Goal: Task Accomplishment & Management: Manage account settings

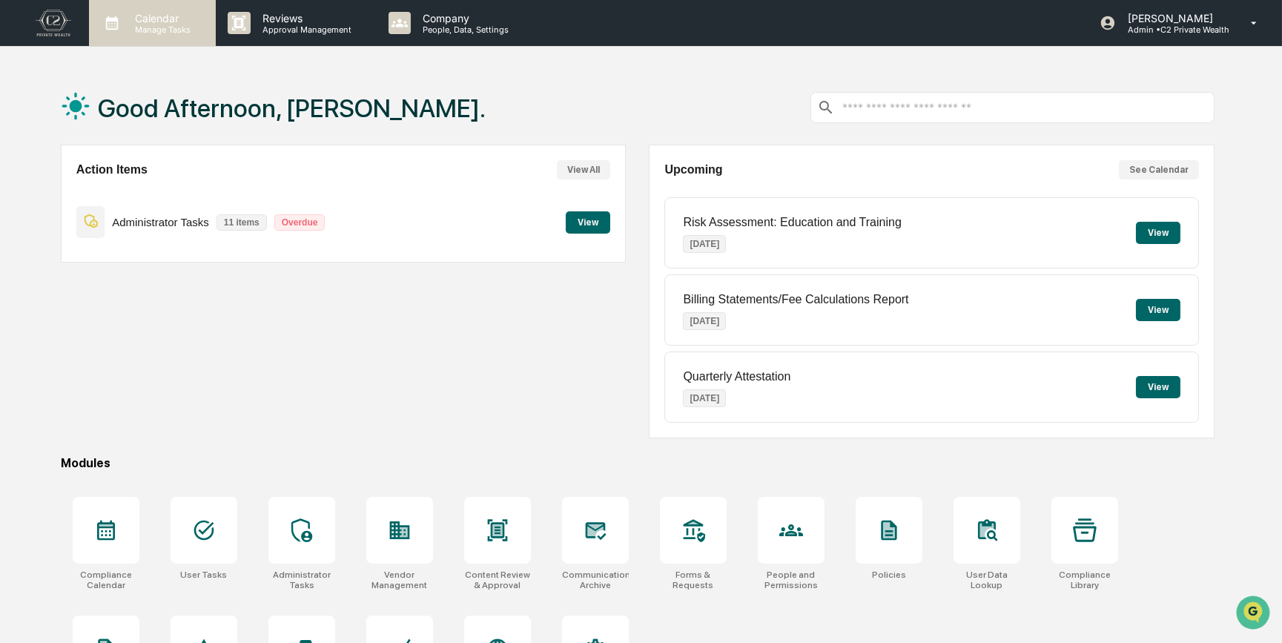
click at [156, 17] on p "Calendar" at bounding box center [160, 18] width 75 height 13
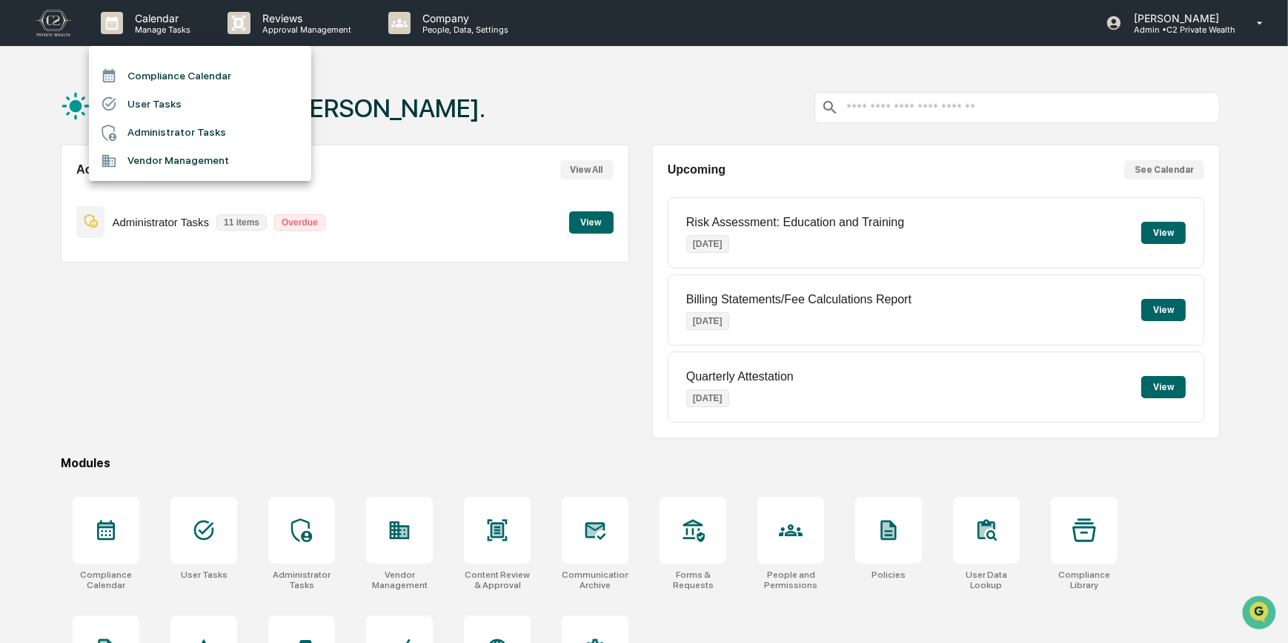
click at [176, 68] on li "Compliance Calendar" at bounding box center [200, 76] width 222 height 28
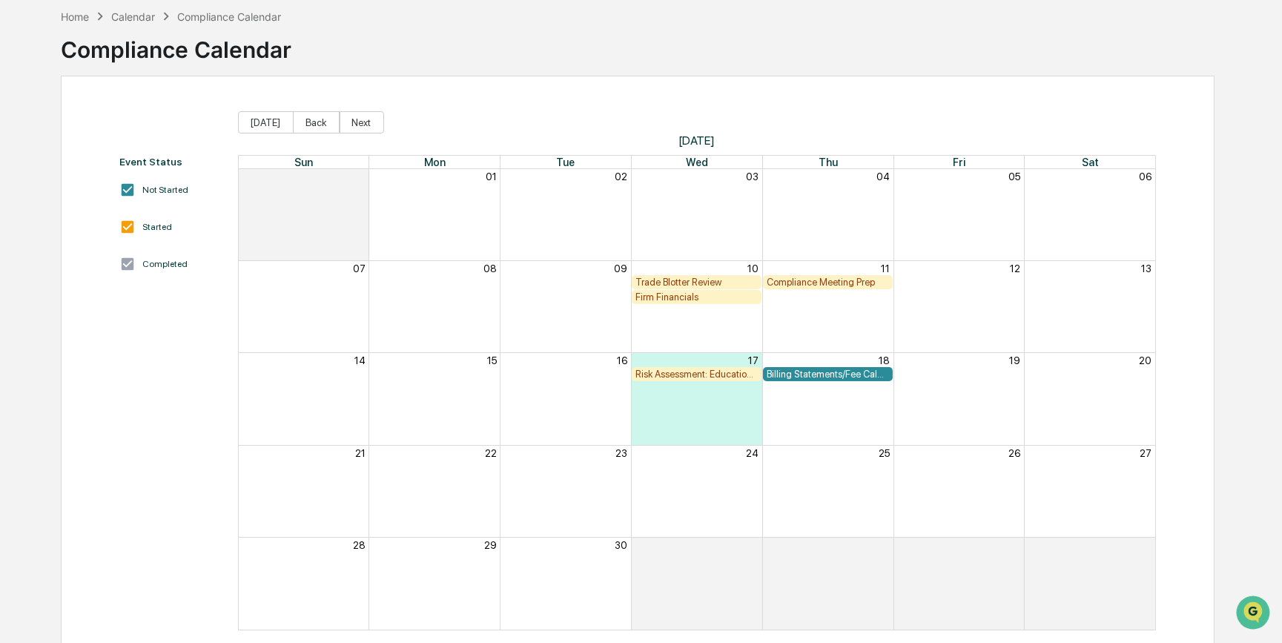
scroll to position [90, 0]
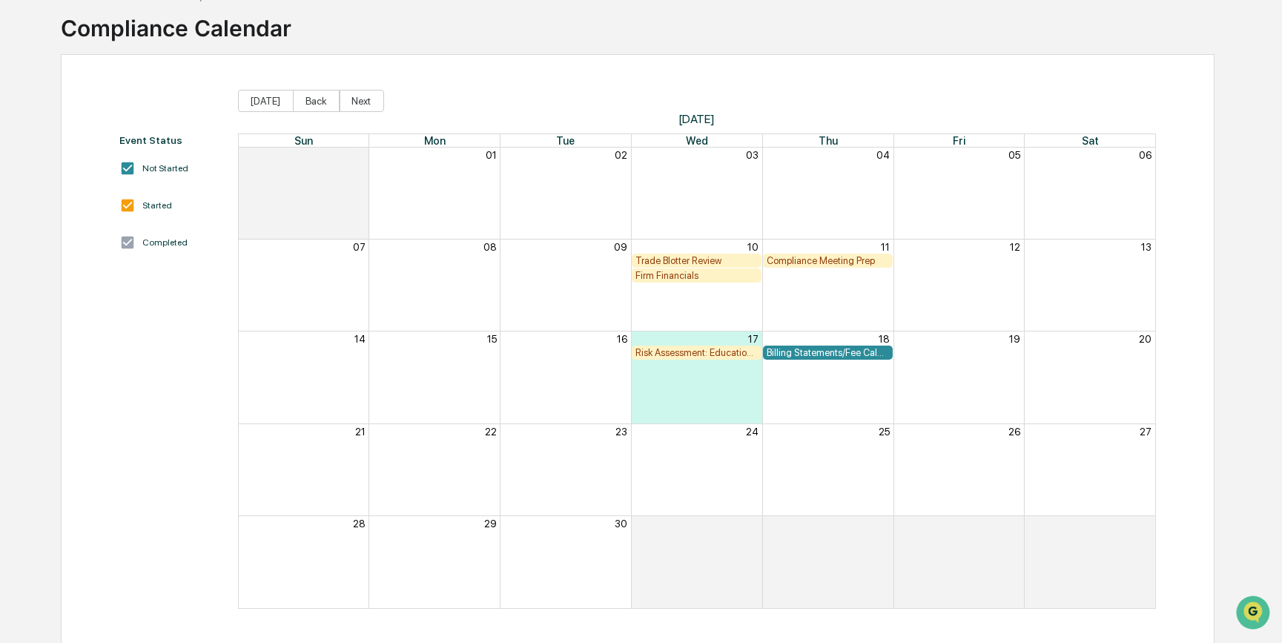
click at [715, 354] on div "Risk Assessment: Education and Training" at bounding box center [696, 352] width 122 height 11
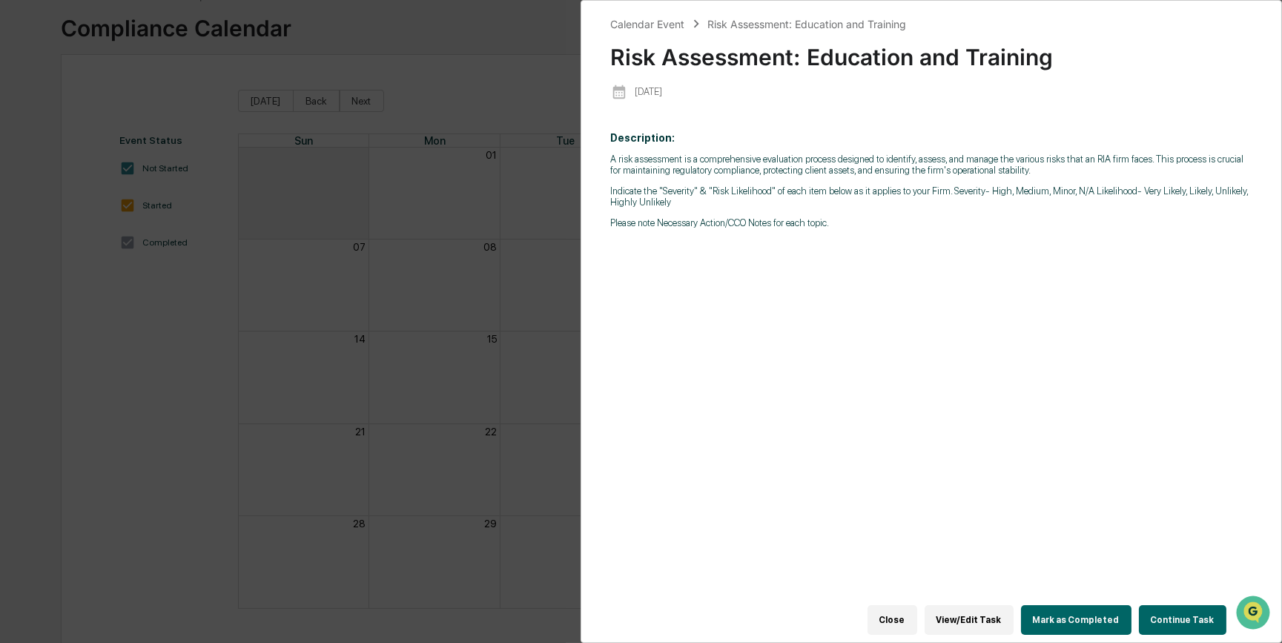
click at [975, 606] on button "View/Edit Task" at bounding box center [968, 620] width 89 height 30
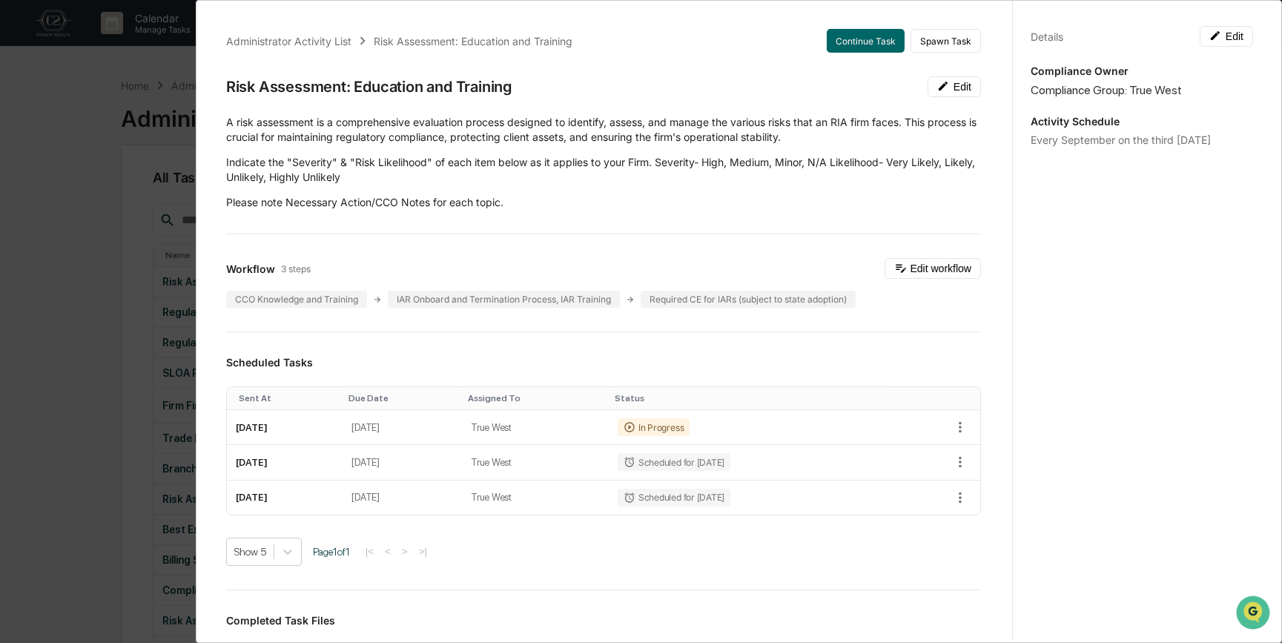
click at [120, 226] on div "Administrator Activity List Risk Assessment: Education and Training Continue Ta…" at bounding box center [641, 321] width 1282 height 643
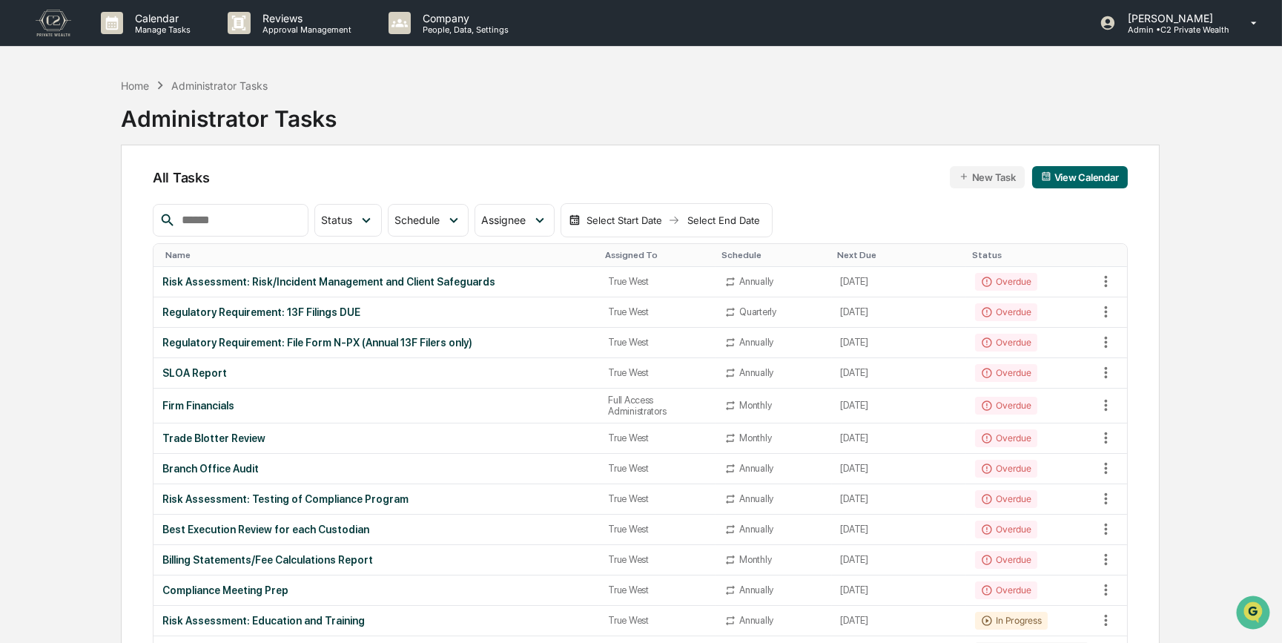
click at [987, 179] on button "New Task" at bounding box center [987, 177] width 75 height 22
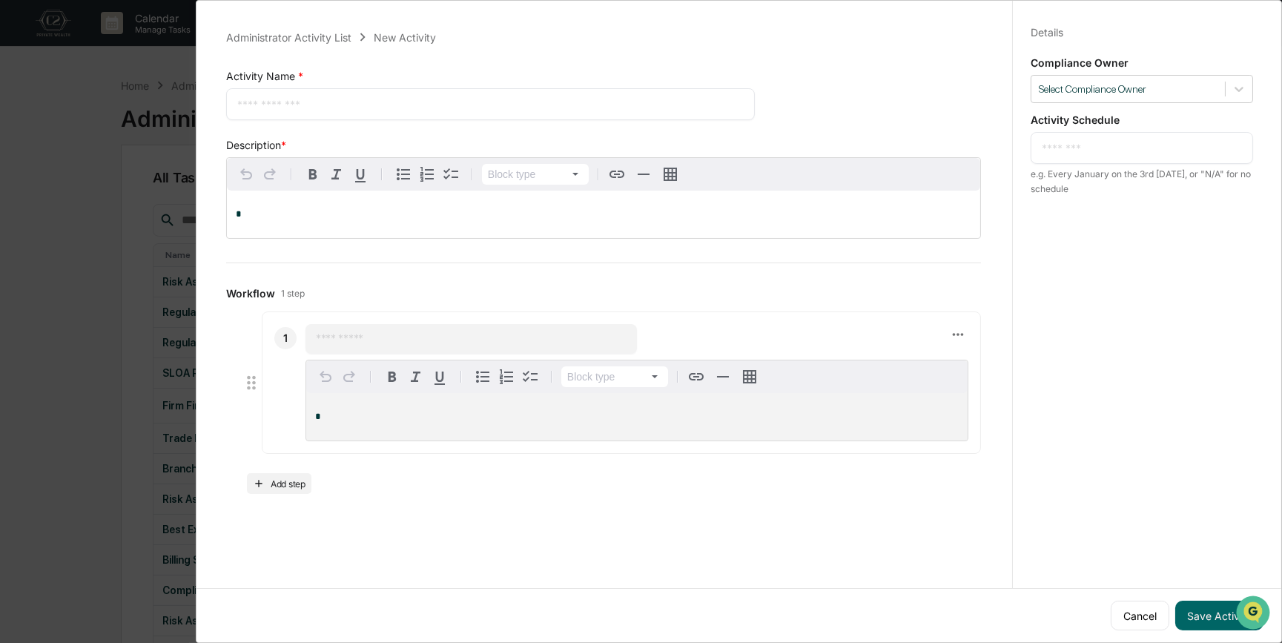
click at [346, 99] on textarea at bounding box center [490, 104] width 506 height 16
type textarea "**********"
click at [414, 211] on p "*" at bounding box center [603, 214] width 735 height 10
click at [1231, 88] on icon at bounding box center [1238, 89] width 15 height 15
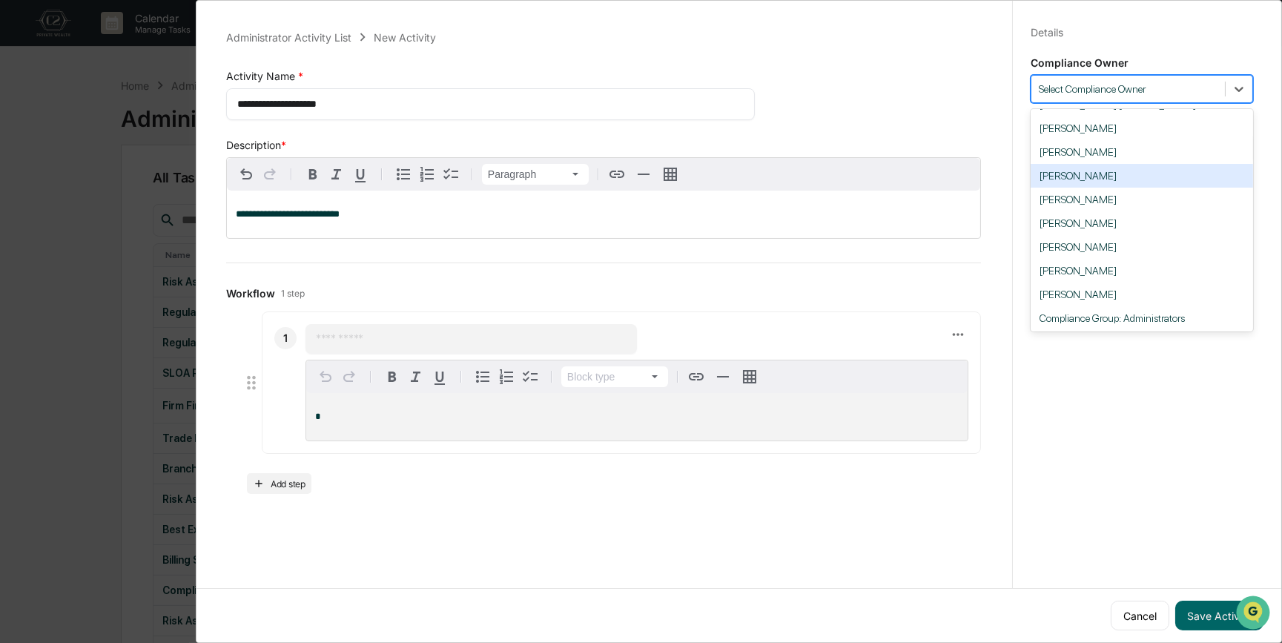
scroll to position [128, 0]
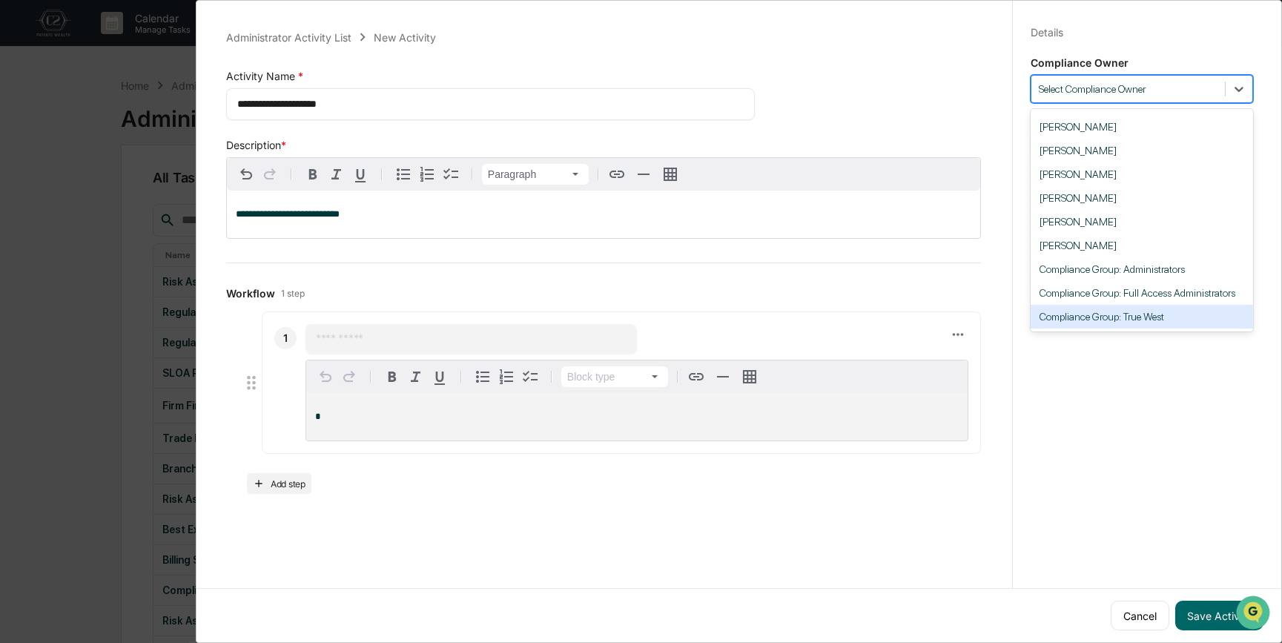
click at [1127, 319] on div "Compliance Group: True West" at bounding box center [1141, 317] width 222 height 24
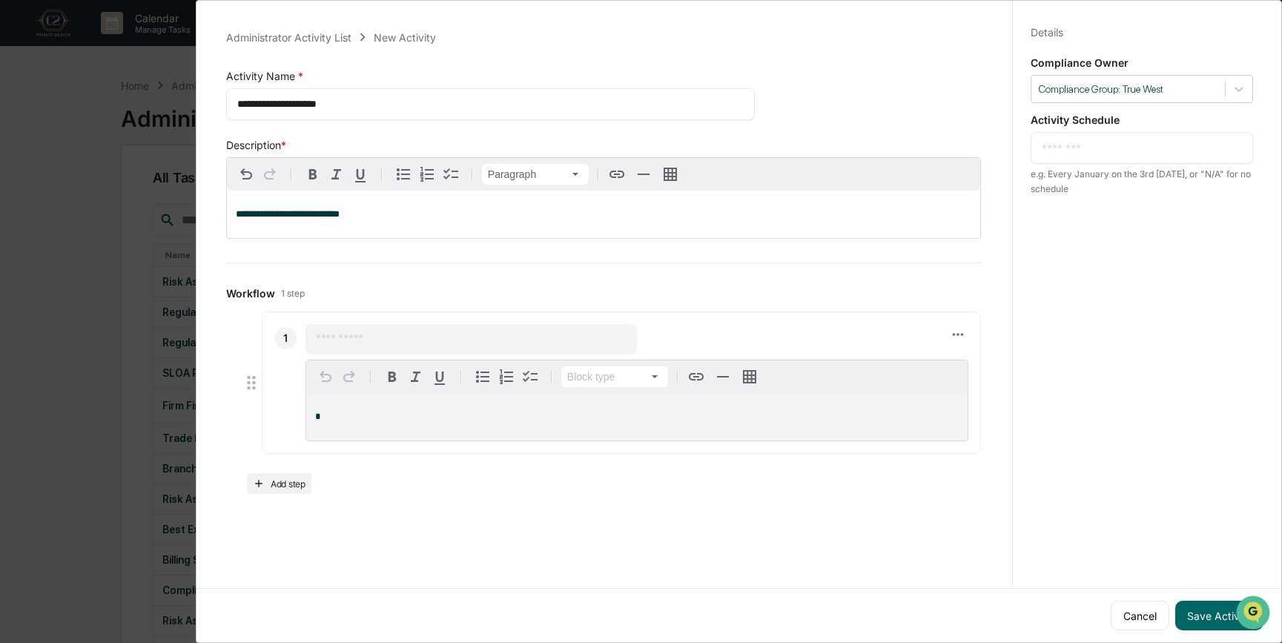
click at [1080, 148] on textarea at bounding box center [1141, 148] width 200 height 16
type textarea "**********"
click at [354, 340] on input "text" at bounding box center [471, 338] width 311 height 15
click at [950, 335] on icon at bounding box center [958, 334] width 16 height 16
drag, startPoint x: 894, startPoint y: 335, endPoint x: 578, endPoint y: 346, distance: 316.0
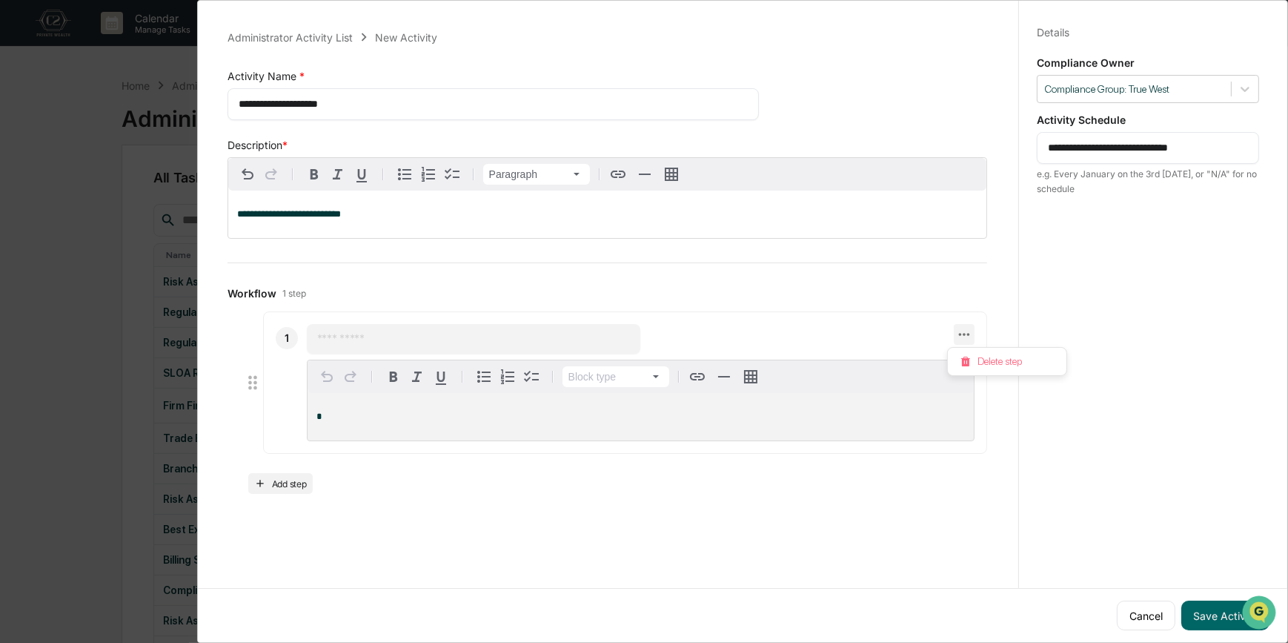
click at [893, 335] on div at bounding box center [644, 321] width 1288 height 643
click at [435, 345] on input "text" at bounding box center [471, 338] width 311 height 15
type input "**********"
click at [1193, 612] on button "Save Activity" at bounding box center [1219, 615] width 88 height 30
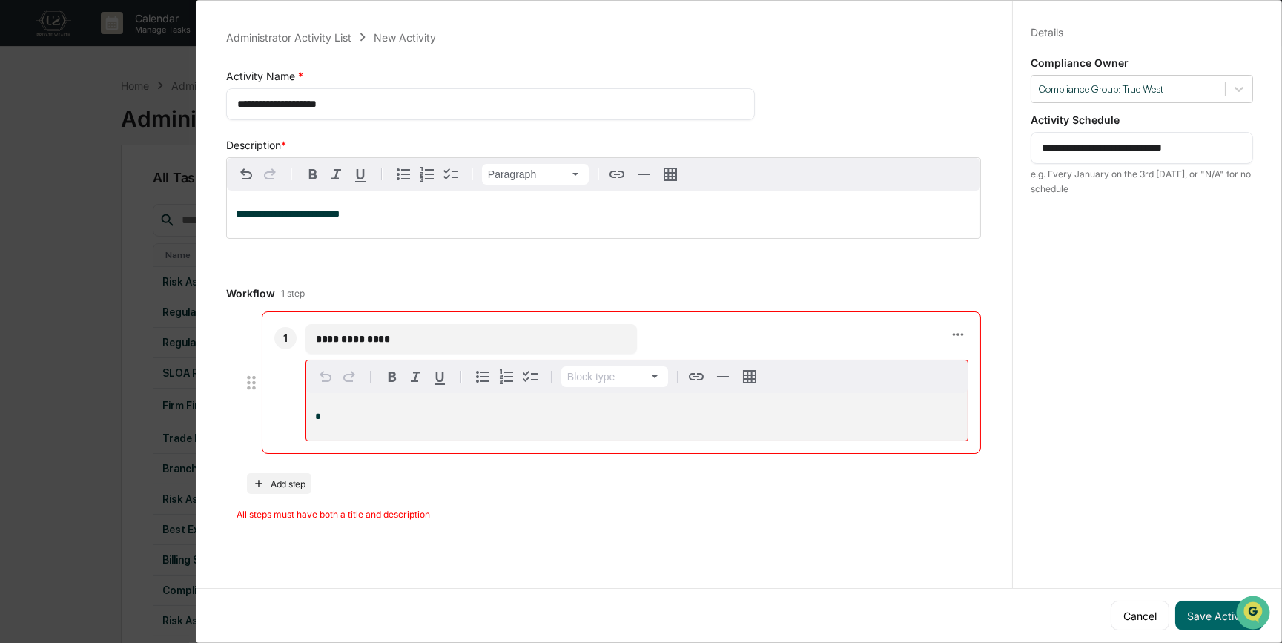
click at [471, 514] on div "All steps must have both a title and description" at bounding box center [608, 514] width 744 height 9
click at [400, 340] on input "**********" at bounding box center [471, 338] width 311 height 15
click at [391, 411] on div "*" at bounding box center [636, 416] width 661 height 47
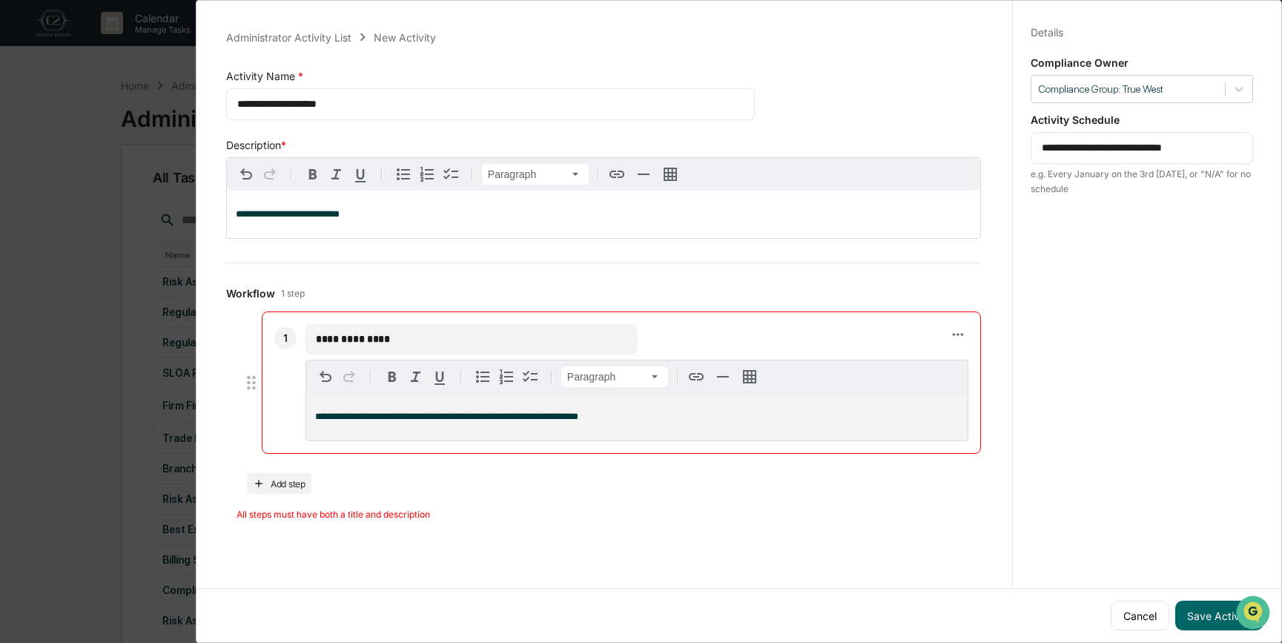
click at [715, 514] on div "All steps must have both a title and description" at bounding box center [608, 514] width 744 height 9
click at [1208, 608] on button "Save Activity" at bounding box center [1219, 615] width 88 height 30
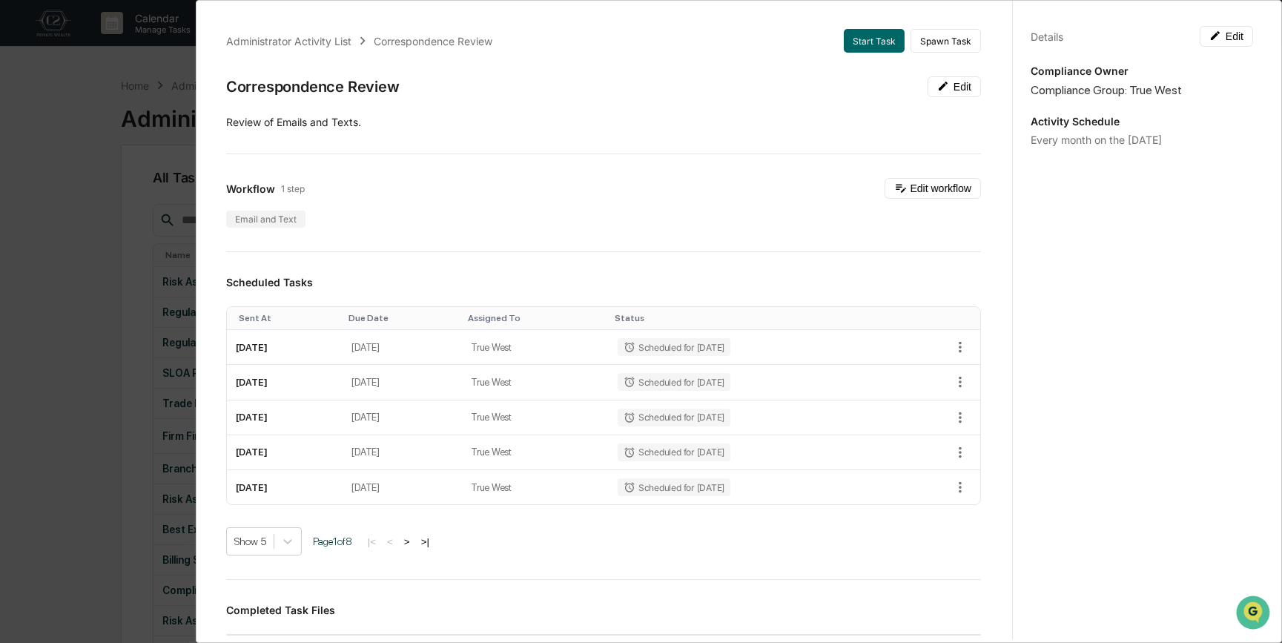
click at [106, 296] on div "Administrator Activity List Correspondence Review Start Task Spawn Task Corresp…" at bounding box center [641, 321] width 1282 height 643
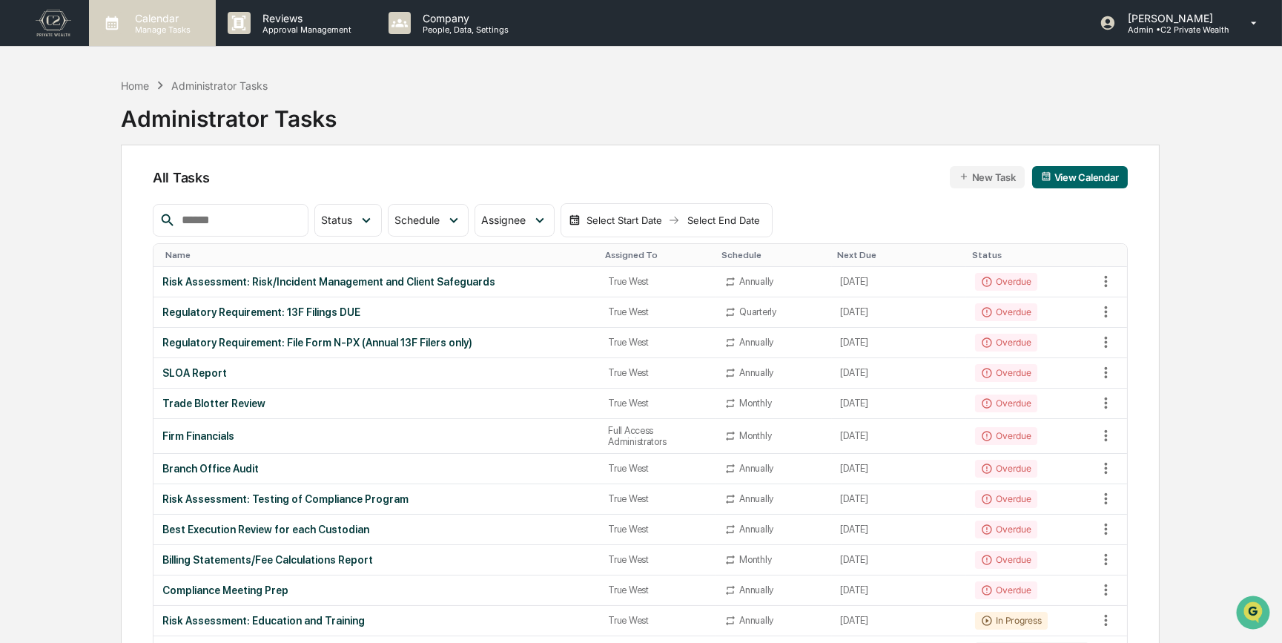
click at [148, 26] on p "Manage Tasks" at bounding box center [160, 29] width 75 height 10
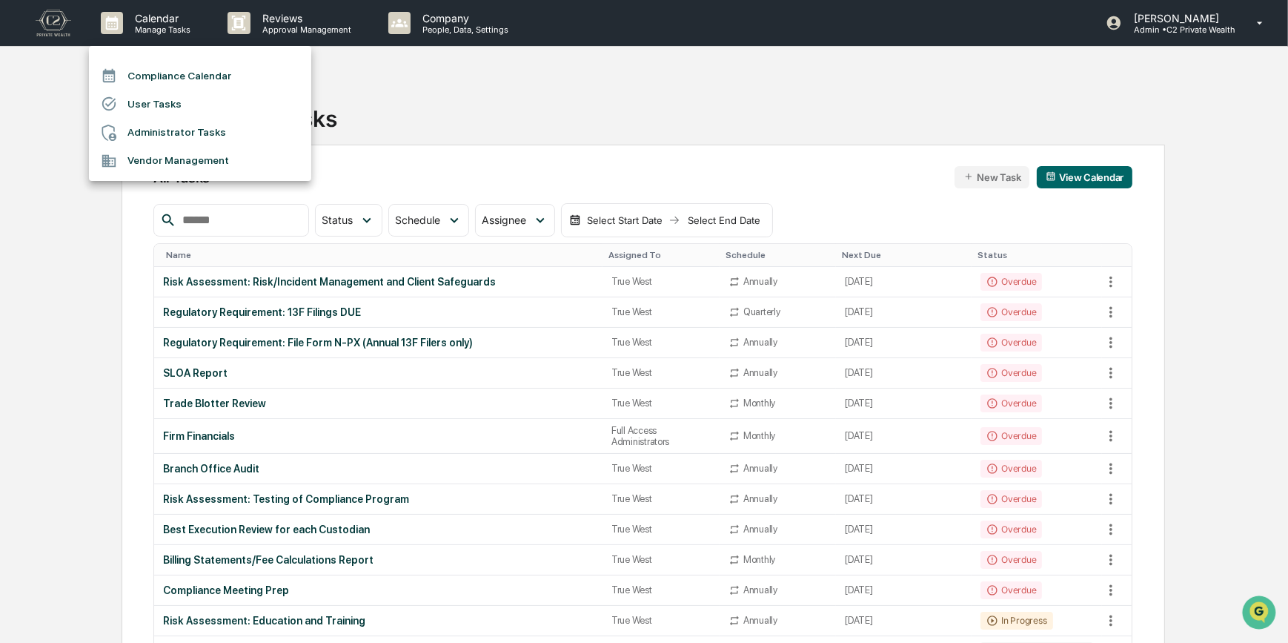
click at [148, 74] on li "Compliance Calendar" at bounding box center [200, 76] width 222 height 28
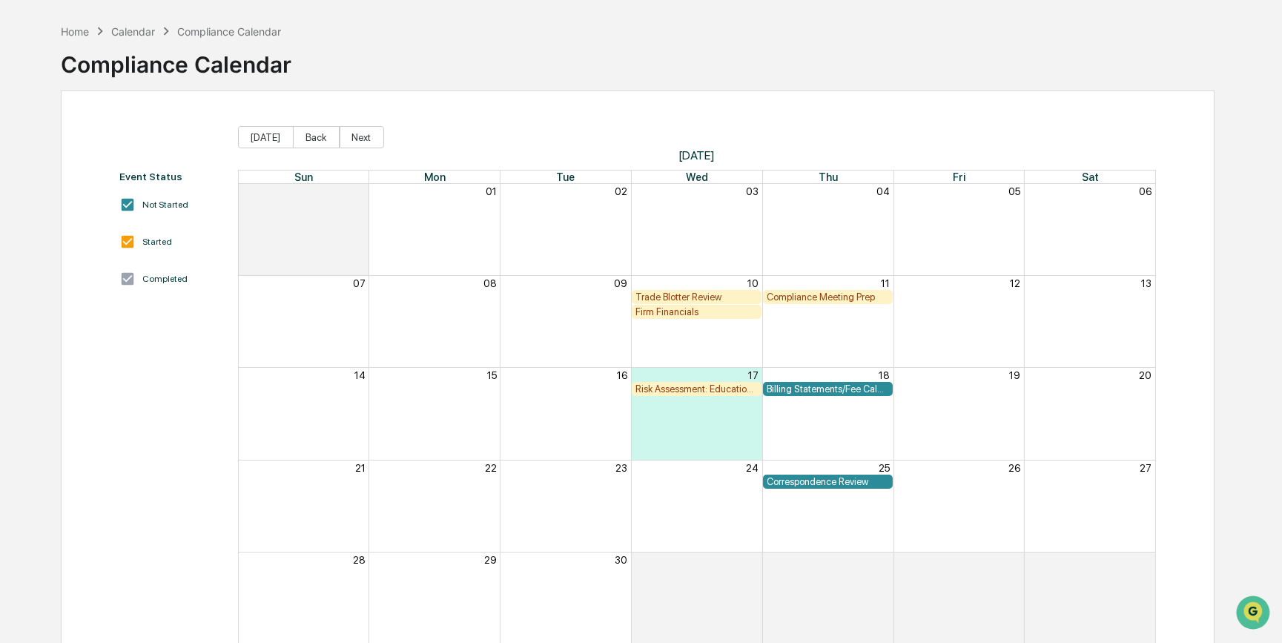
scroll to position [23, 0]
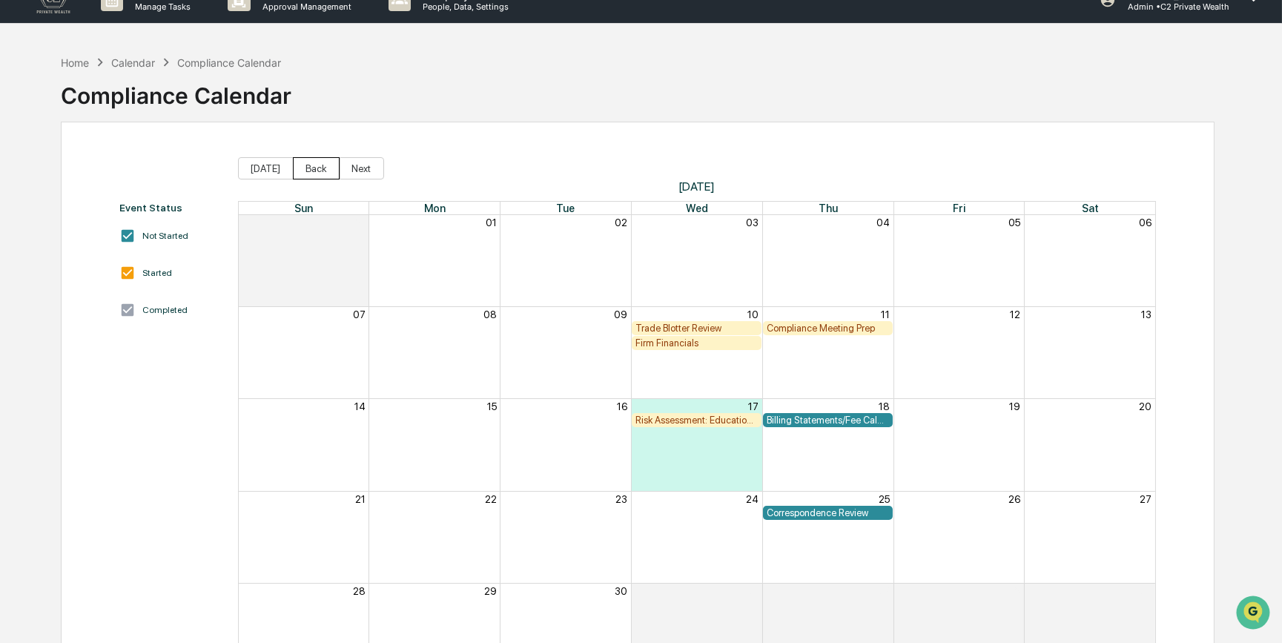
click at [317, 170] on button "Back" at bounding box center [316, 168] width 47 height 22
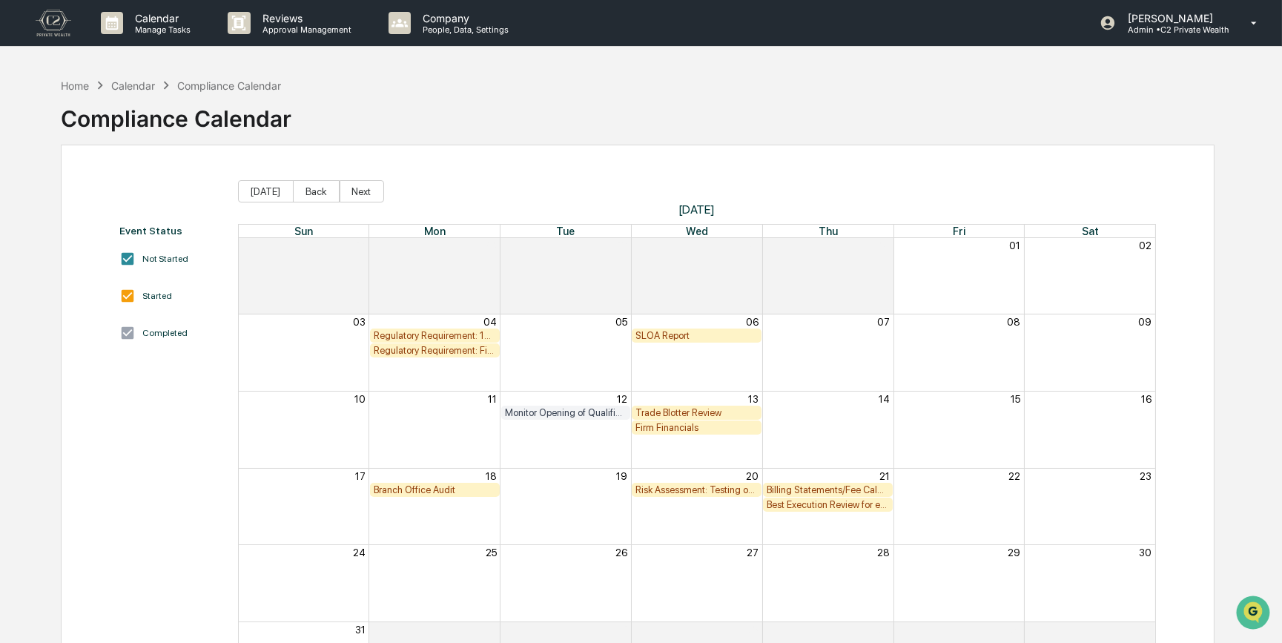
click at [837, 491] on div "Billing Statements/Fee Calculations Report" at bounding box center [827, 489] width 122 height 11
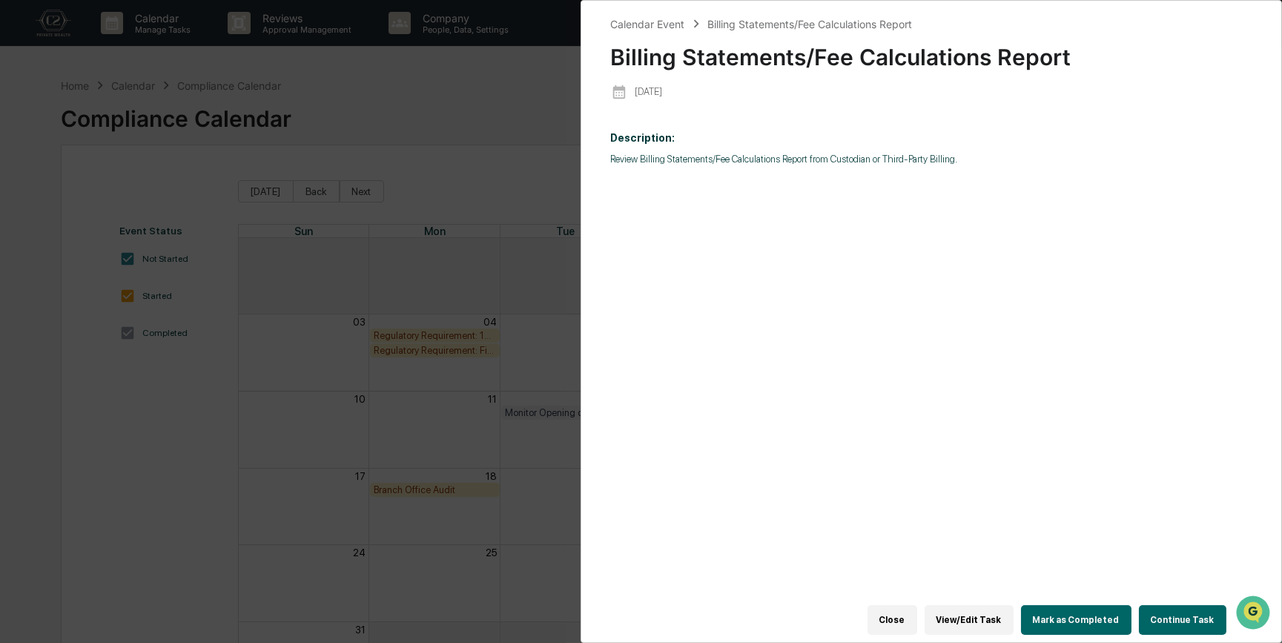
click at [988, 614] on button "View/Edit Task" at bounding box center [968, 620] width 89 height 30
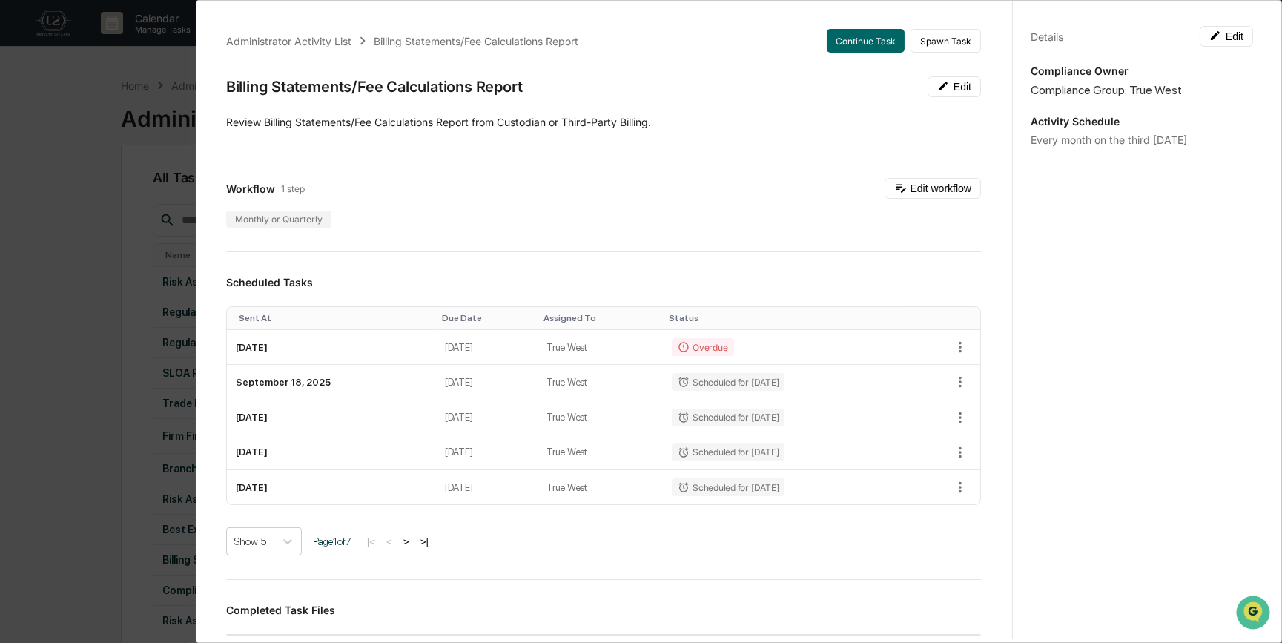
click at [82, 229] on div "Administrator Activity List Billing Statements/Fee Calculations Report Continue…" at bounding box center [641, 321] width 1282 height 643
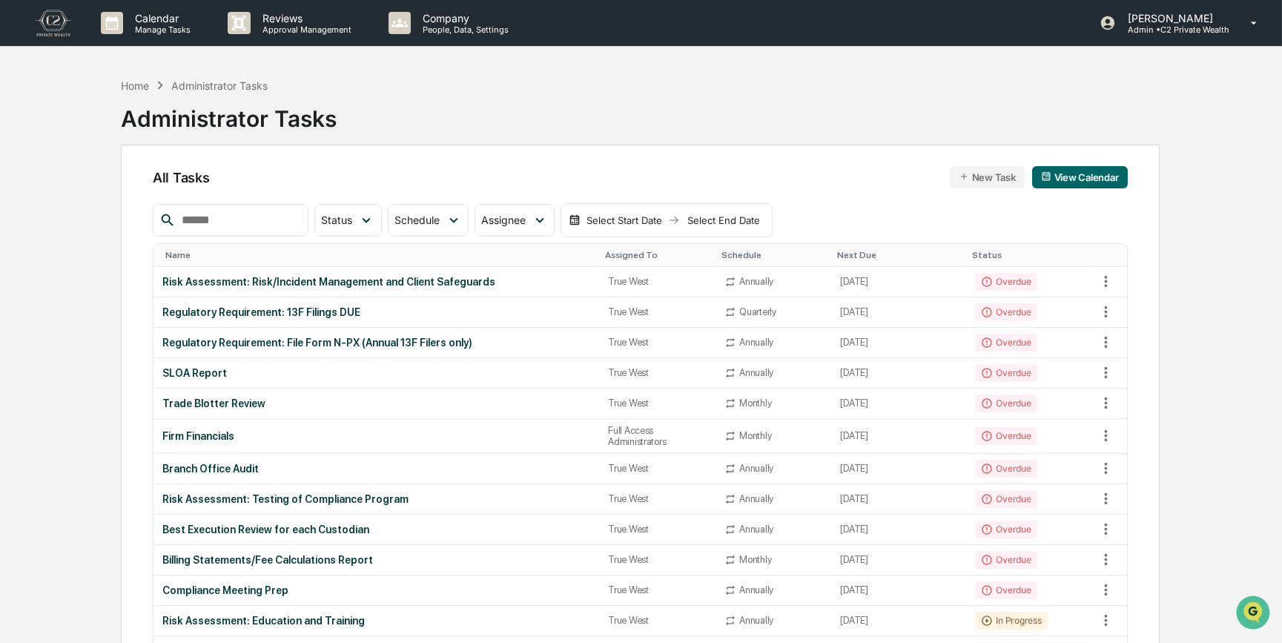
click at [981, 174] on button "New Task" at bounding box center [987, 177] width 75 height 22
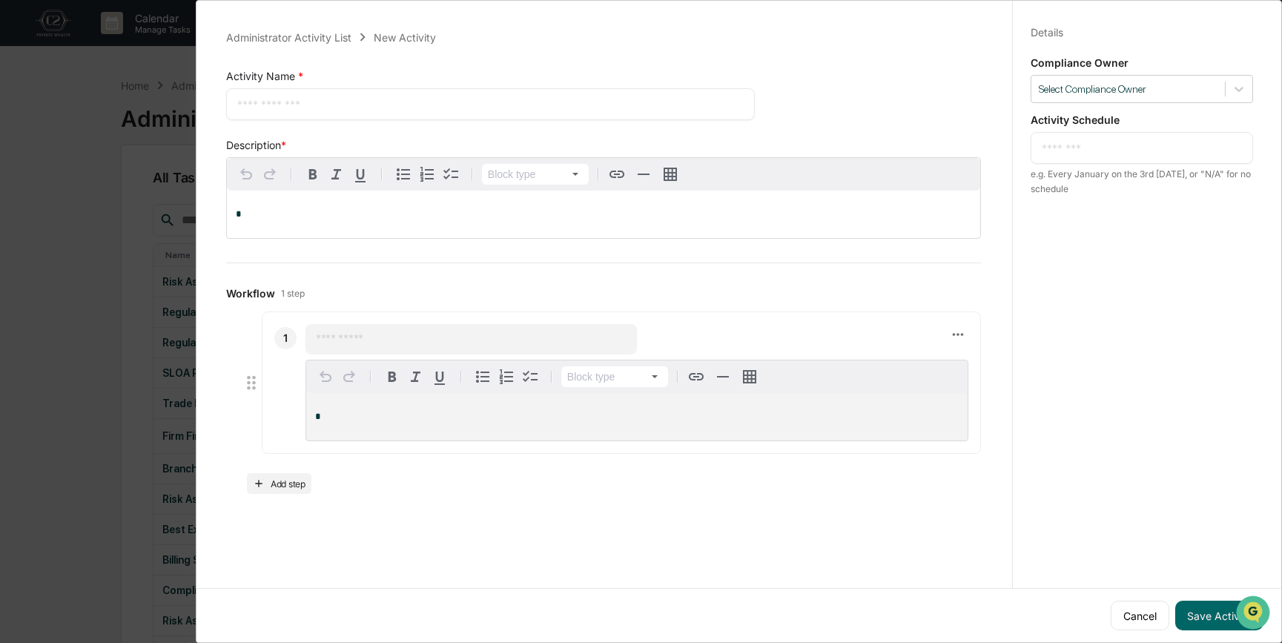
click at [253, 104] on textarea at bounding box center [490, 104] width 506 height 16
paste textarea "**********"
type textarea "**********"
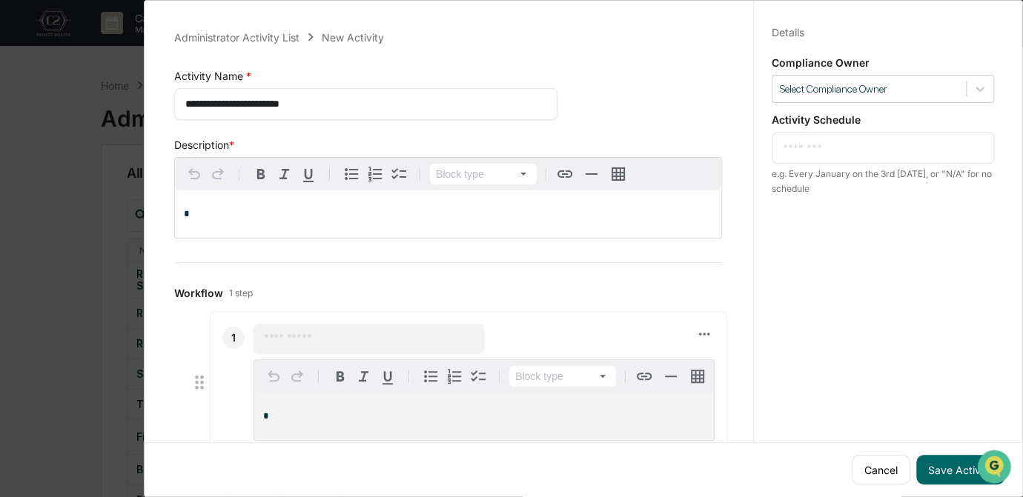
click at [242, 224] on div "*" at bounding box center [448, 213] width 546 height 47
click at [972, 87] on icon at bounding box center [979, 89] width 15 height 15
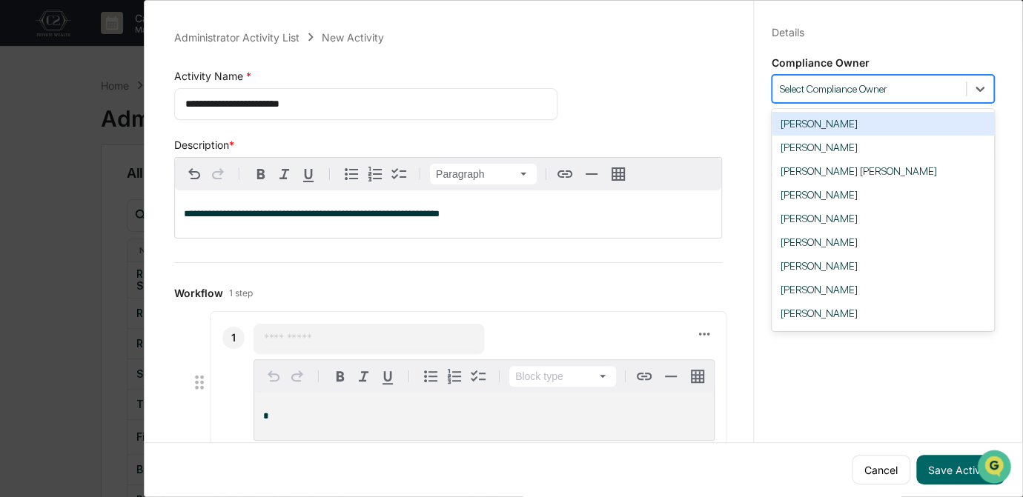
scroll to position [122, 0]
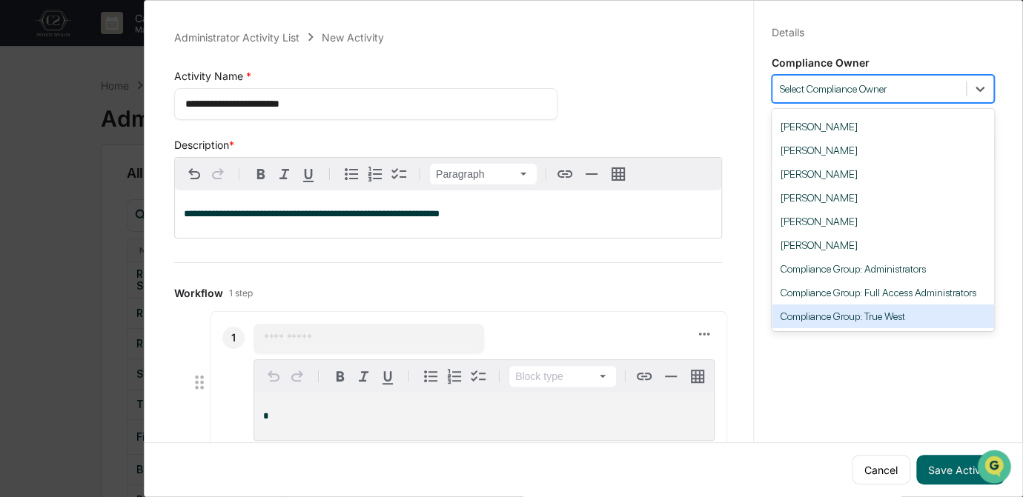
click at [865, 318] on div "Compliance Group: True West" at bounding box center [883, 317] width 222 height 24
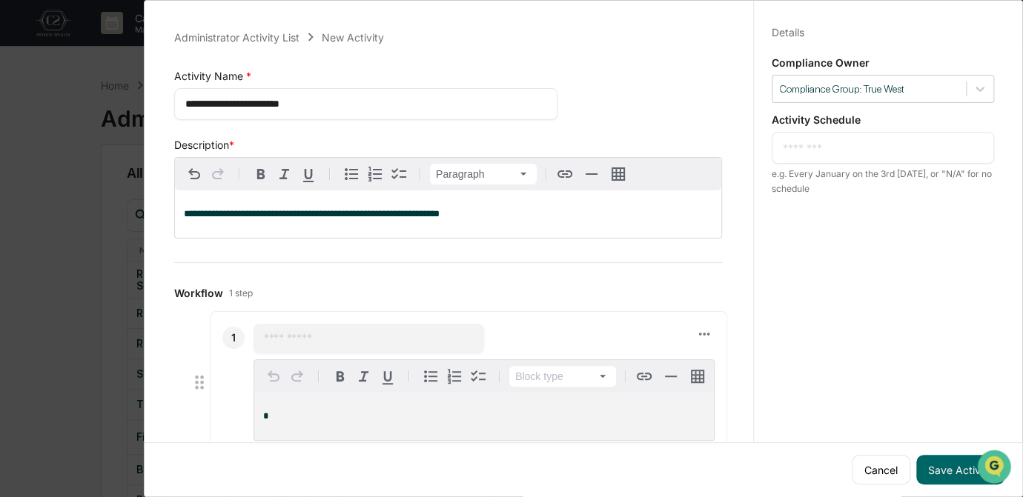
click at [836, 145] on textarea at bounding box center [883, 148] width 200 height 16
paste textarea "**********"
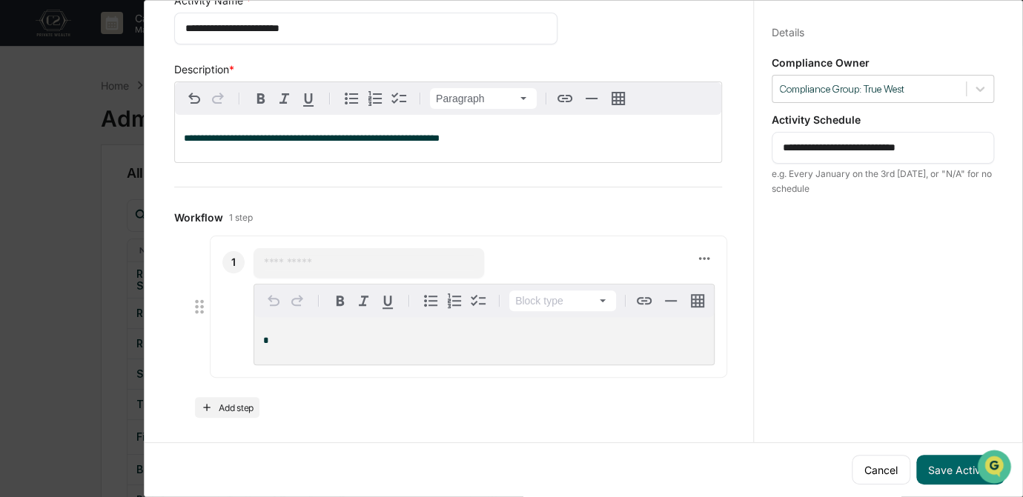
scroll to position [79, 0]
type textarea "**********"
click at [281, 259] on input "text" at bounding box center [369, 261] width 210 height 15
paste input "**********"
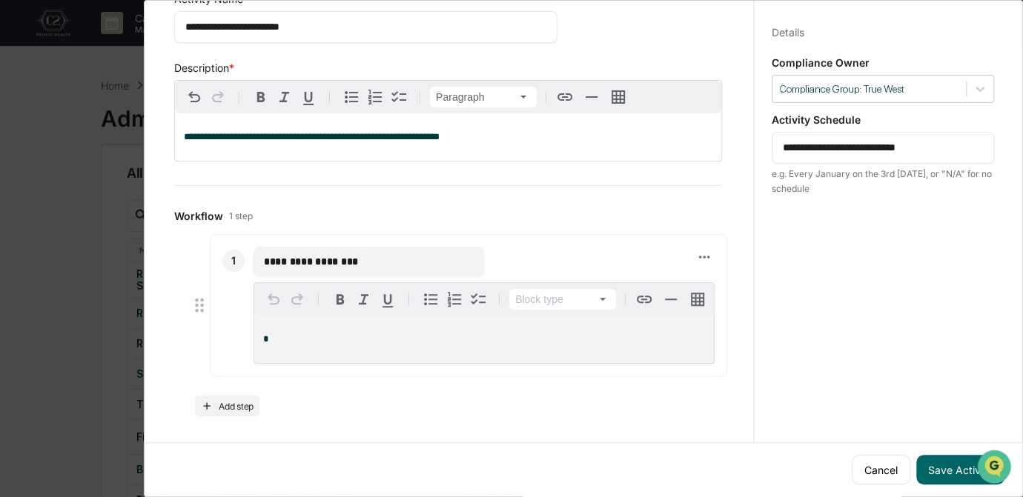
type input "**********"
click at [306, 337] on p "*" at bounding box center [484, 339] width 442 height 10
click at [215, 406] on button "Add step" at bounding box center [227, 406] width 64 height 21
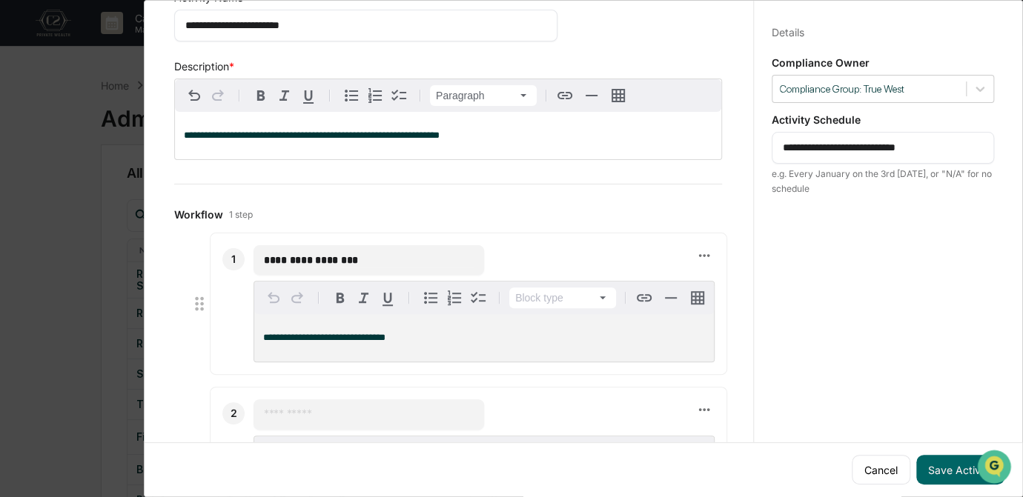
click at [288, 418] on input "text" at bounding box center [369, 414] width 210 height 15
paste input "*********"
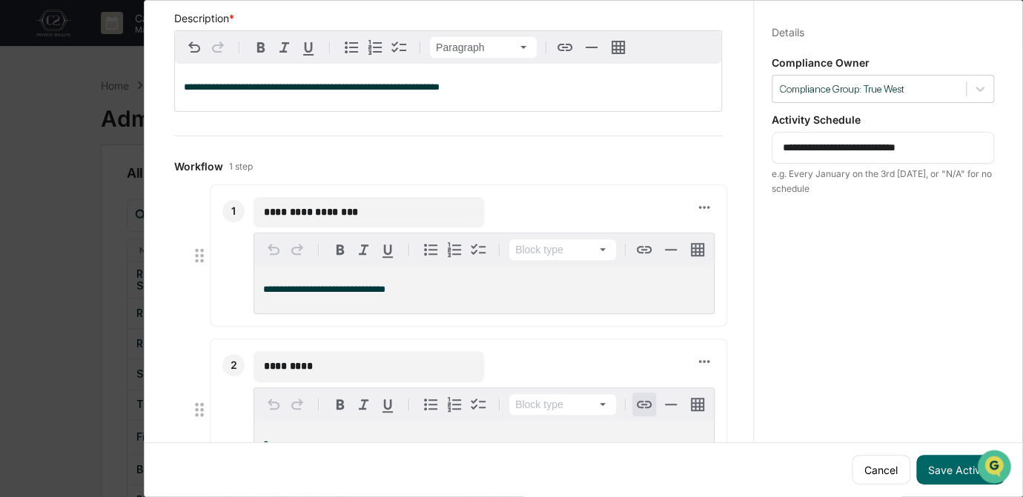
scroll to position [233, 0]
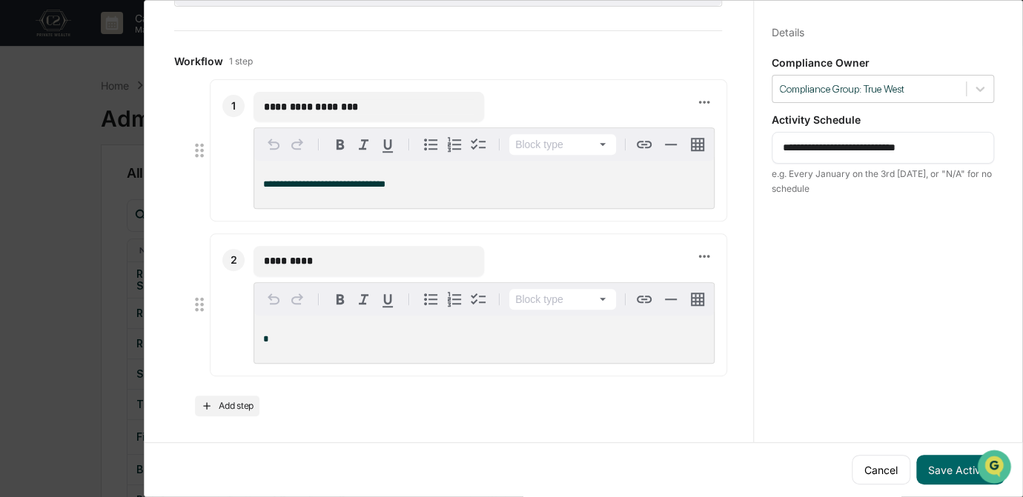
type input "*********"
drag, startPoint x: 296, startPoint y: 327, endPoint x: 296, endPoint y: 339, distance: 11.9
click at [296, 327] on div "*" at bounding box center [484, 339] width 460 height 47
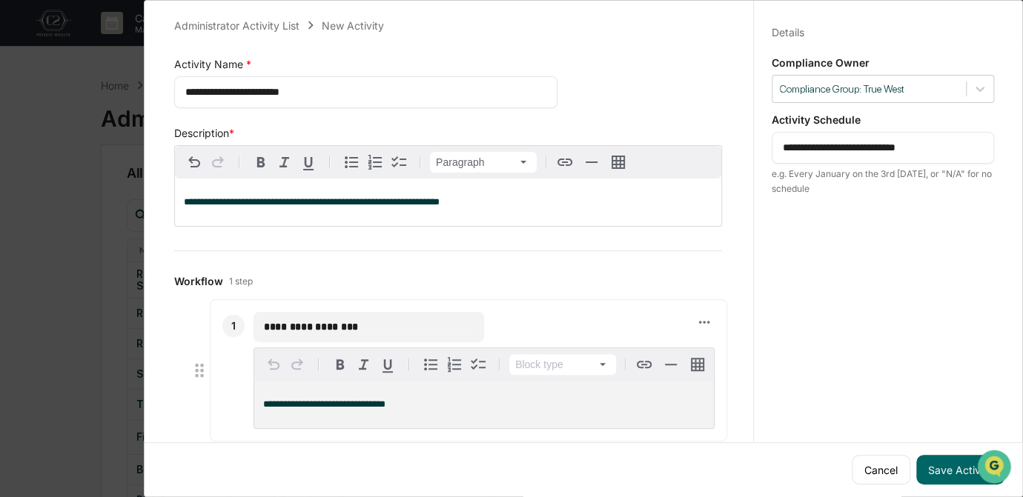
scroll to position [0, 0]
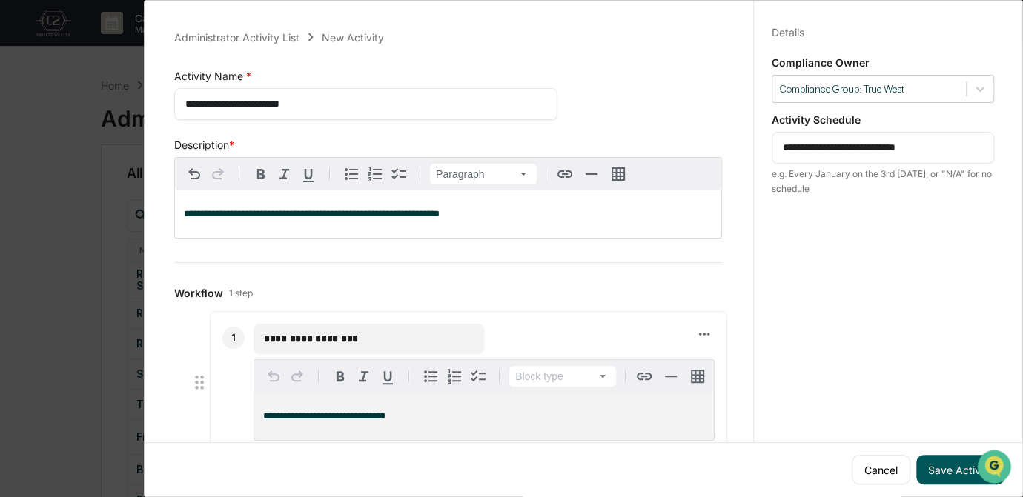
click at [934, 461] on button "Save Activity" at bounding box center [960, 470] width 88 height 30
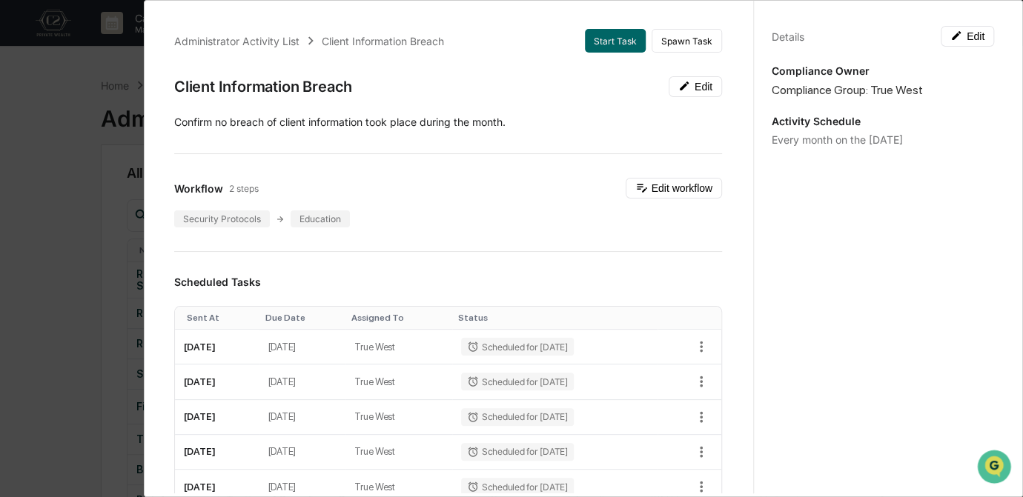
click at [55, 210] on div "Administrator Activity List Client Information Breach Start Task Spawn Task Cli…" at bounding box center [511, 248] width 1023 height 497
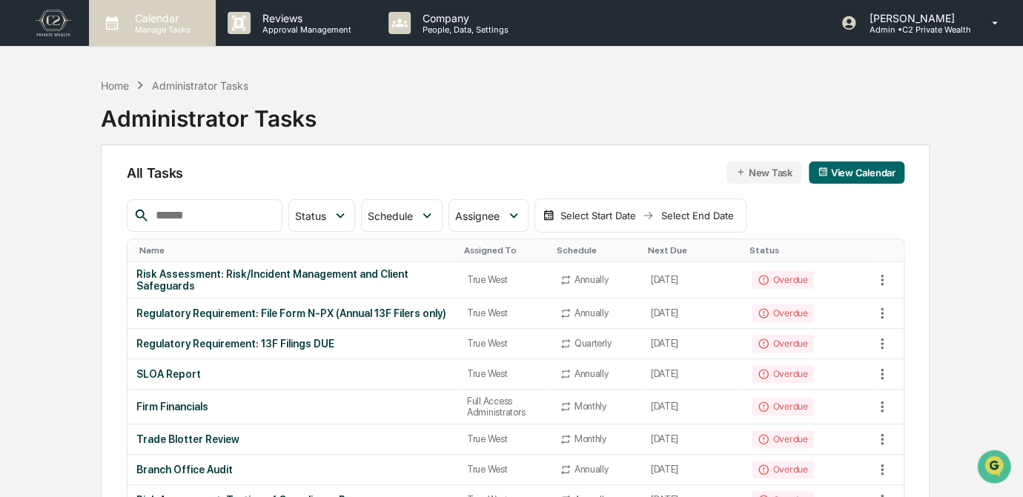
click at [142, 22] on p "Calendar" at bounding box center [160, 18] width 75 height 13
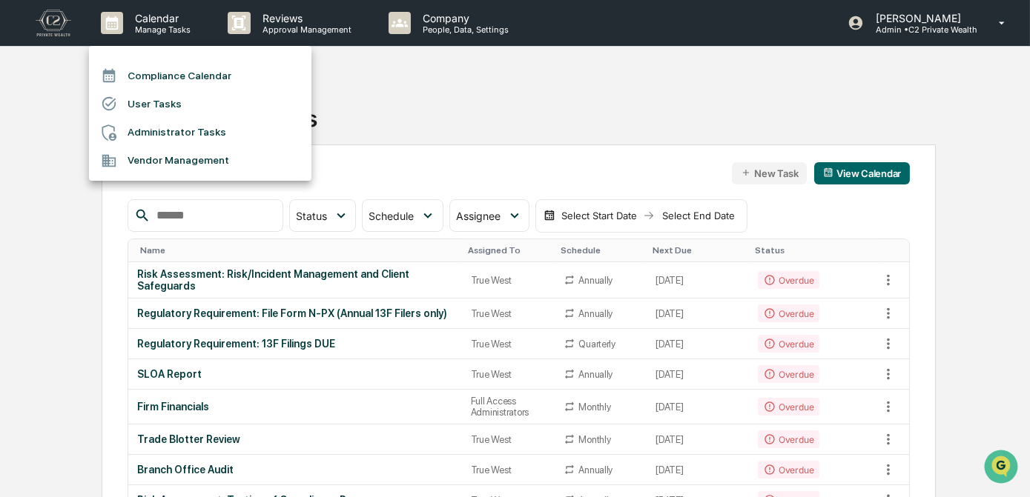
click at [151, 67] on li "Compliance Calendar" at bounding box center [200, 76] width 222 height 28
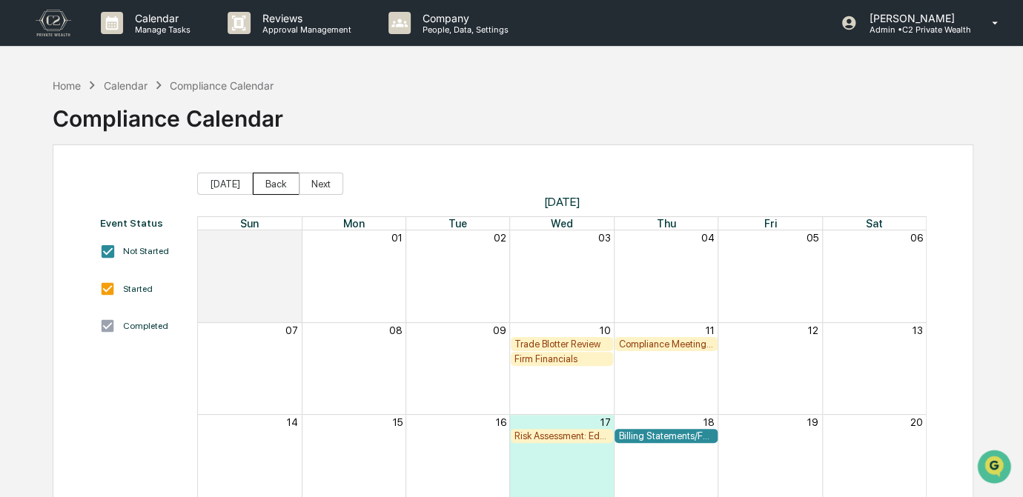
click at [267, 184] on button "Back" at bounding box center [276, 184] width 47 height 22
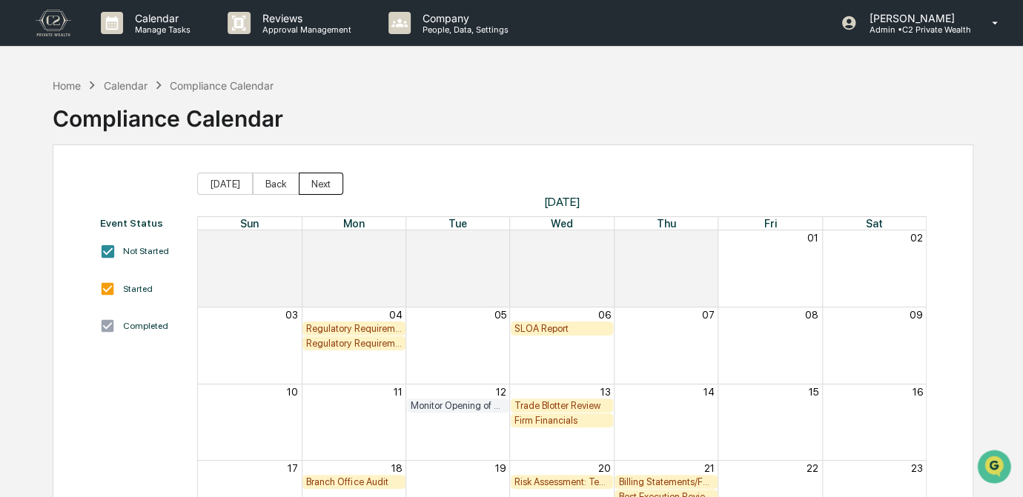
click at [320, 185] on button "Next" at bounding box center [321, 184] width 44 height 22
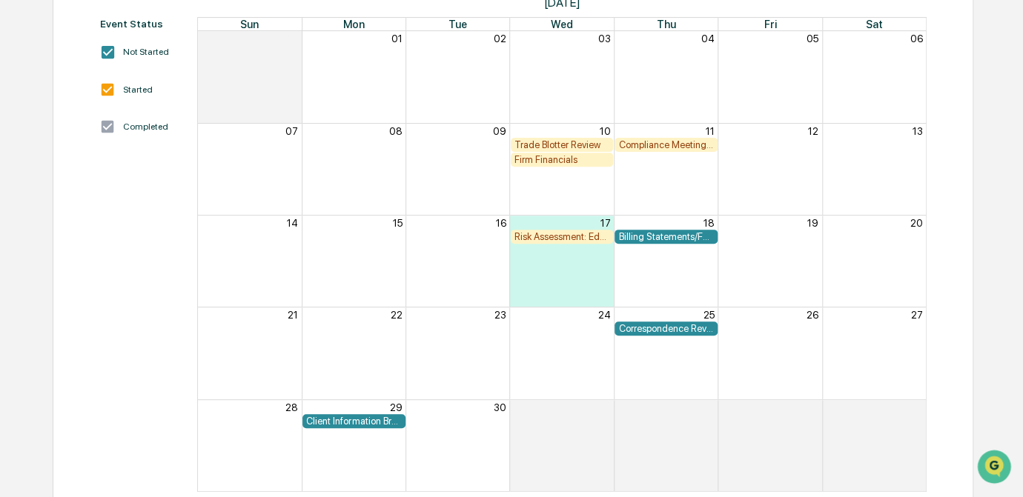
scroll to position [202, 0]
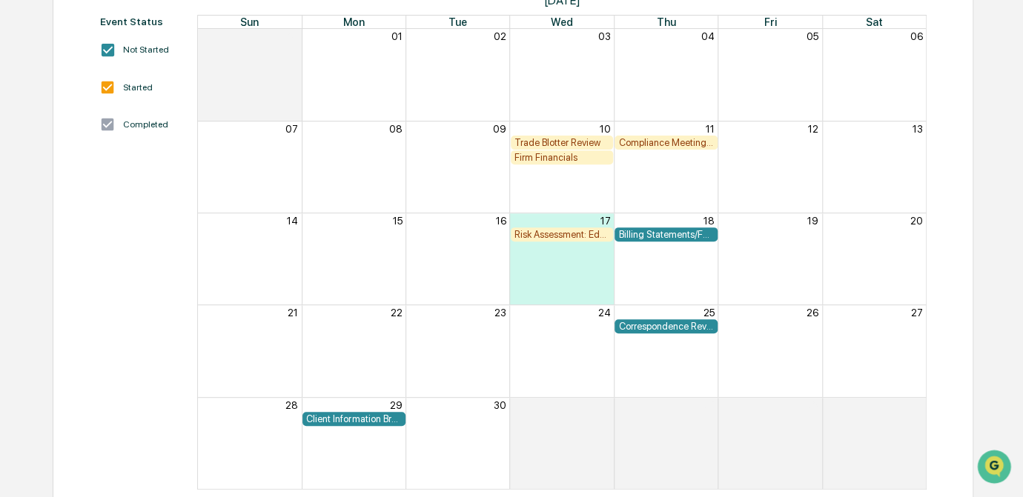
click at [666, 327] on div "Correspondence Review" at bounding box center [665, 326] width 95 height 11
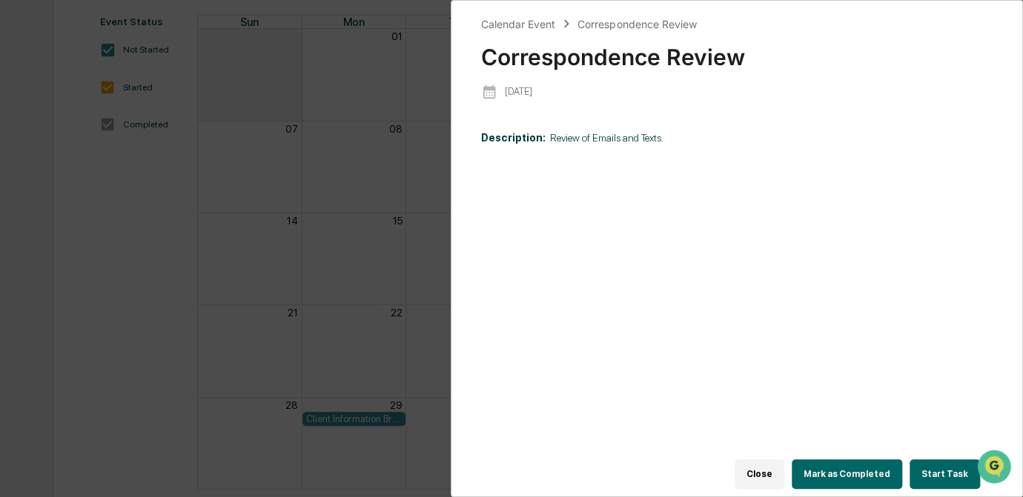
click at [364, 325] on div "Calendar Event Correspondence Review Correspondence Review [DATE] Description: …" at bounding box center [511, 248] width 1023 height 497
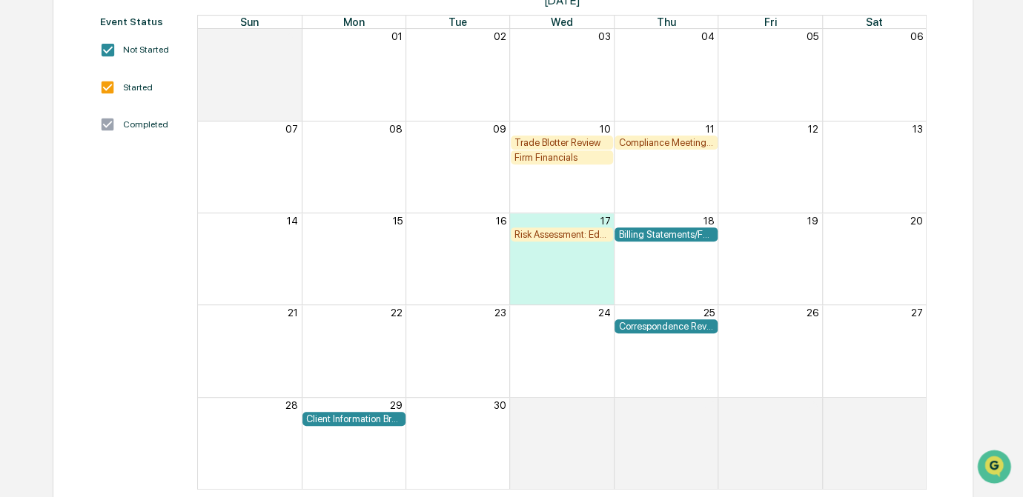
click at [377, 422] on div "Client Information Breach" at bounding box center [353, 419] width 95 height 11
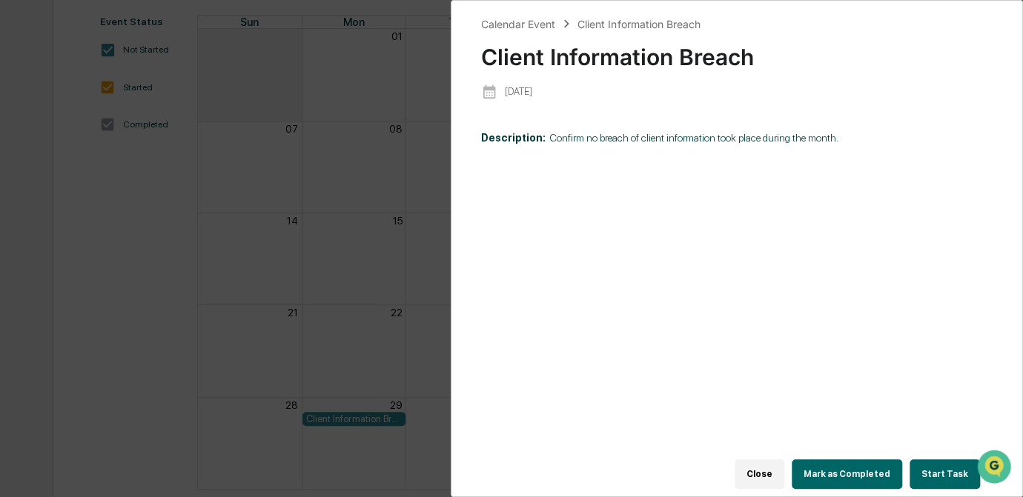
click at [345, 362] on div "Calendar Event Client Information Breach Client Information Breach [DATE] Descr…" at bounding box center [511, 248] width 1023 height 497
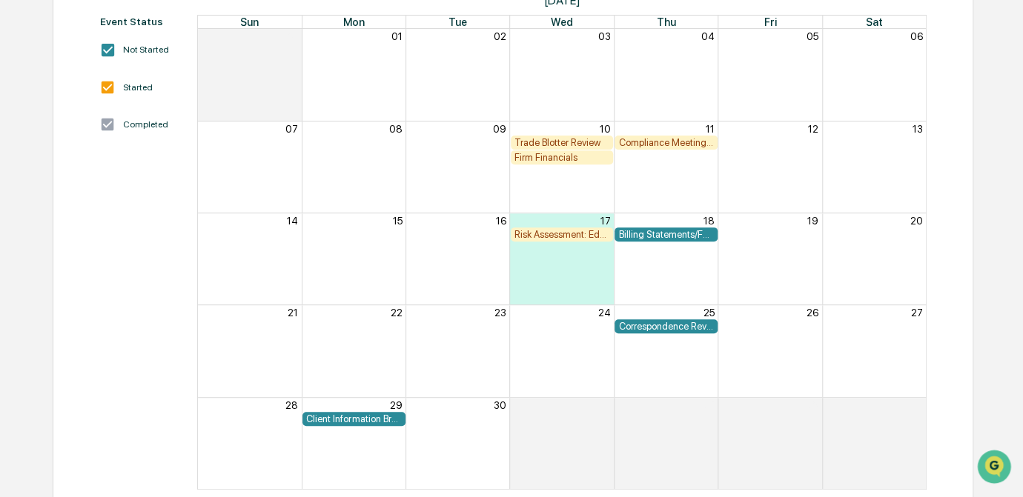
scroll to position [0, 0]
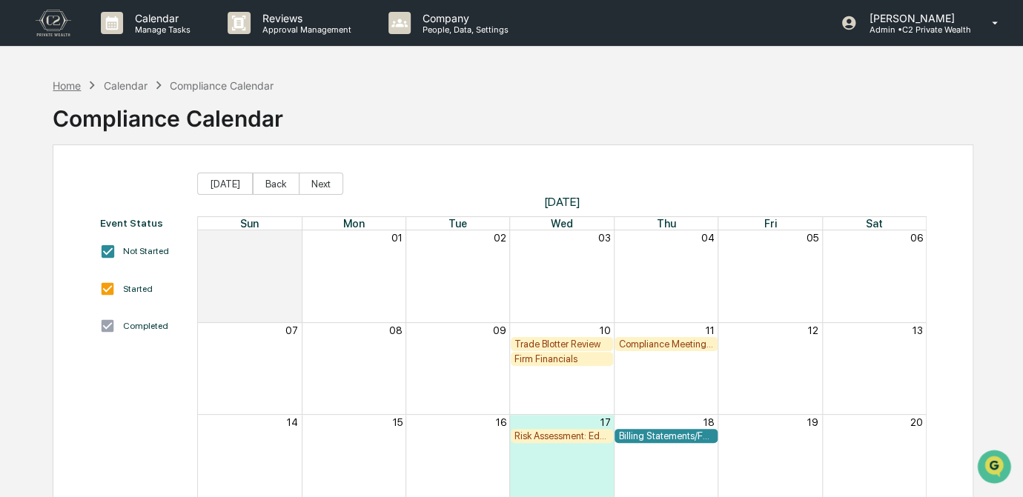
click at [67, 86] on div "Home" at bounding box center [67, 85] width 28 height 13
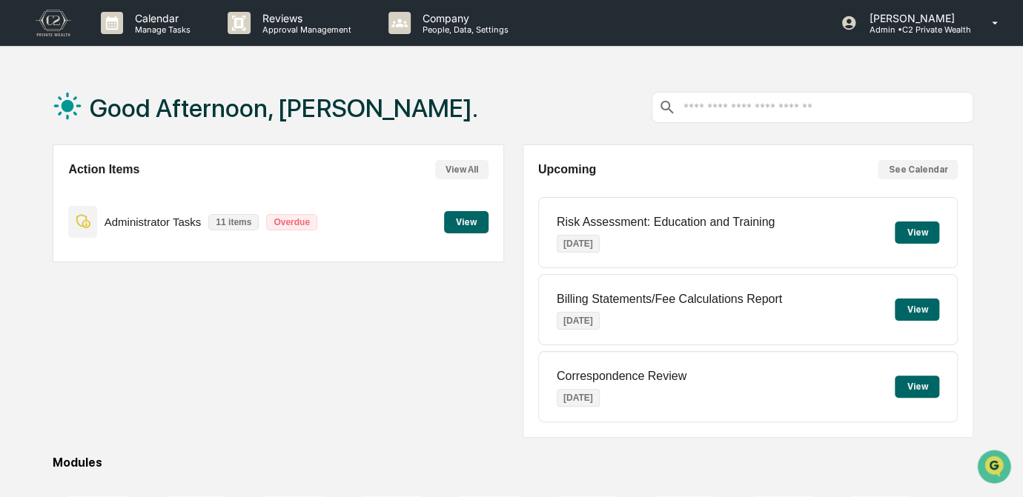
click at [463, 222] on button "View" at bounding box center [466, 222] width 44 height 22
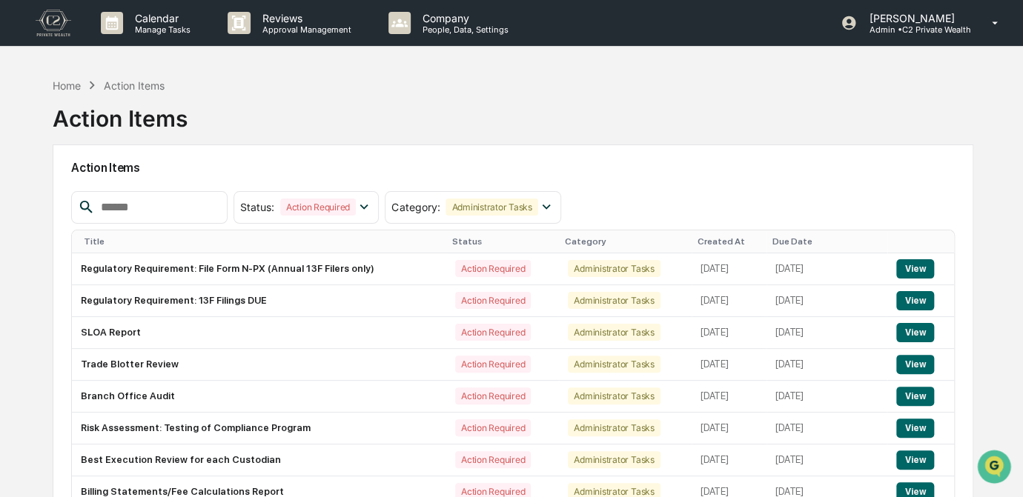
click at [193, 198] on input "text" at bounding box center [158, 207] width 126 height 19
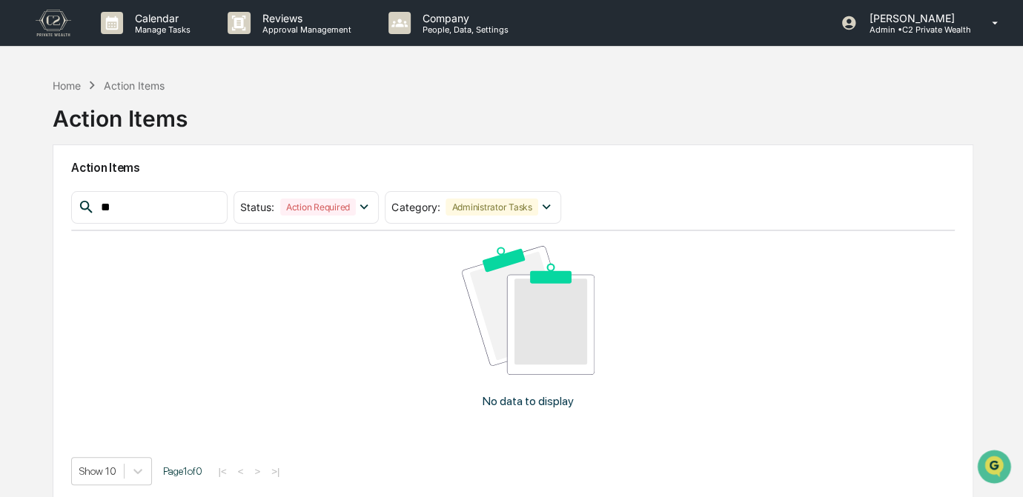
type input "*"
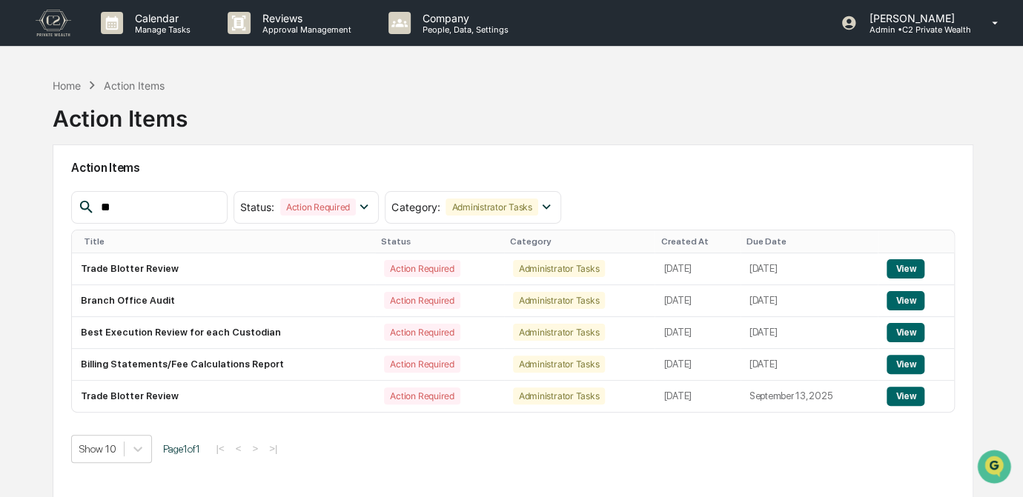
type input "*"
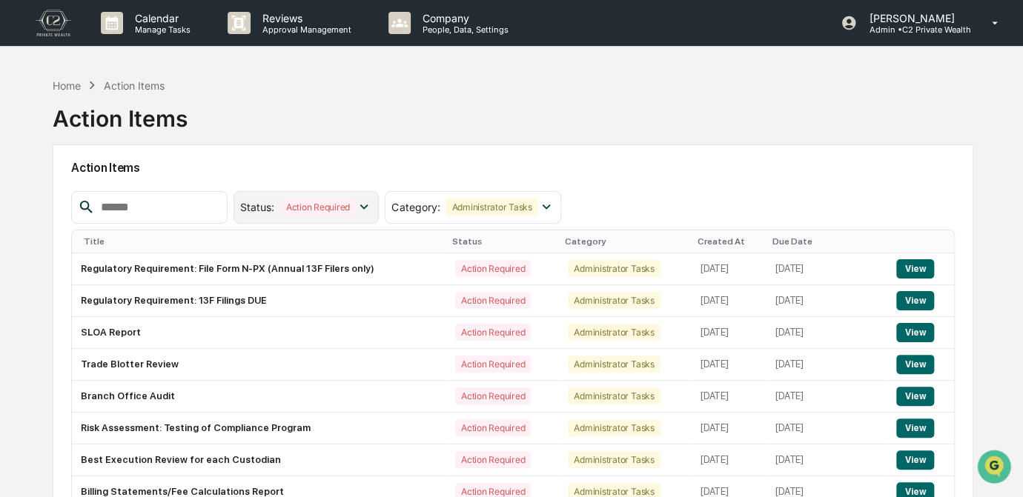
click at [368, 206] on icon at bounding box center [364, 207] width 8 height 5
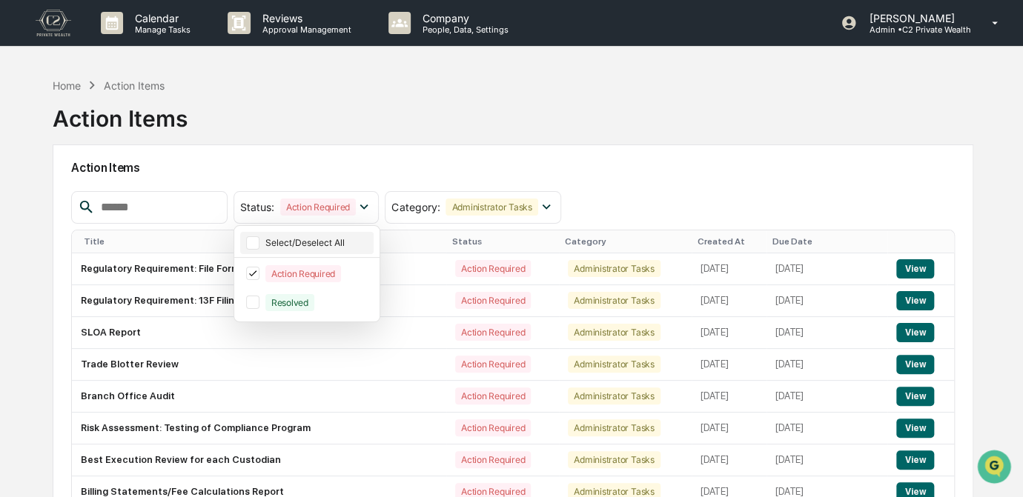
click at [345, 238] on div "Select/Deselect All" at bounding box center [318, 242] width 106 height 11
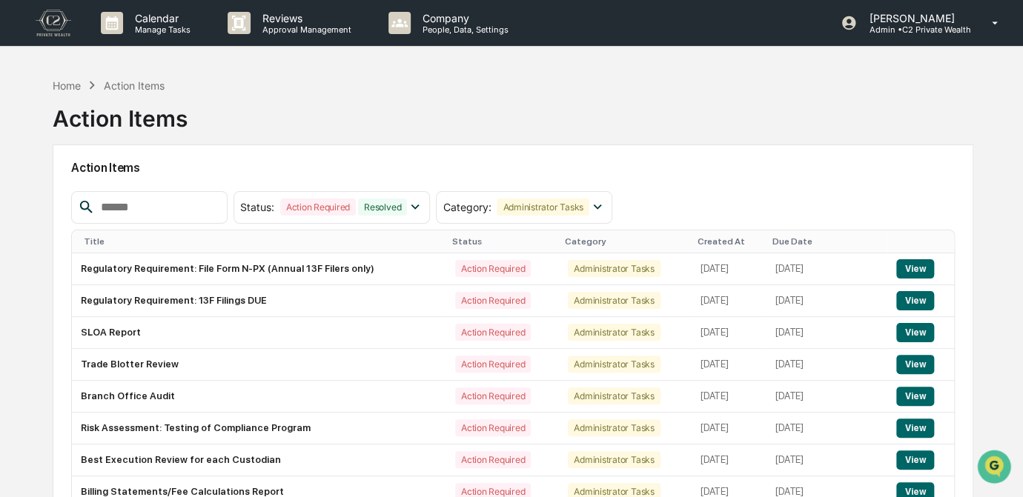
click at [160, 205] on input "text" at bounding box center [158, 207] width 126 height 19
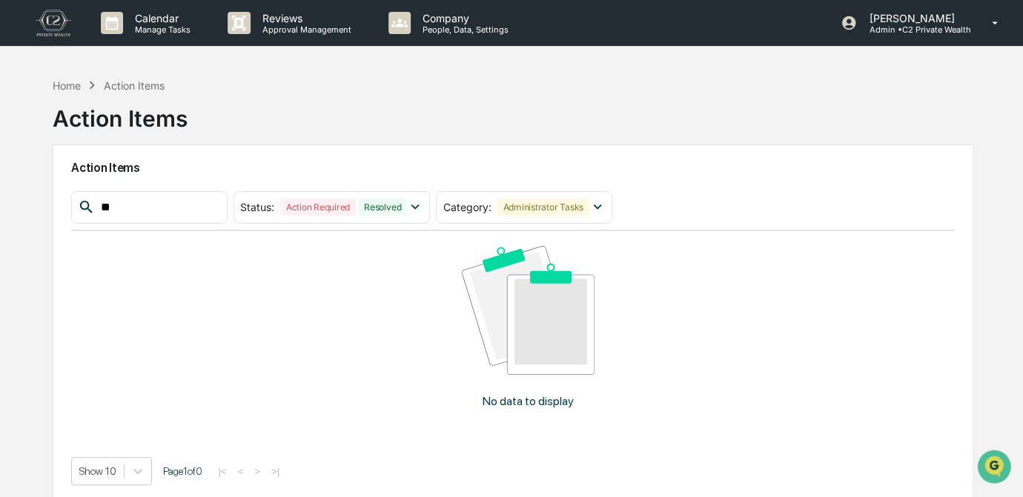
type input "*"
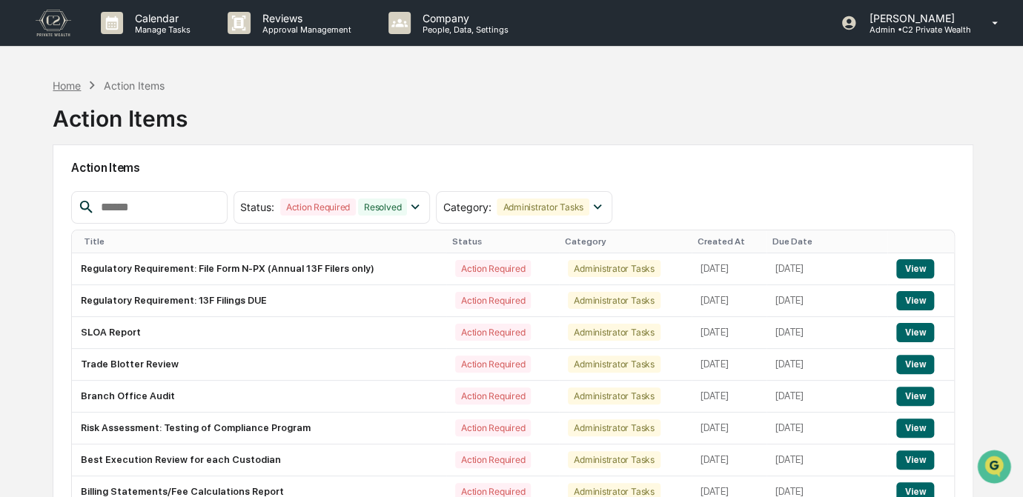
click at [62, 85] on div "Home" at bounding box center [67, 85] width 28 height 13
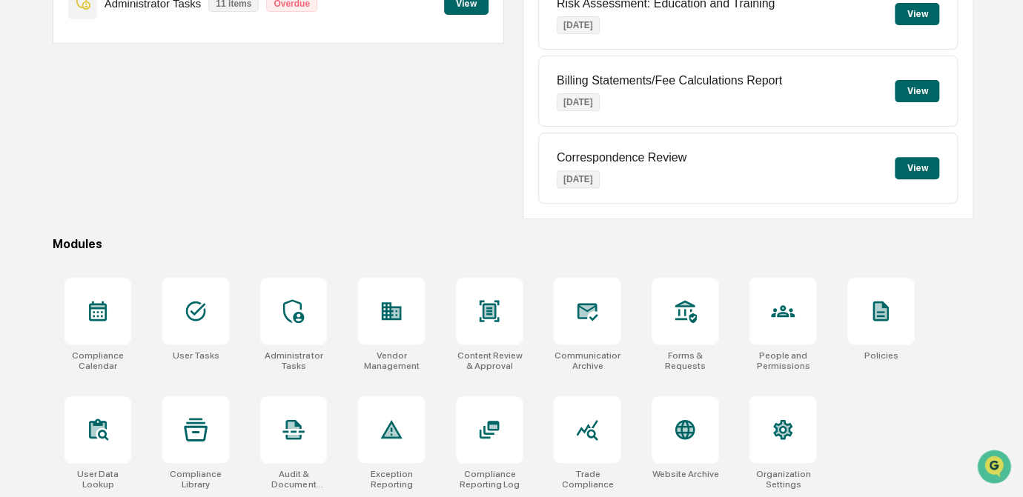
scroll to position [220, 0]
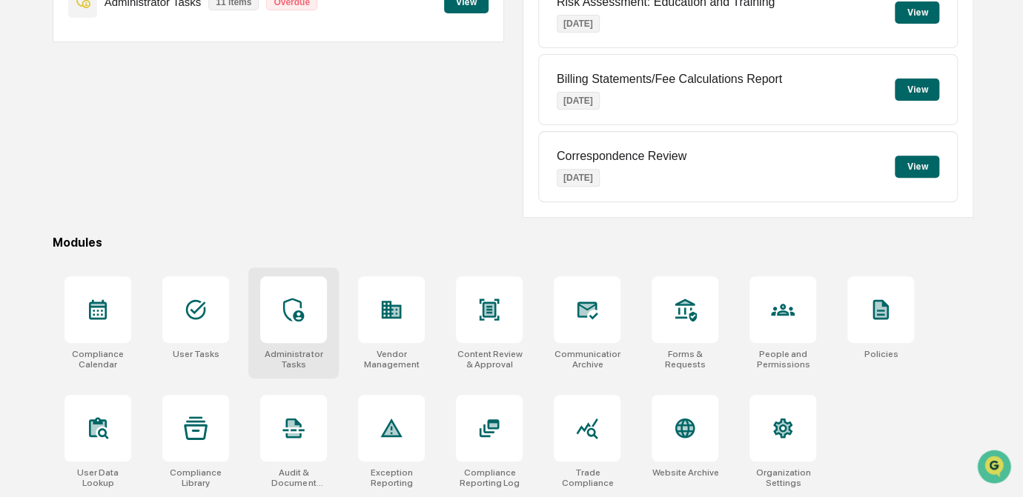
click at [291, 303] on icon at bounding box center [294, 310] width 24 height 24
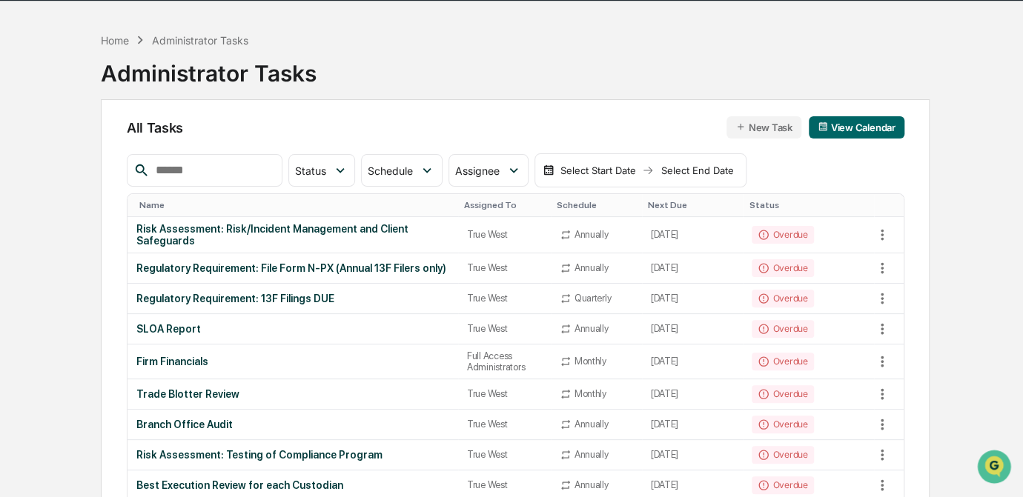
scroll to position [67, 0]
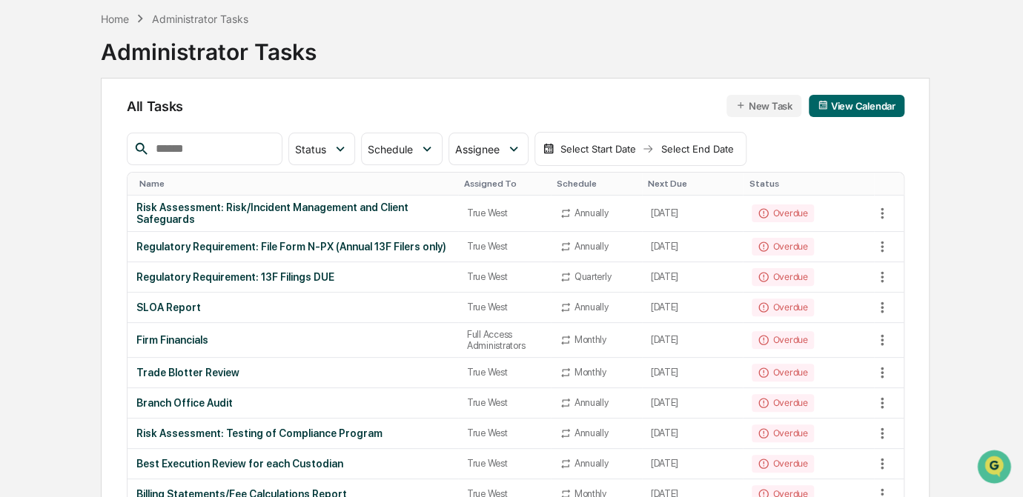
click at [222, 149] on input "text" at bounding box center [213, 148] width 126 height 19
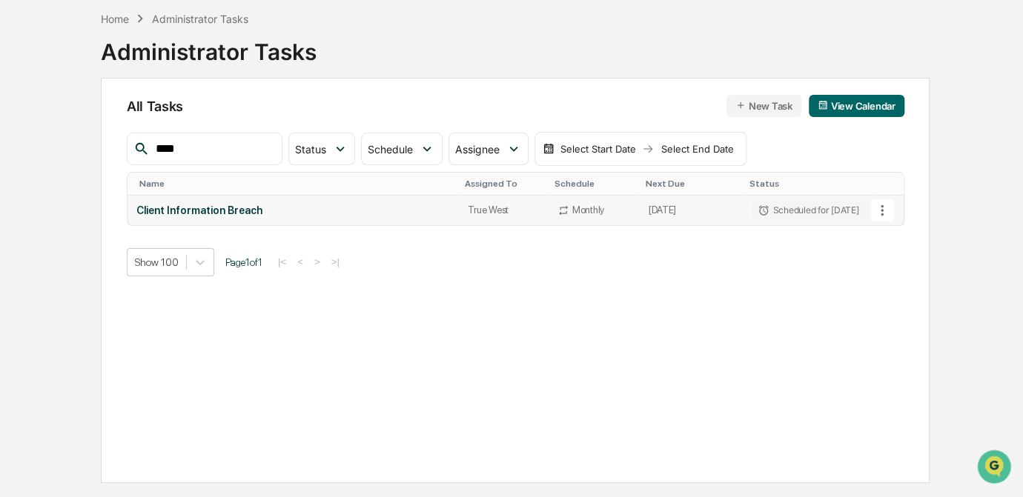
type input "****"
click at [881, 206] on icon at bounding box center [882, 210] width 16 height 16
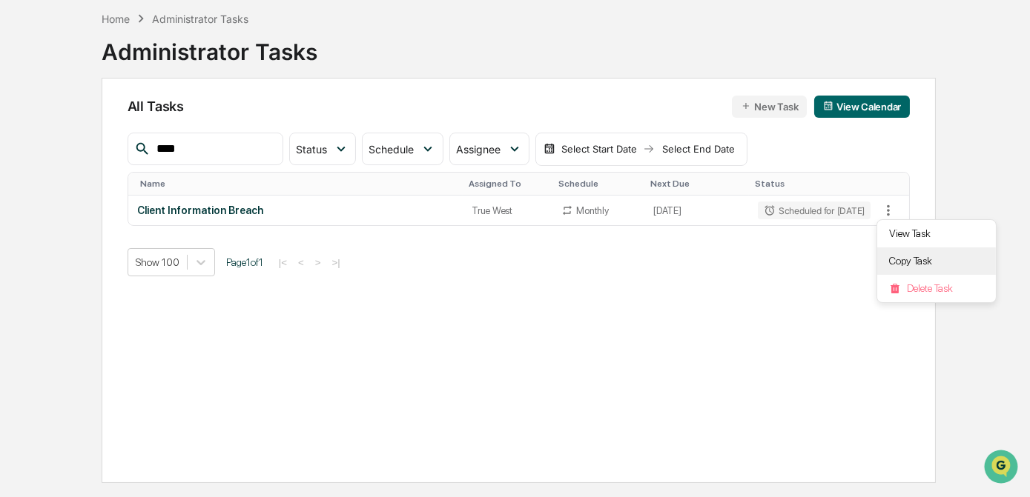
click at [916, 260] on li "Copy Task" at bounding box center [936, 261] width 119 height 27
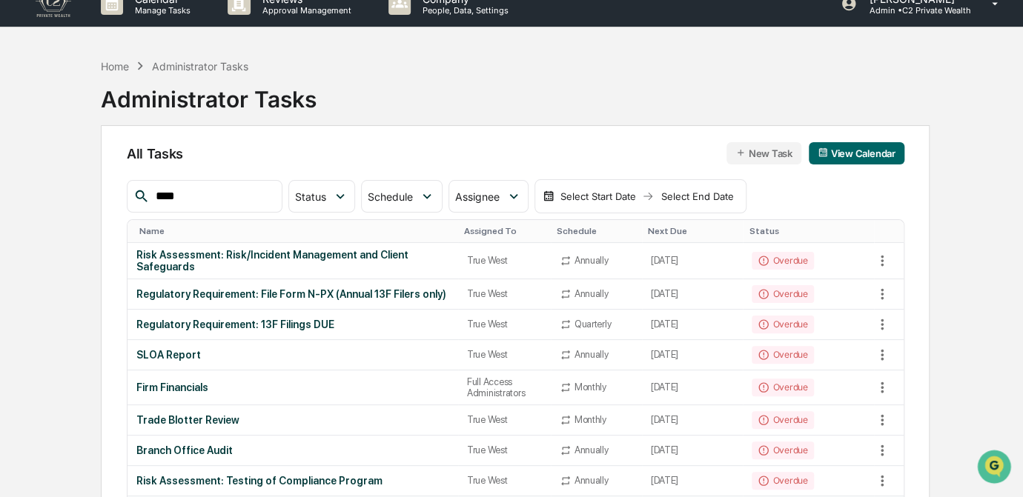
scroll to position [0, 0]
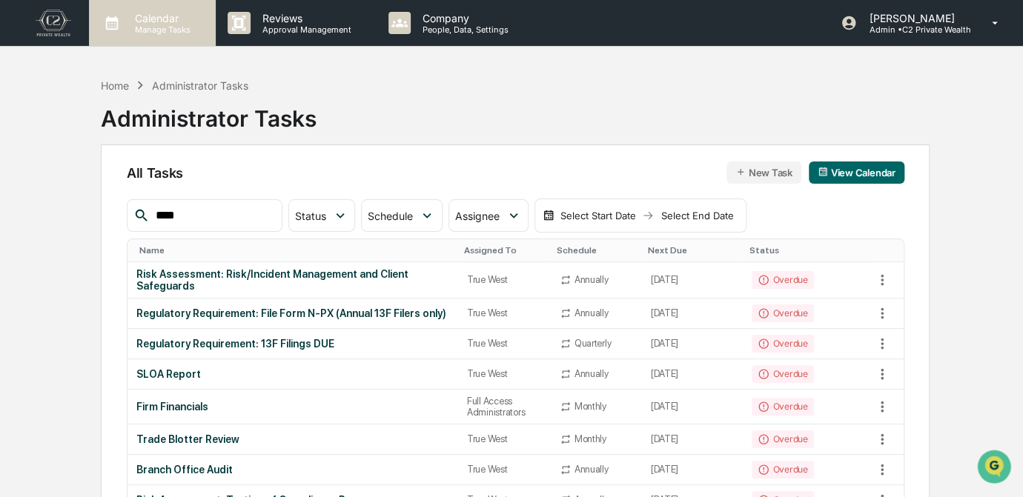
click at [149, 28] on p "Manage Tasks" at bounding box center [160, 29] width 75 height 10
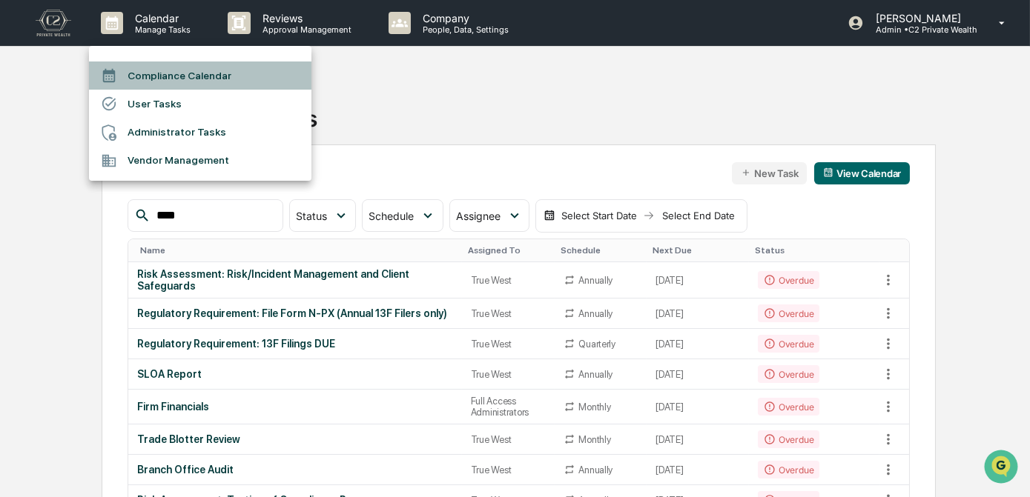
click at [136, 68] on li "Compliance Calendar" at bounding box center [200, 76] width 222 height 28
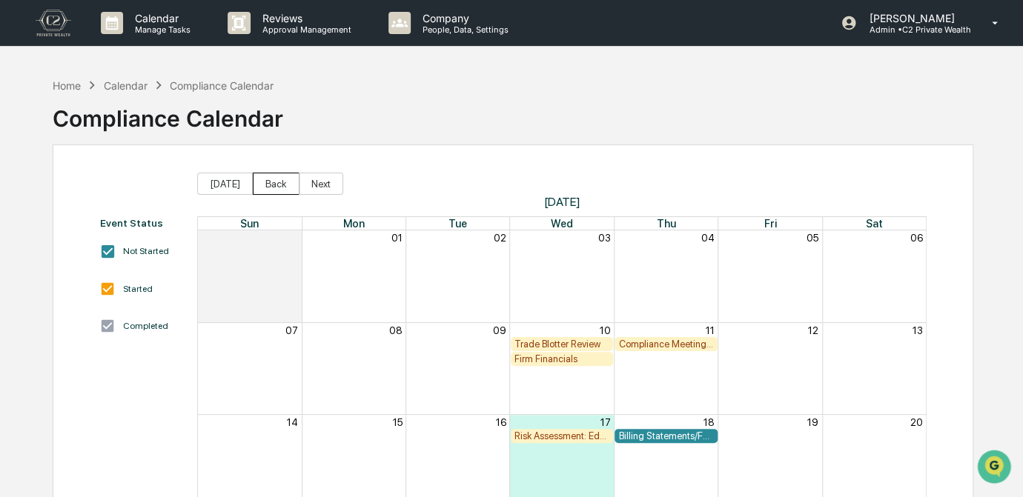
click at [275, 180] on button "Back" at bounding box center [276, 184] width 47 height 22
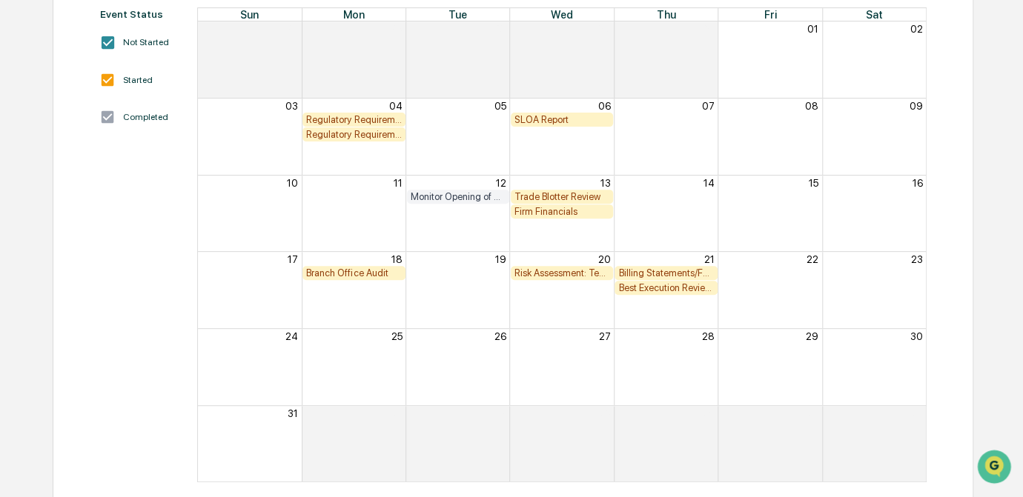
scroll to position [222, 0]
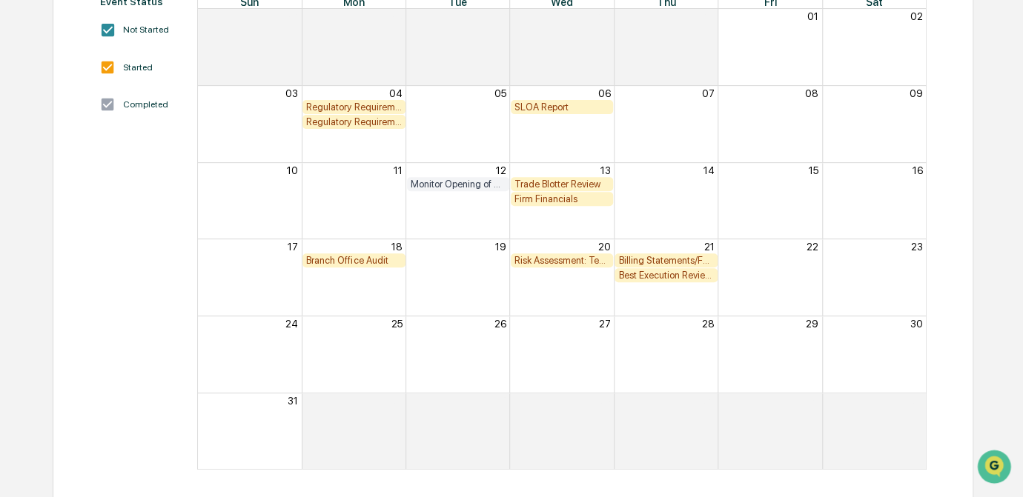
drag, startPoint x: 351, startPoint y: 339, endPoint x: 340, endPoint y: 338, distance: 11.1
click at [340, 338] on div "Month View" at bounding box center [354, 355] width 104 height 76
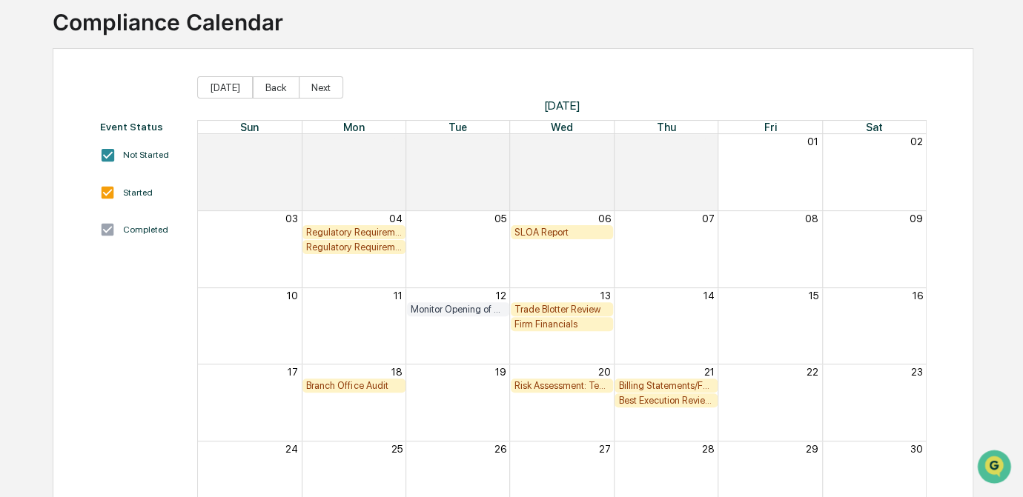
scroll to position [0, 0]
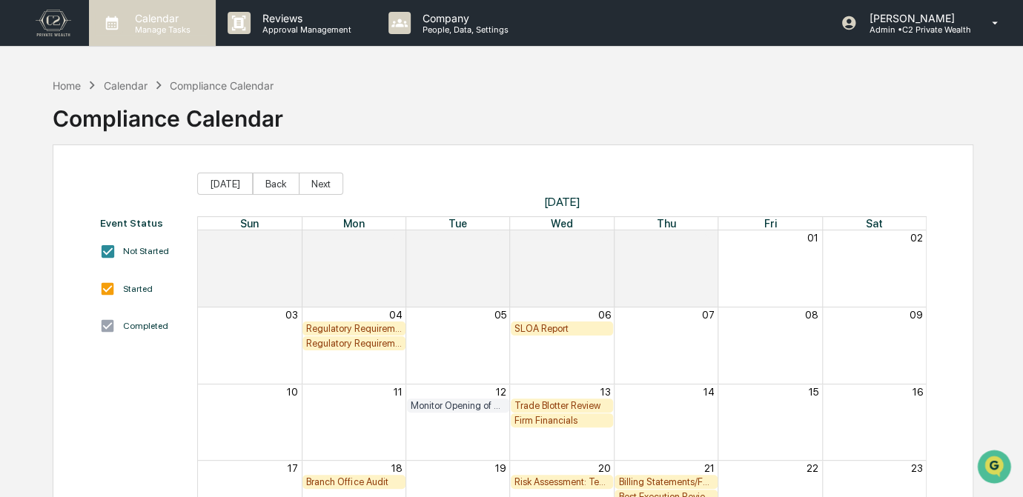
click at [132, 16] on p "Calendar" at bounding box center [160, 18] width 75 height 13
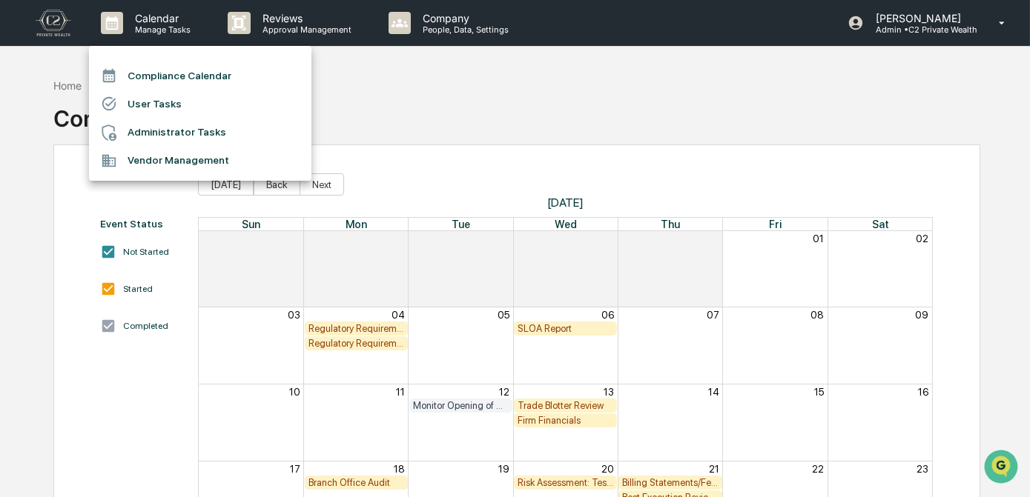
click at [73, 86] on div at bounding box center [515, 248] width 1030 height 497
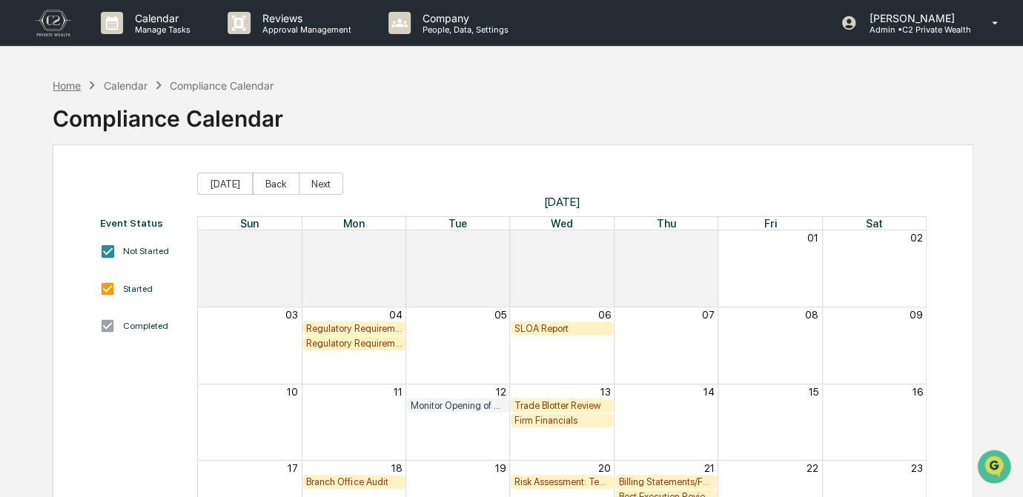
click at [70, 87] on div "Home" at bounding box center [67, 85] width 28 height 13
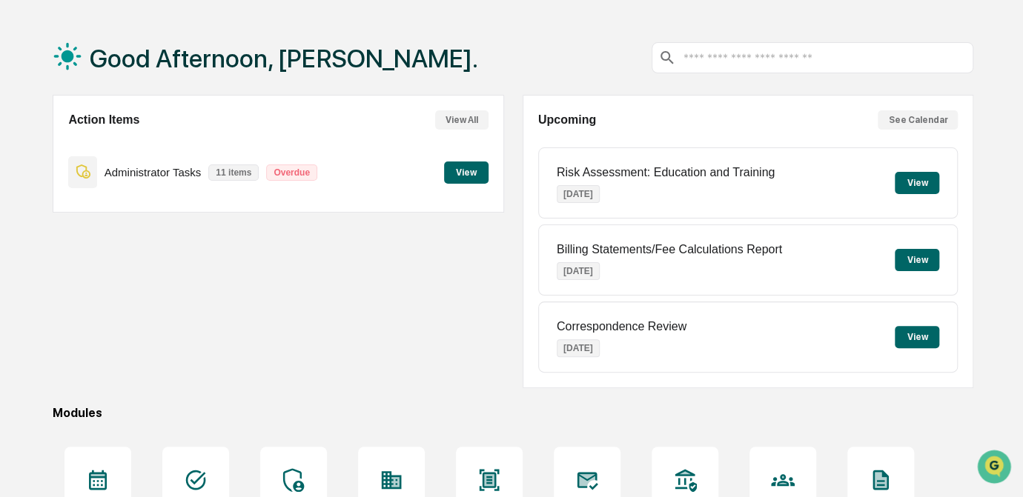
scroll to position [202, 0]
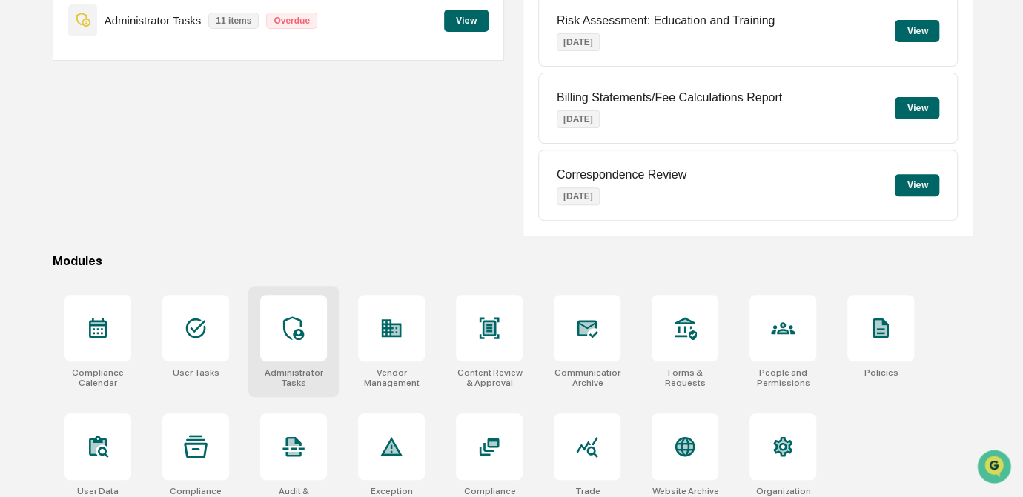
click at [302, 310] on div at bounding box center [293, 328] width 67 height 67
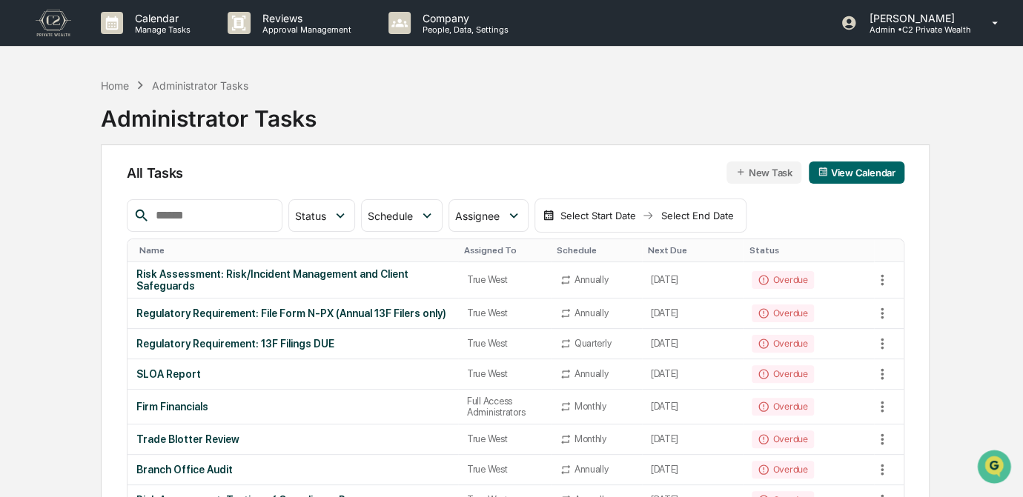
click at [245, 211] on input "text" at bounding box center [213, 215] width 126 height 19
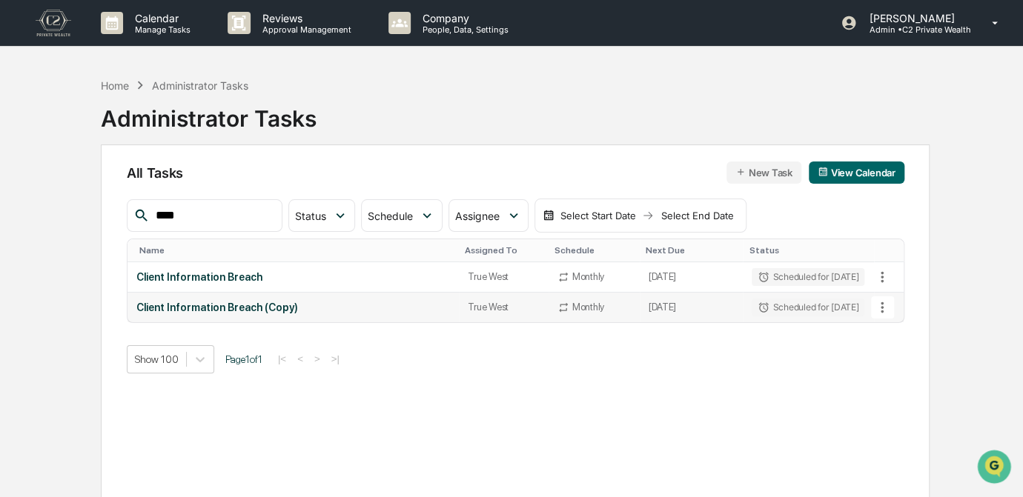
type input "****"
click at [804, 307] on div "Scheduled for [DATE]" at bounding box center [808, 308] width 113 height 18
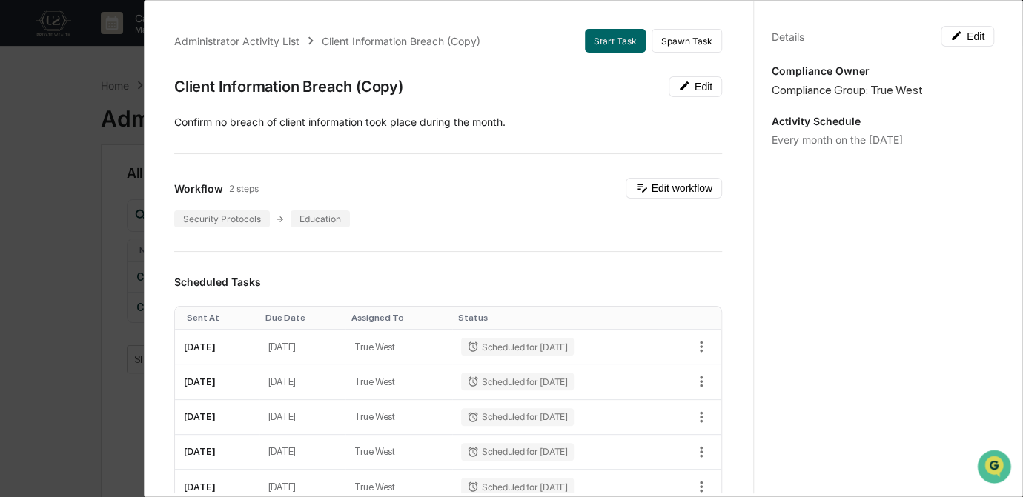
click at [96, 297] on div "Administrator Activity List Client Information Breach (Copy) Start Task Spawn T…" at bounding box center [511, 248] width 1023 height 497
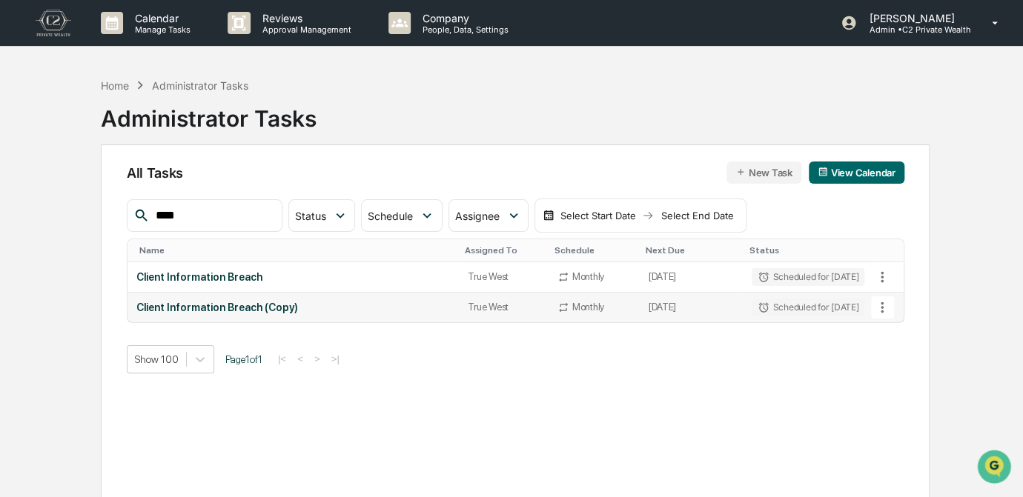
click at [881, 303] on icon at bounding box center [882, 307] width 16 height 16
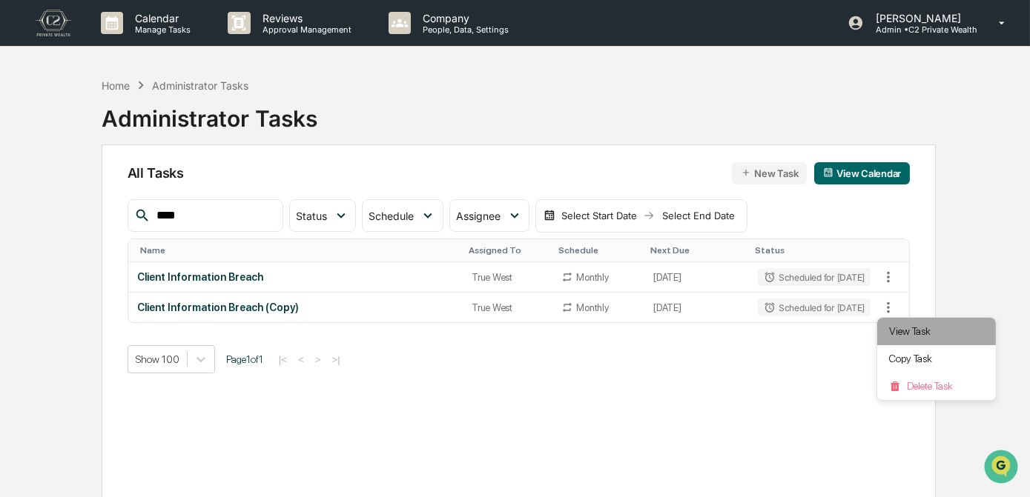
click at [901, 332] on li "View Task" at bounding box center [936, 331] width 119 height 27
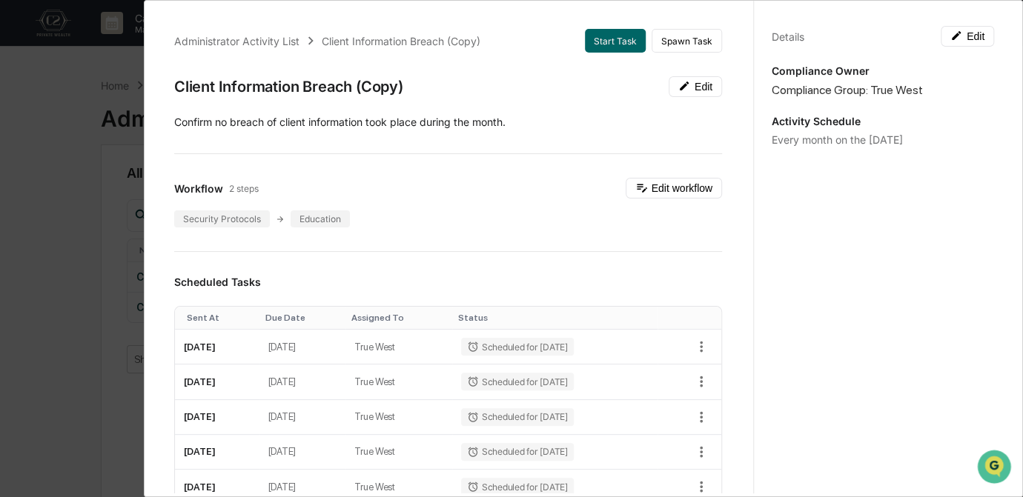
click at [858, 143] on div "Every month on the [DATE]" at bounding box center [883, 139] width 222 height 13
click at [955, 32] on button "Edit" at bounding box center [967, 36] width 53 height 21
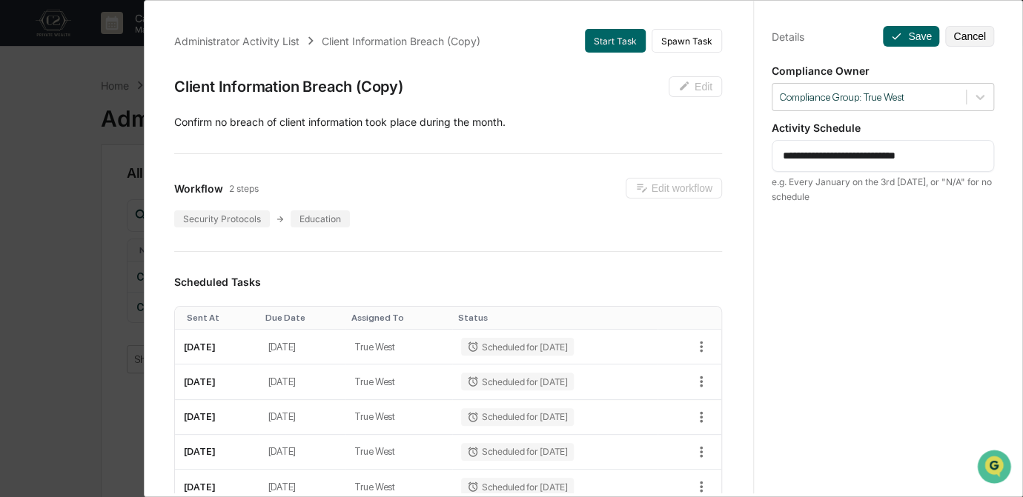
click at [950, 157] on textarea "**********" at bounding box center [883, 156] width 201 height 16
drag, startPoint x: 950, startPoint y: 157, endPoint x: 737, endPoint y: 161, distance: 213.5
click at [737, 161] on div "**********" at bounding box center [583, 244] width 857 height 497
type textarea "***"
click at [915, 264] on div "Details Save Cancel Compliance Owner Compliance Group: True West Activity Sched…" at bounding box center [882, 262] width 259 height 533
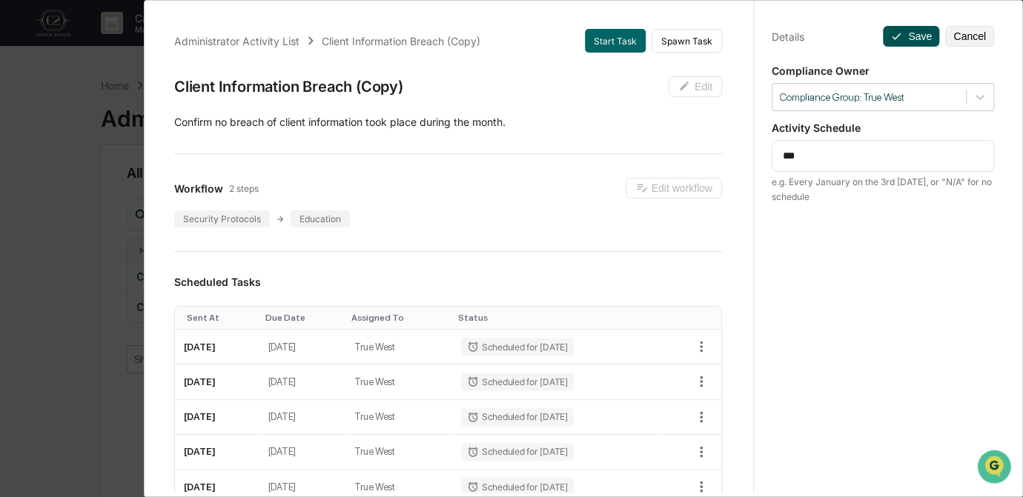
click at [899, 32] on button "Save" at bounding box center [911, 36] width 56 height 21
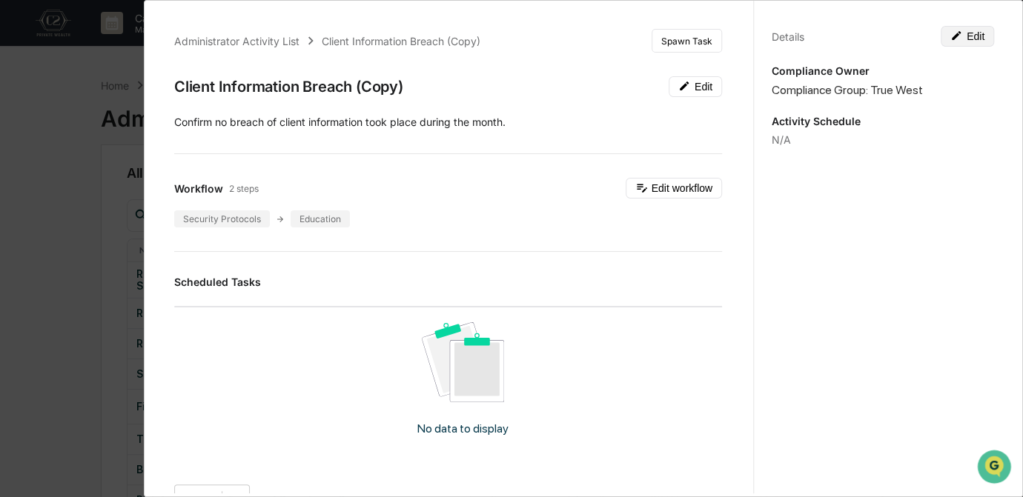
click at [959, 38] on button "Edit" at bounding box center [967, 36] width 53 height 21
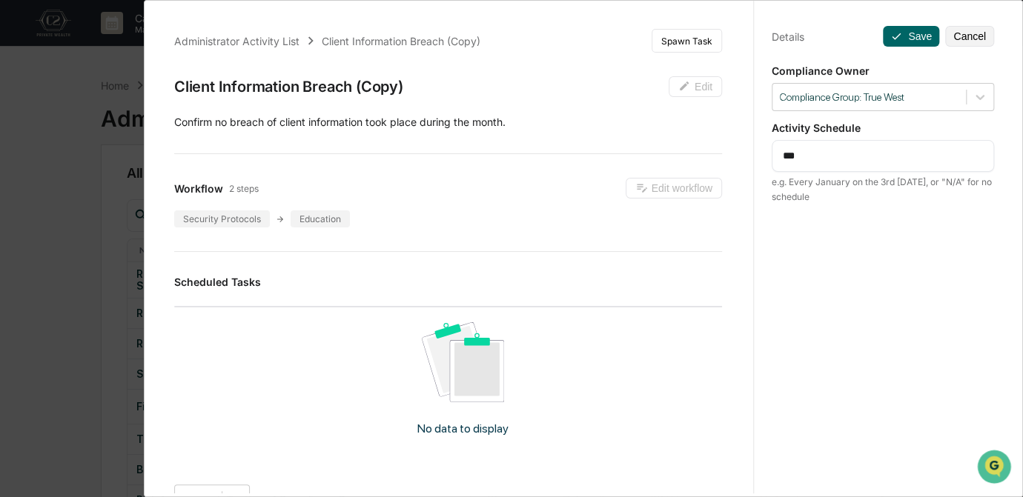
click at [843, 156] on textarea "***" at bounding box center [883, 156] width 201 height 16
drag, startPoint x: 817, startPoint y: 158, endPoint x: 747, endPoint y: 151, distance: 70.0
click at [753, 151] on div "Details Save Cancel Compliance Owner Compliance Group: True West Activity Sched…" at bounding box center [882, 262] width 259 height 533
click at [838, 148] on div "*** * ​" at bounding box center [883, 156] width 222 height 32
drag, startPoint x: 832, startPoint y: 153, endPoint x: 739, endPoint y: 153, distance: 92.7
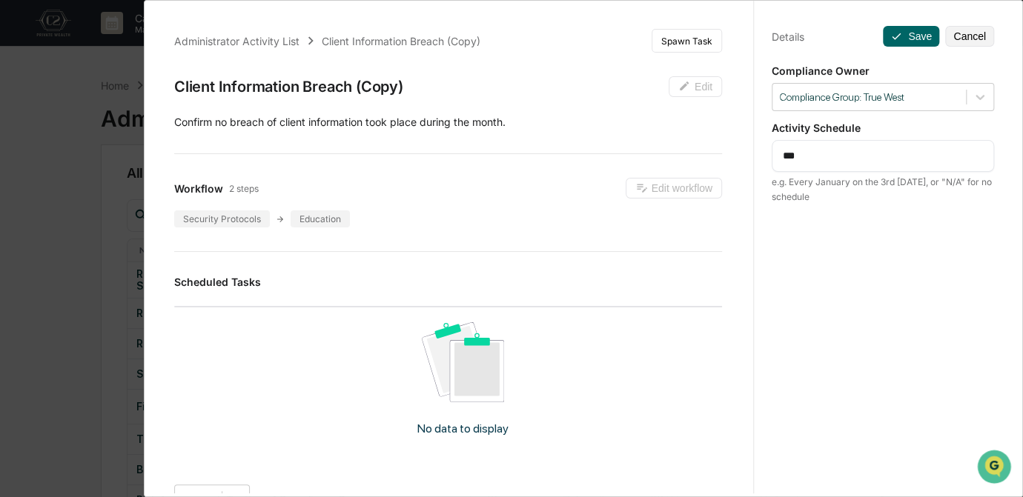
click at [739, 153] on div "Administrator Activity List Client Information Breach (Copy) Spawn Task Client …" at bounding box center [583, 244] width 857 height 497
type textarea "**********"
click at [899, 37] on button "Save" at bounding box center [911, 36] width 56 height 21
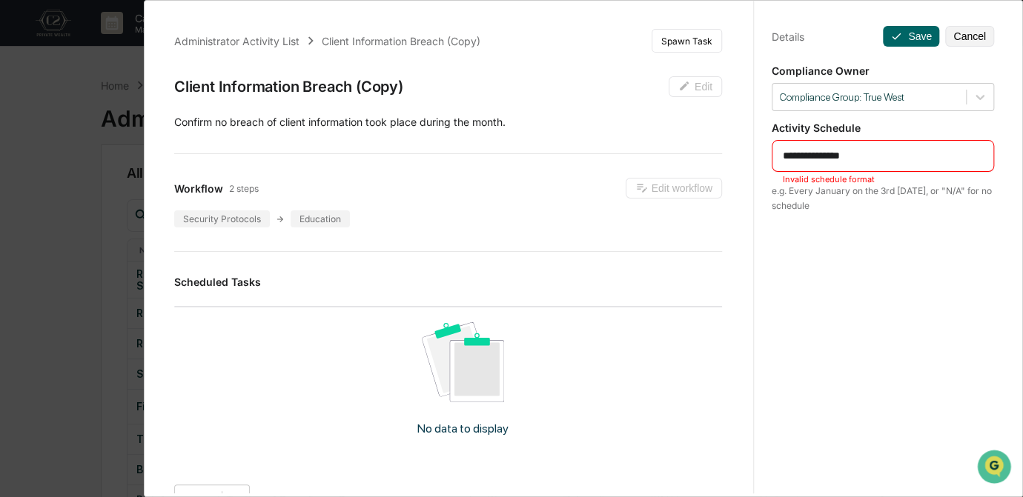
drag, startPoint x: 883, startPoint y: 149, endPoint x: 755, endPoint y: 151, distance: 127.5
click at [755, 151] on div "**********" at bounding box center [882, 262] width 259 height 533
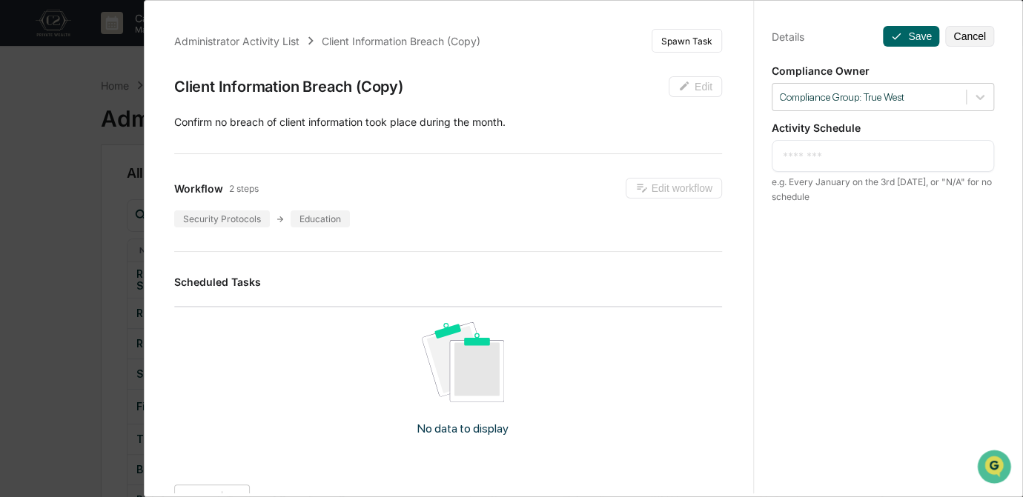
click at [800, 153] on textarea at bounding box center [883, 156] width 201 height 16
click at [896, 38] on button "Save" at bounding box center [911, 36] width 56 height 21
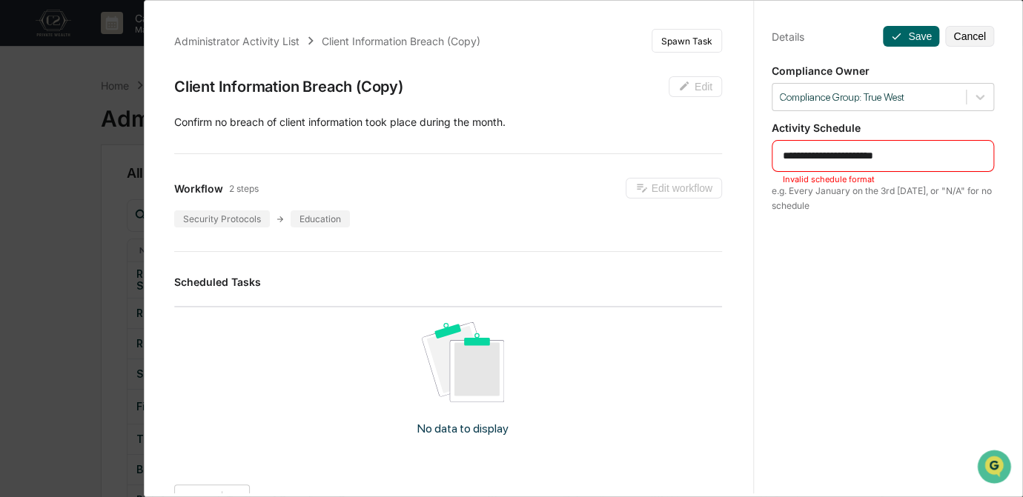
drag, startPoint x: 920, startPoint y: 153, endPoint x: 757, endPoint y: 141, distance: 163.5
click at [757, 141] on div "**********" at bounding box center [882, 262] width 259 height 533
click at [783, 154] on textarea "**********" at bounding box center [883, 156] width 201 height 16
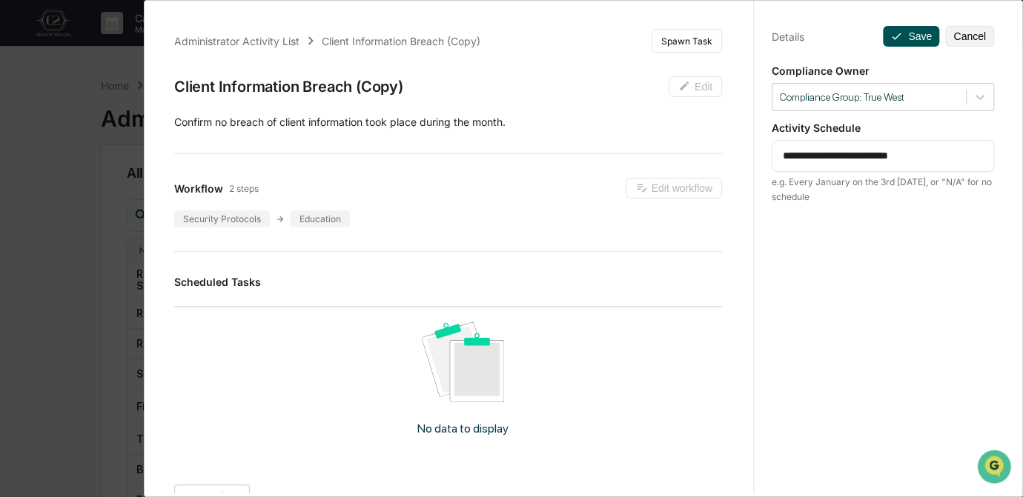
click at [901, 39] on button "Save" at bounding box center [911, 36] width 56 height 21
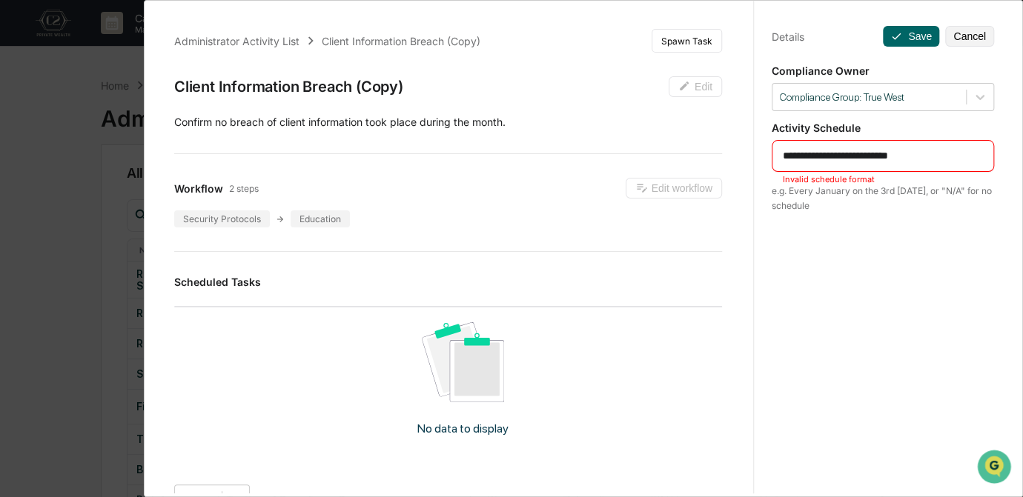
drag, startPoint x: 951, startPoint y: 155, endPoint x: 723, endPoint y: 155, distance: 227.6
click at [723, 155] on div "**********" at bounding box center [583, 244] width 857 height 497
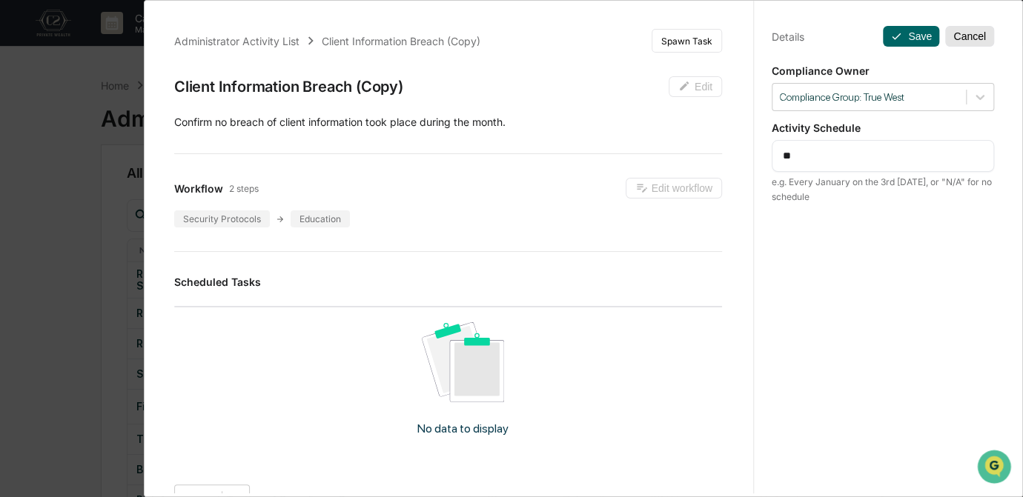
type textarea "**"
click at [962, 35] on button "Cancel" at bounding box center [969, 36] width 49 height 21
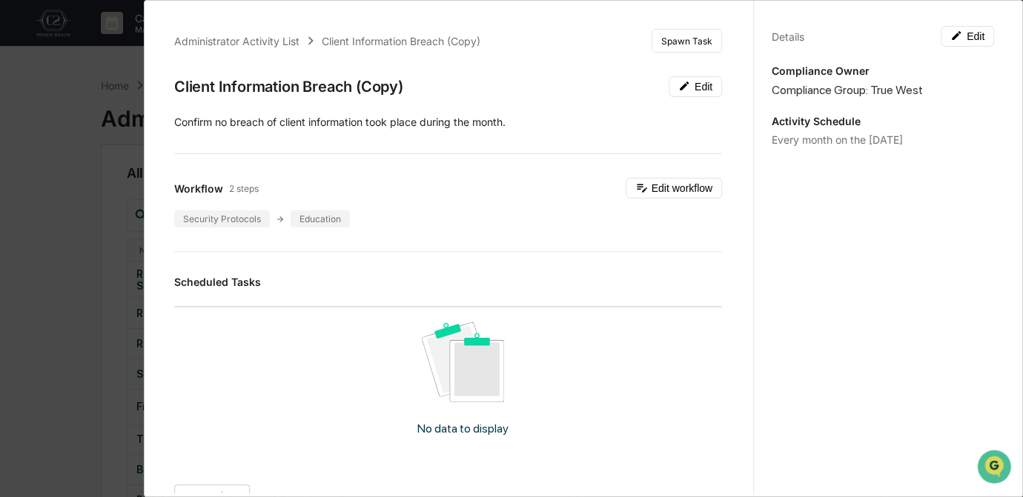
click at [51, 279] on div "Administrator Activity List Client Information Breach (Copy) Spawn Task Client …" at bounding box center [511, 248] width 1023 height 497
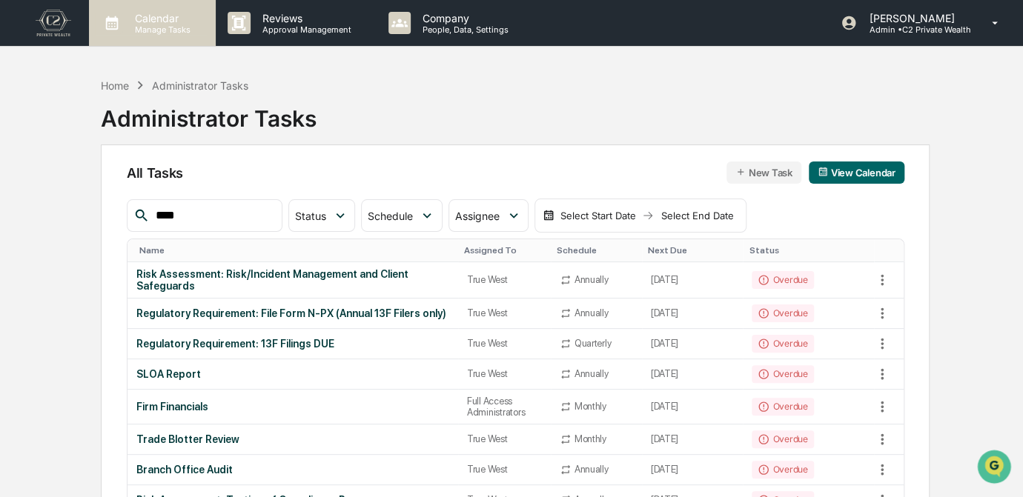
click at [161, 27] on p "Manage Tasks" at bounding box center [160, 29] width 75 height 10
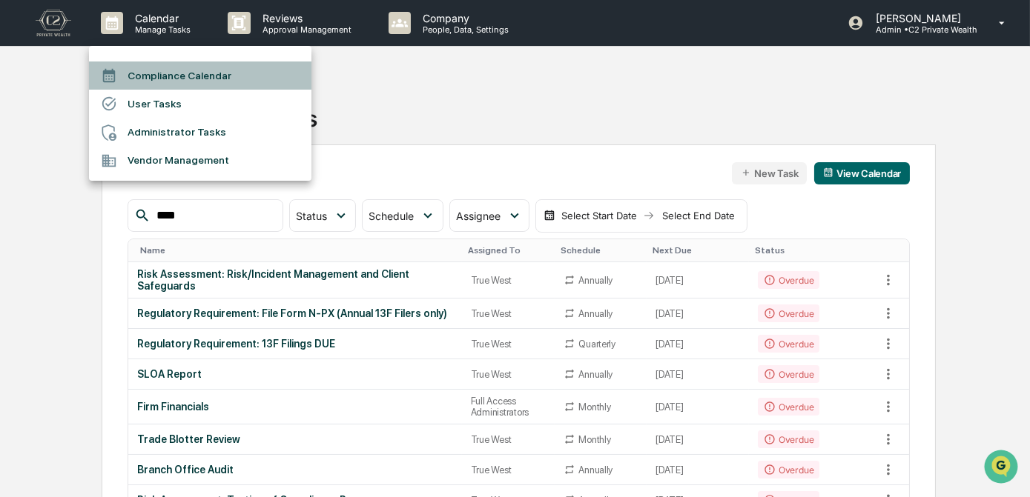
click at [173, 74] on li "Compliance Calendar" at bounding box center [200, 76] width 222 height 28
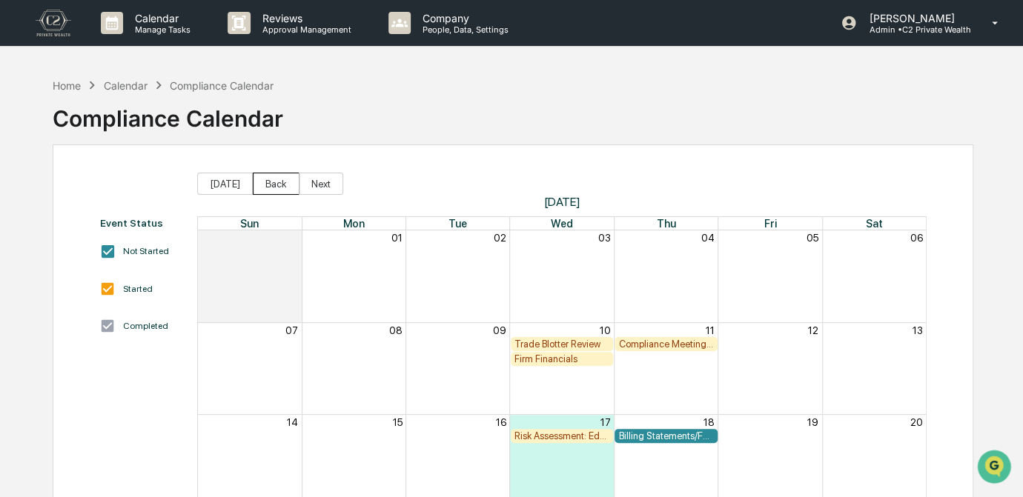
click at [277, 185] on button "Back" at bounding box center [276, 184] width 47 height 22
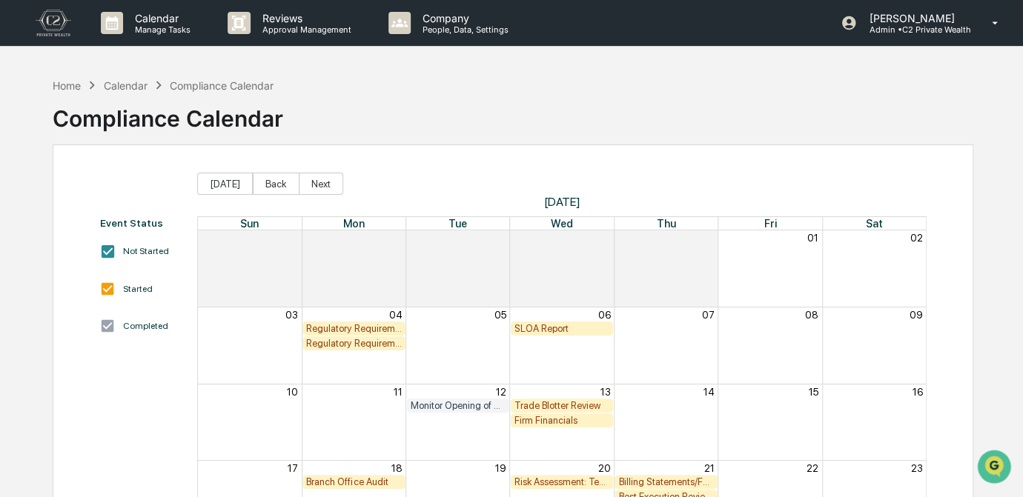
click at [669, 138] on div "Home Calendar Compliance Calendar Compliance Calendar" at bounding box center [513, 107] width 921 height 74
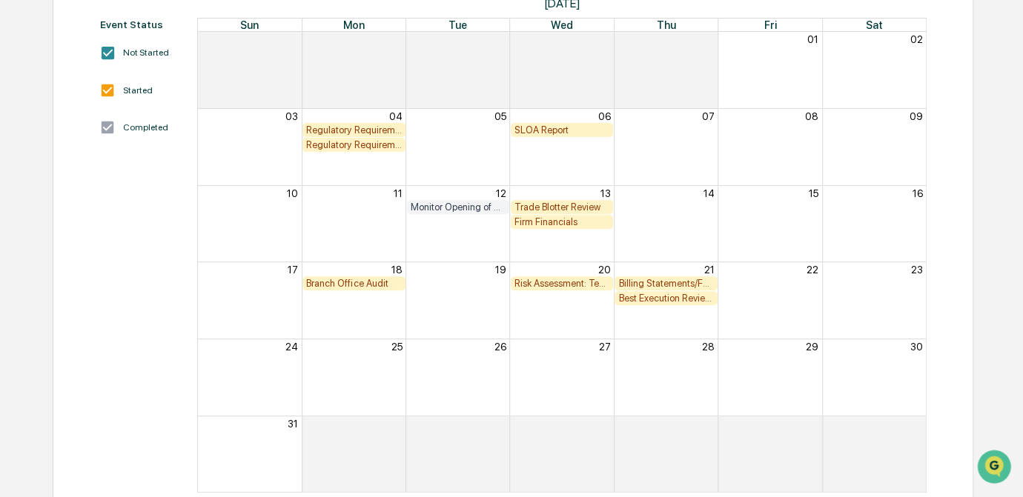
scroll to position [202, 0]
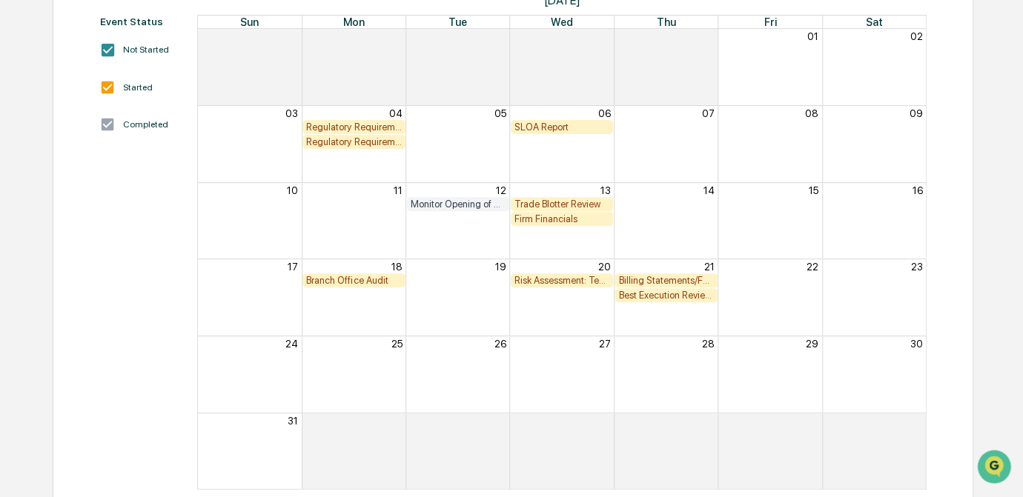
click at [176, 338] on div "Event Status Not Started Started Completed" at bounding box center [140, 253] width 83 height 474
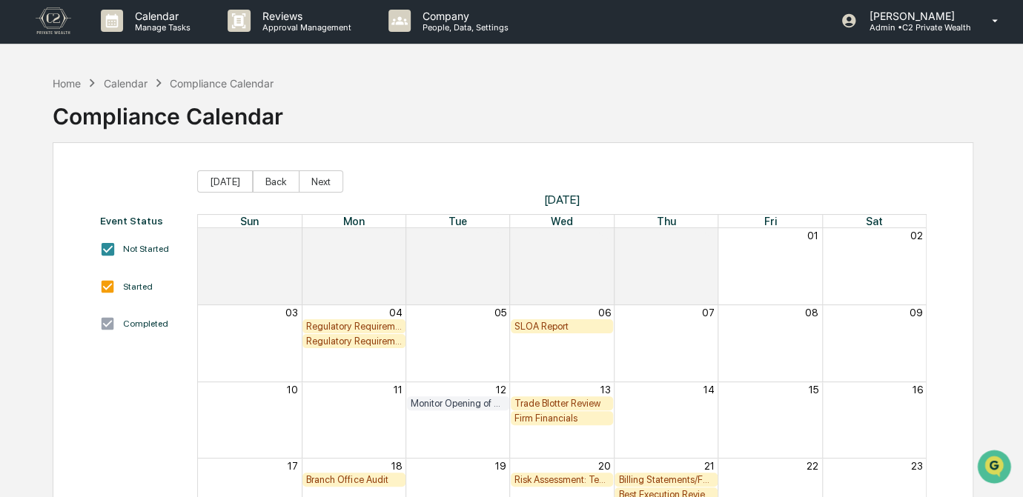
scroll to position [0, 0]
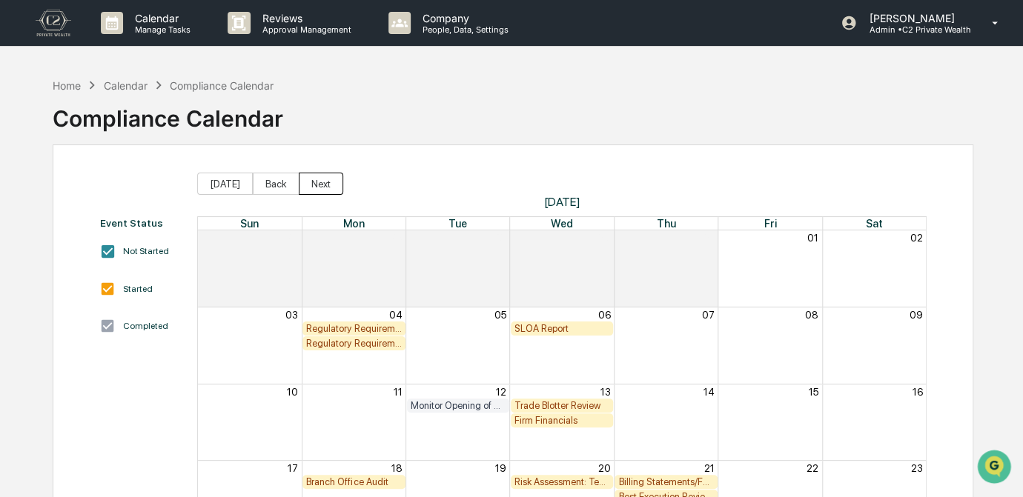
click at [320, 187] on button "Next" at bounding box center [321, 184] width 44 height 22
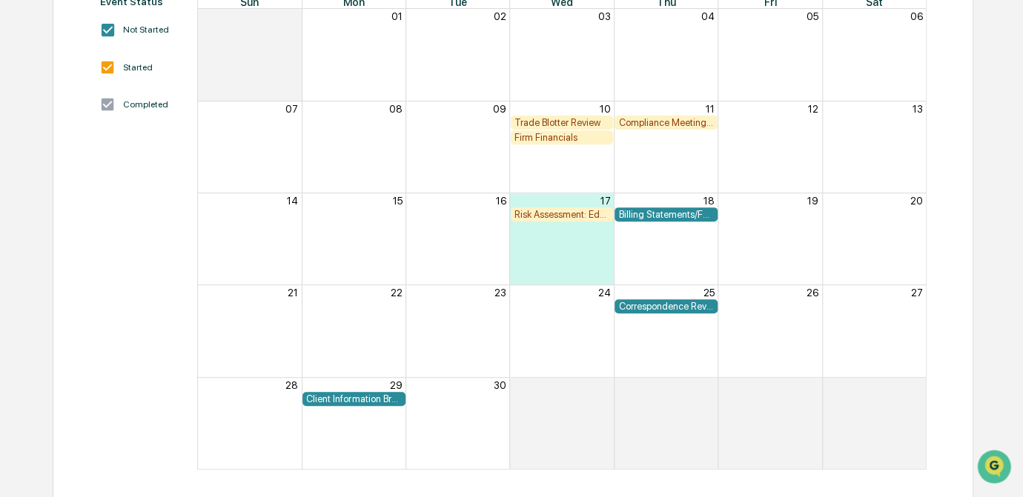
scroll to position [87, 0]
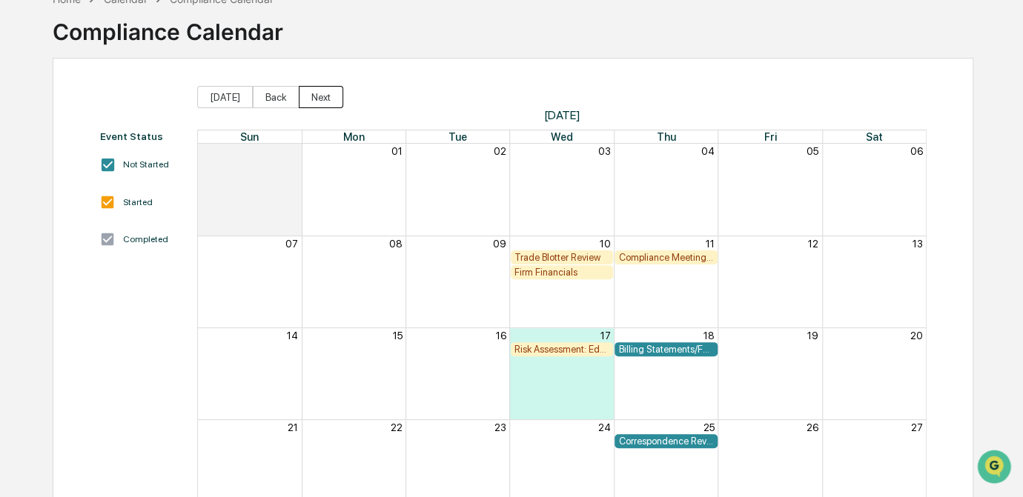
click at [321, 98] on button "Next" at bounding box center [321, 97] width 44 height 22
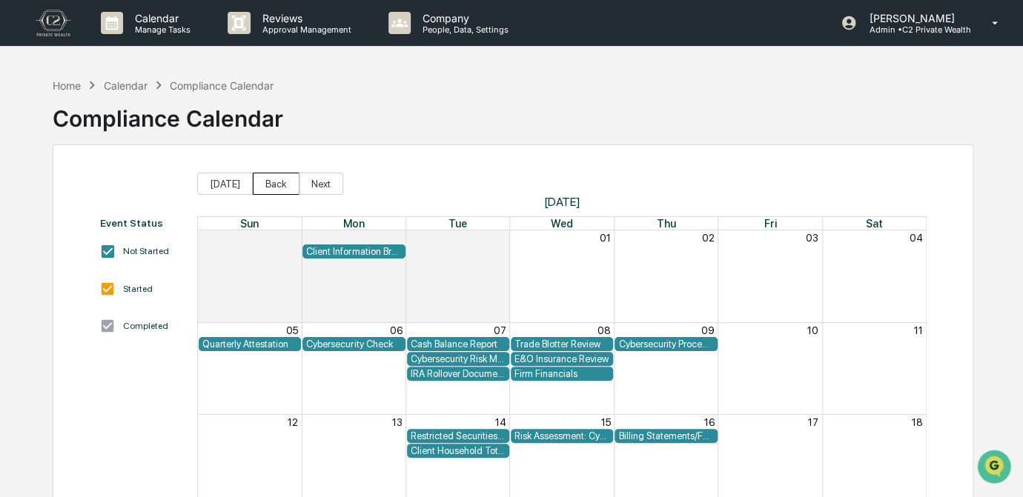
click at [259, 187] on button "Back" at bounding box center [276, 184] width 47 height 22
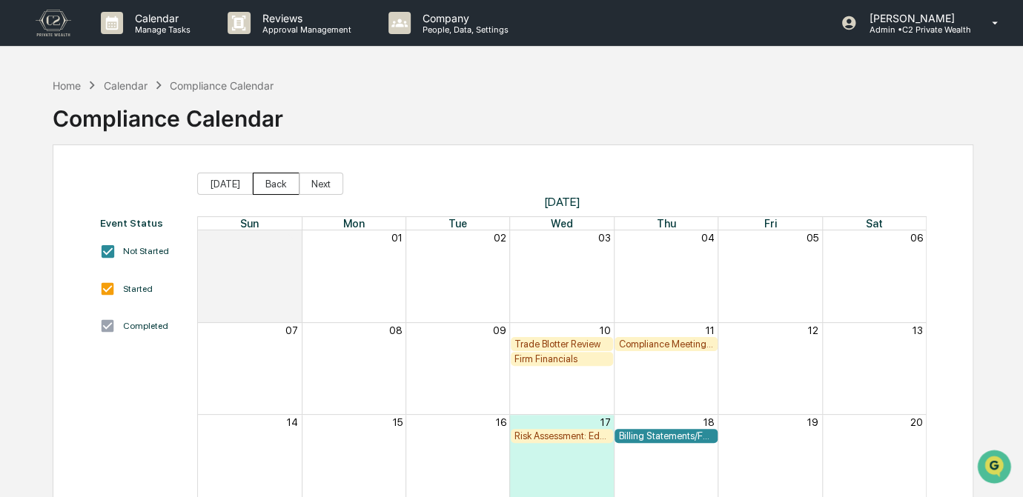
click at [259, 187] on button "Back" at bounding box center [276, 184] width 47 height 22
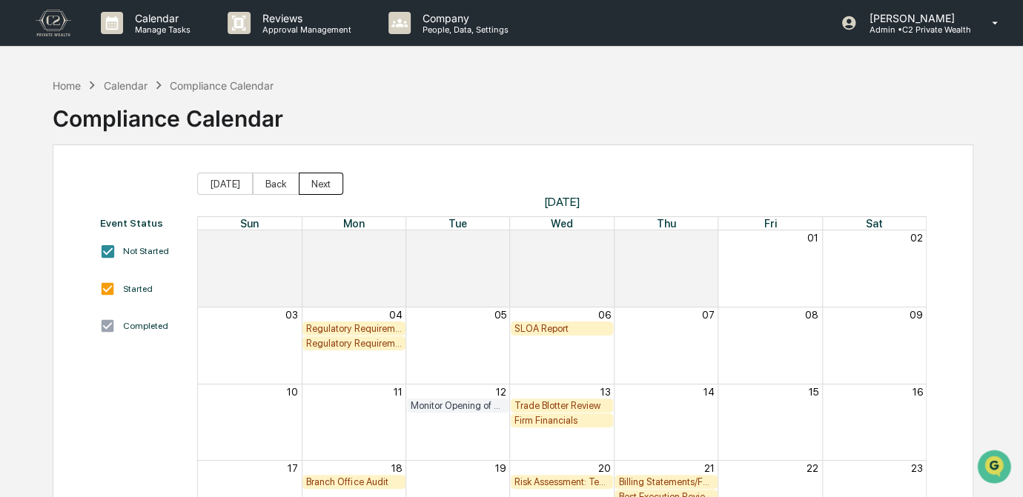
click at [317, 183] on button "Next" at bounding box center [321, 184] width 44 height 22
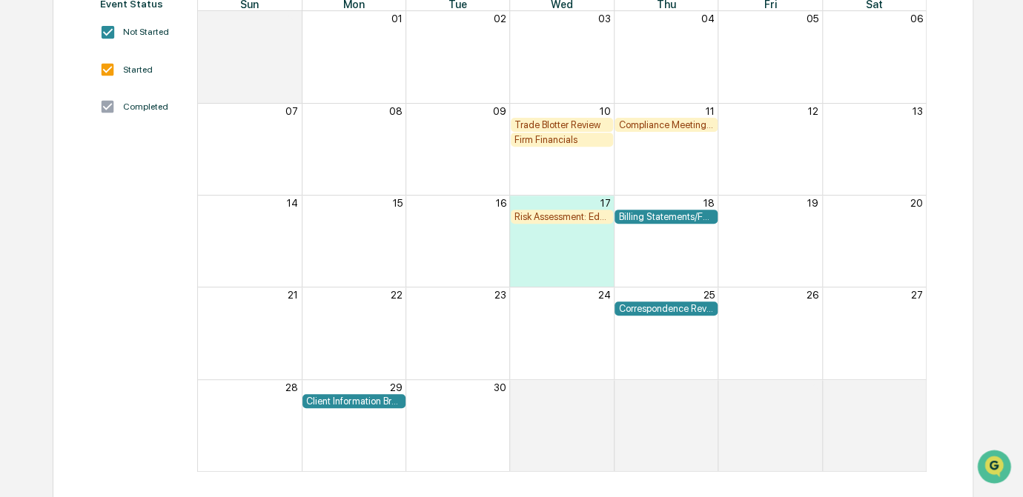
scroll to position [222, 0]
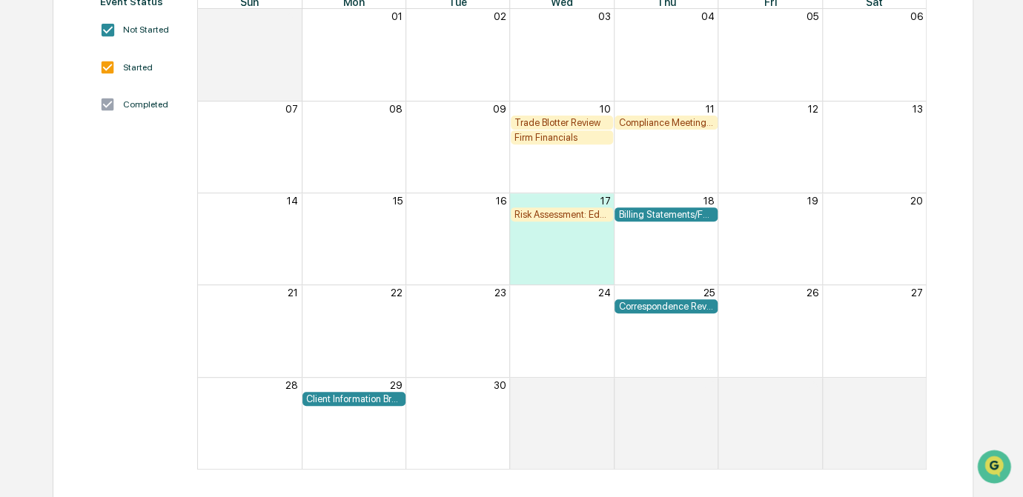
click at [364, 398] on div "Client Information Breach" at bounding box center [353, 399] width 95 height 11
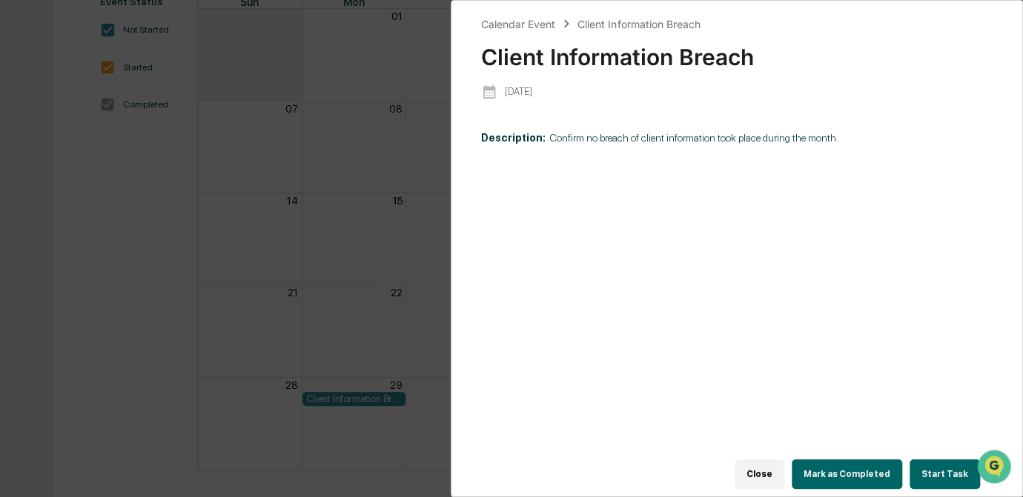
click at [144, 328] on div "Calendar Event Client Information Breach Client Information Breach [DATE] Descr…" at bounding box center [511, 248] width 1023 height 497
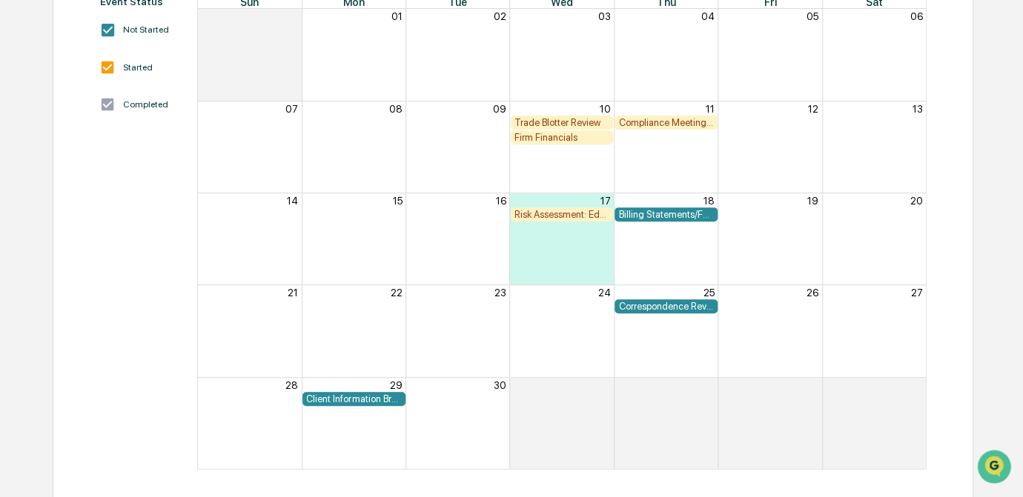
scroll to position [0, 0]
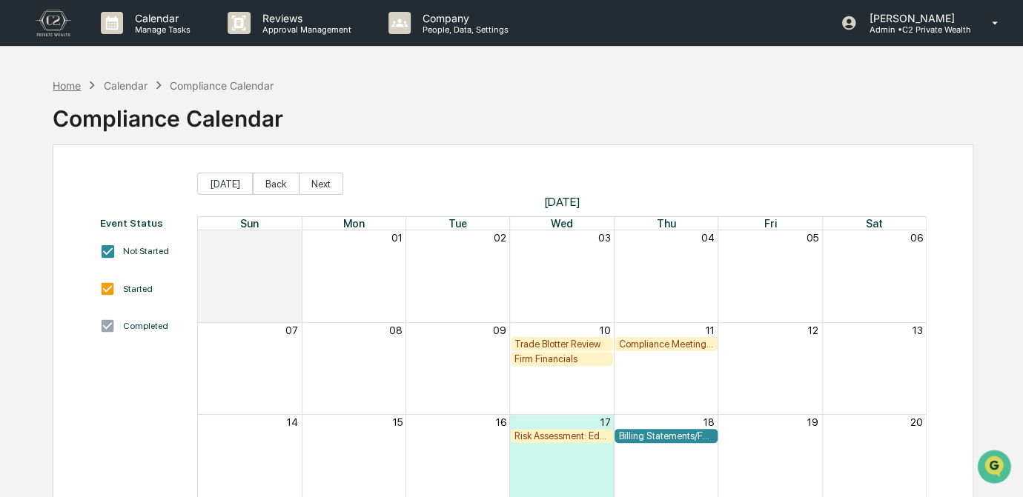
click at [69, 82] on div "Home" at bounding box center [67, 85] width 28 height 13
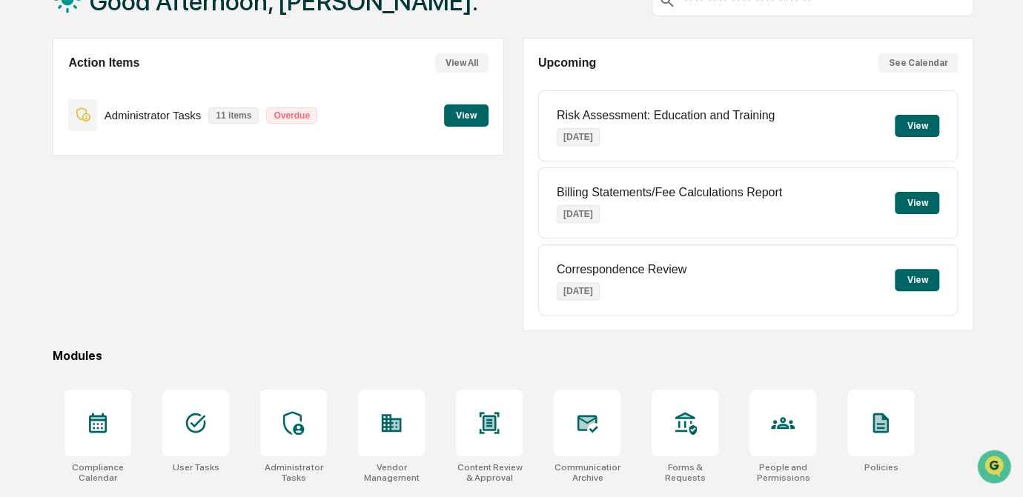
scroll to position [220, 0]
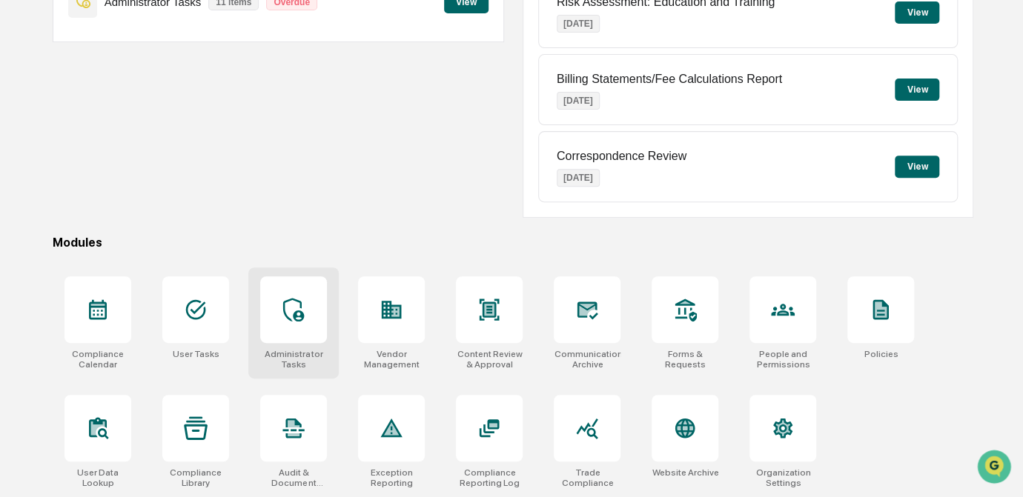
click at [279, 315] on div at bounding box center [293, 309] width 67 height 67
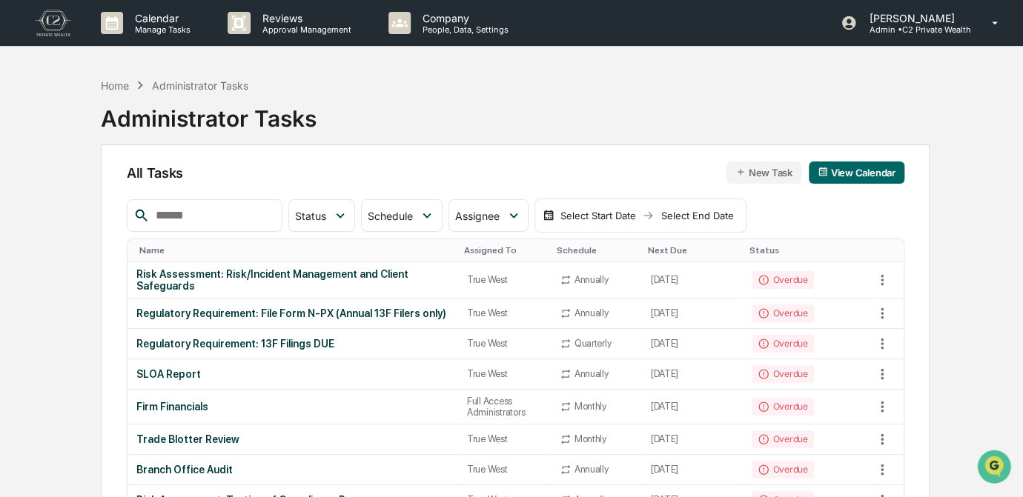
click at [231, 217] on input "text" at bounding box center [213, 215] width 126 height 19
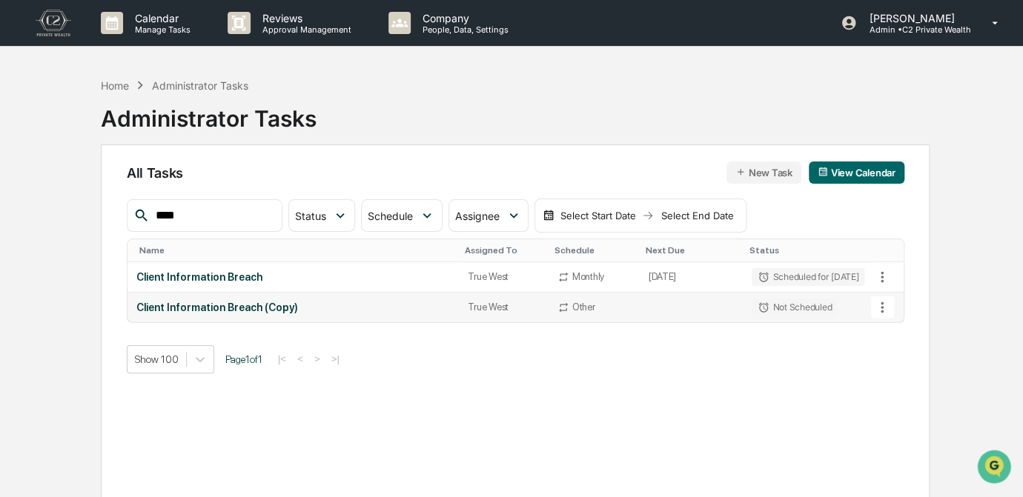
click at [757, 307] on div "Not Scheduled" at bounding box center [795, 308] width 86 height 18
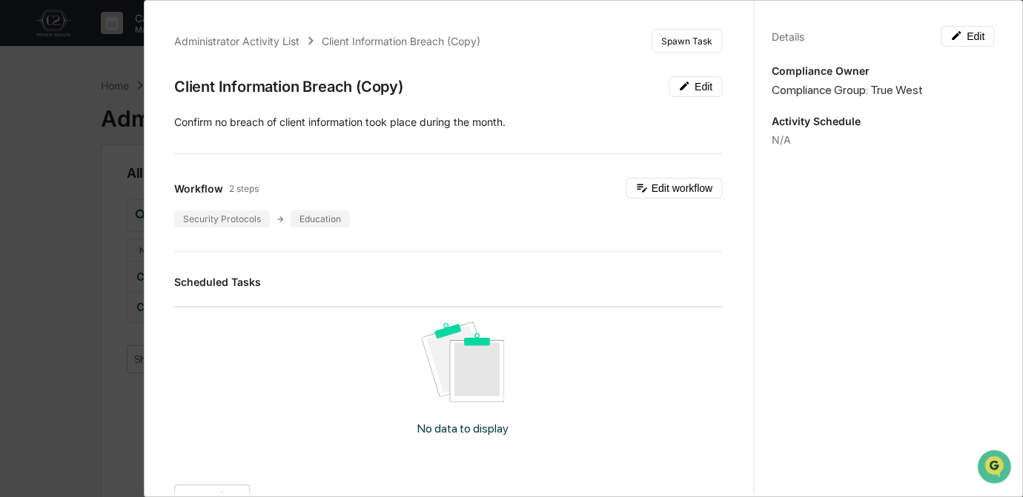
click at [54, 349] on div "Administrator Activity List Client Information Breach (Copy) Spawn Task Client …" at bounding box center [511, 248] width 1023 height 497
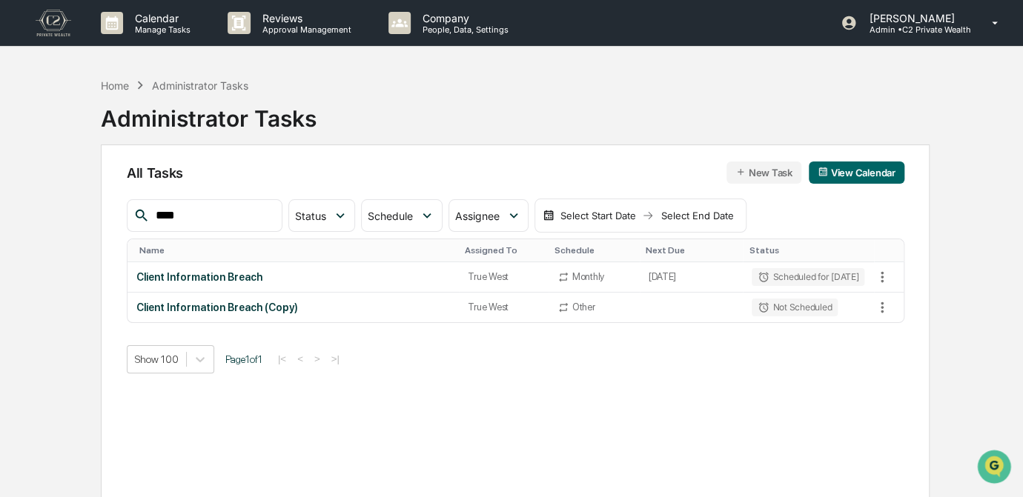
drag, startPoint x: 883, startPoint y: 303, endPoint x: 754, endPoint y: 357, distance: 139.6
click at [702, 382] on div "All Tasks New Task View Calendar **** Status Select/Deselect All Done In Progre…" at bounding box center [515, 347] width 829 height 405
click at [886, 308] on icon at bounding box center [882, 307] width 16 height 16
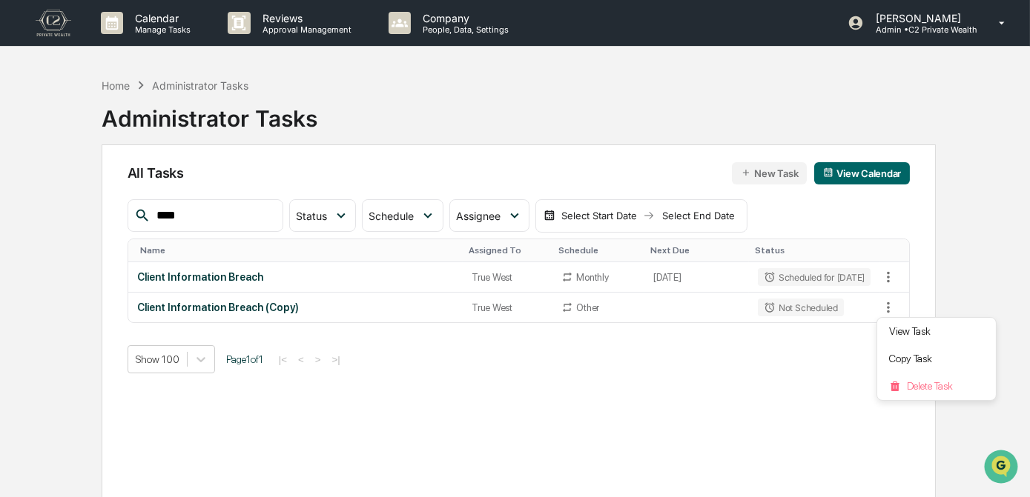
click at [453, 218] on div at bounding box center [515, 248] width 1030 height 497
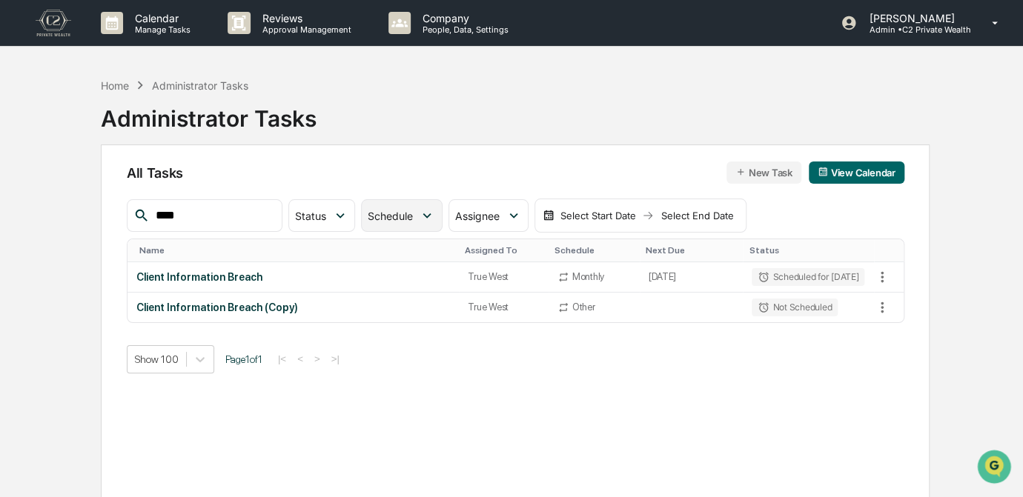
click at [435, 217] on icon at bounding box center [427, 216] width 16 height 16
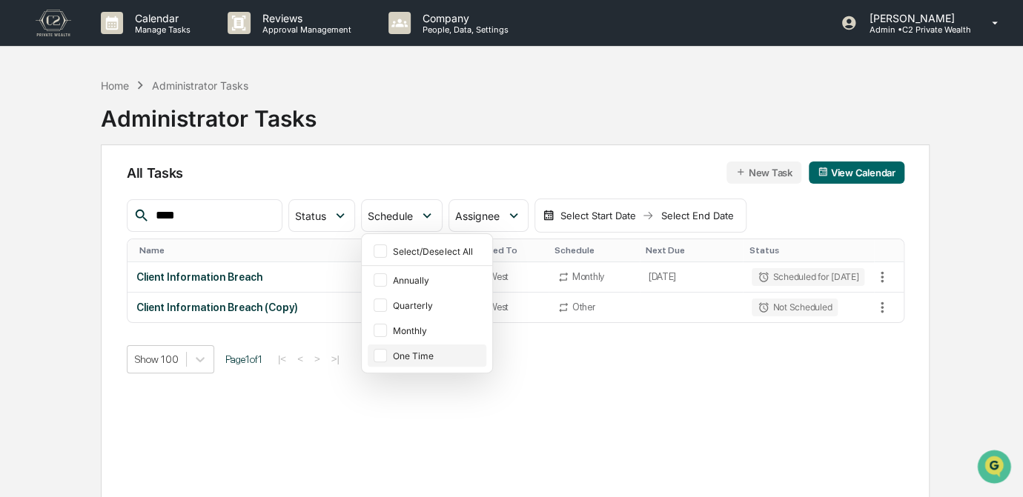
click at [387, 358] on div at bounding box center [380, 355] width 13 height 13
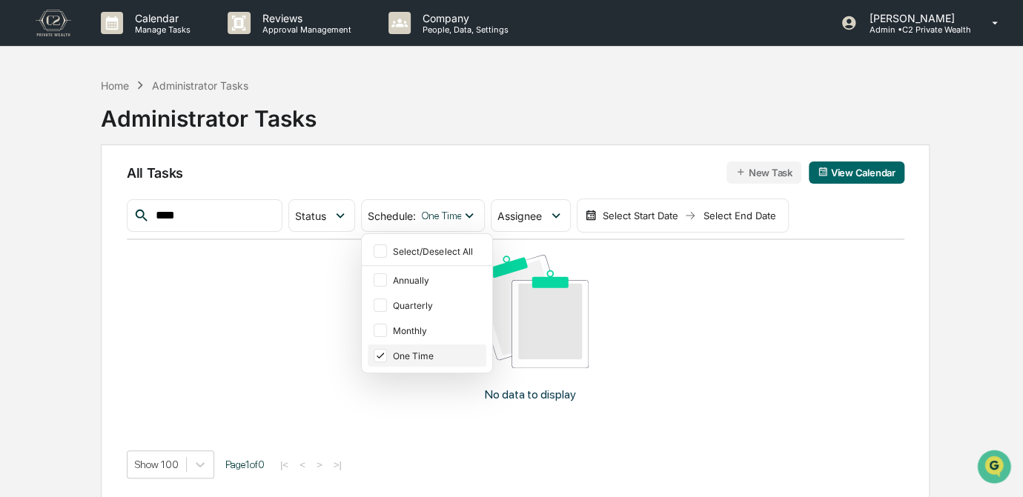
click at [387, 358] on div at bounding box center [380, 355] width 13 height 13
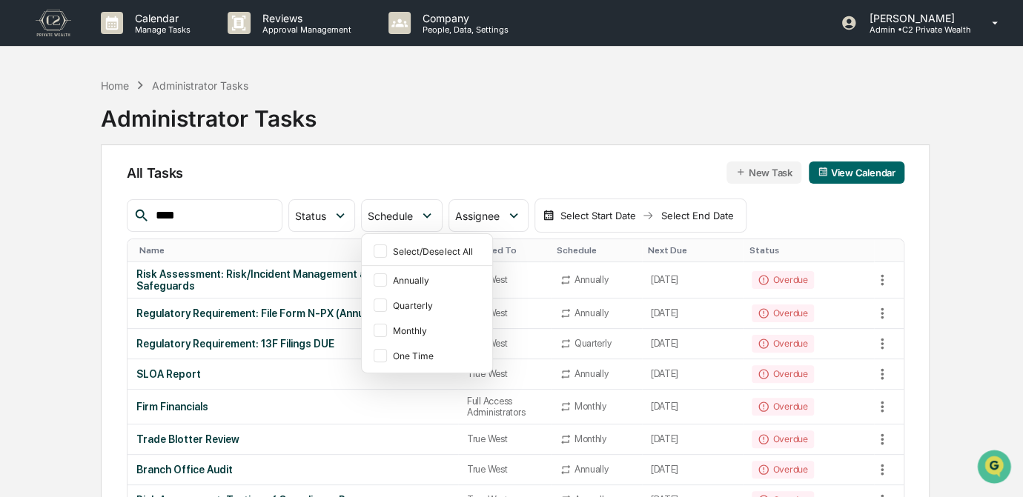
click at [263, 220] on input "****" at bounding box center [213, 215] width 126 height 19
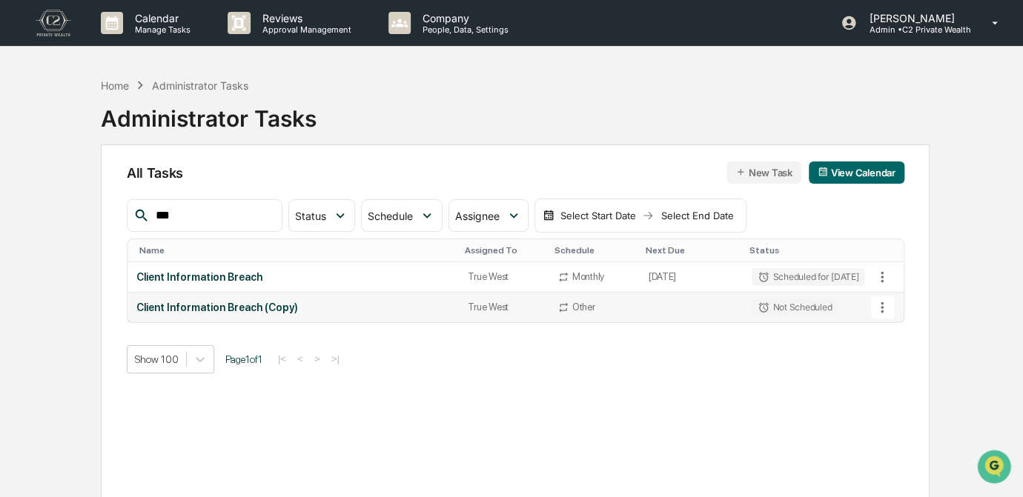
type input "***"
click at [245, 308] on div "Client Information Breach (Copy)" at bounding box center [293, 308] width 314 height 12
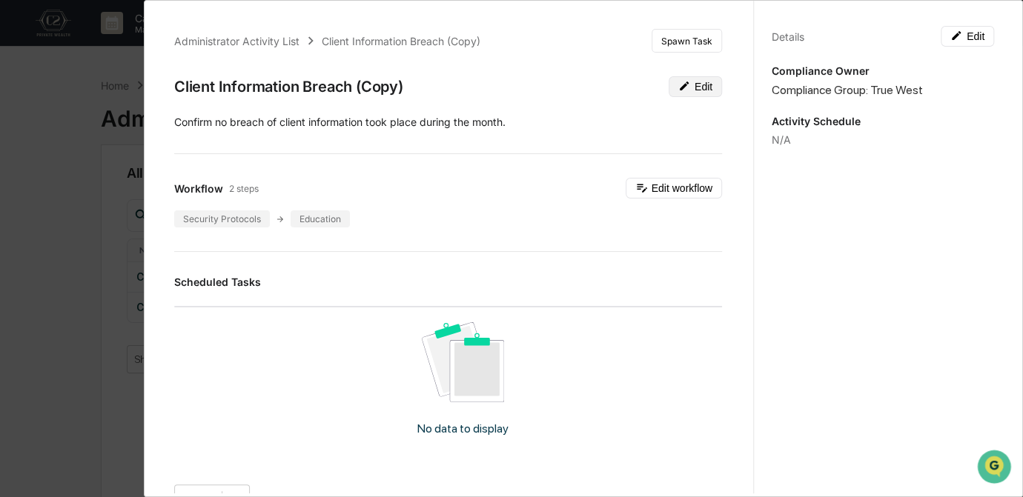
click at [680, 93] on button "Edit" at bounding box center [695, 86] width 53 height 21
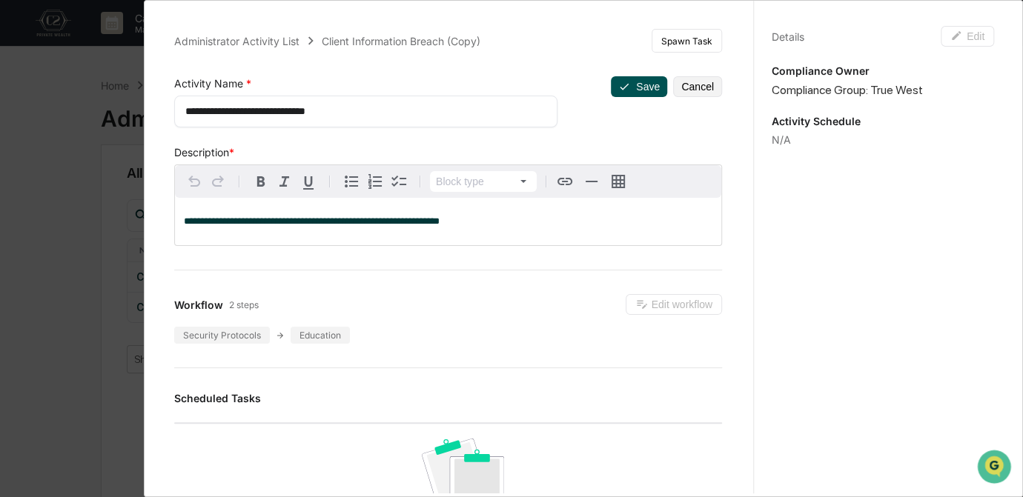
click at [632, 86] on button "Save" at bounding box center [639, 86] width 56 height 21
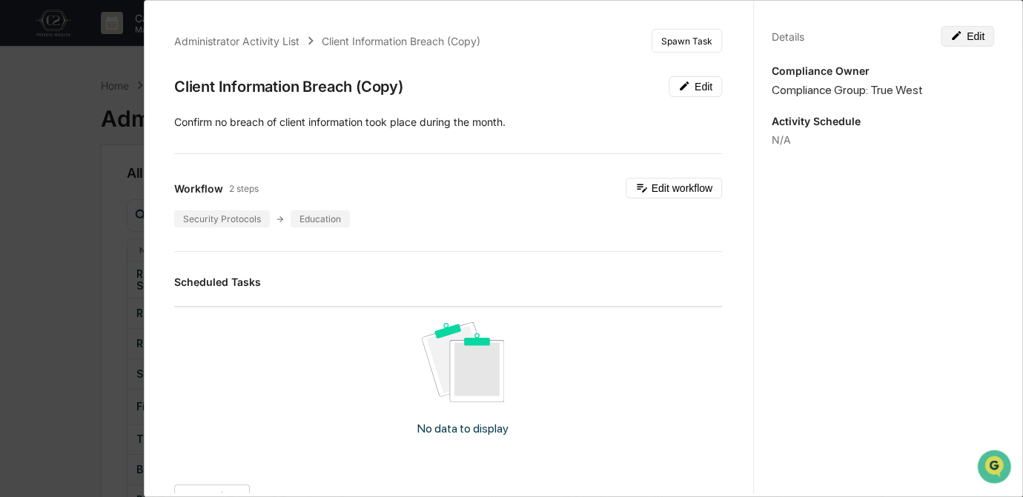
click at [970, 40] on button "Edit" at bounding box center [967, 36] width 53 height 21
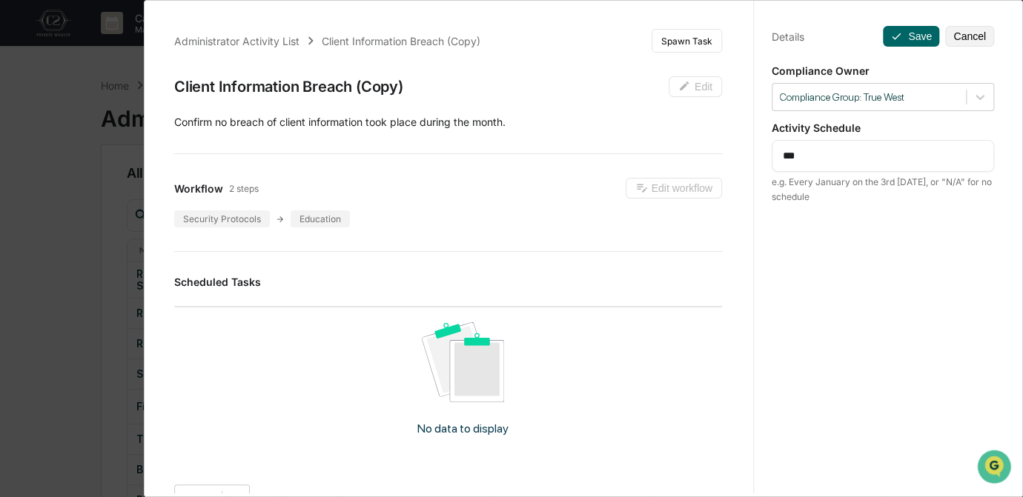
click at [839, 157] on textarea "***" at bounding box center [883, 156] width 201 height 16
drag, startPoint x: 839, startPoint y: 157, endPoint x: 751, endPoint y: 161, distance: 88.3
click at [753, 161] on div "Details Save Cancel Compliance Owner Compliance Group: True West Activity Sched…" at bounding box center [882, 262] width 259 height 533
click at [910, 33] on button "Save" at bounding box center [911, 36] width 56 height 21
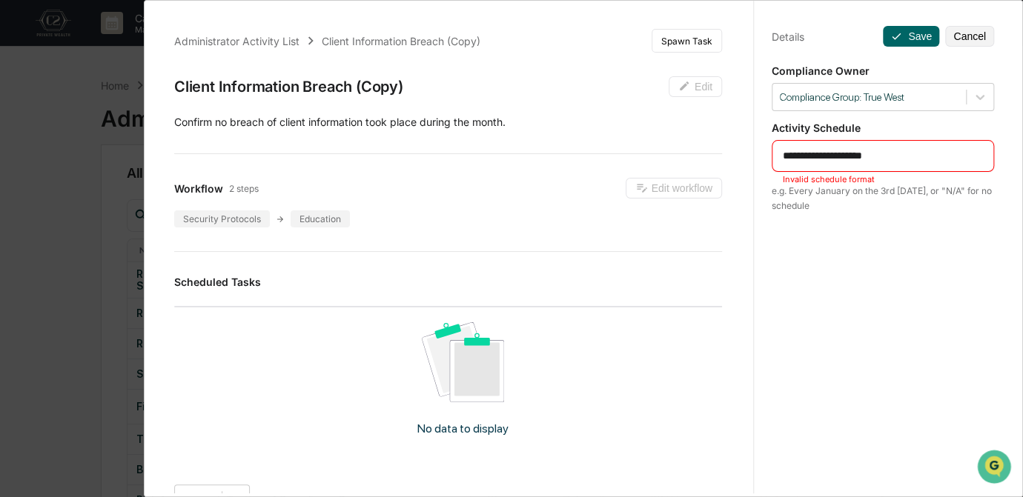
drag, startPoint x: 899, startPoint y: 154, endPoint x: 825, endPoint y: 155, distance: 74.1
click at [825, 155] on textarea "**********" at bounding box center [883, 156] width 201 height 16
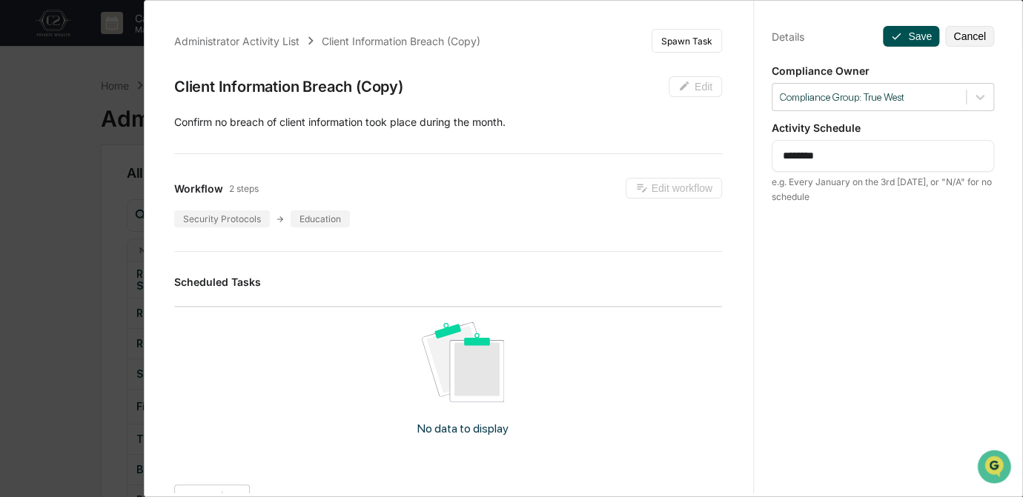
type textarea "********"
click at [904, 35] on button "Save" at bounding box center [911, 36] width 56 height 21
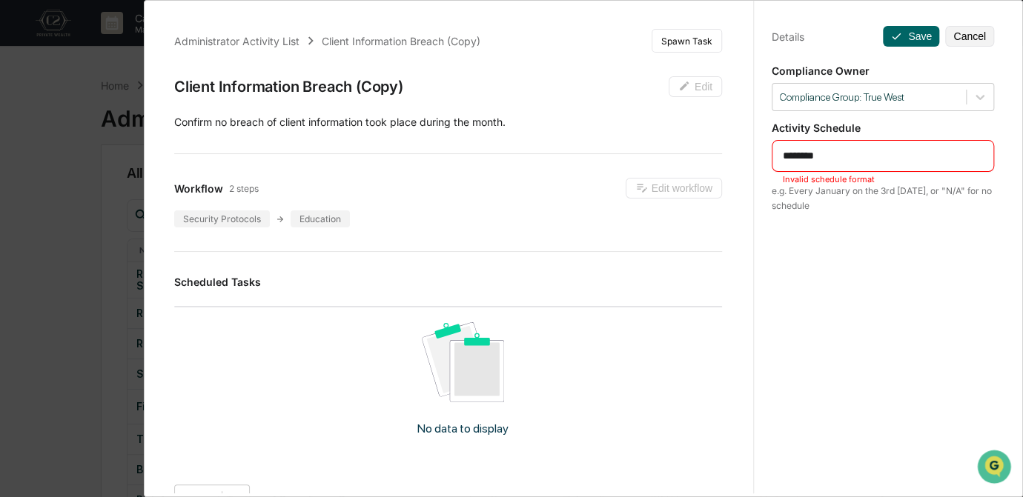
drag, startPoint x: 839, startPoint y: 159, endPoint x: 739, endPoint y: 157, distance: 100.1
click at [739, 157] on div "Administrator Activity List Client Information Breach (Copy) Spawn Task Client …" at bounding box center [583, 244] width 857 height 497
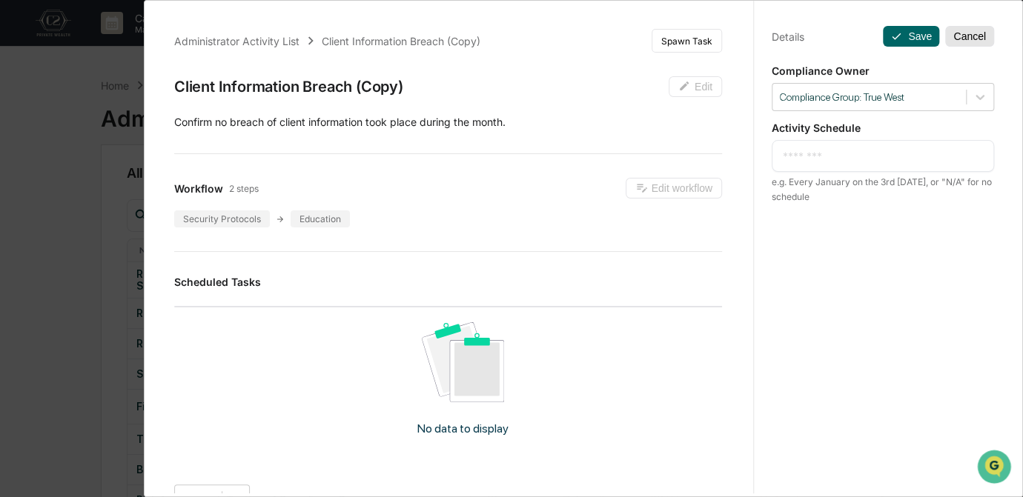
click at [951, 42] on button "Cancel" at bounding box center [969, 36] width 49 height 21
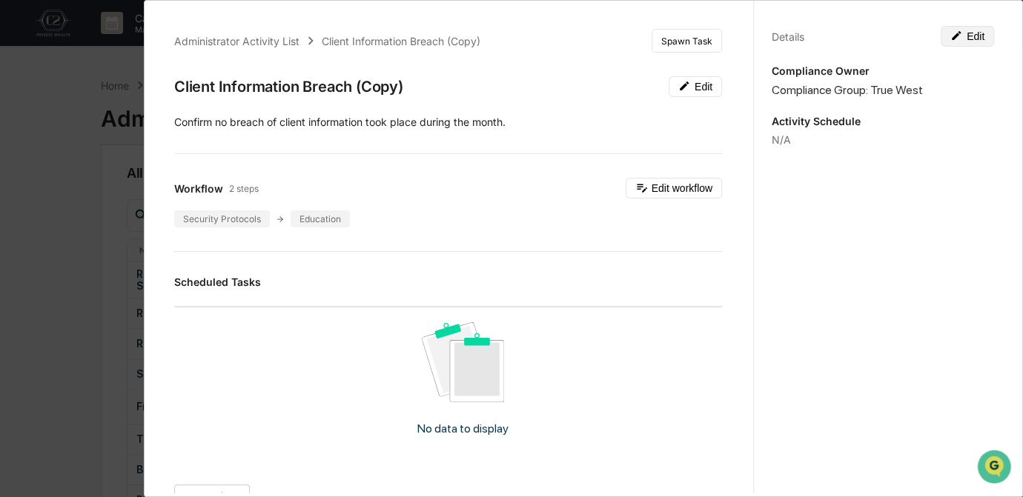
click at [957, 38] on button "Edit" at bounding box center [967, 36] width 53 height 21
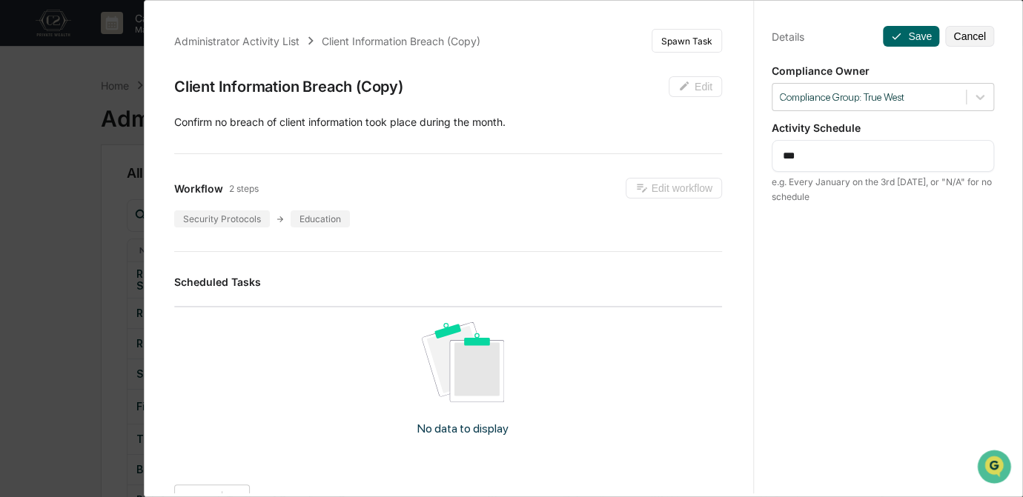
click at [957, 38] on button "Cancel" at bounding box center [969, 36] width 49 height 21
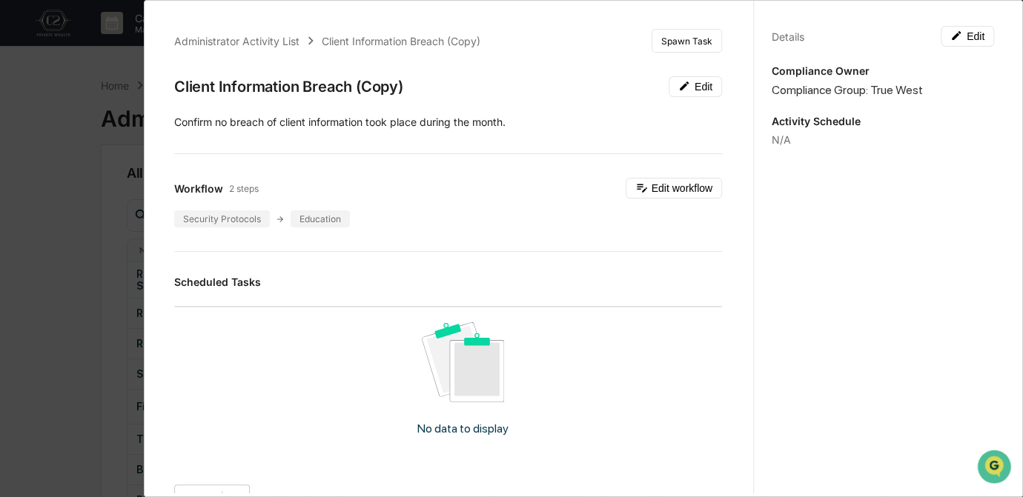
click at [81, 351] on div "Administrator Activity List Client Information Breach (Copy) Spawn Task Client …" at bounding box center [511, 248] width 1023 height 497
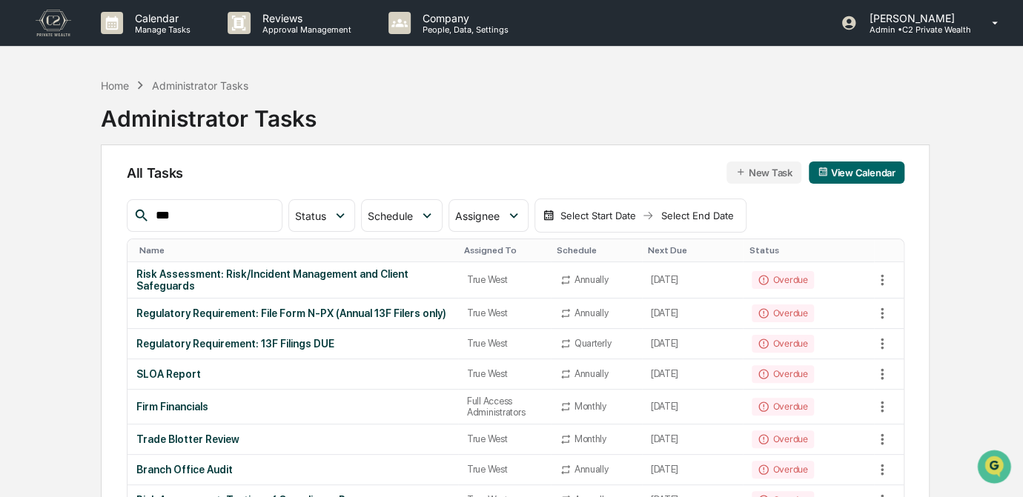
click at [231, 216] on input "***" at bounding box center [213, 215] width 126 height 19
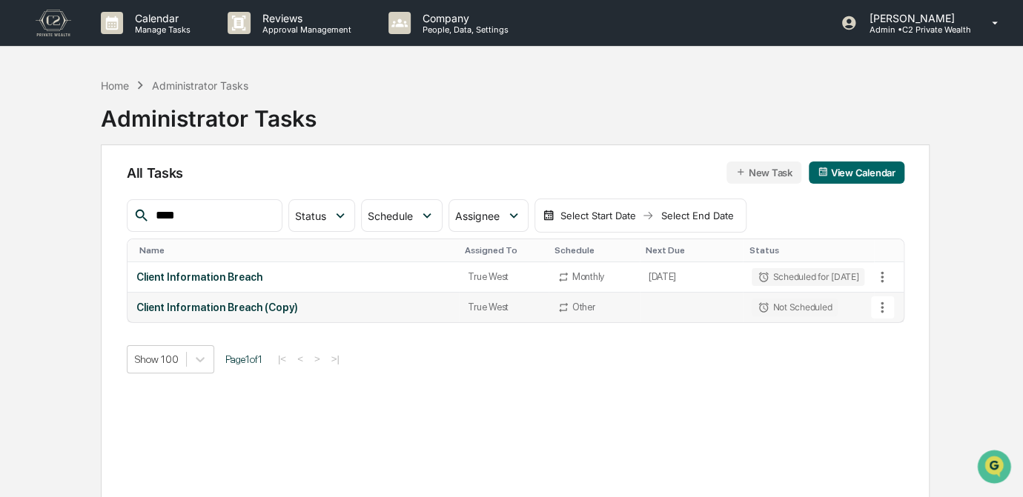
click at [881, 305] on icon at bounding box center [882, 307] width 3 height 11
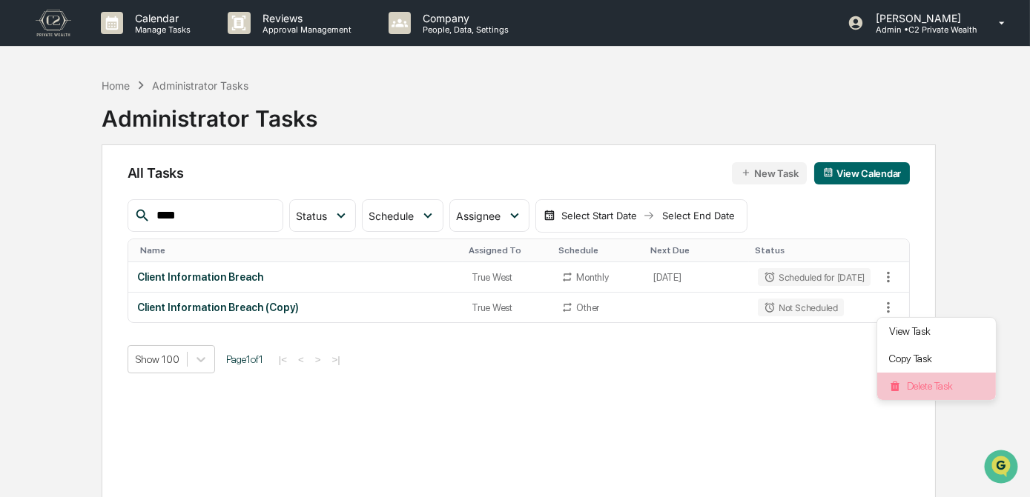
click at [915, 390] on li "Delete Task" at bounding box center [936, 386] width 119 height 27
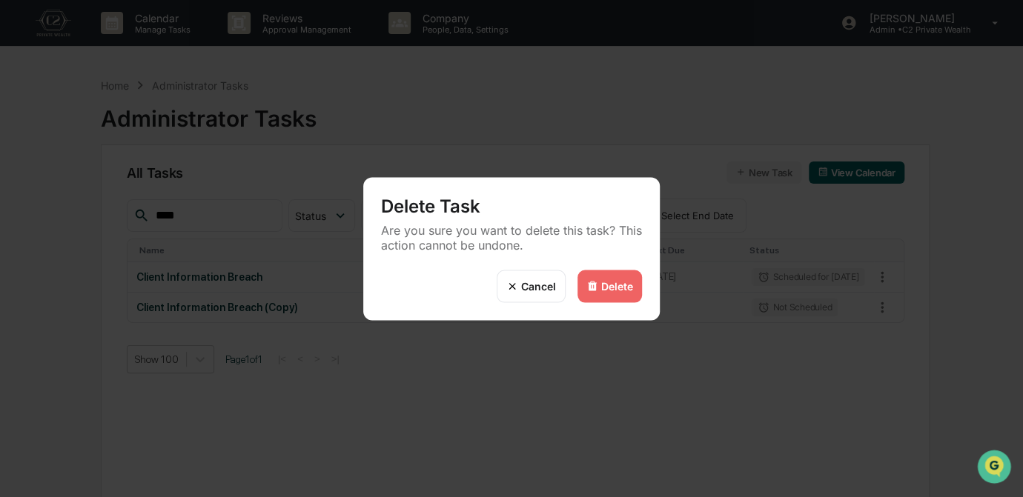
click at [610, 288] on div "Delete" at bounding box center [617, 286] width 32 height 13
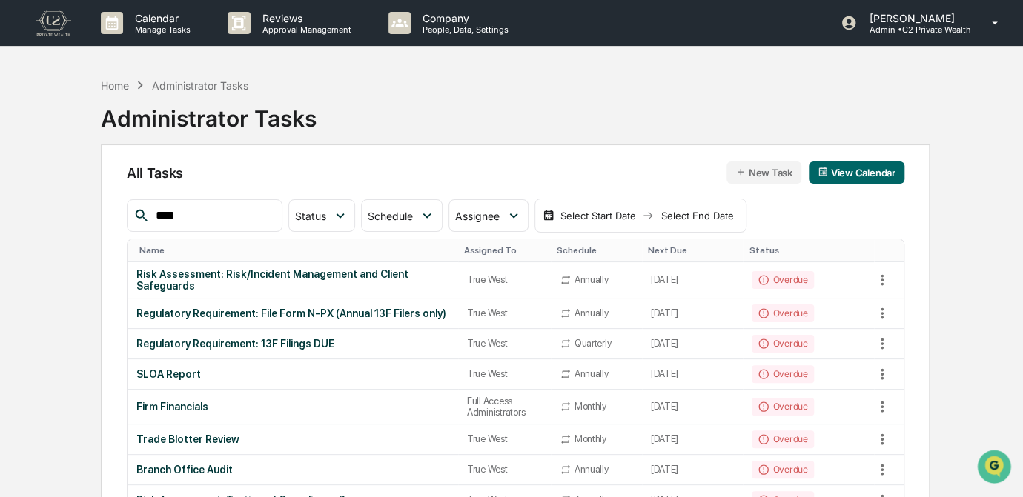
click at [208, 209] on input "****" at bounding box center [213, 215] width 126 height 19
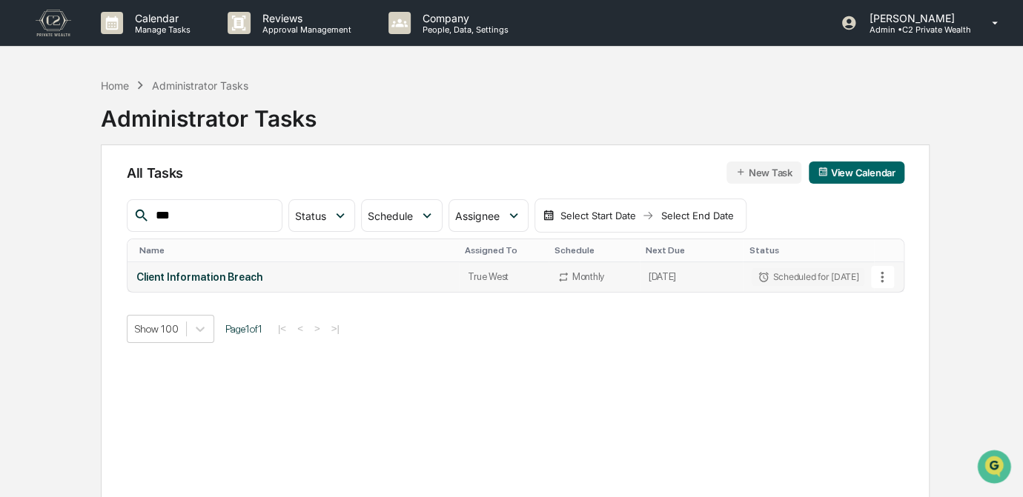
type input "***"
click at [322, 274] on div "Client Information Breach" at bounding box center [293, 277] width 314 height 12
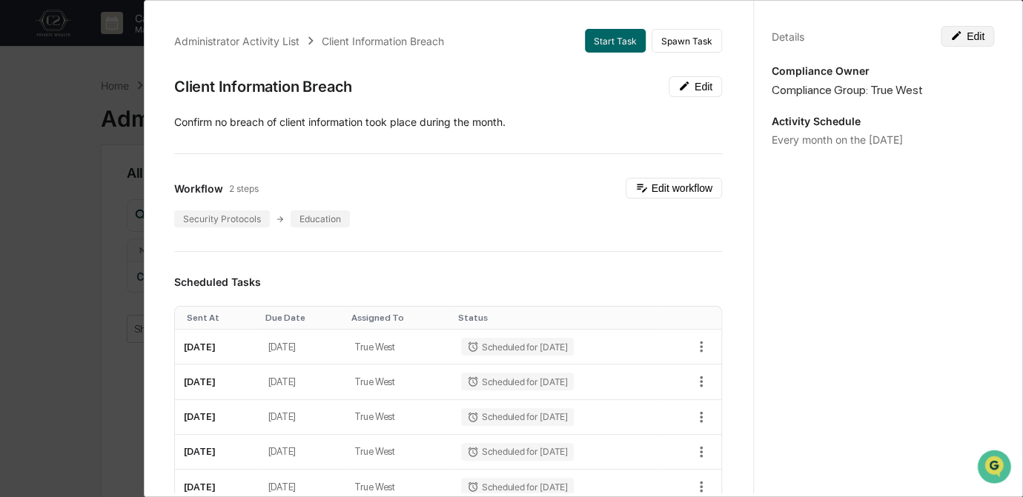
click at [964, 39] on button "Edit" at bounding box center [967, 36] width 53 height 21
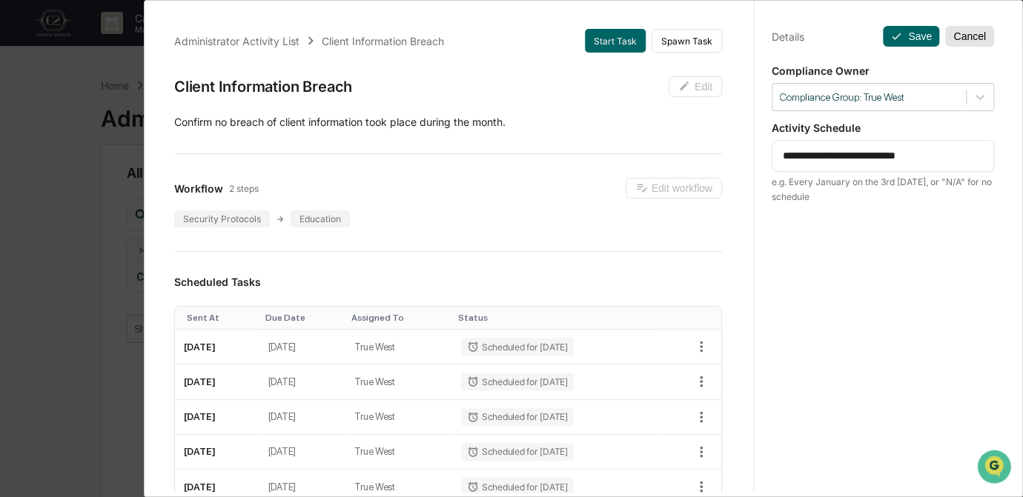
click at [950, 34] on button "Cancel" at bounding box center [969, 36] width 49 height 21
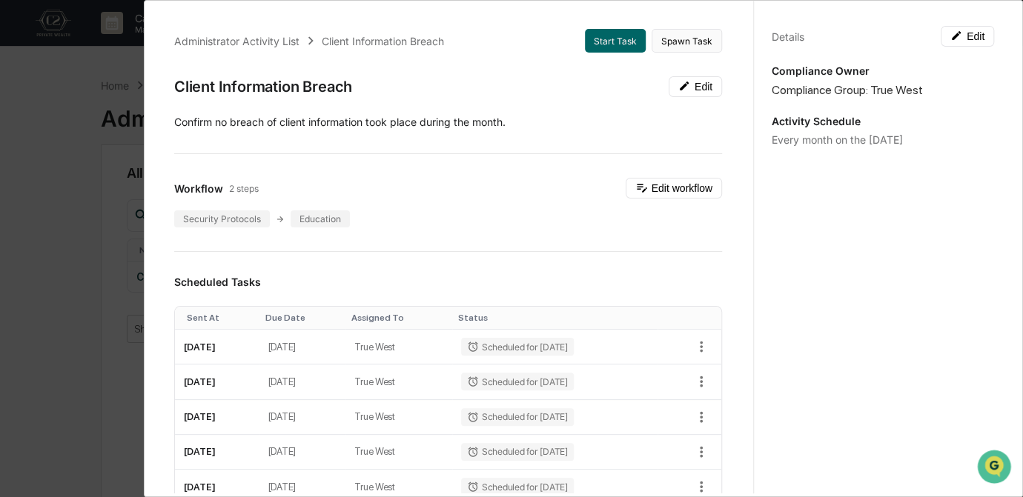
click at [689, 45] on button "Spawn Task" at bounding box center [687, 41] width 70 height 24
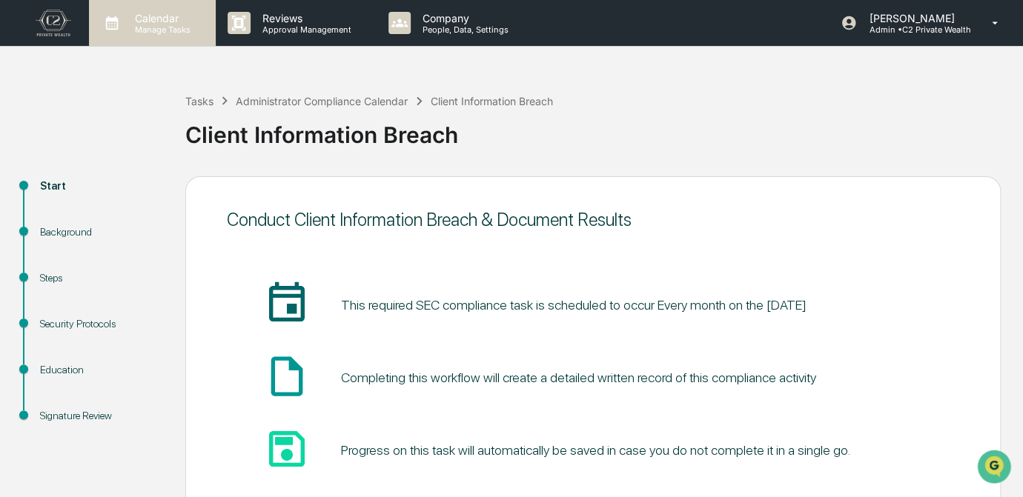
click at [172, 30] on p "Manage Tasks" at bounding box center [160, 29] width 75 height 10
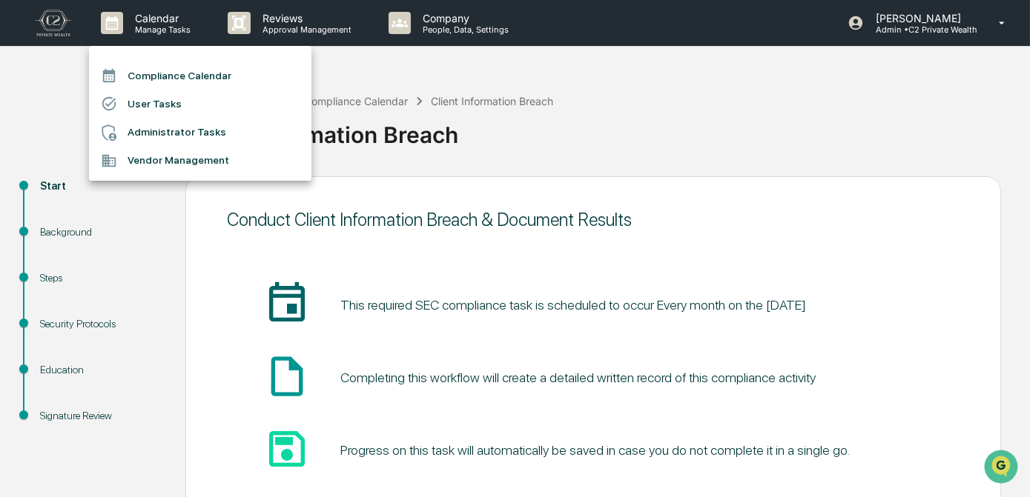
click at [180, 76] on li "Compliance Calendar" at bounding box center [200, 76] width 222 height 28
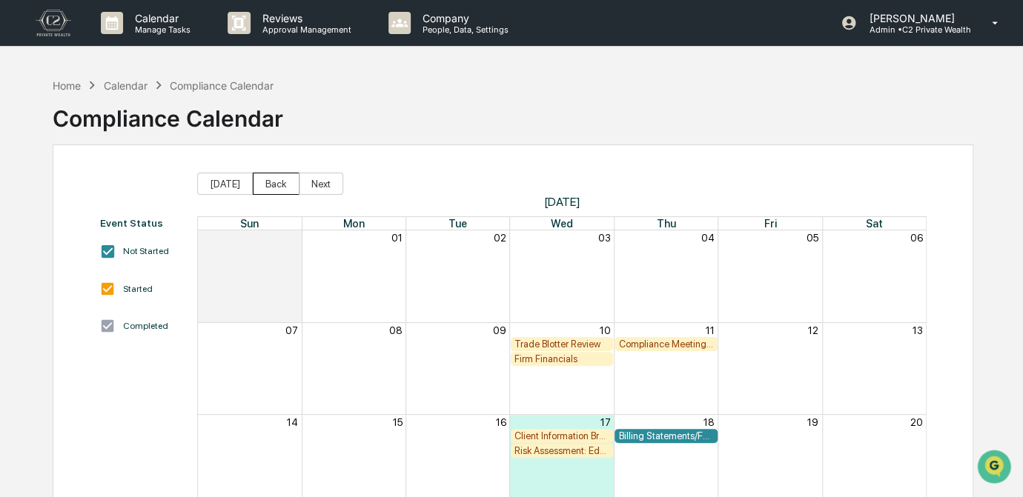
click at [266, 187] on button "Back" at bounding box center [276, 184] width 47 height 22
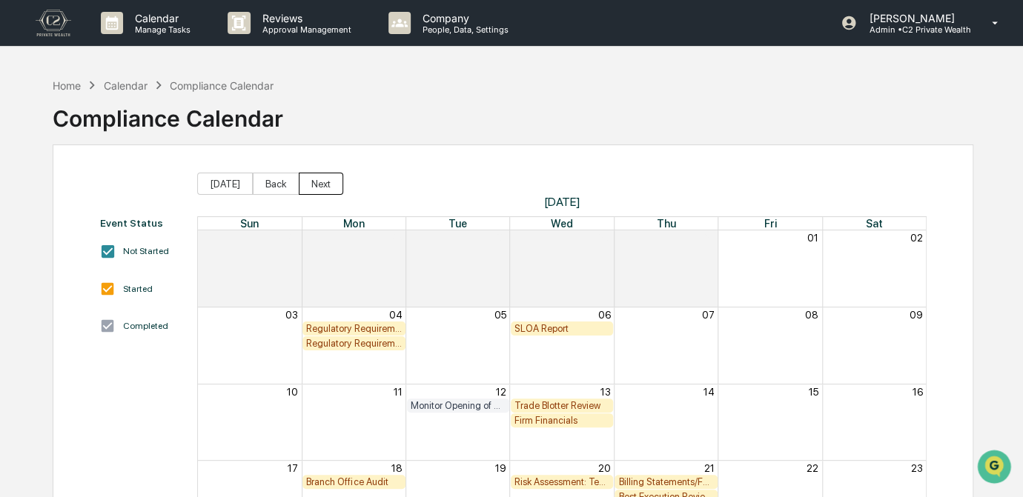
click at [315, 188] on button "Next" at bounding box center [321, 184] width 44 height 22
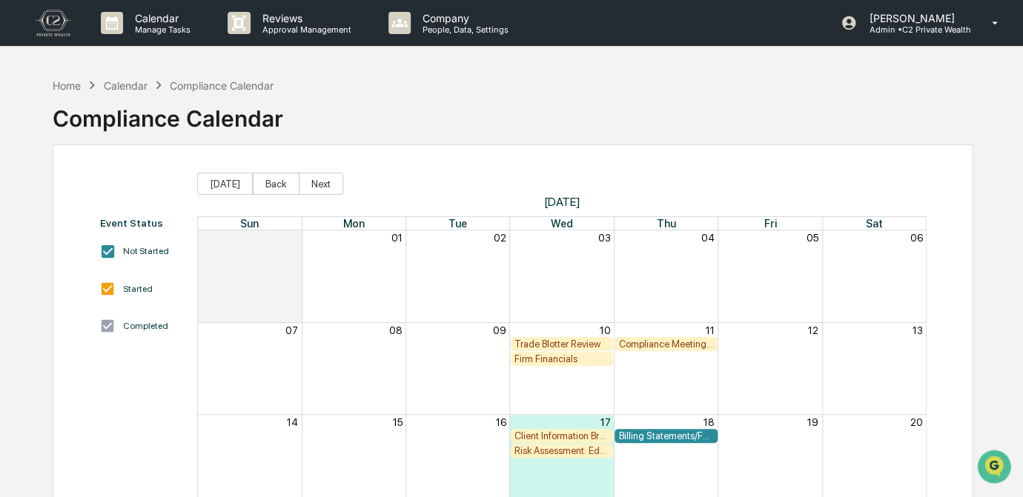
click at [519, 150] on div "Event Status Not Started Started Completed Today Back Next September 2025 Sun M…" at bounding box center [513, 433] width 921 height 576
click at [270, 183] on button "Back" at bounding box center [276, 184] width 47 height 22
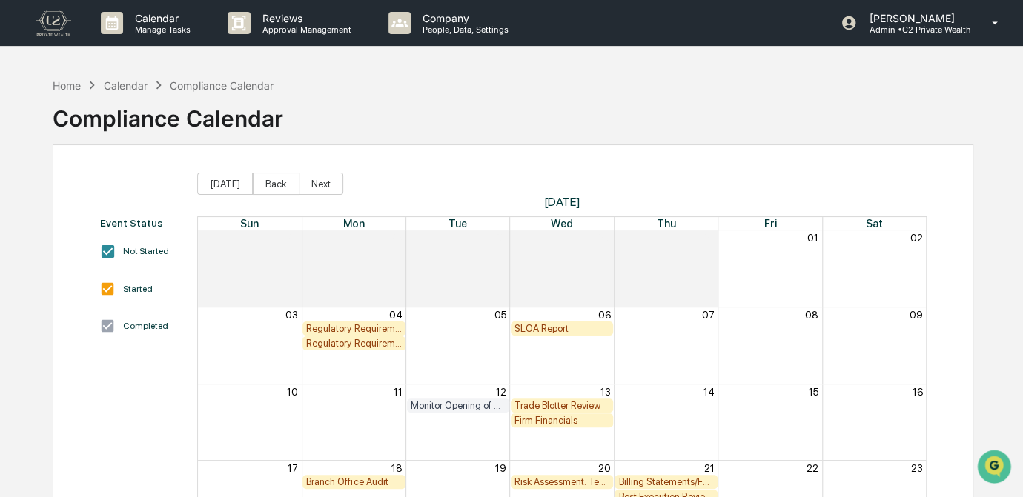
click at [454, 110] on div "Home Calendar Compliance Calendar Compliance Calendar" at bounding box center [513, 107] width 921 height 74
click at [803, 63] on div "Calendar Manage Tasks Reviews Approval Management Company People, Data, Setting…" at bounding box center [511, 360] width 1023 height 720
click at [465, 107] on div "Home Calendar Compliance Calendar Compliance Calendar" at bounding box center [513, 107] width 921 height 74
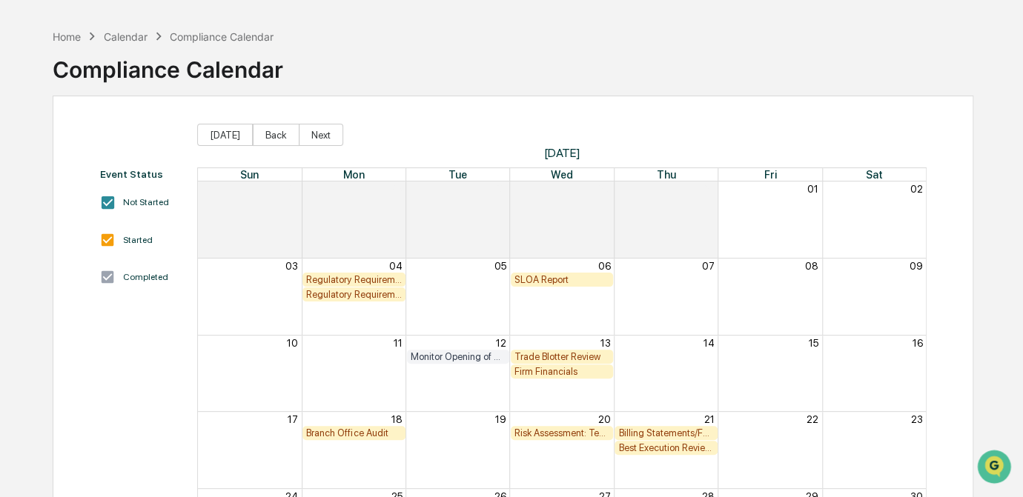
scroll to position [134, 0]
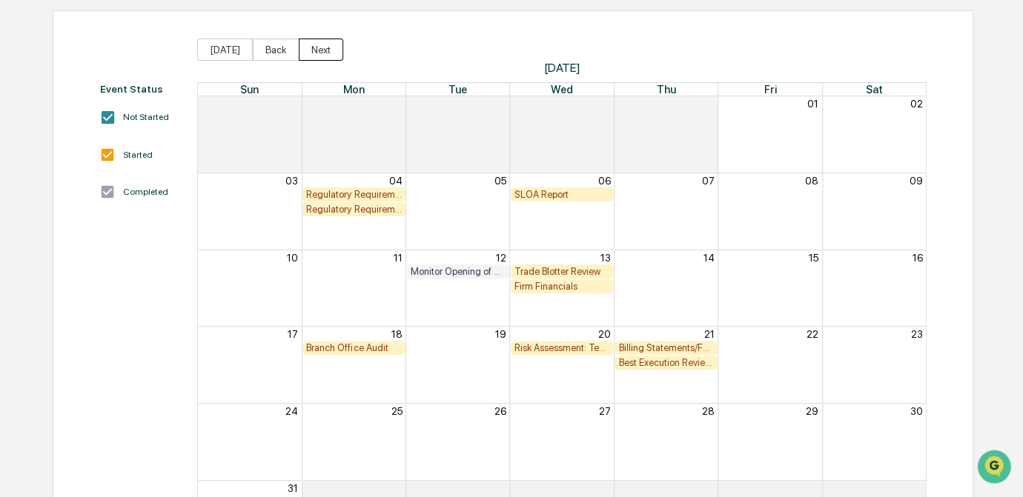
click at [311, 51] on button "Next" at bounding box center [321, 50] width 44 height 22
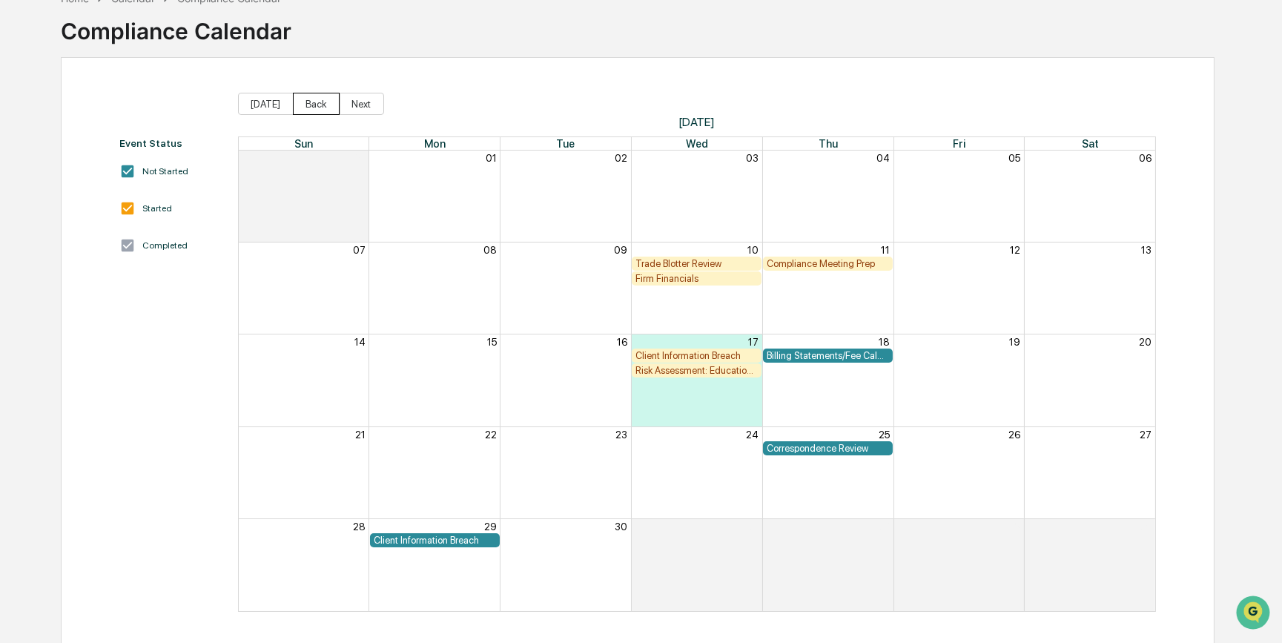
click at [329, 104] on button "Back" at bounding box center [316, 104] width 47 height 22
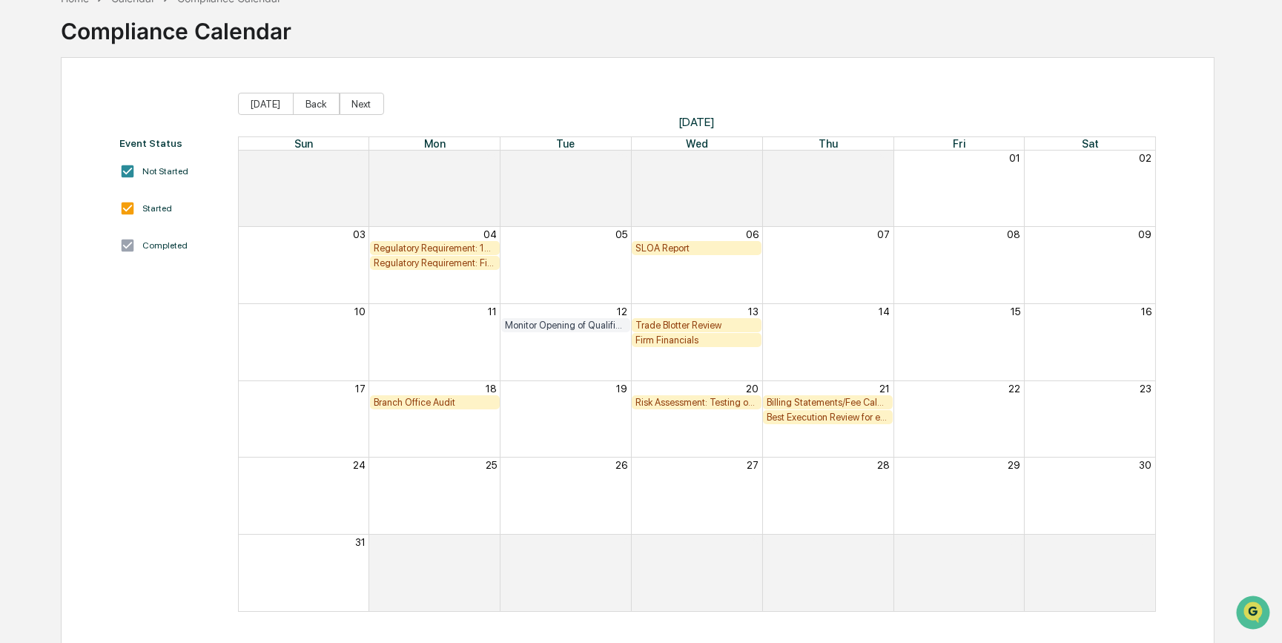
scroll to position [16, 0]
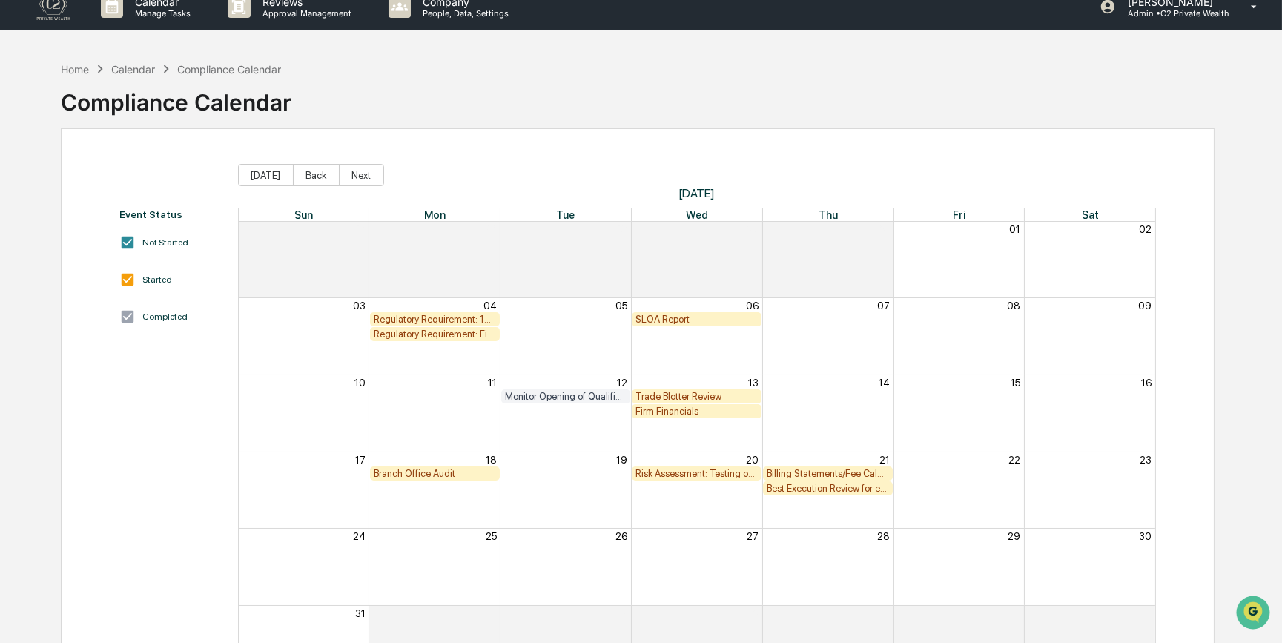
click at [471, 319] on div "Regulatory Requirement: 13F Filings DUE" at bounding box center [435, 319] width 122 height 11
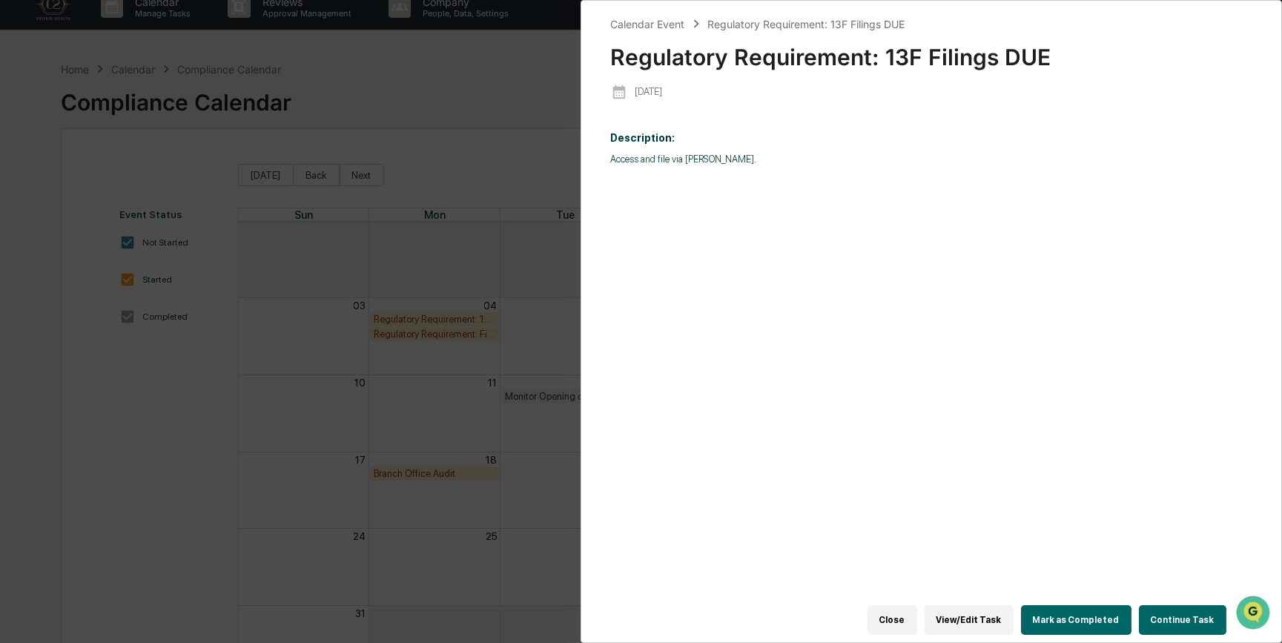
click at [1029, 497] on button "Continue Task" at bounding box center [1182, 620] width 87 height 30
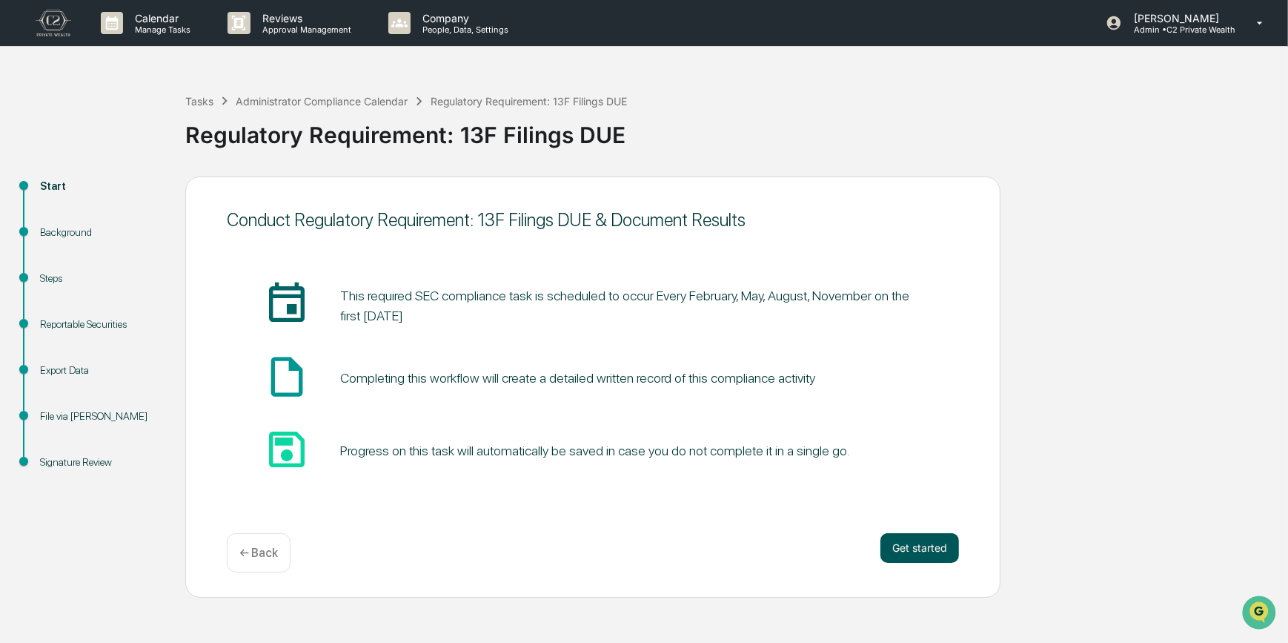
click at [937, 497] on button "Get started" at bounding box center [920, 548] width 79 height 30
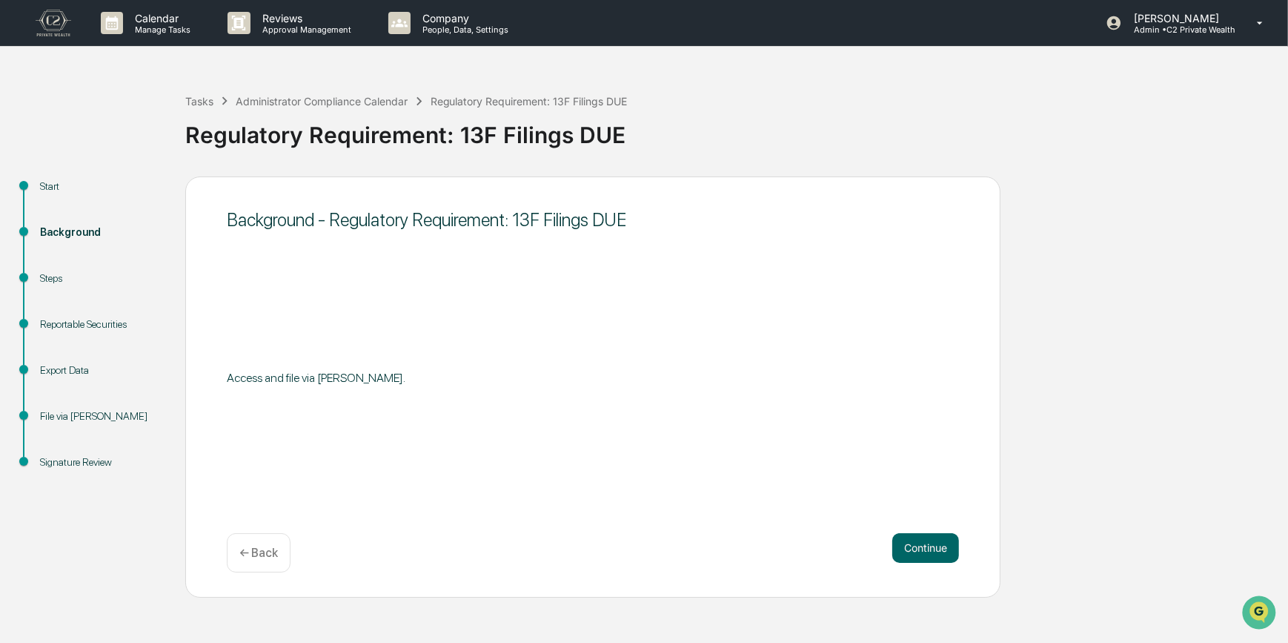
click at [937, 497] on button "Continue" at bounding box center [925, 548] width 67 height 30
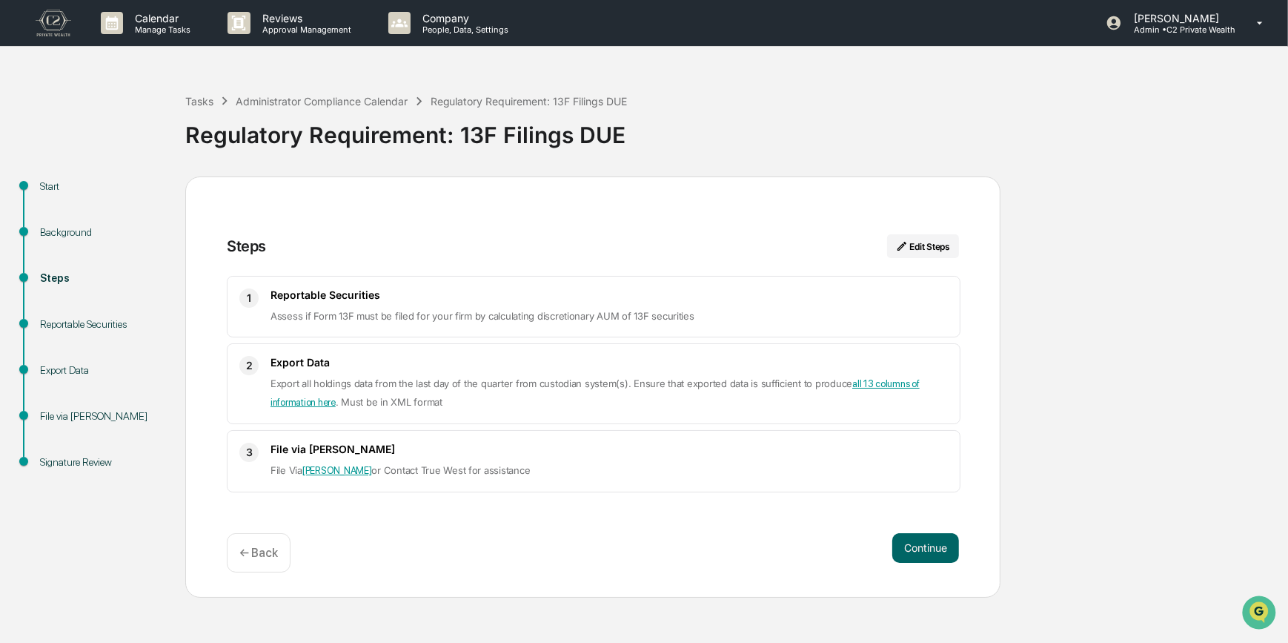
click at [937, 497] on button "Continue" at bounding box center [925, 548] width 67 height 30
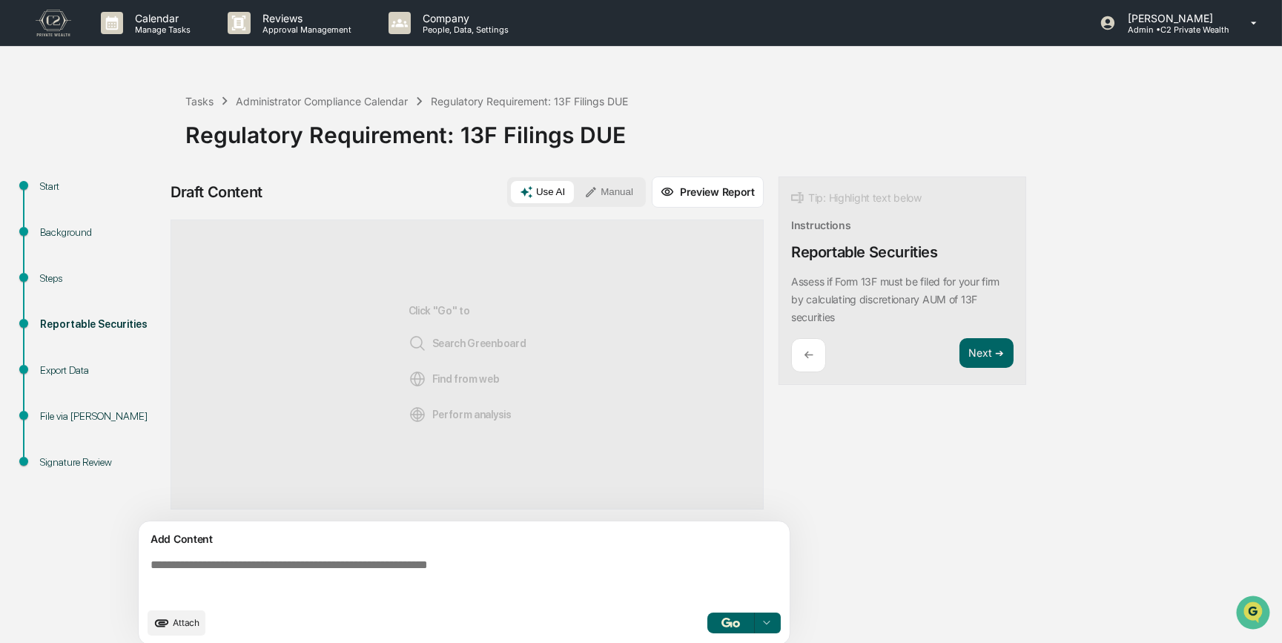
click at [528, 497] on textarea at bounding box center [467, 578] width 645 height 53
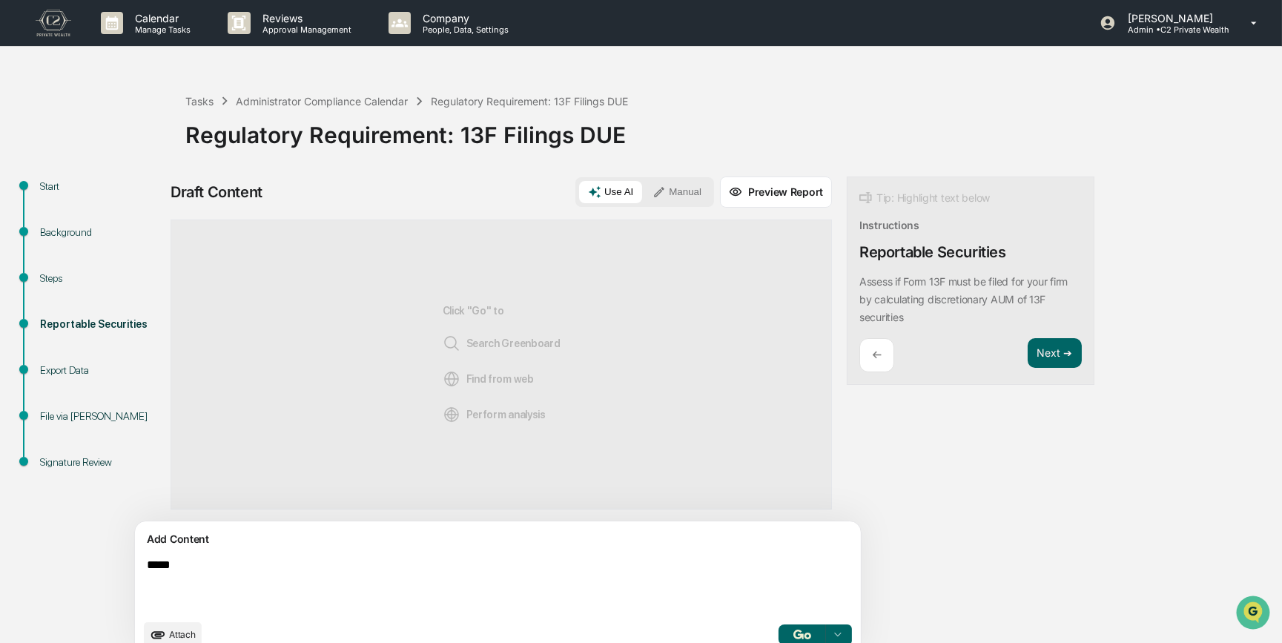
click at [193, 497] on textarea "*****" at bounding box center [463, 584] width 645 height 65
click at [285, 497] on textarea "**********" at bounding box center [463, 584] width 645 height 65
type textarea "**********"
click at [643, 202] on button "Manual" at bounding box center [676, 192] width 67 height 22
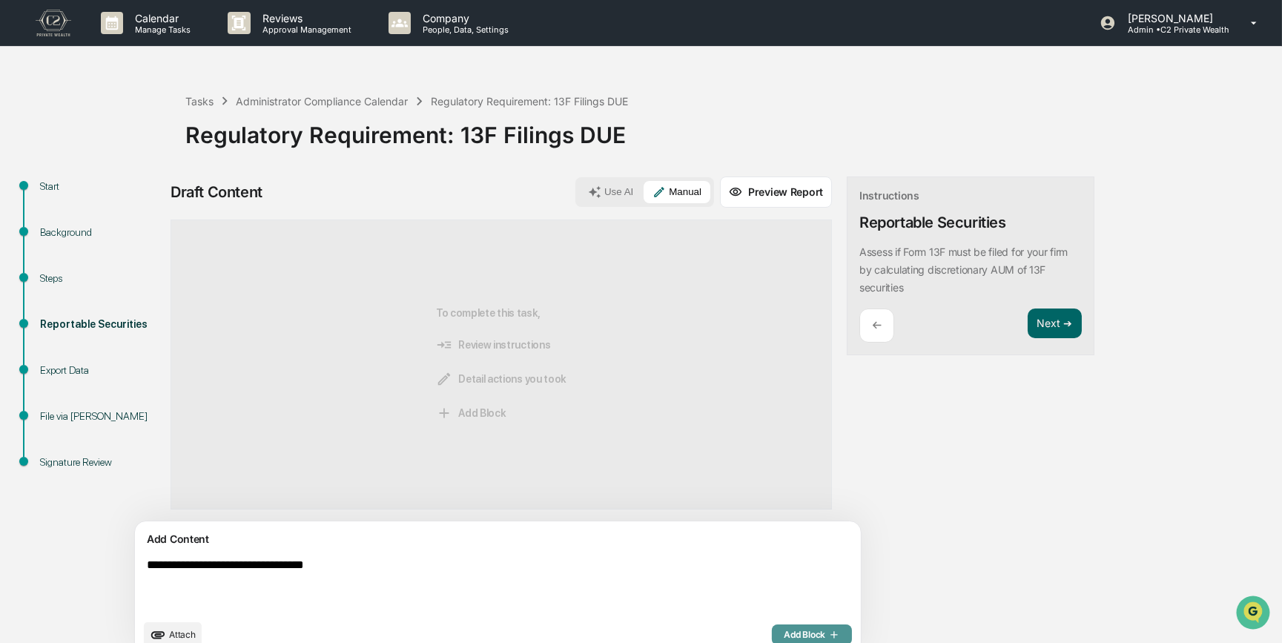
click at [825, 497] on icon "button" at bounding box center [832, 635] width 15 height 12
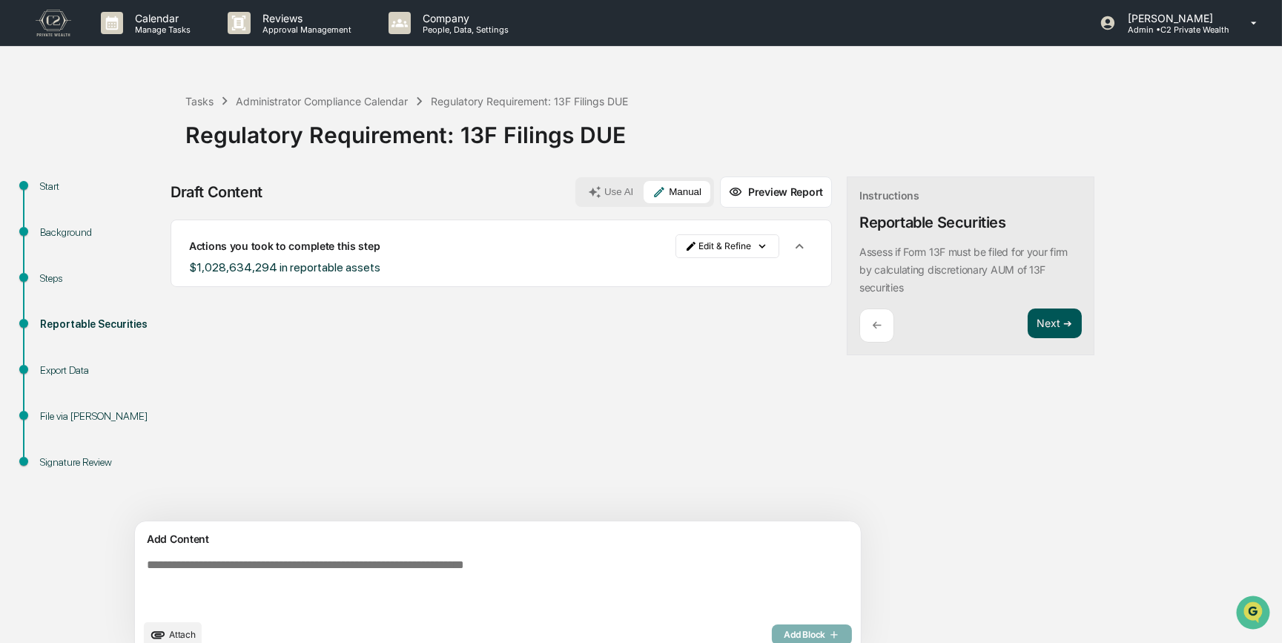
click at [1027, 323] on button "Next ➔" at bounding box center [1054, 323] width 54 height 30
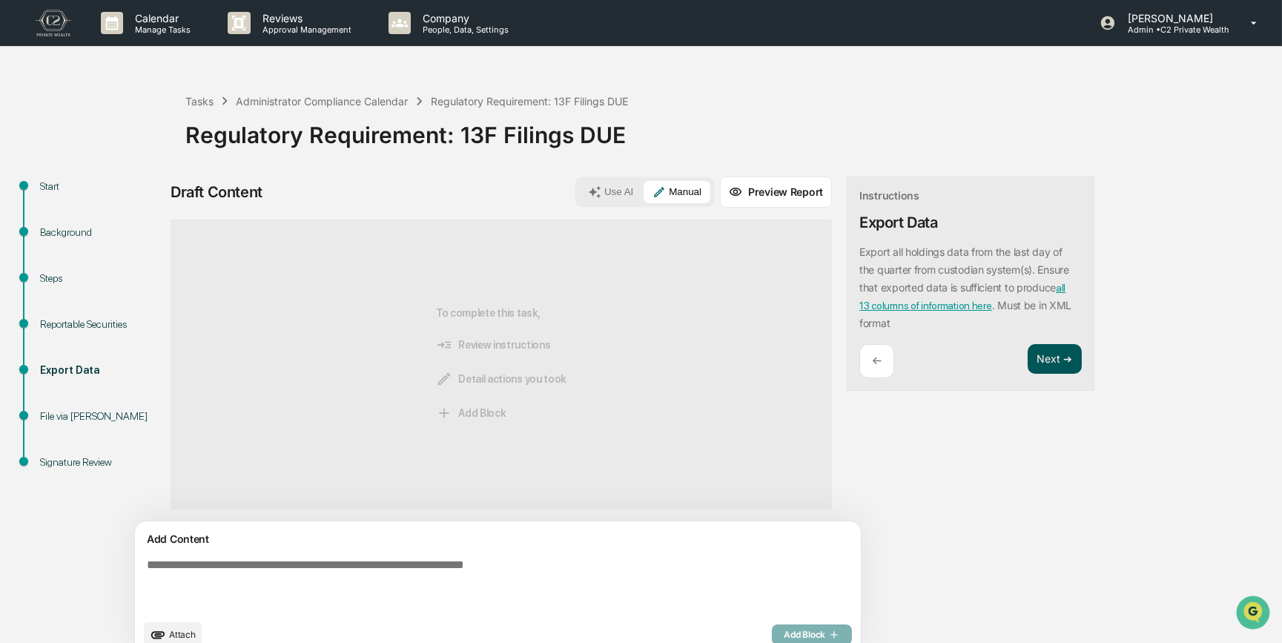
click at [990, 323] on div "Export all holdings data from the last day of the quarter from custodian system…" at bounding box center [970, 287] width 222 height 89
click at [1027, 362] on button "Next ➔" at bounding box center [1054, 359] width 54 height 30
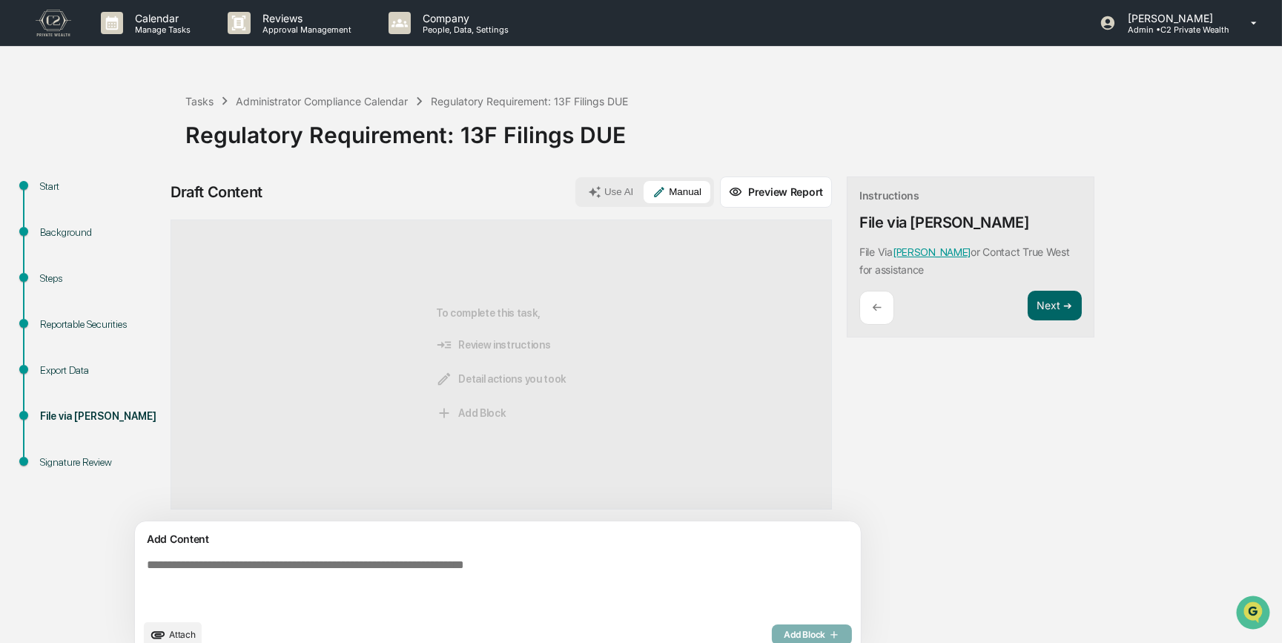
click at [282, 497] on textarea at bounding box center [463, 584] width 645 height 65
type textarea "**********"
click at [783, 497] on span "Add Block" at bounding box center [811, 635] width 56 height 12
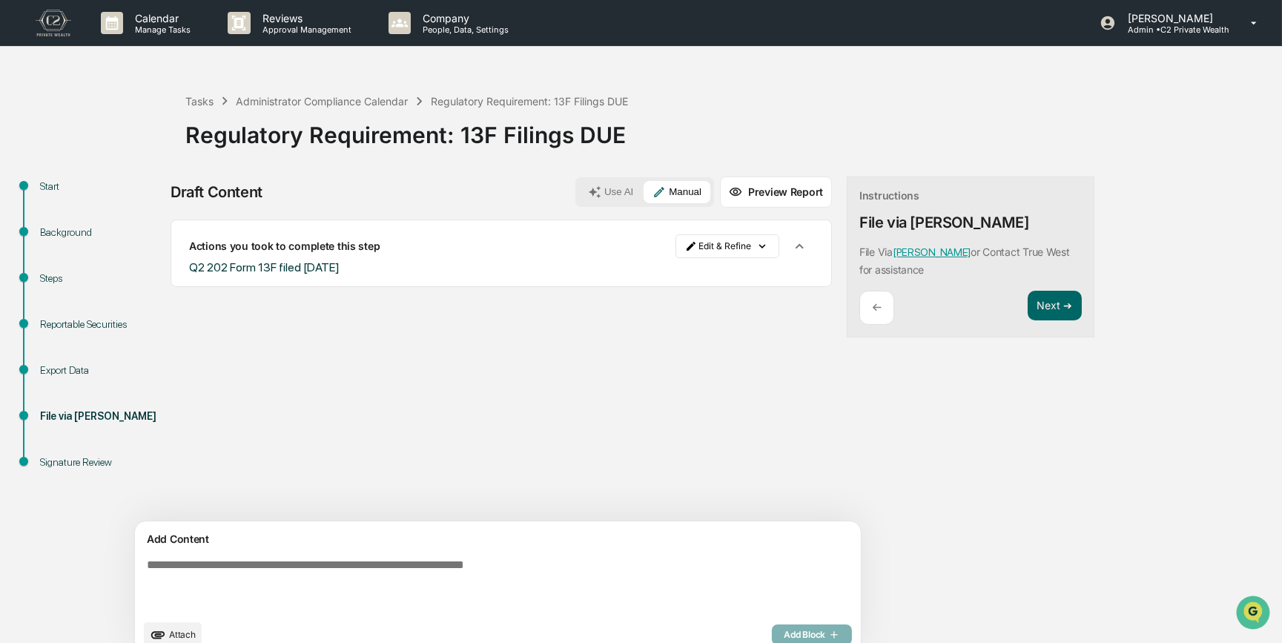
click at [185, 497] on span "Attach" at bounding box center [182, 634] width 27 height 11
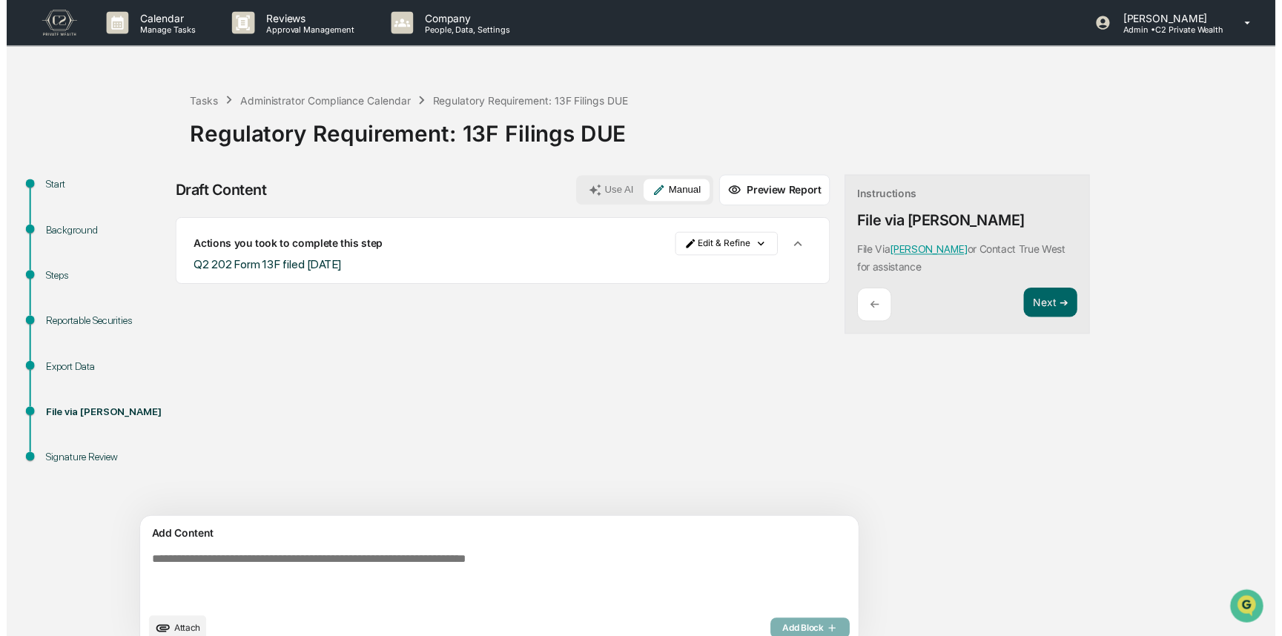
scroll to position [23, 0]
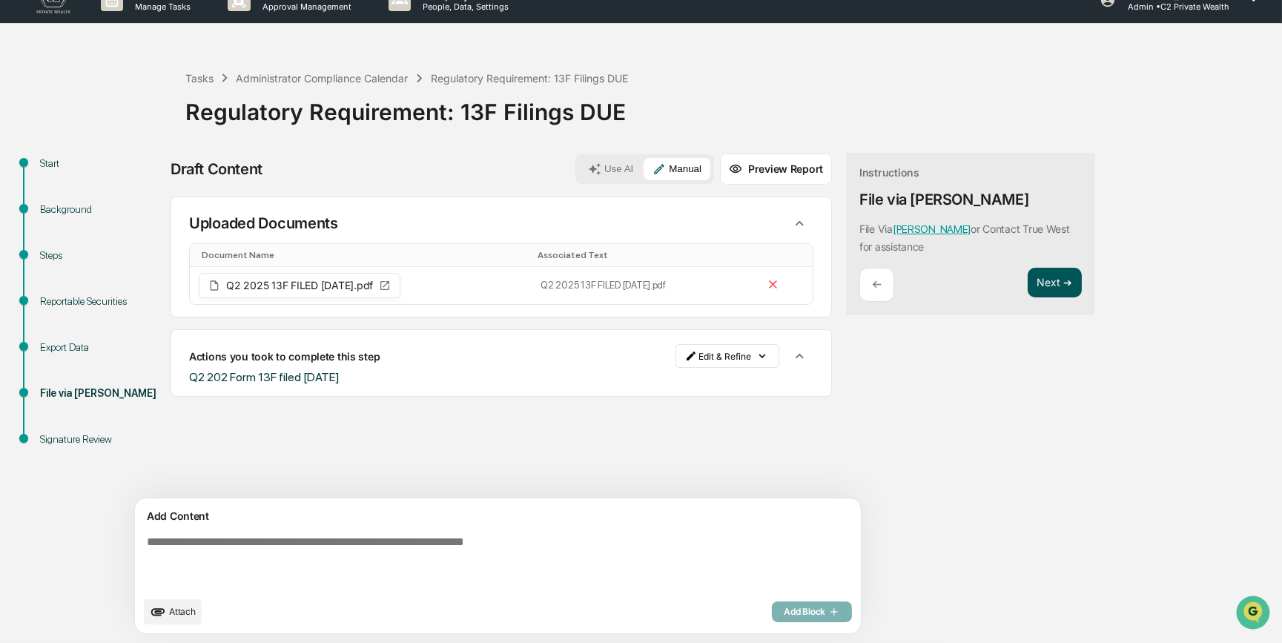
click at [1027, 282] on button "Next ➔" at bounding box center [1054, 283] width 54 height 30
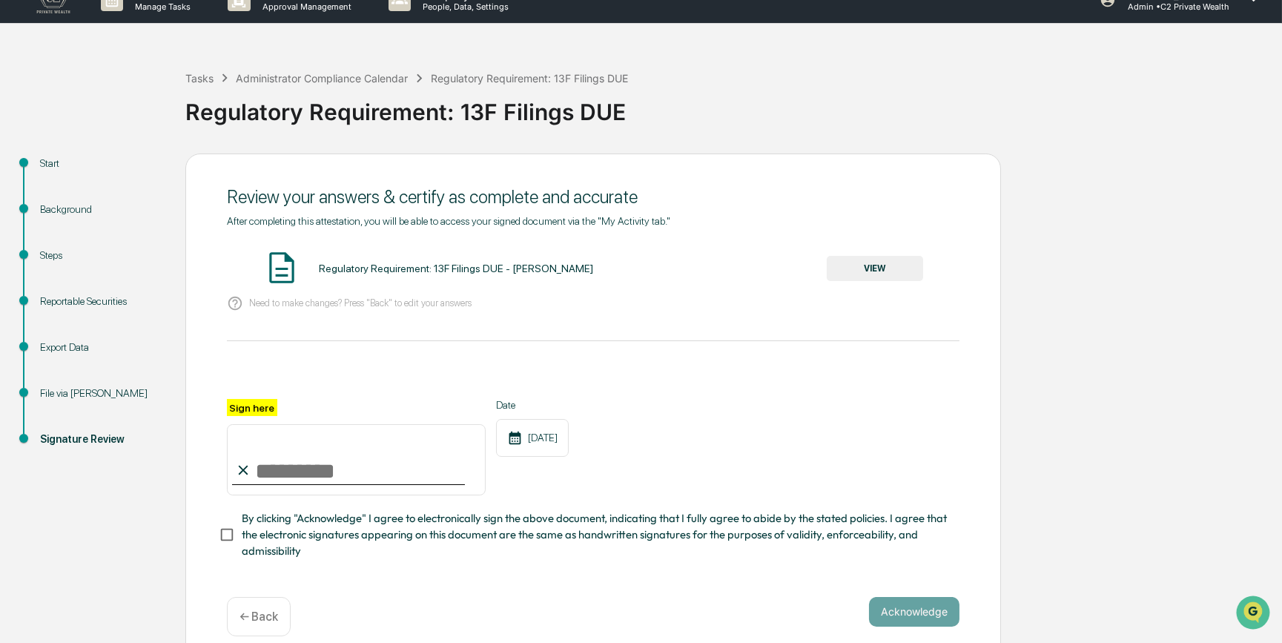
click at [346, 480] on input "Sign here" at bounding box center [356, 459] width 259 height 71
type input "*********"
click at [904, 268] on button "VIEW" at bounding box center [874, 268] width 96 height 25
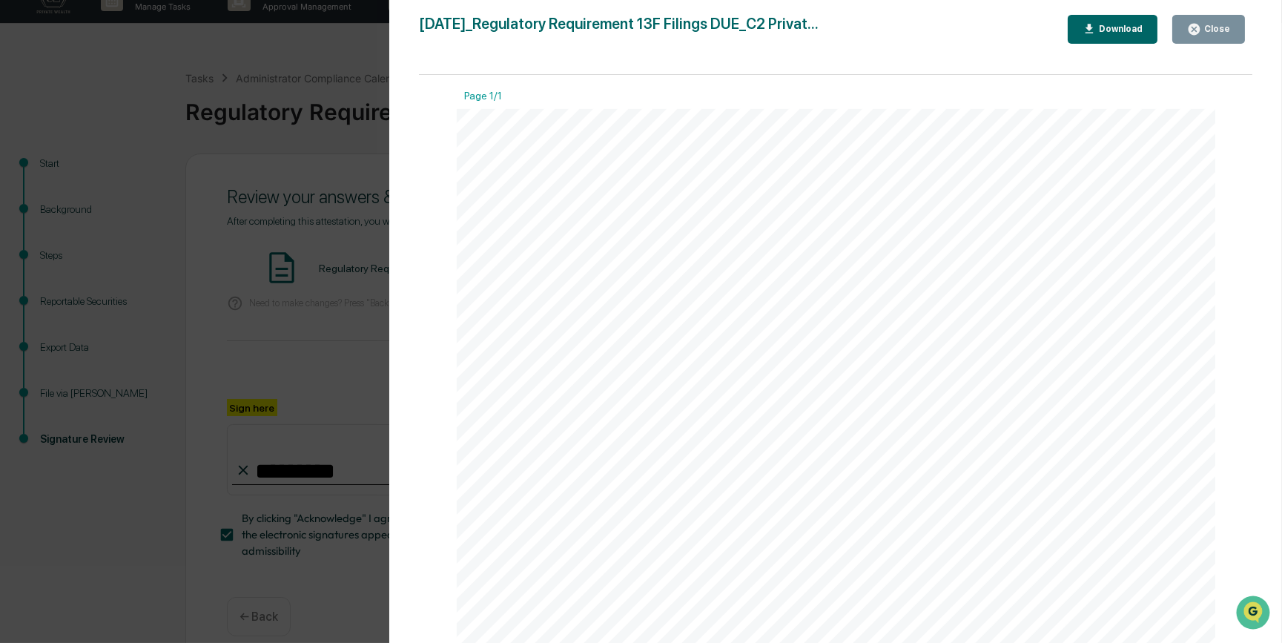
click at [364, 336] on div "Version History 09/17/2025, 06:49 PM Carliss Marshall 2025-09-17_Regulatory Req…" at bounding box center [641, 321] width 1282 height 643
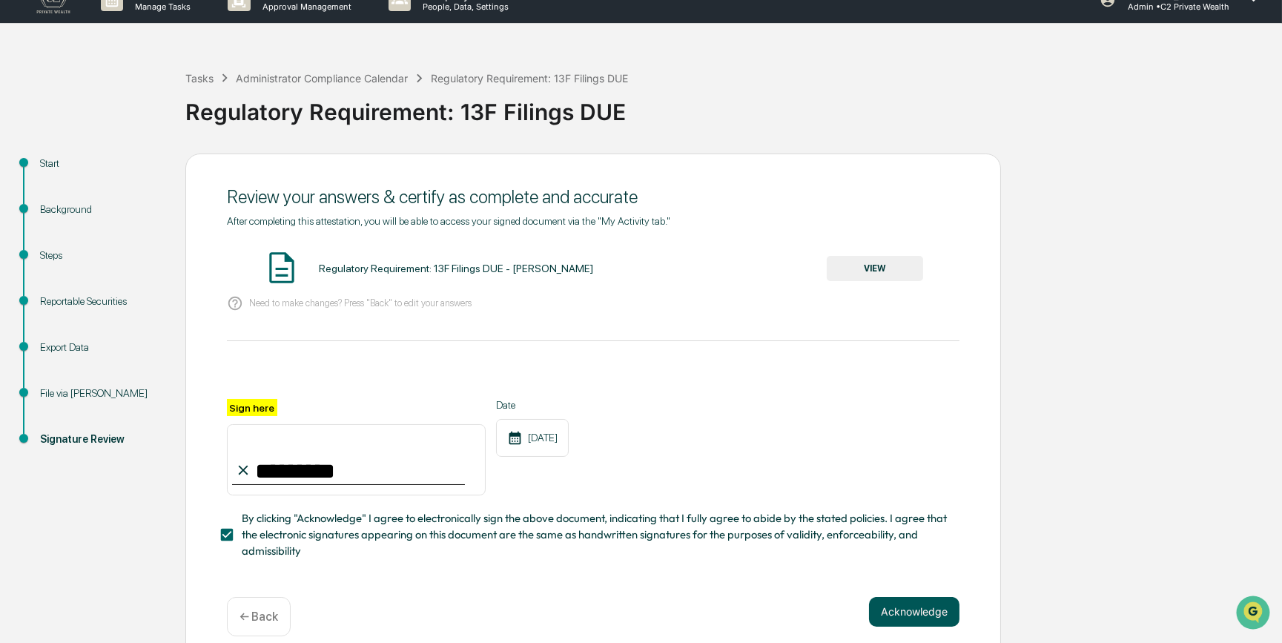
click at [912, 497] on button "Acknowledge" at bounding box center [914, 612] width 90 height 30
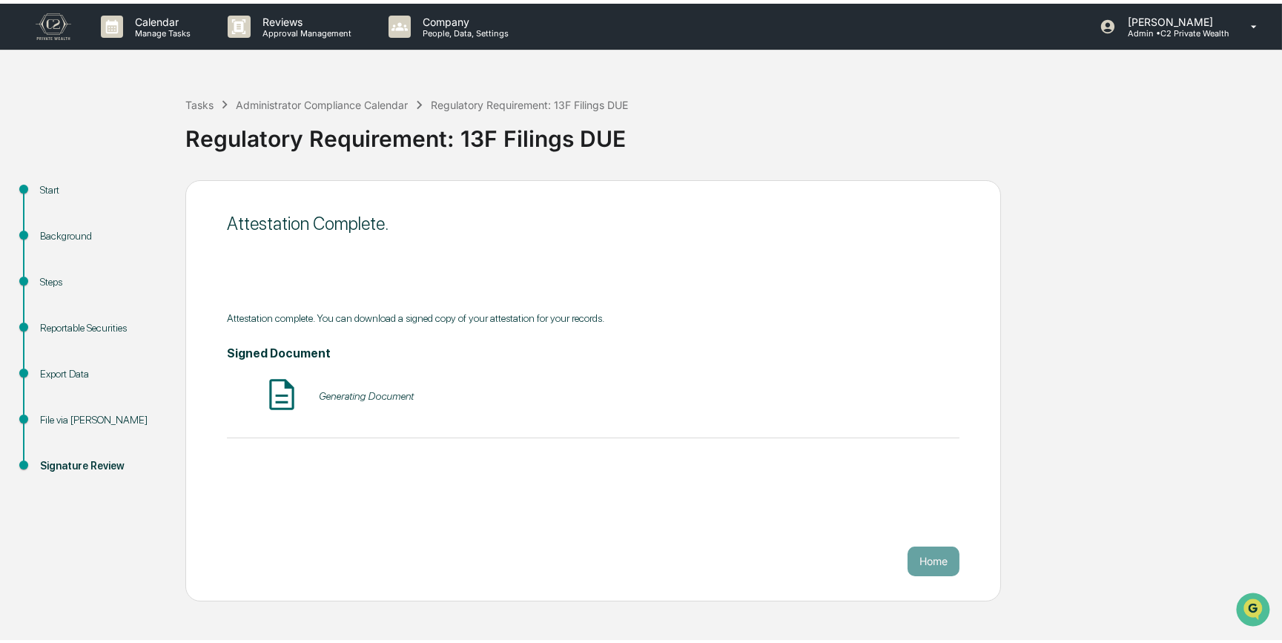
scroll to position [0, 0]
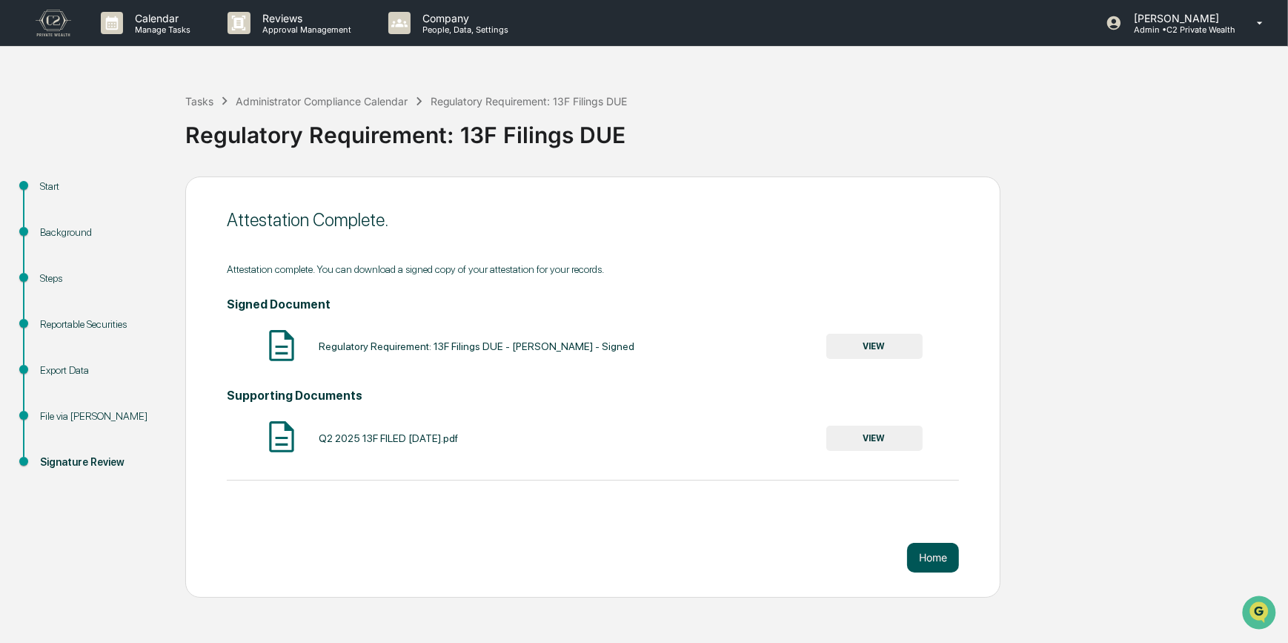
click at [934, 497] on button "Home" at bounding box center [933, 558] width 52 height 30
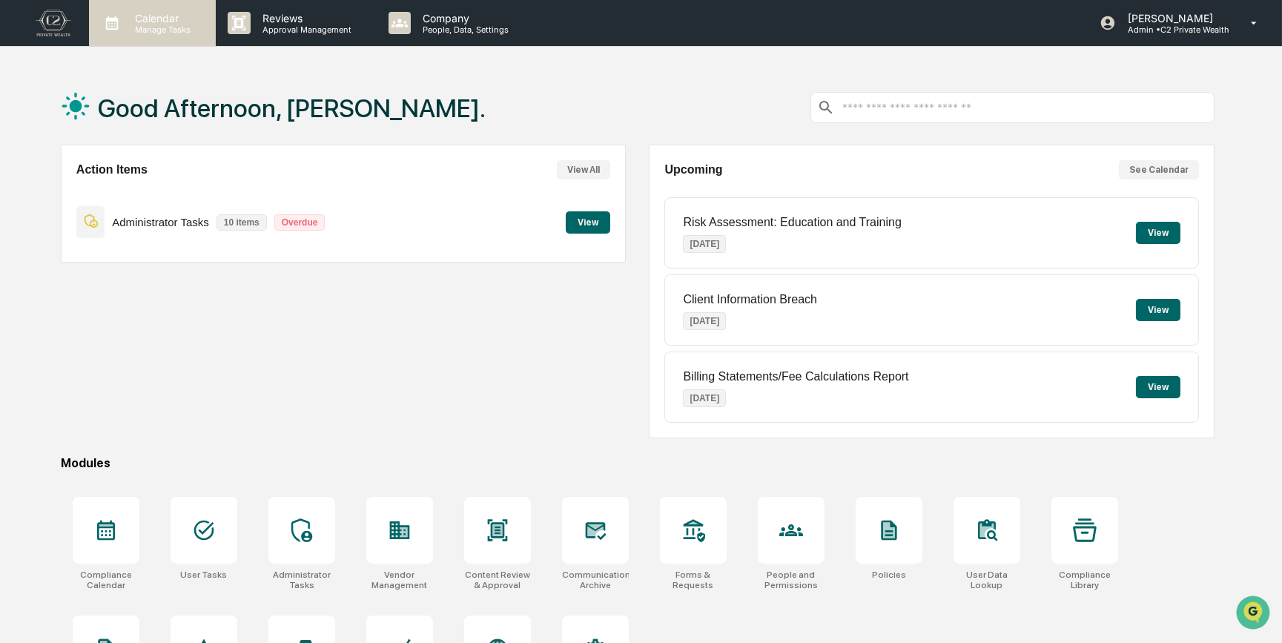
click at [154, 26] on p "Manage Tasks" at bounding box center [160, 29] width 75 height 10
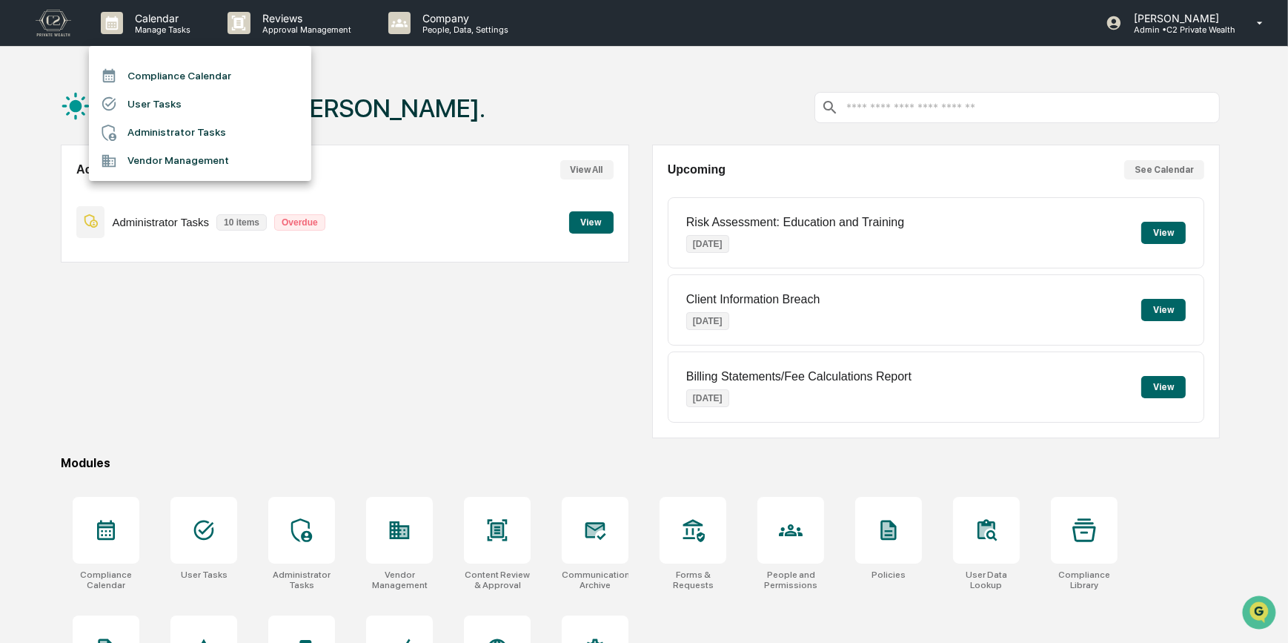
click at [156, 81] on li "Compliance Calendar" at bounding box center [200, 76] width 222 height 28
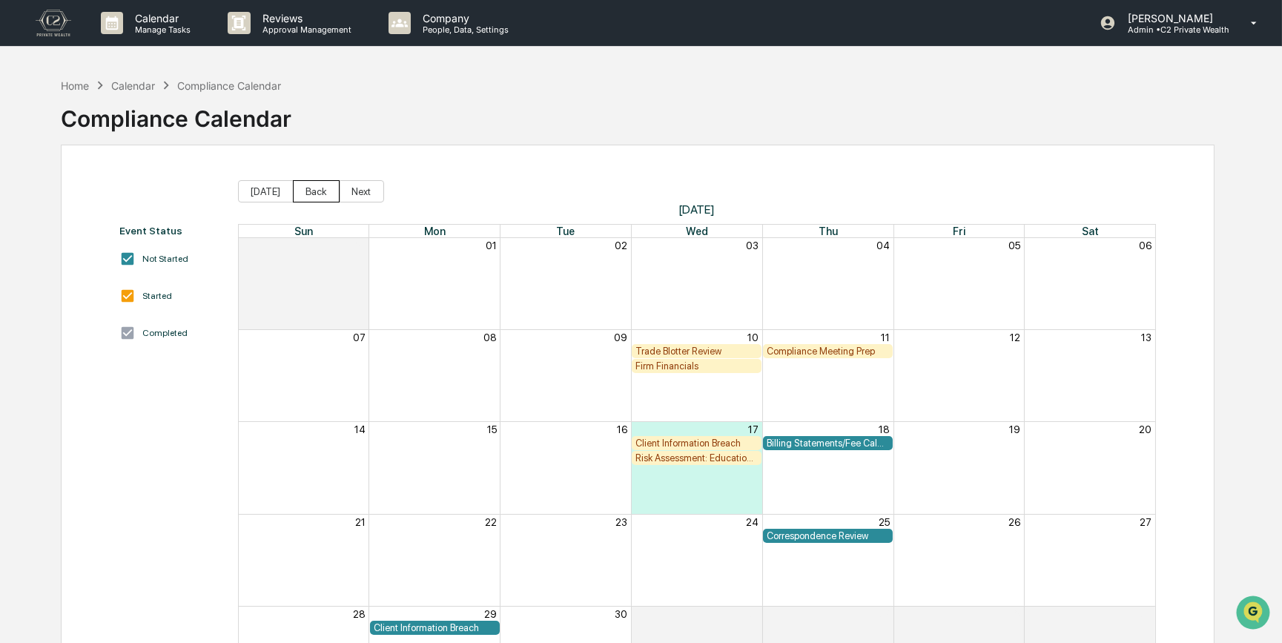
click at [311, 193] on button "Back" at bounding box center [316, 191] width 47 height 22
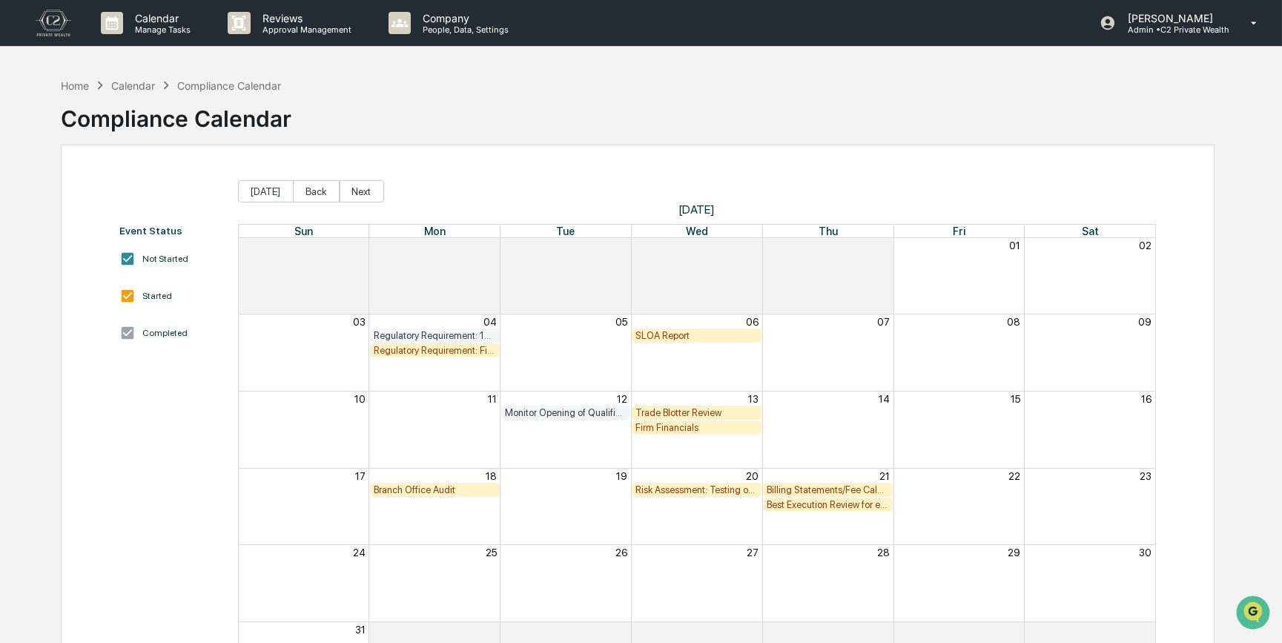
click at [473, 350] on div "Regulatory Requirement: File Form N-PX (Annual 13F Filers only)" at bounding box center [435, 350] width 122 height 11
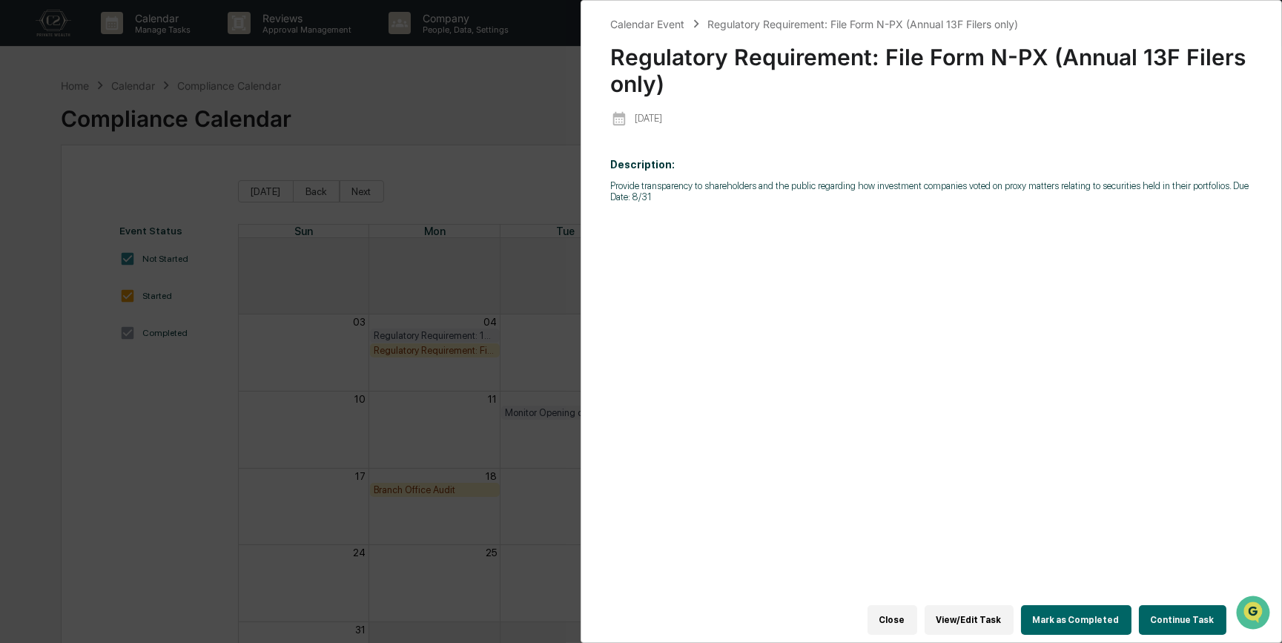
click at [1029, 497] on button "Continue Task" at bounding box center [1182, 620] width 87 height 30
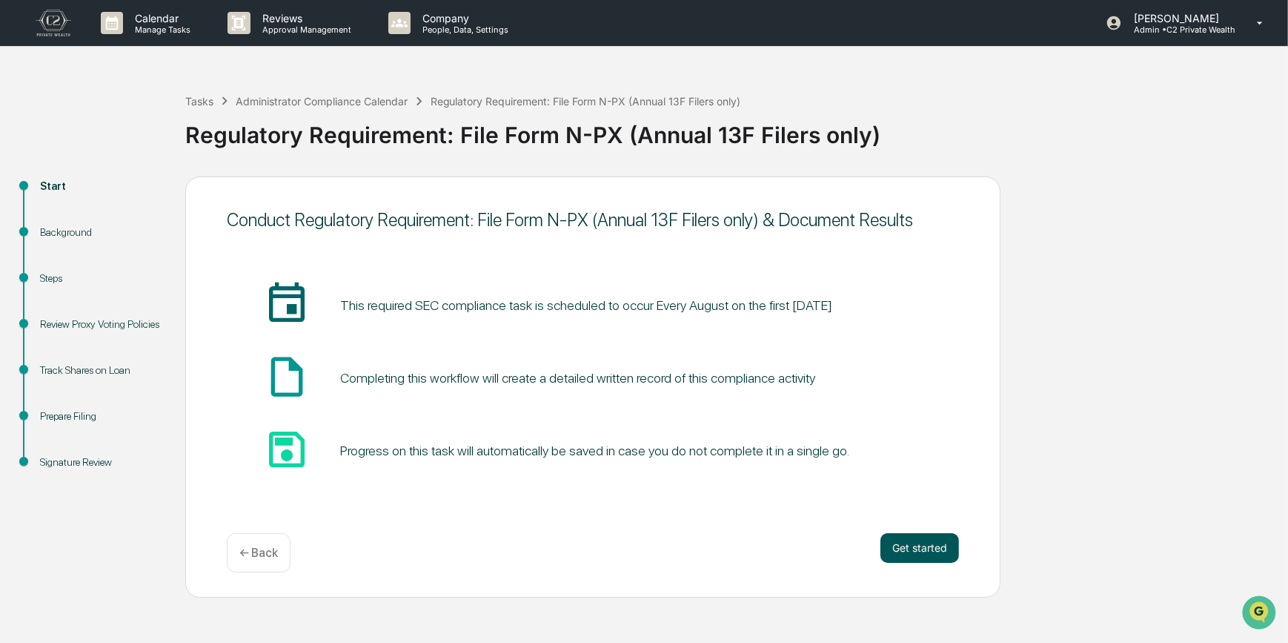
click at [937, 497] on button "Get started" at bounding box center [920, 548] width 79 height 30
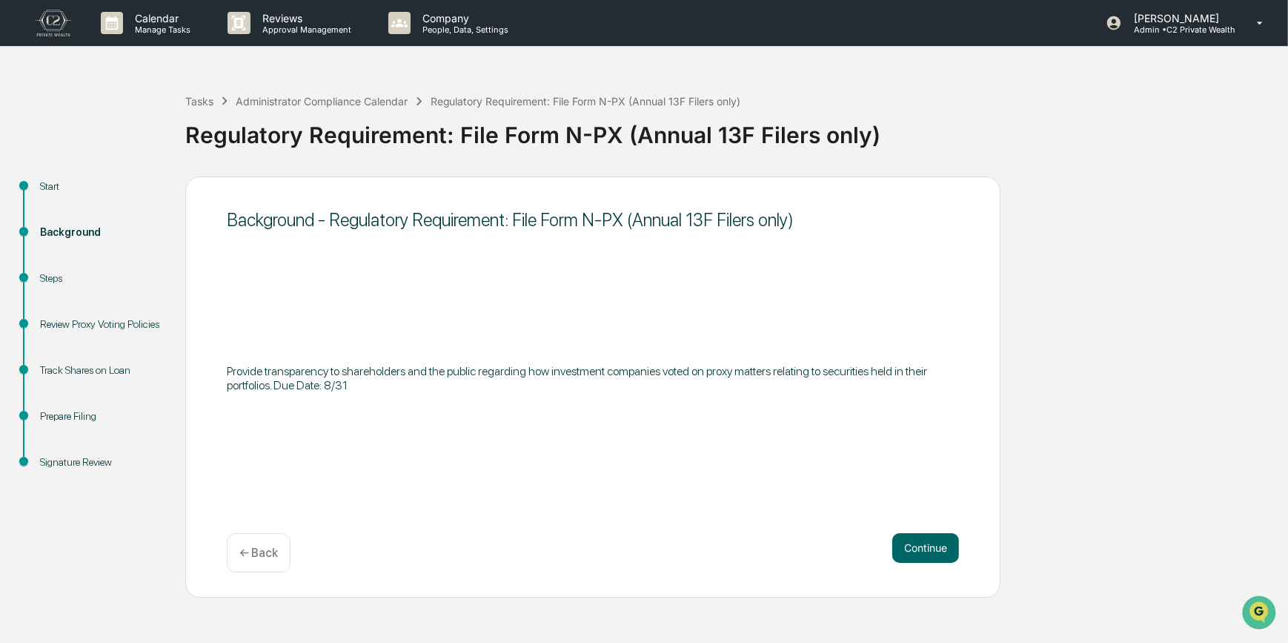
click at [937, 497] on button "Continue" at bounding box center [925, 548] width 67 height 30
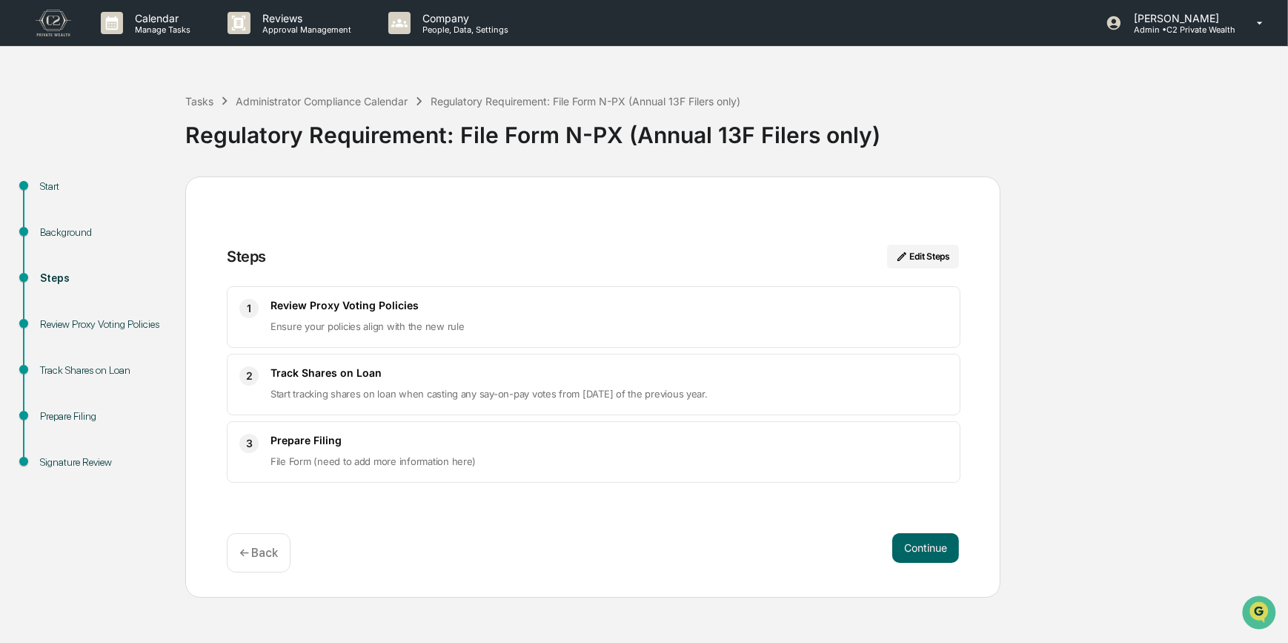
click at [937, 497] on button "Continue" at bounding box center [925, 548] width 67 height 30
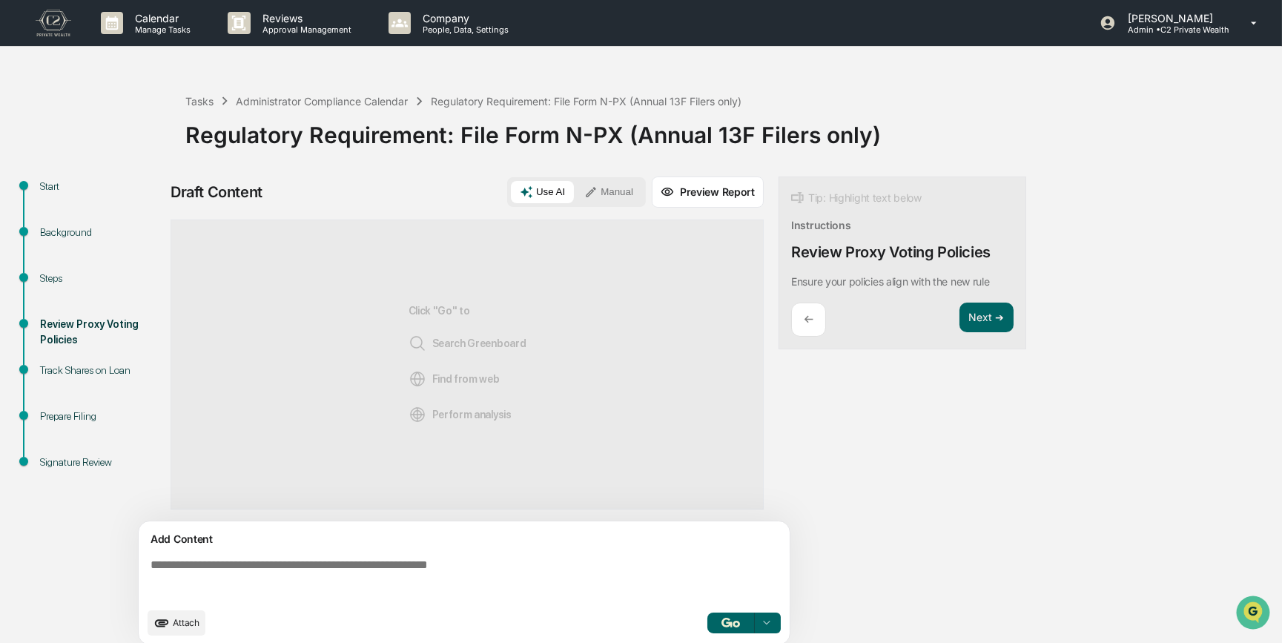
click at [443, 497] on textarea at bounding box center [467, 578] width 645 height 53
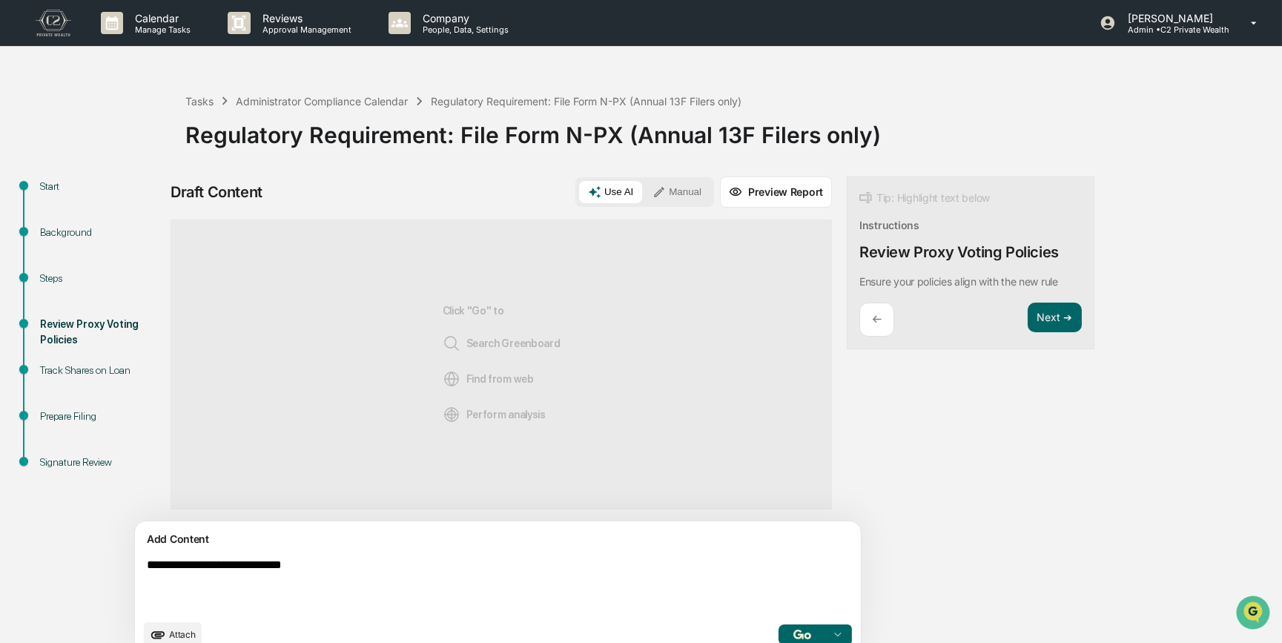
type textarea "**********"
click at [643, 190] on button "Manual" at bounding box center [676, 192] width 67 height 22
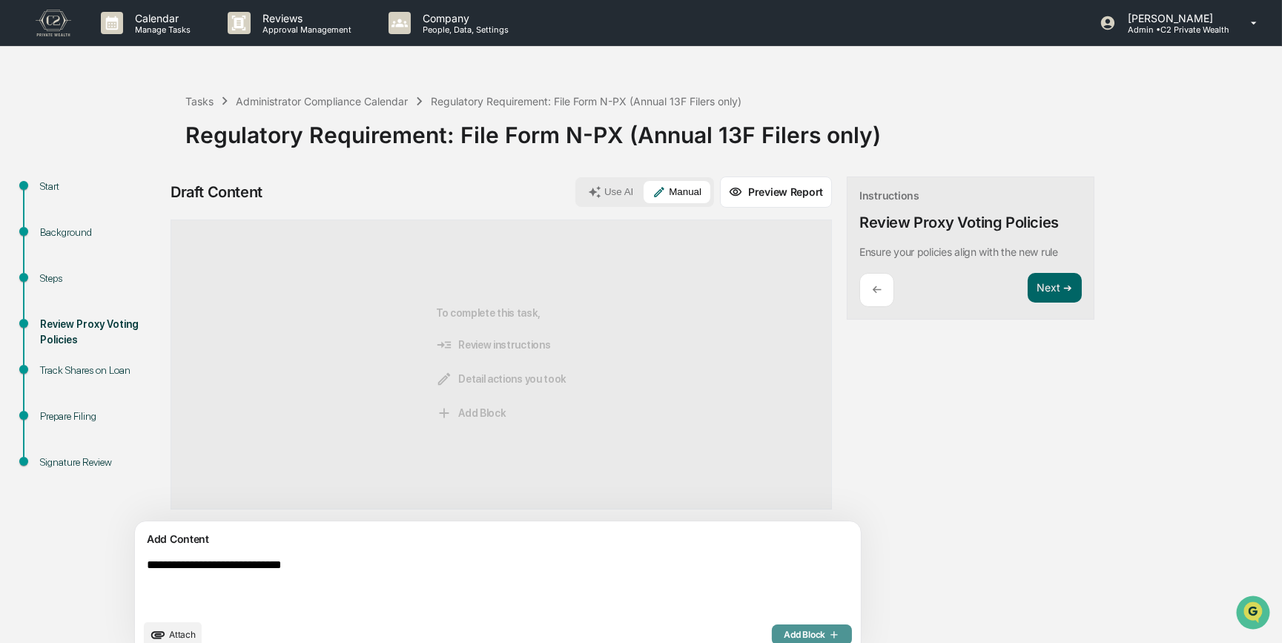
click at [783, 497] on span "Add Block" at bounding box center [811, 635] width 56 height 12
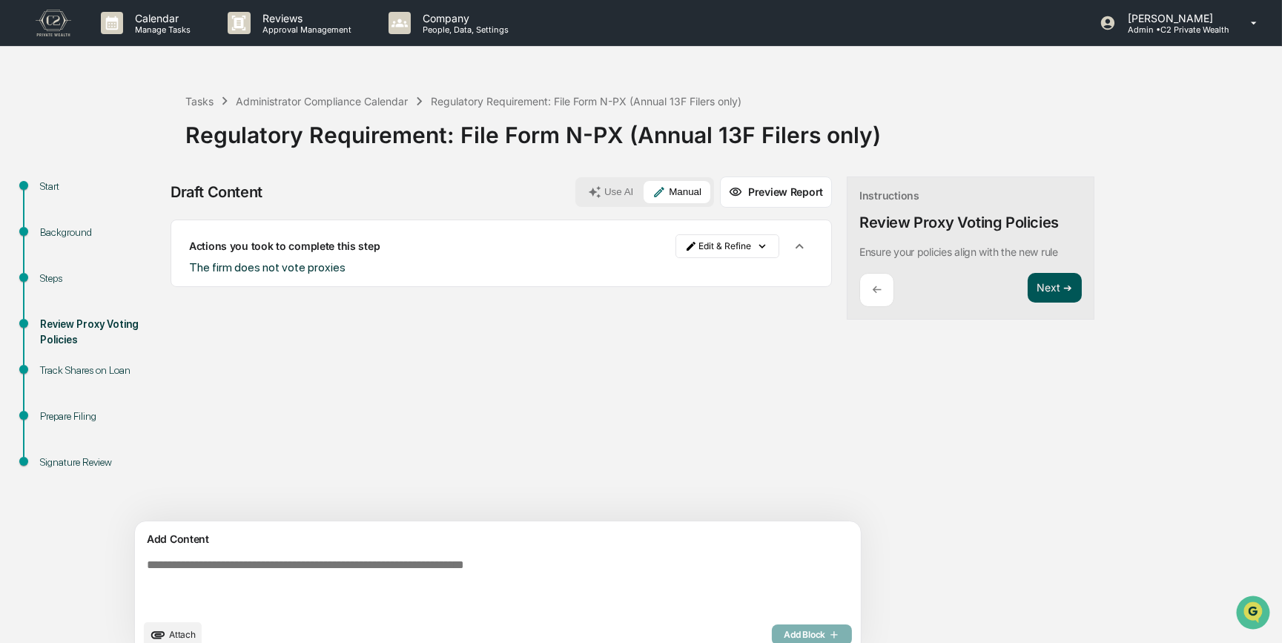
click at [1027, 289] on button "Next ➔" at bounding box center [1054, 288] width 54 height 30
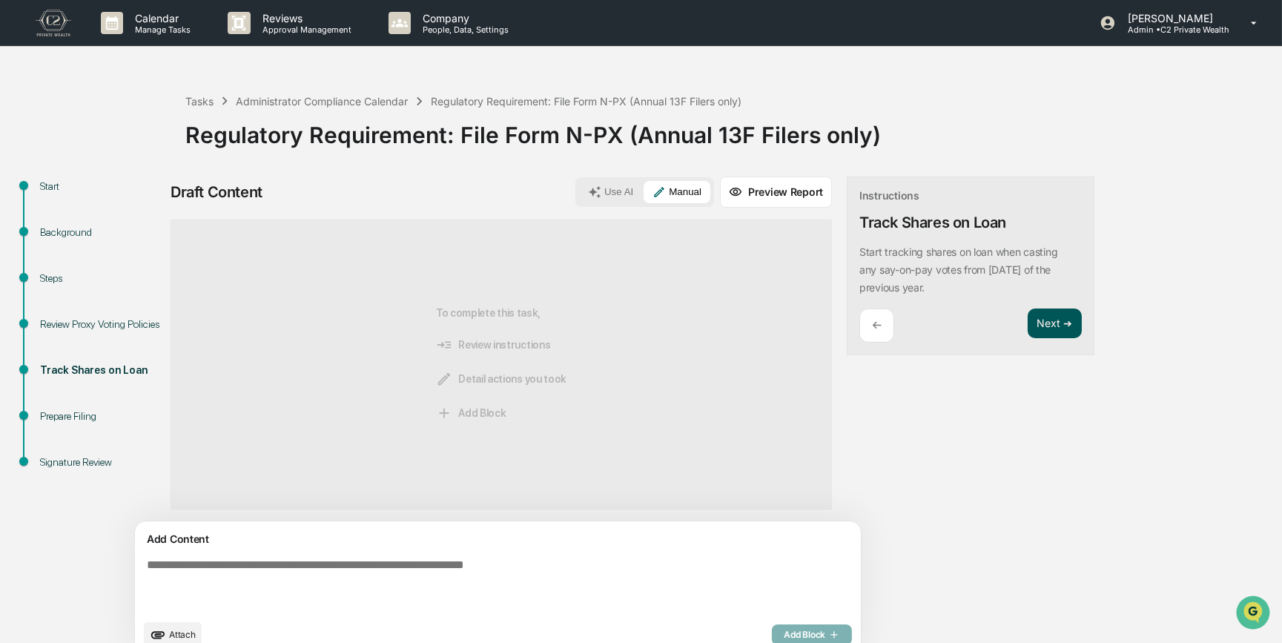
click at [1027, 326] on button "Next ➔" at bounding box center [1054, 323] width 54 height 30
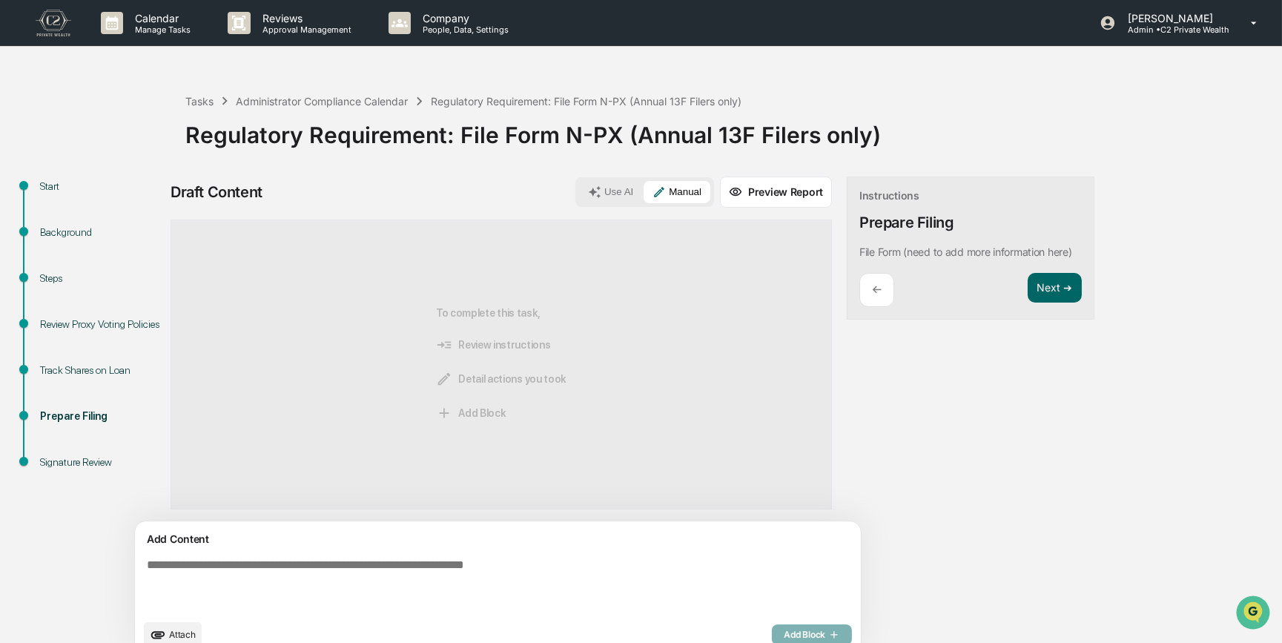
click at [508, 497] on textarea at bounding box center [463, 584] width 645 height 65
type textarea "**********"
click at [772, 497] on button "Add Block" at bounding box center [812, 634] width 80 height 21
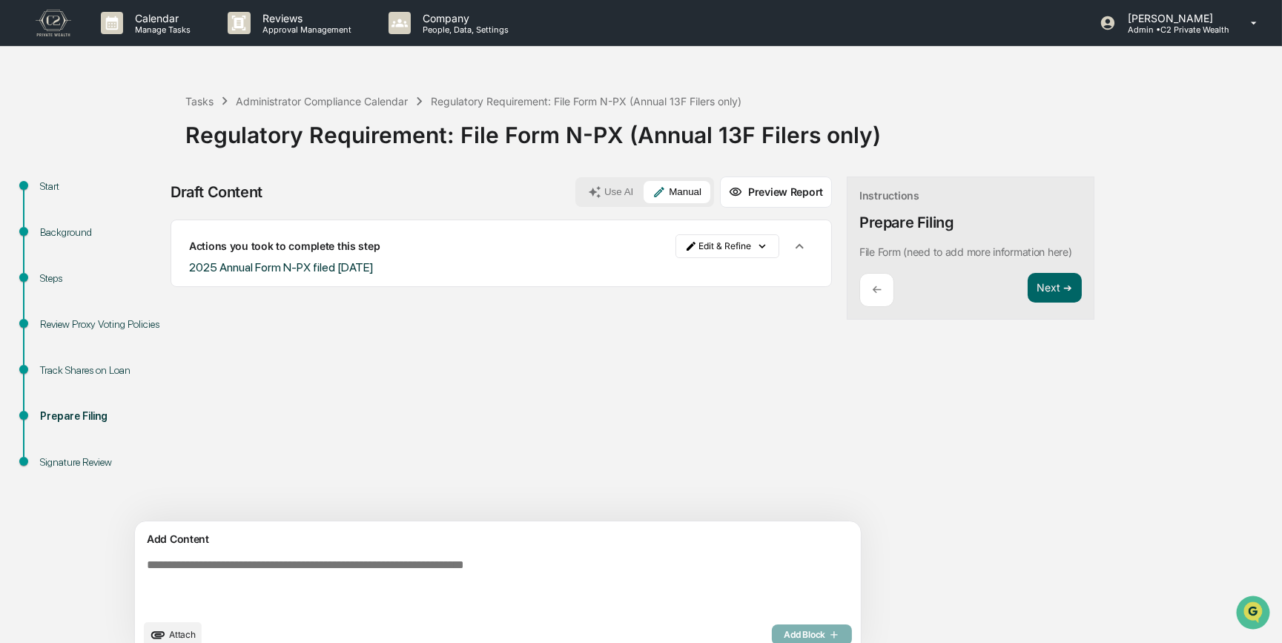
click at [171, 497] on button "Attach" at bounding box center [173, 634] width 58 height 25
drag, startPoint x: 1053, startPoint y: 500, endPoint x: 1042, endPoint y: 500, distance: 10.4
click at [1029, 497] on div "Start Background Steps Review Proxy Voting Policies Track Shares on Loan Prepar…" at bounding box center [640, 420] width 1267 height 489
click at [170, 497] on button "Attach" at bounding box center [173, 634] width 58 height 25
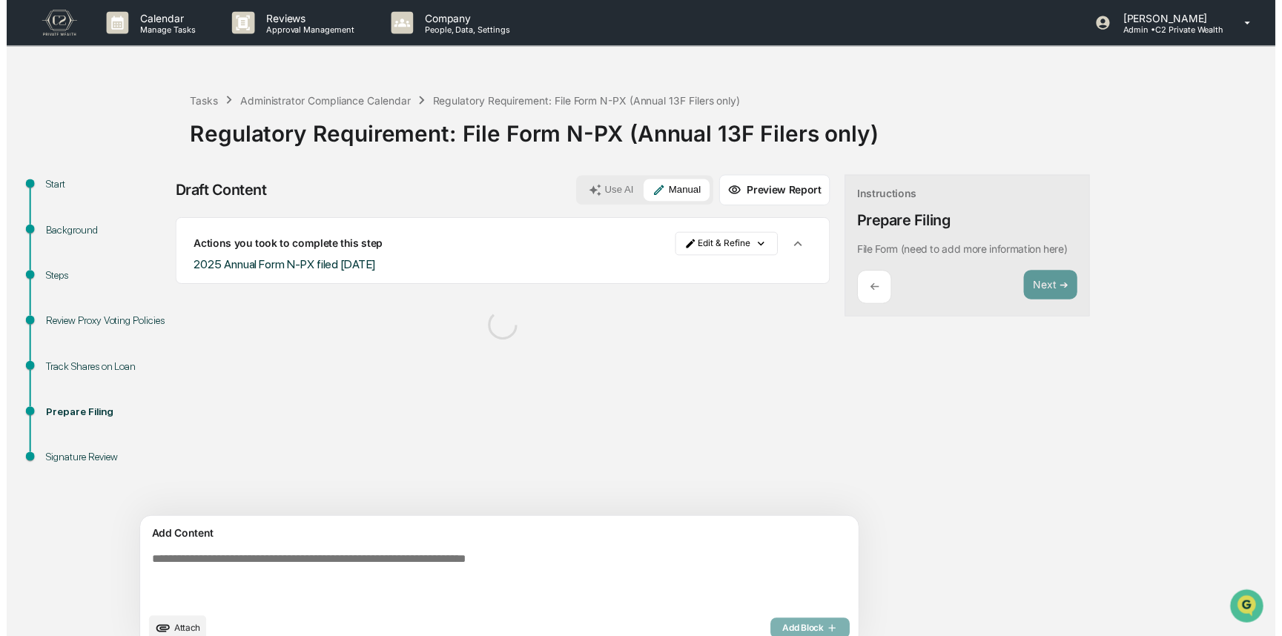
scroll to position [23, 0]
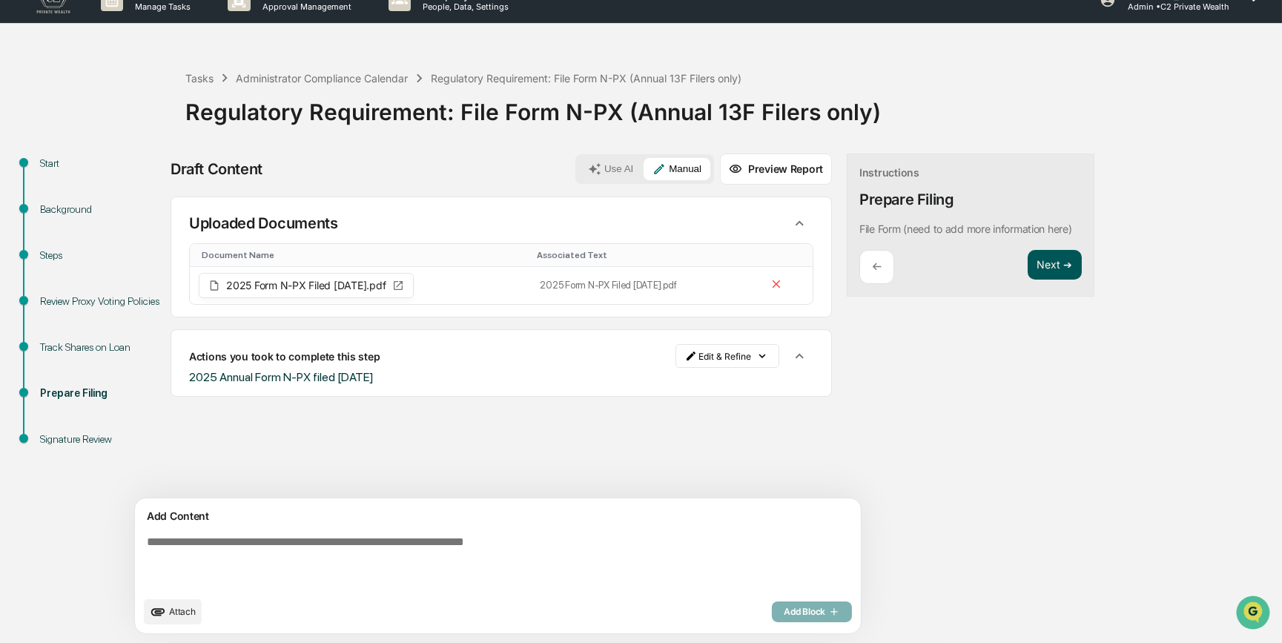
click at [1027, 268] on button "Next ➔" at bounding box center [1054, 265] width 54 height 30
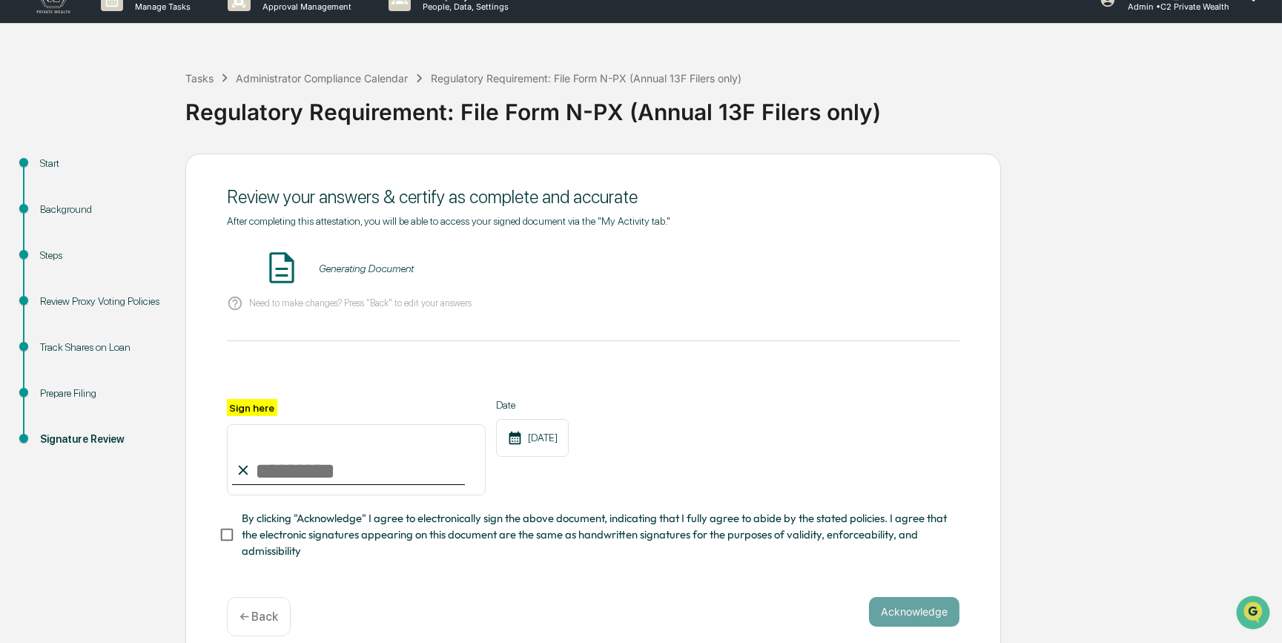
click at [281, 480] on input "Sign here" at bounding box center [356, 459] width 259 height 71
type input "*********"
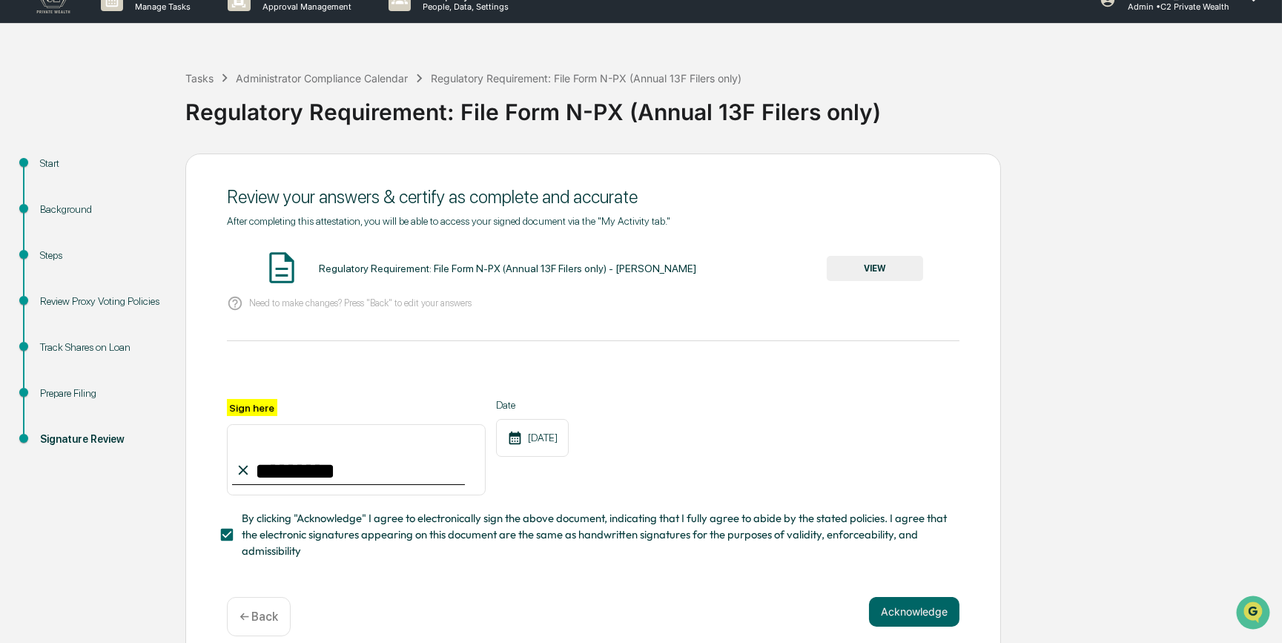
click at [864, 268] on button "VIEW" at bounding box center [874, 268] width 96 height 25
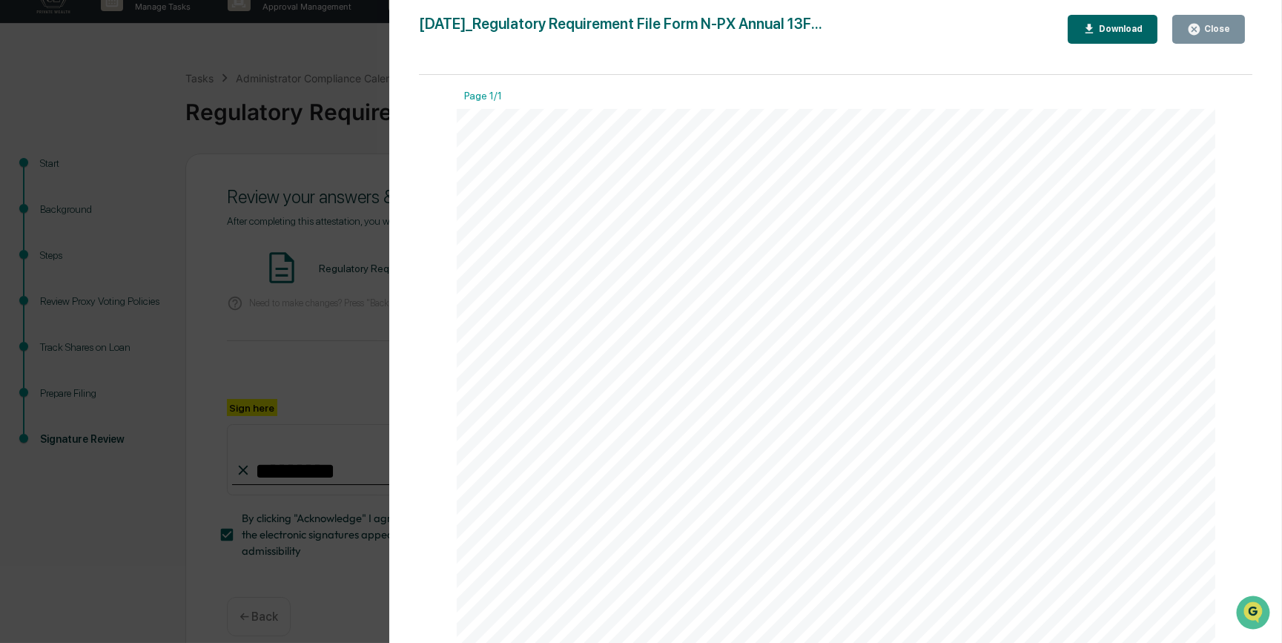
click at [351, 347] on div "Version History 09/17/2025, 06:52 PM Carliss Marshall 2025-09-17_Regulatory Req…" at bounding box center [641, 321] width 1282 height 643
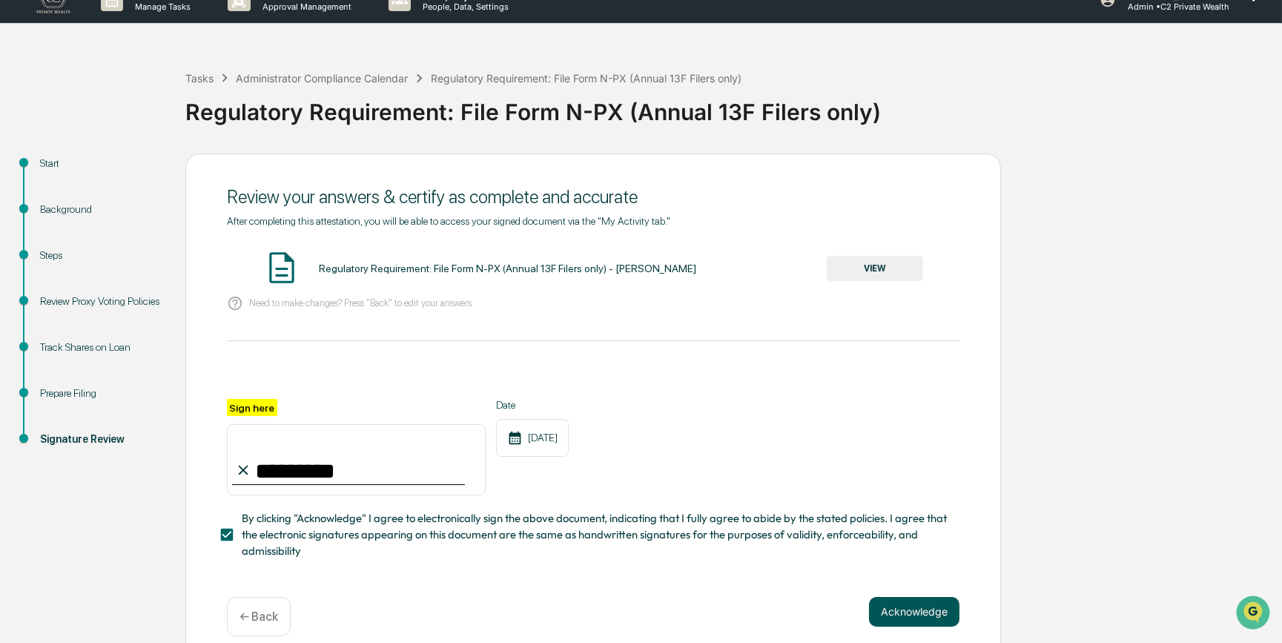
click at [928, 497] on button "Acknowledge" at bounding box center [914, 612] width 90 height 30
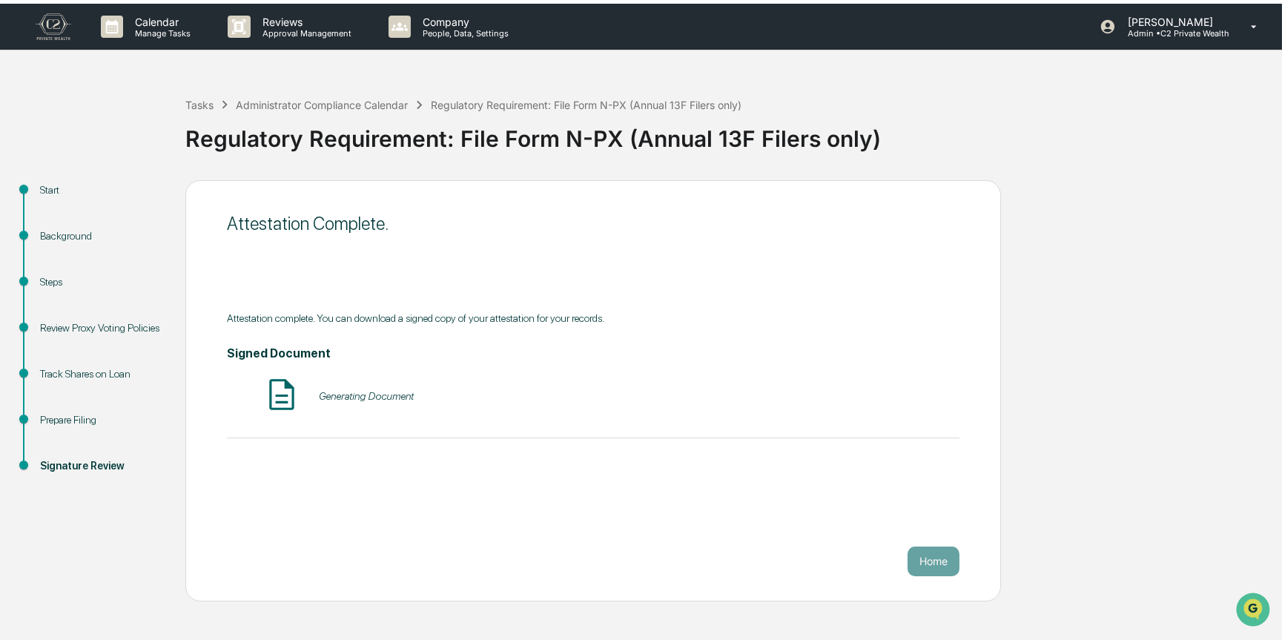
scroll to position [0, 0]
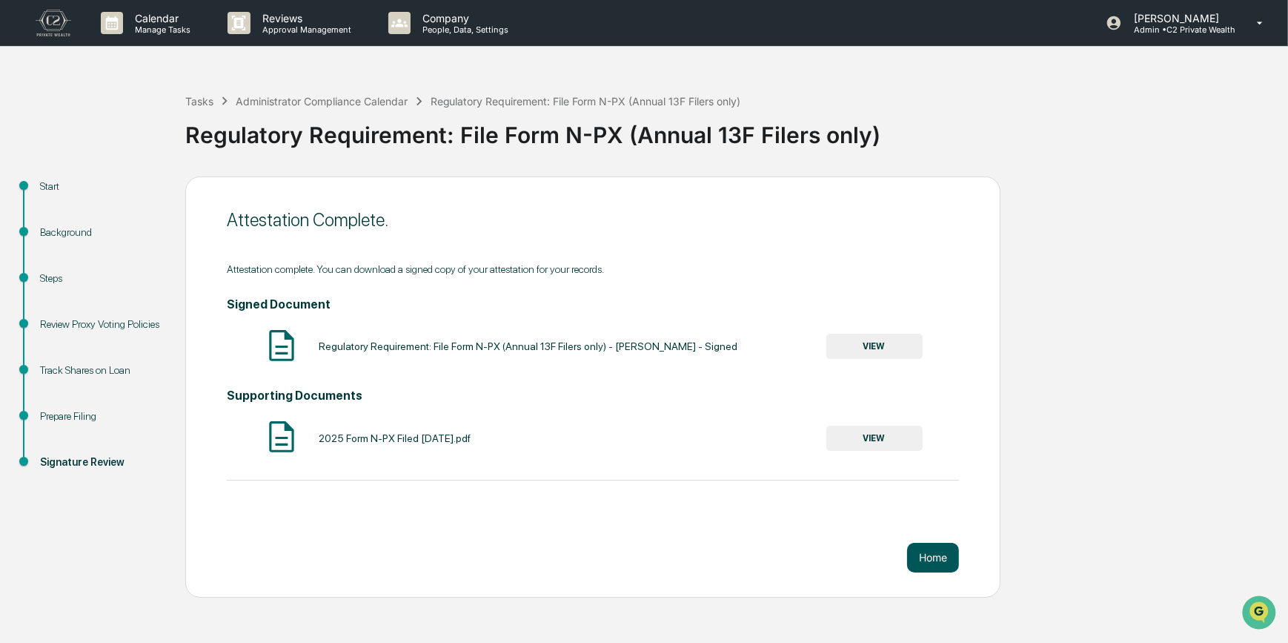
click at [930, 497] on button "Home" at bounding box center [933, 558] width 52 height 30
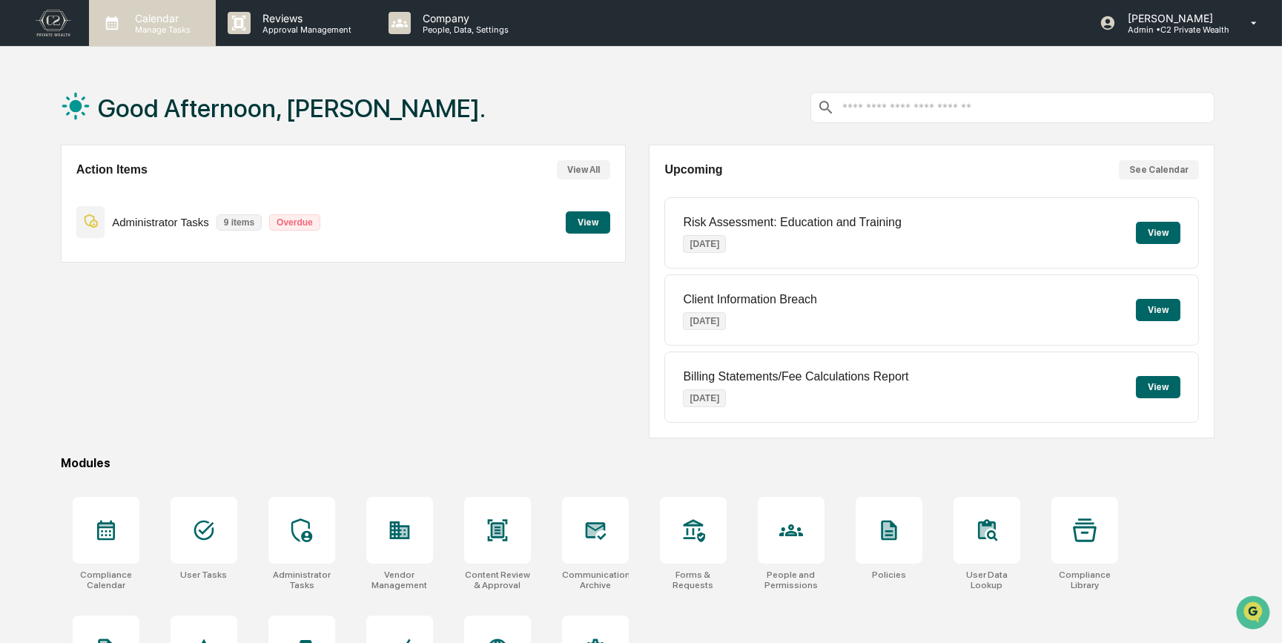
click at [122, 22] on icon at bounding box center [112, 23] width 22 height 22
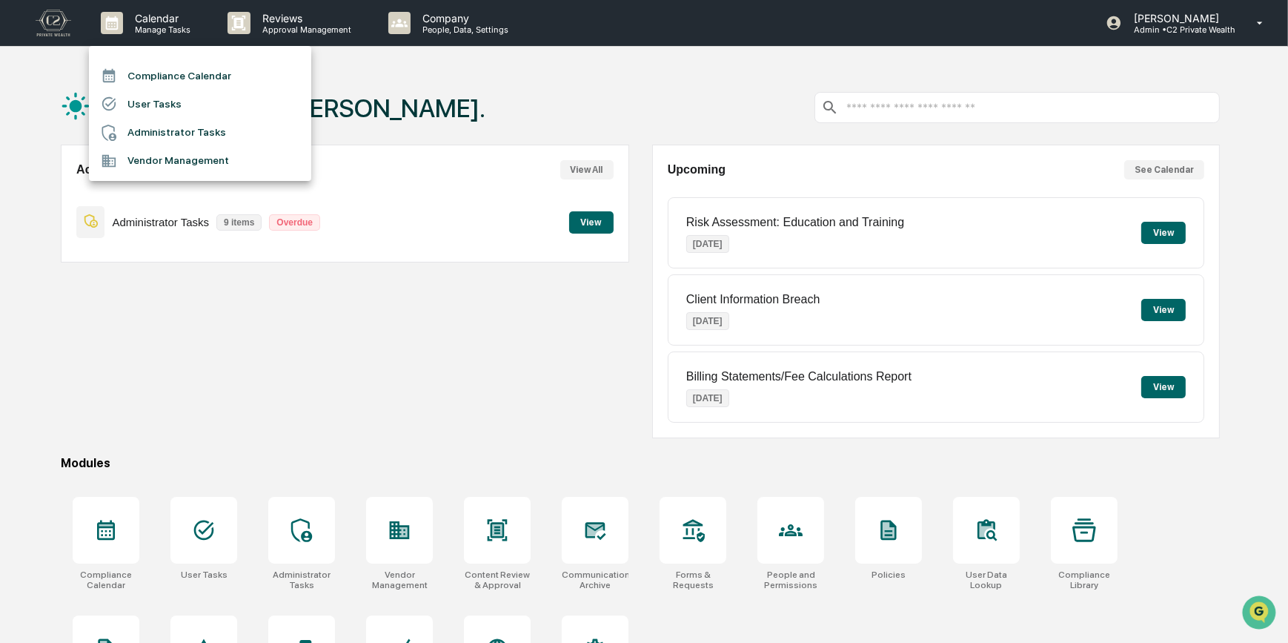
click at [168, 73] on li "Compliance Calendar" at bounding box center [200, 76] width 222 height 28
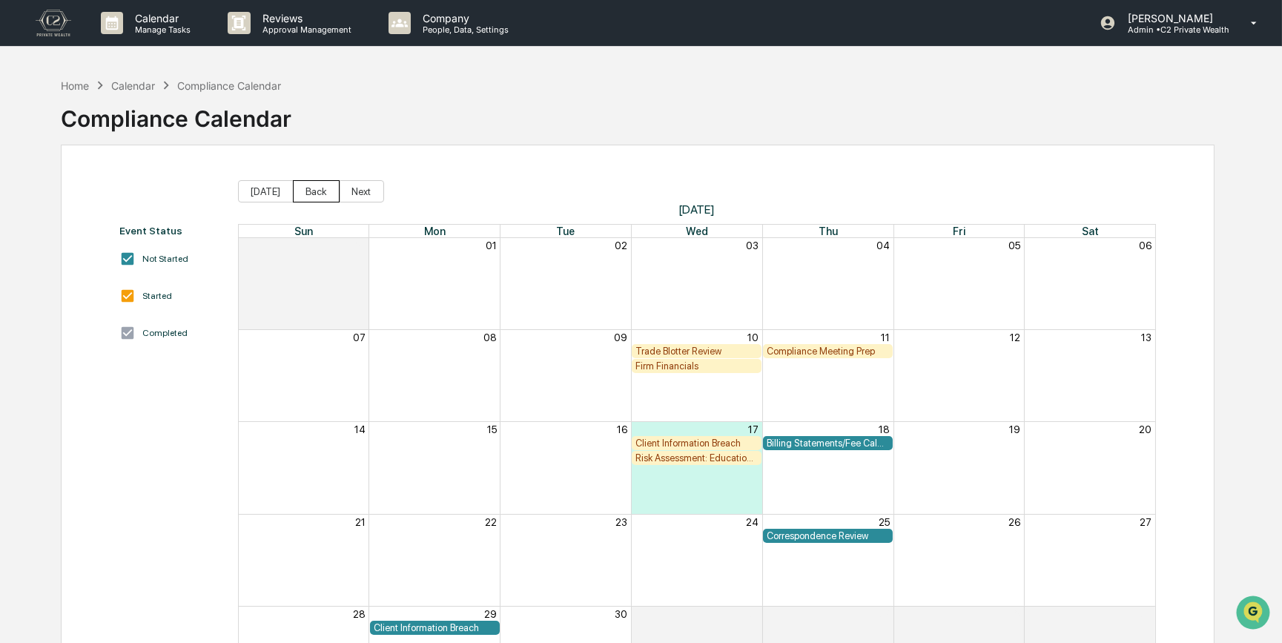
click at [317, 190] on button "Back" at bounding box center [316, 191] width 47 height 22
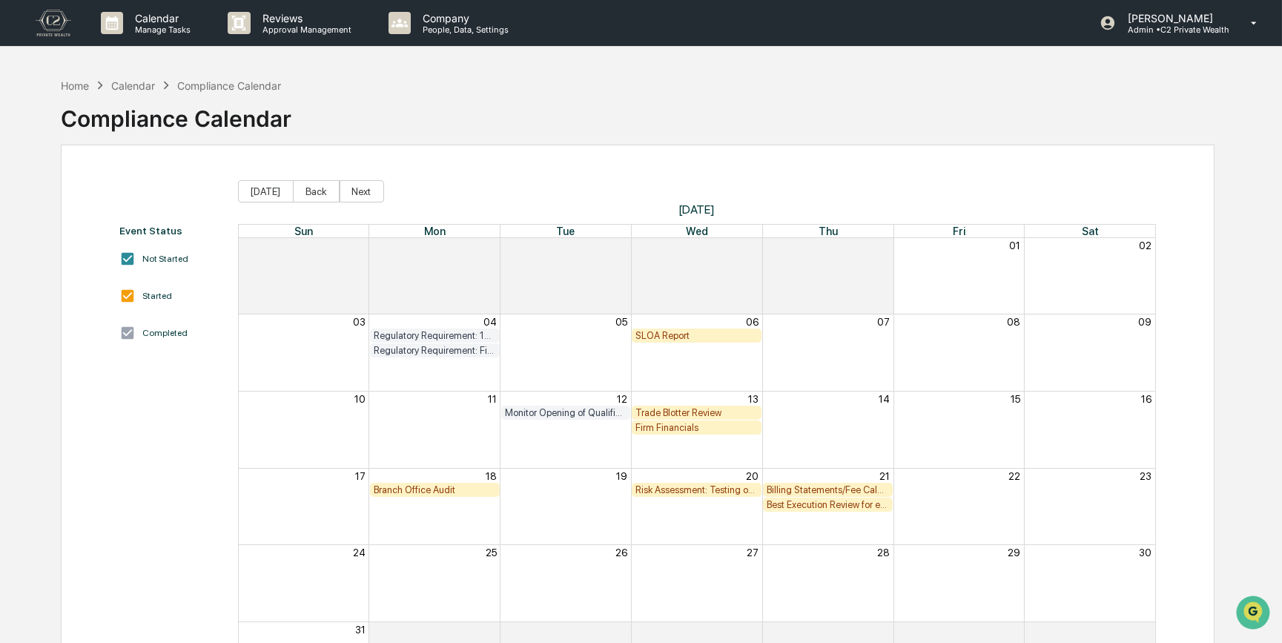
click at [875, 407] on div "Monitor Opening of Qualified Accounts Trade Blotter Review" at bounding box center [697, 412] width 917 height 15
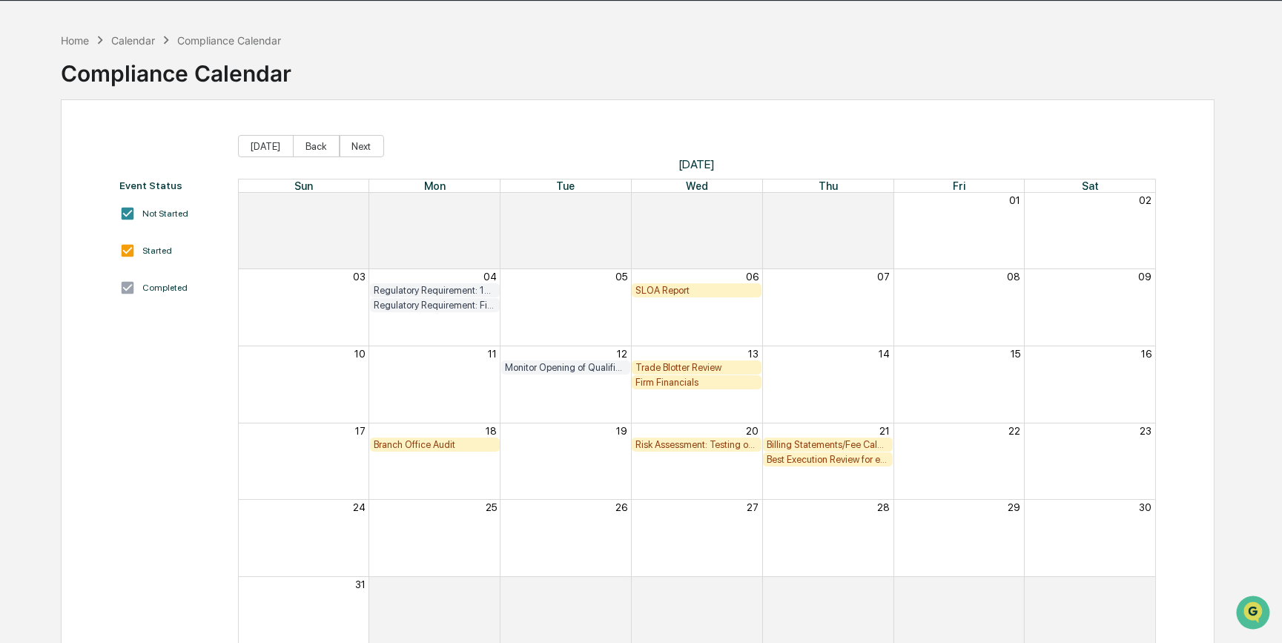
scroll to position [90, 0]
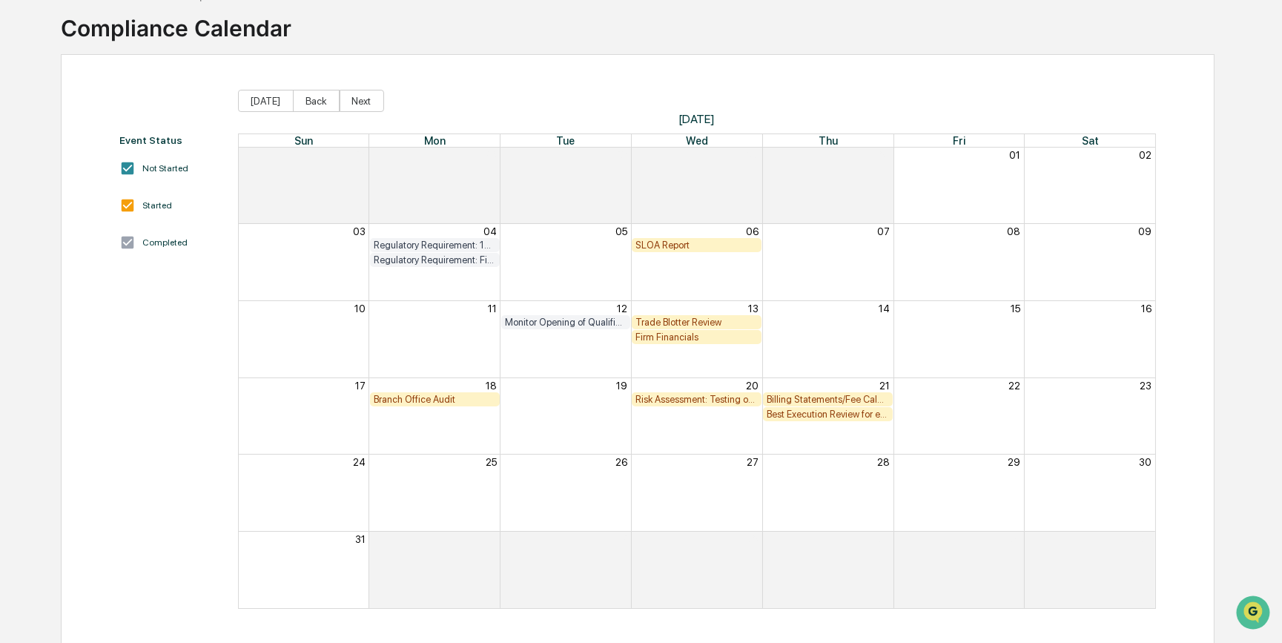
click at [468, 399] on div "Branch Office Audit" at bounding box center [435, 399] width 122 height 11
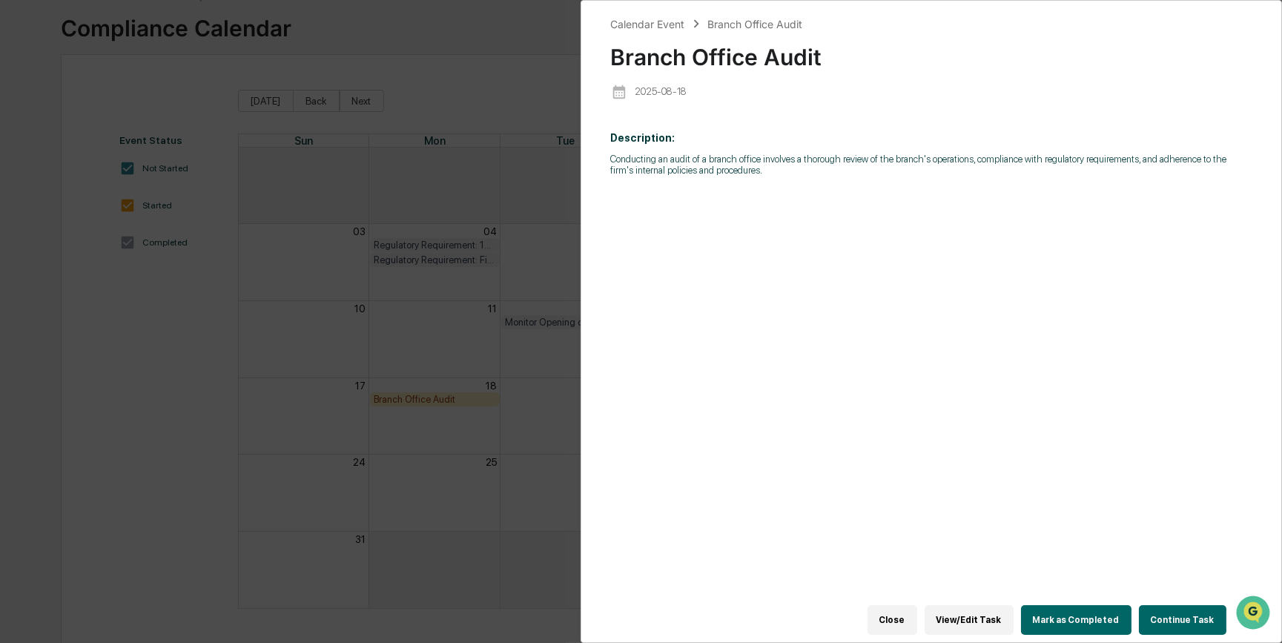
click at [1029, 497] on button "Continue Task" at bounding box center [1182, 620] width 87 height 30
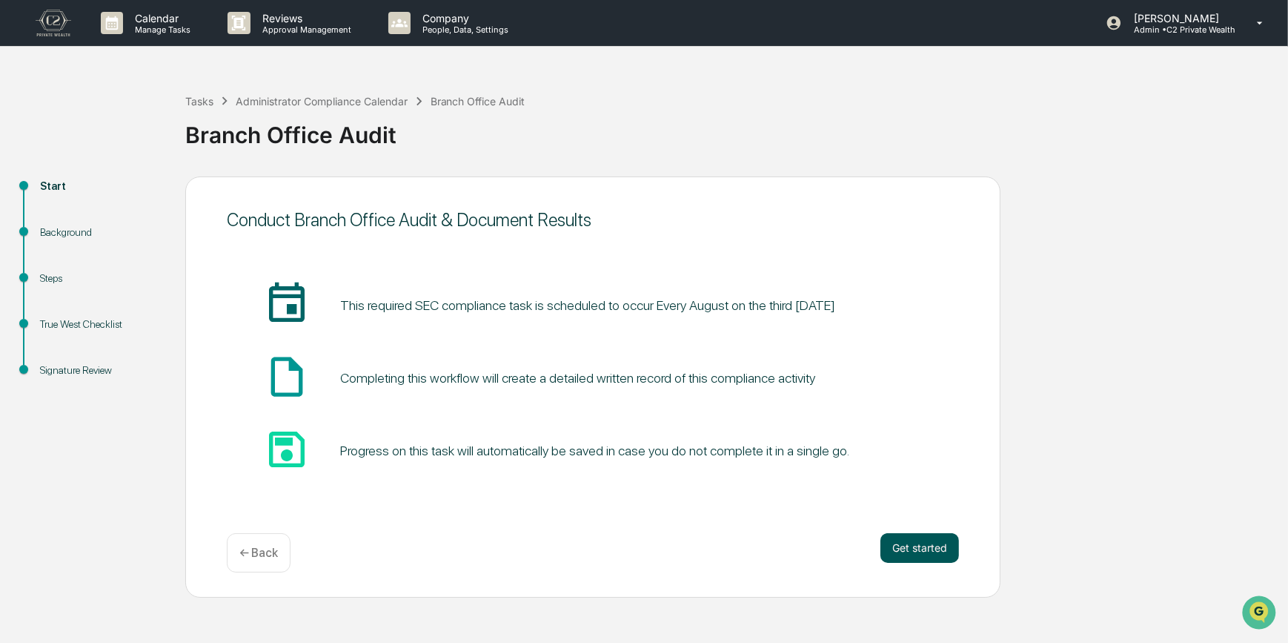
click at [905, 497] on button "Get started" at bounding box center [920, 548] width 79 height 30
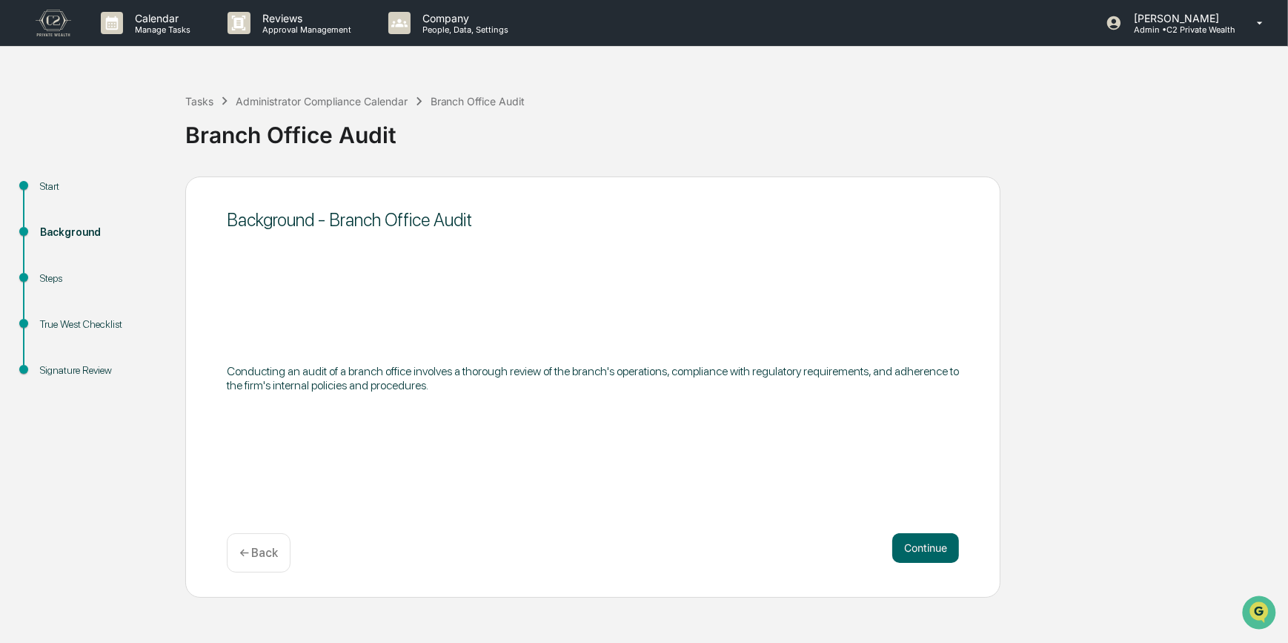
click at [905, 497] on button "Continue" at bounding box center [925, 548] width 67 height 30
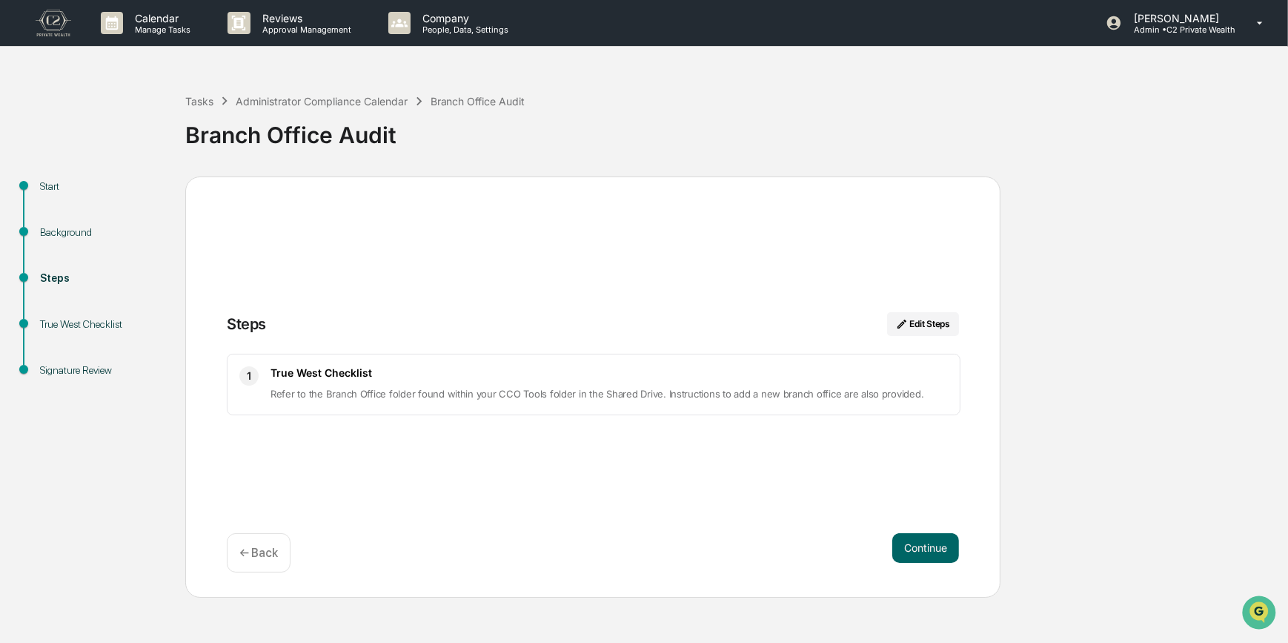
click at [905, 497] on button "Continue" at bounding box center [925, 548] width 67 height 30
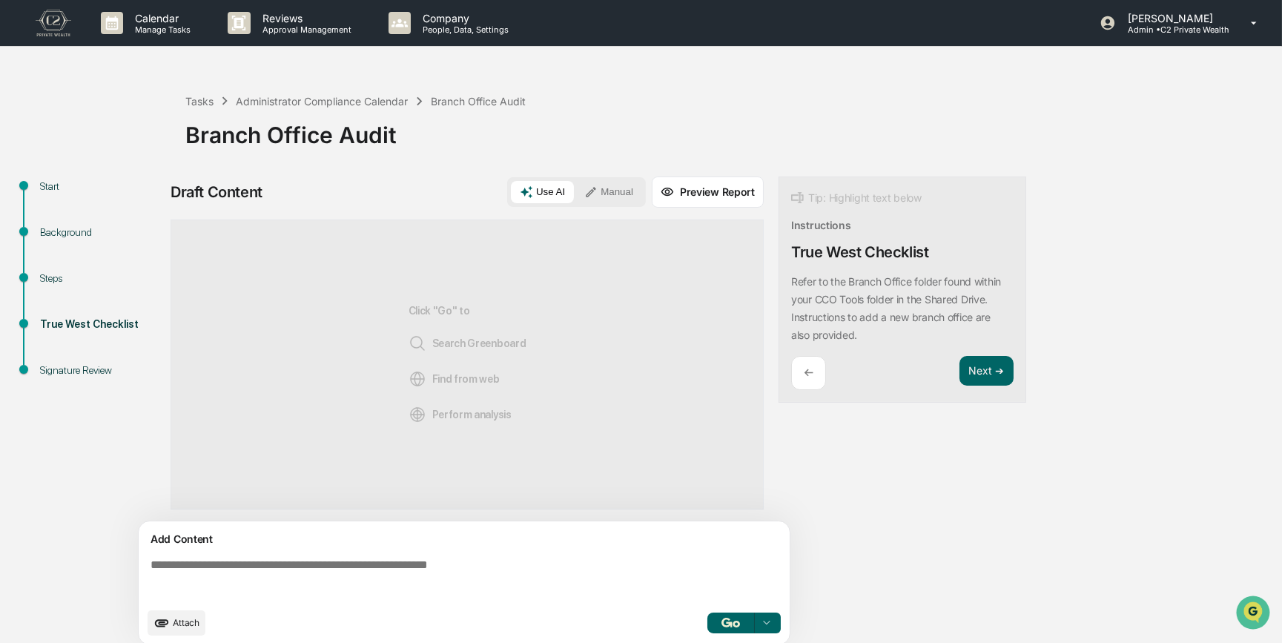
click at [322, 497] on textarea at bounding box center [467, 578] width 645 height 53
paste textarea "**********"
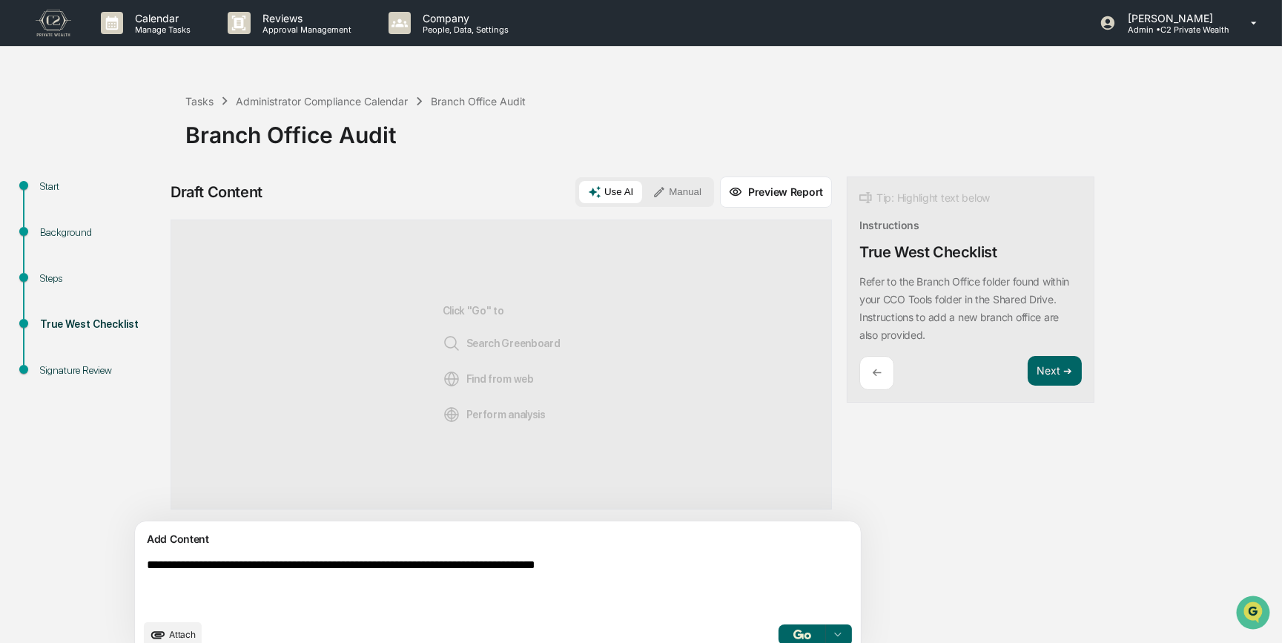
drag, startPoint x: 193, startPoint y: 567, endPoint x: 138, endPoint y: 563, distance: 55.0
click at [138, 497] on div "**********" at bounding box center [498, 588] width 726 height 135
click at [751, 497] on textarea "**********" at bounding box center [463, 584] width 645 height 65
type textarea "**********"
click at [643, 197] on button "Manual" at bounding box center [676, 192] width 67 height 22
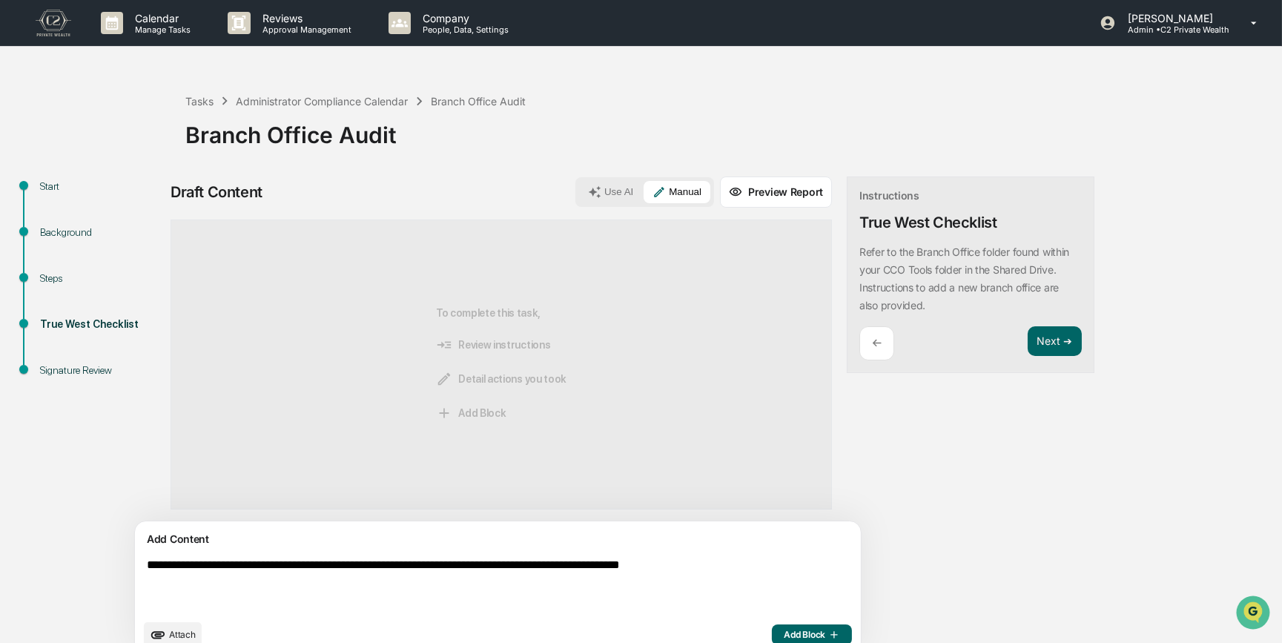
click at [783, 497] on span "Add Block" at bounding box center [811, 635] width 56 height 12
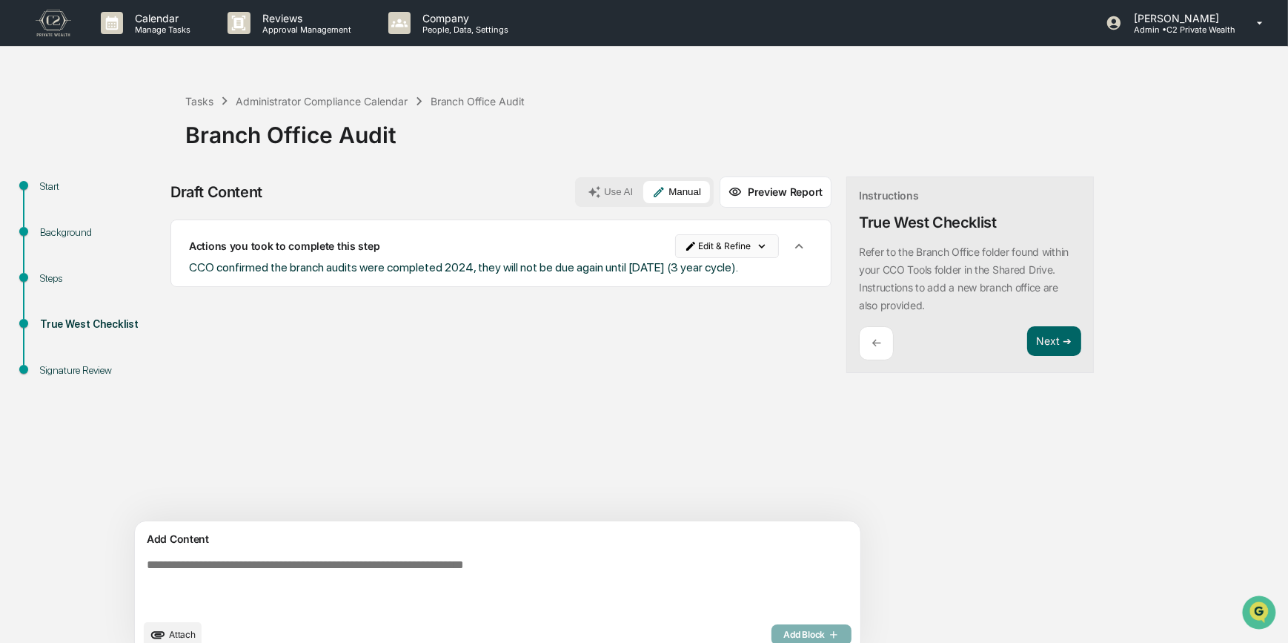
click at [678, 247] on html "Calendar Manage Tasks Reviews Approval Management Company People, Data, Setting…" at bounding box center [644, 321] width 1288 height 643
click at [674, 276] on div "Edit Result" at bounding box center [661, 277] width 109 height 24
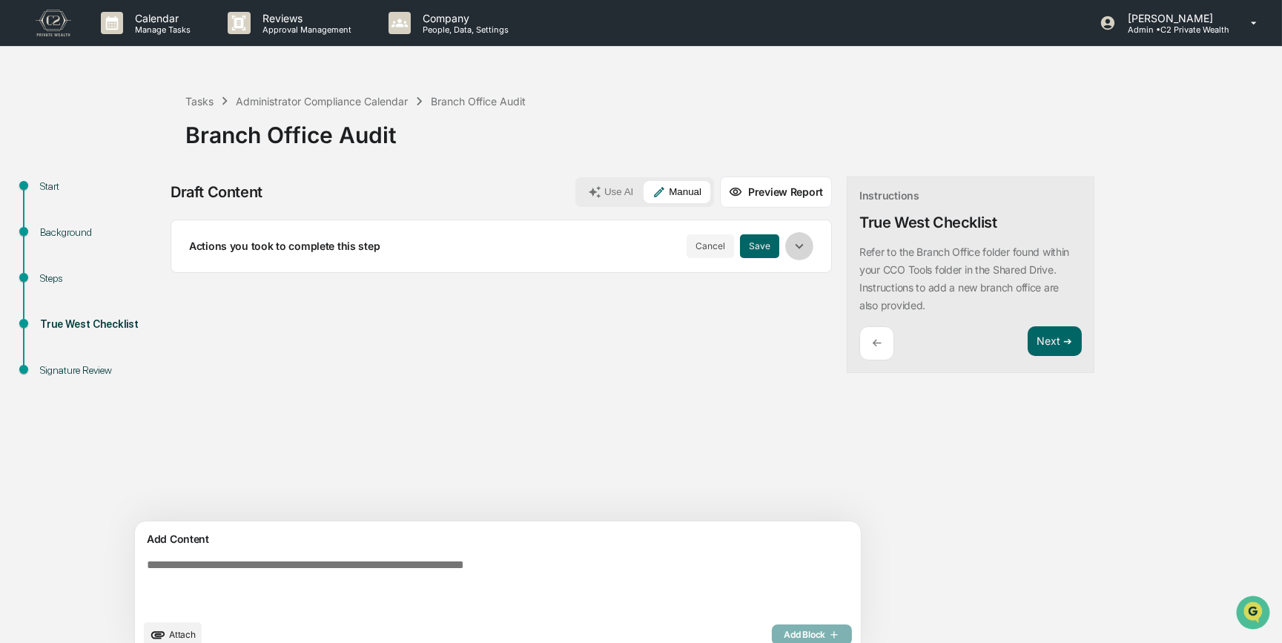
click at [795, 248] on icon "button" at bounding box center [799, 246] width 8 height 5
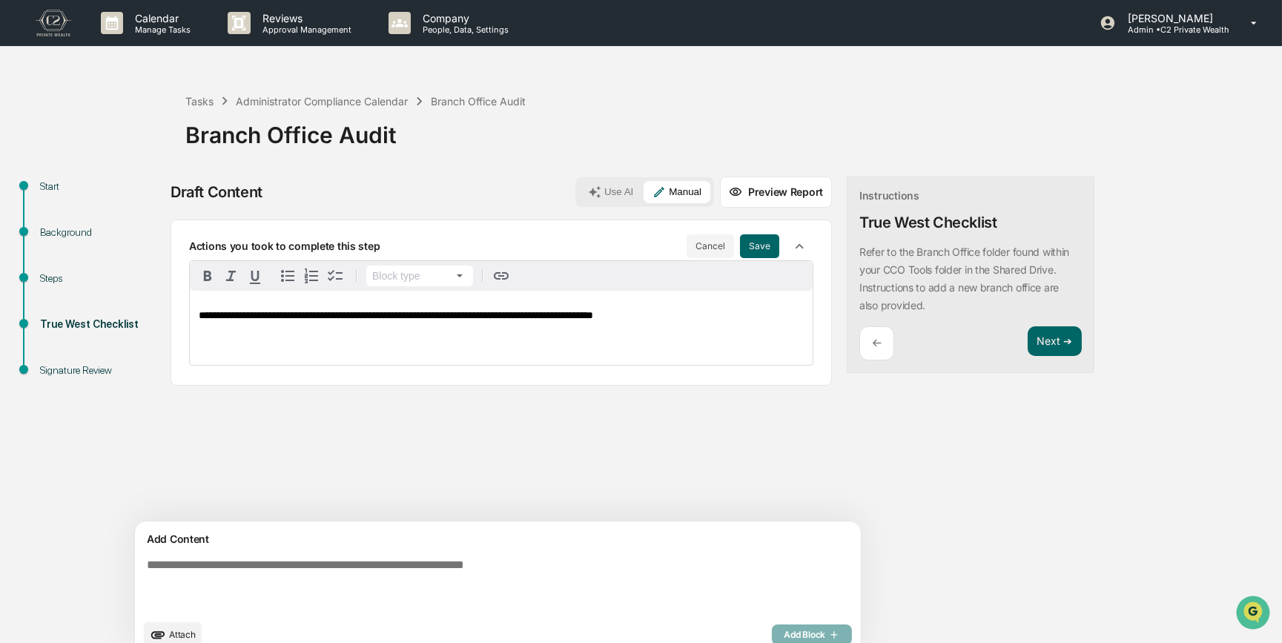
click at [415, 317] on span "**********" at bounding box center [396, 315] width 394 height 10
click at [740, 245] on button "Save" at bounding box center [759, 246] width 39 height 24
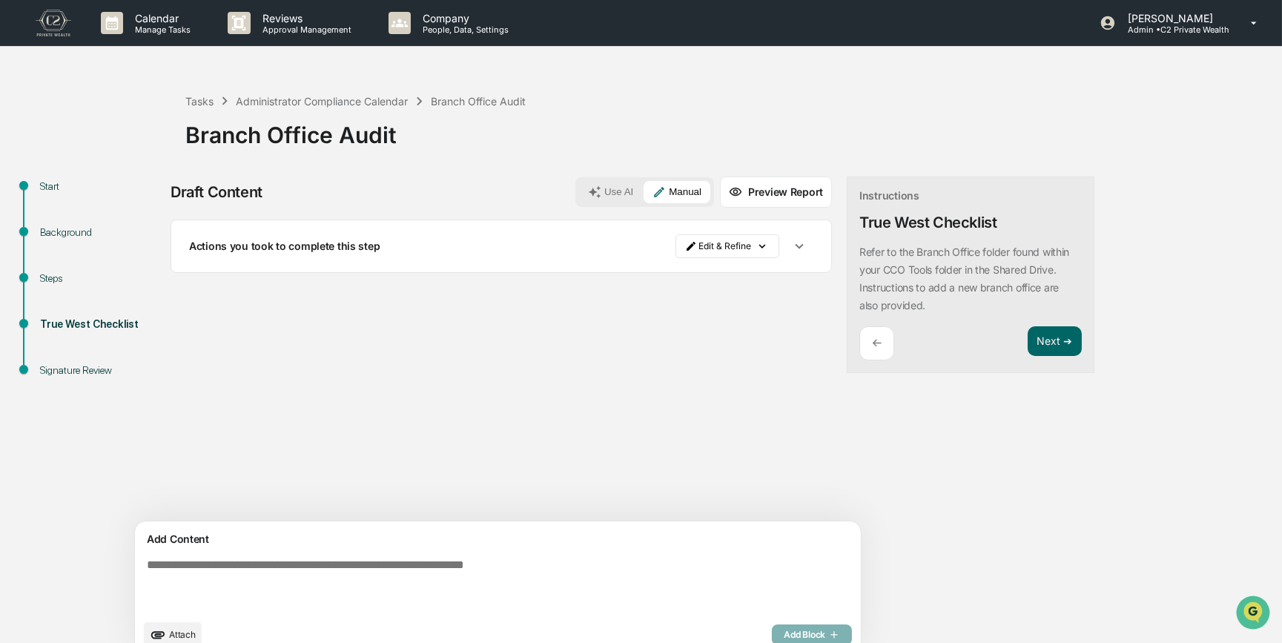
click at [791, 245] on icon "button" at bounding box center [799, 246] width 16 height 16
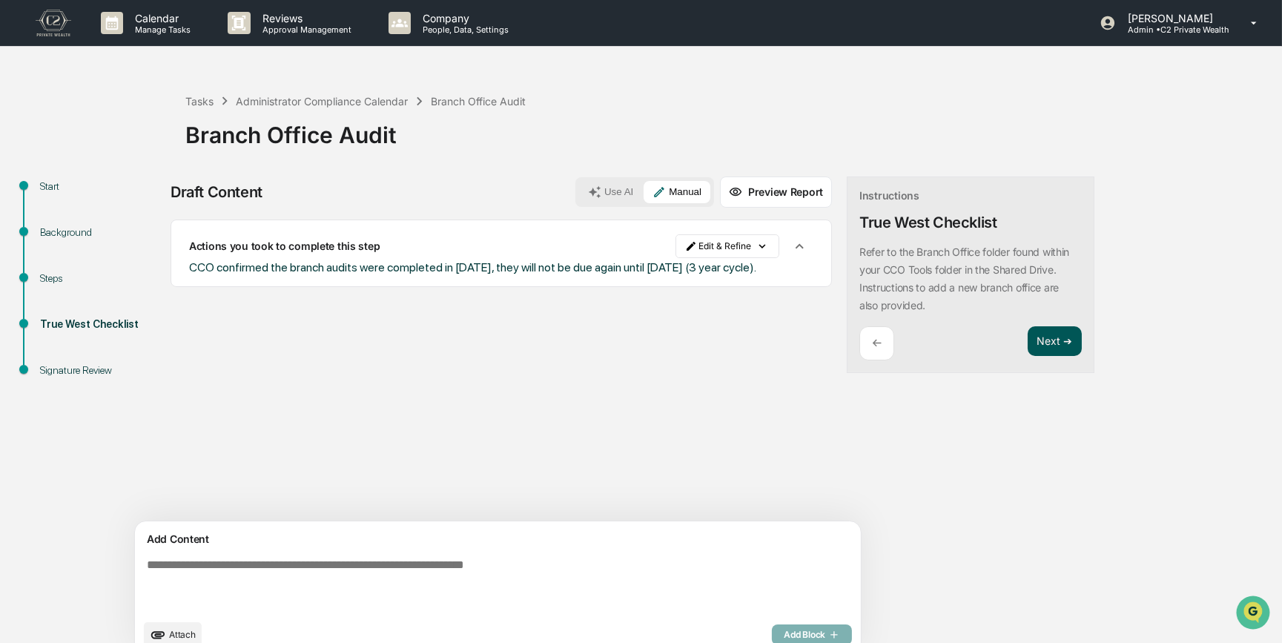
click at [1027, 342] on button "Next ➔" at bounding box center [1054, 341] width 54 height 30
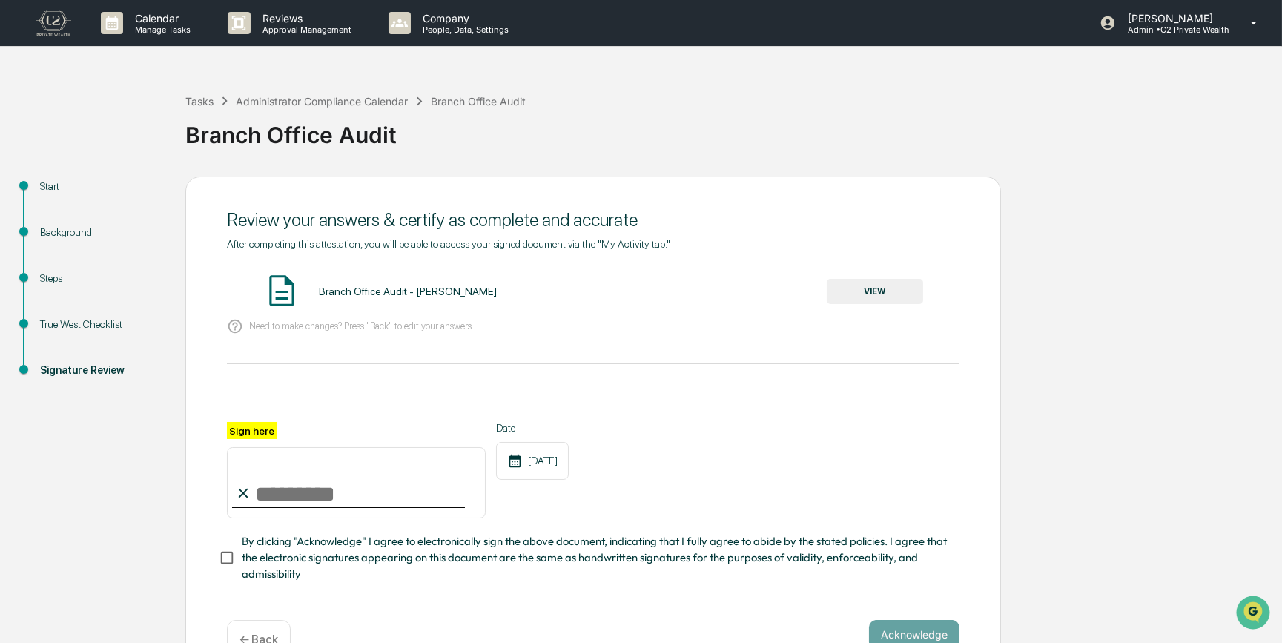
click at [315, 494] on input "Sign here" at bounding box center [356, 482] width 259 height 71
type input "*********"
click at [910, 294] on button "VIEW" at bounding box center [874, 291] width 96 height 25
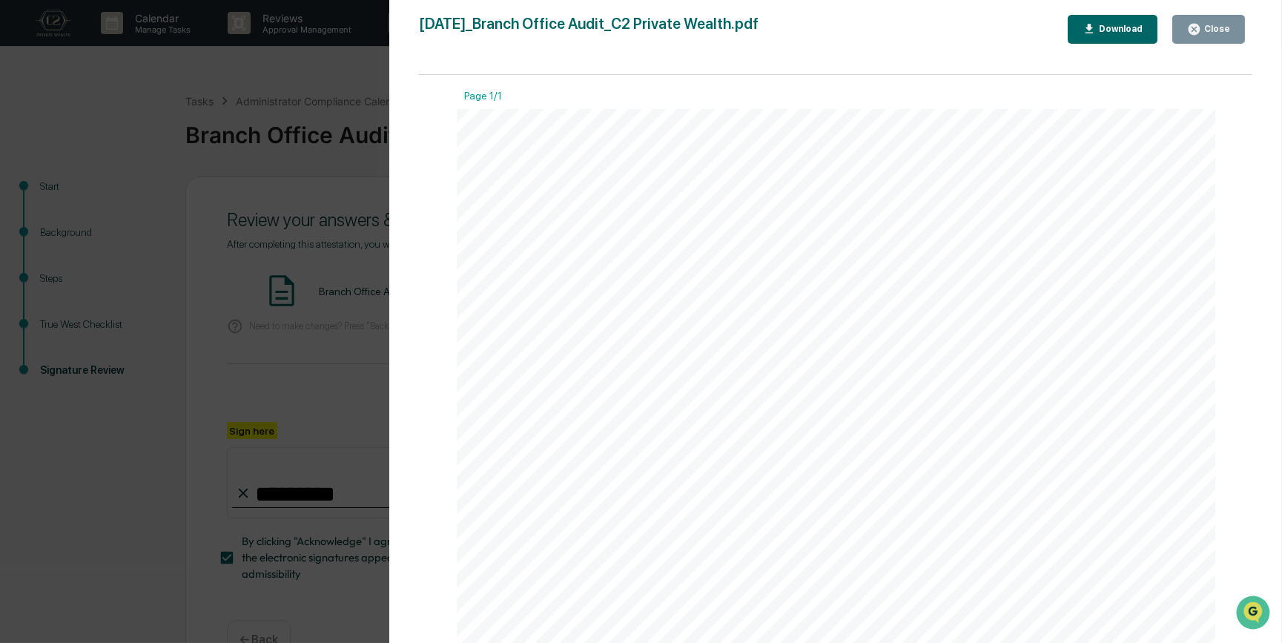
click at [328, 377] on div "Version History 09/17/2025, 06:56 PM Carliss Marshall 2025-09-17_Branch Office …" at bounding box center [641, 321] width 1282 height 643
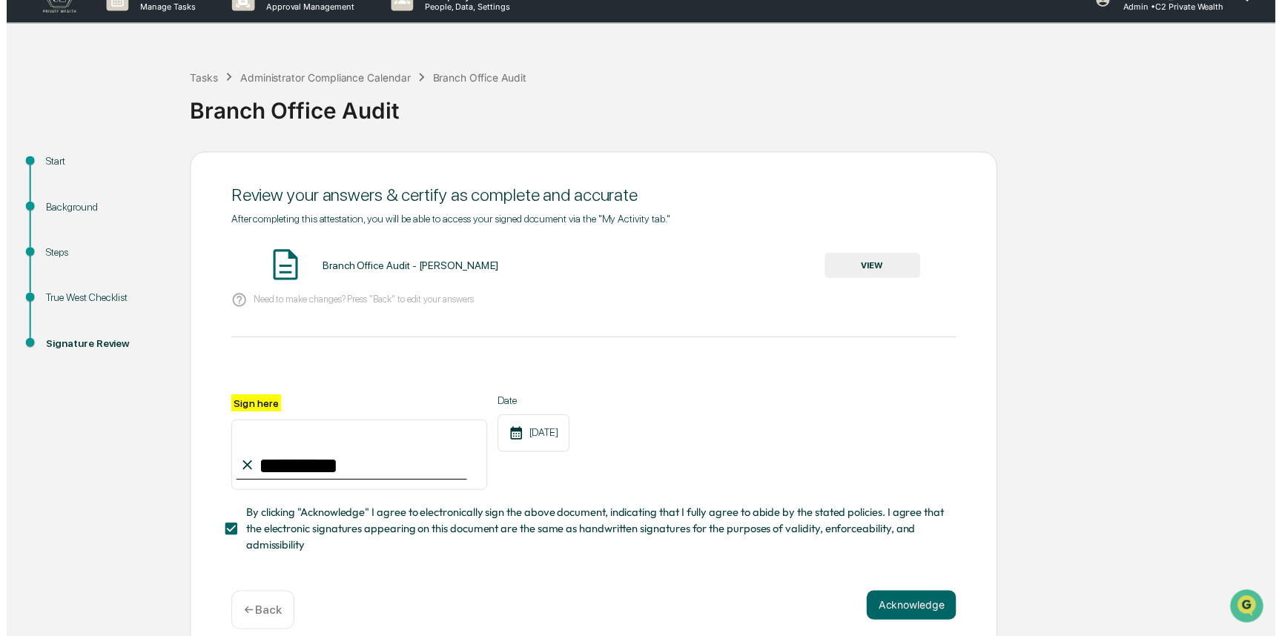
scroll to position [46, 0]
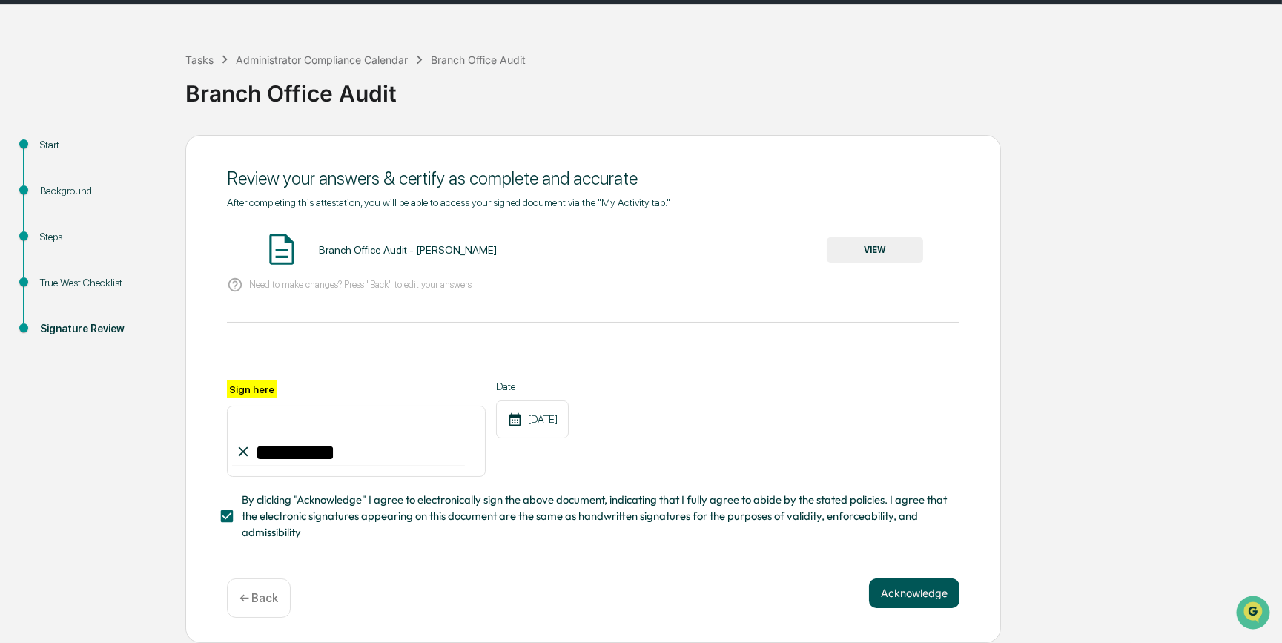
click at [889, 497] on button "Acknowledge" at bounding box center [914, 593] width 90 height 30
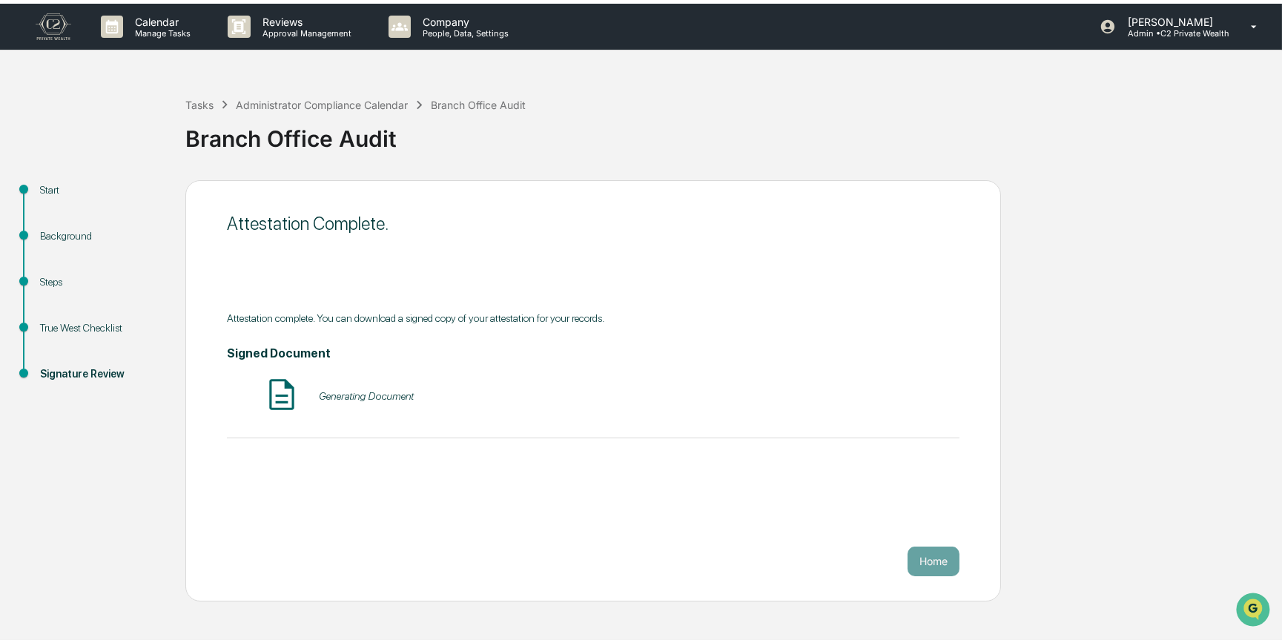
scroll to position [0, 0]
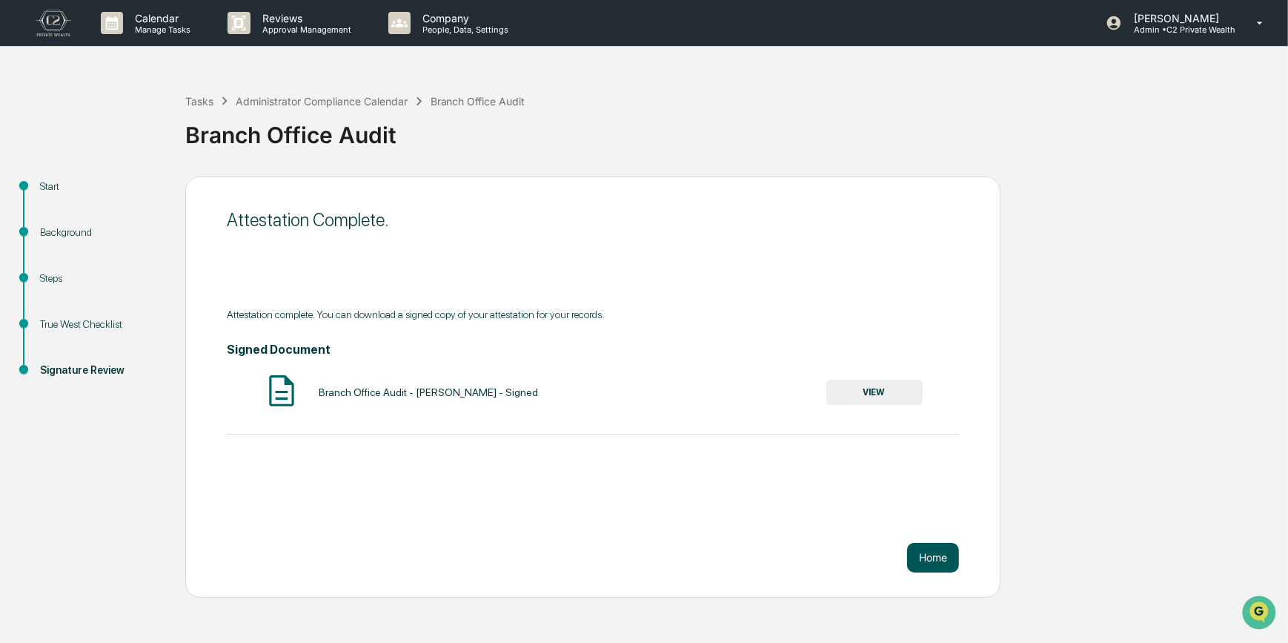
click at [919, 497] on button "Home" at bounding box center [933, 558] width 52 height 30
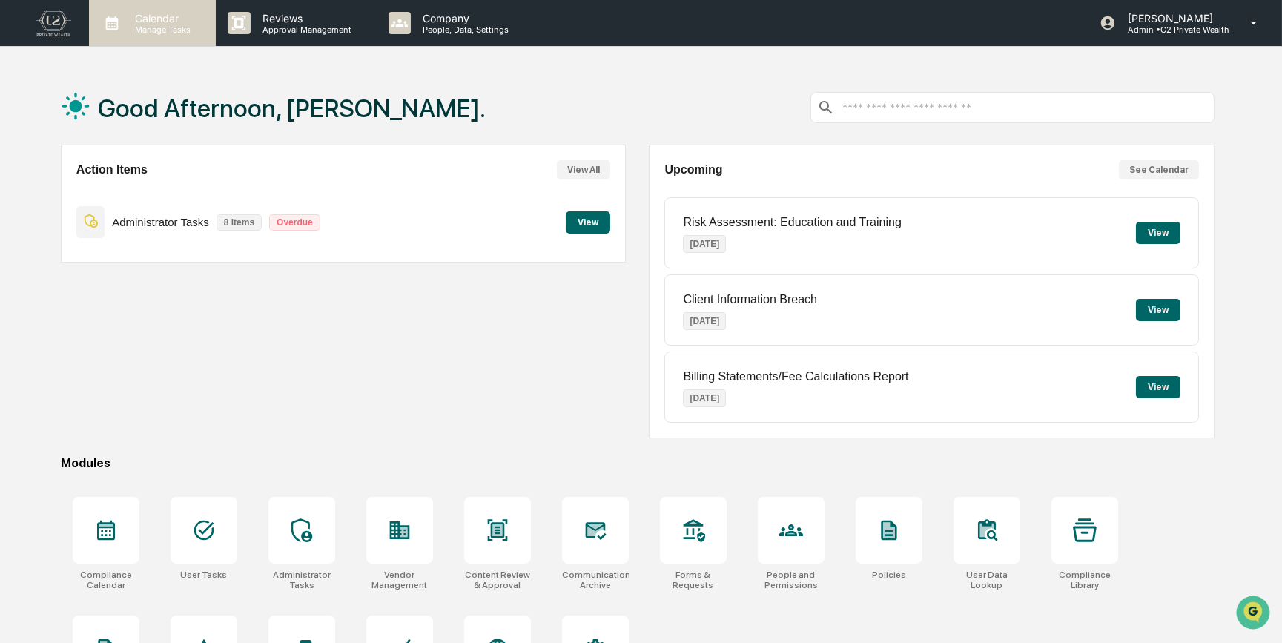
click at [148, 27] on p "Manage Tasks" at bounding box center [160, 29] width 75 height 10
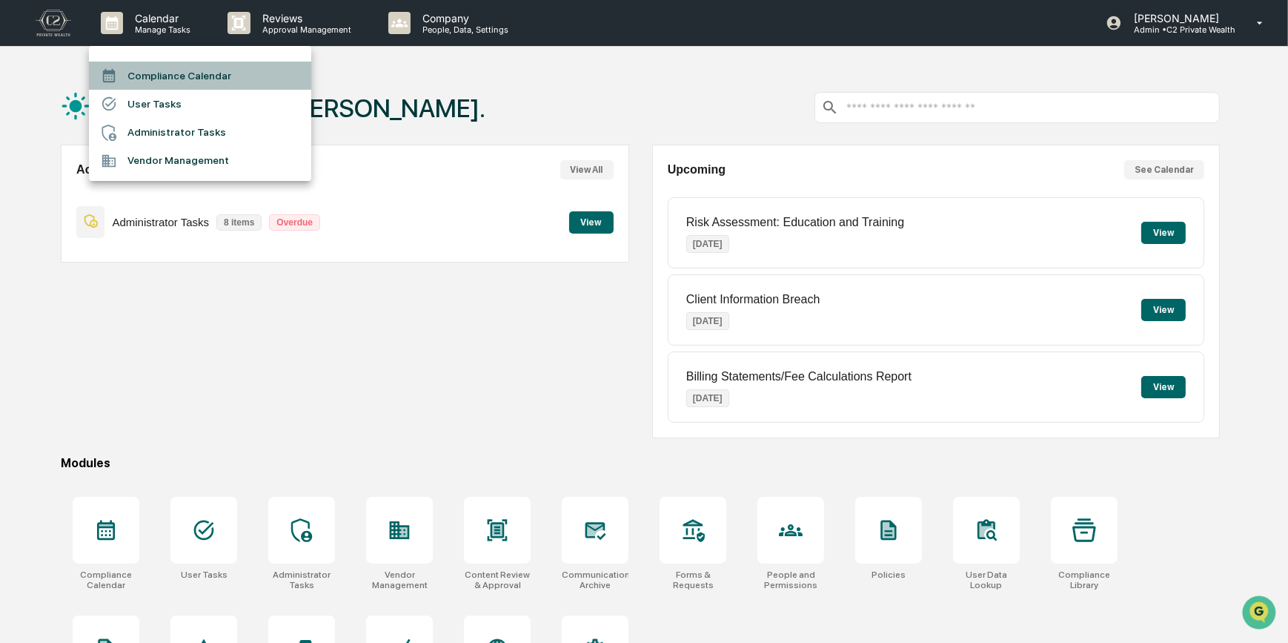
click at [147, 76] on li "Compliance Calendar" at bounding box center [200, 76] width 222 height 28
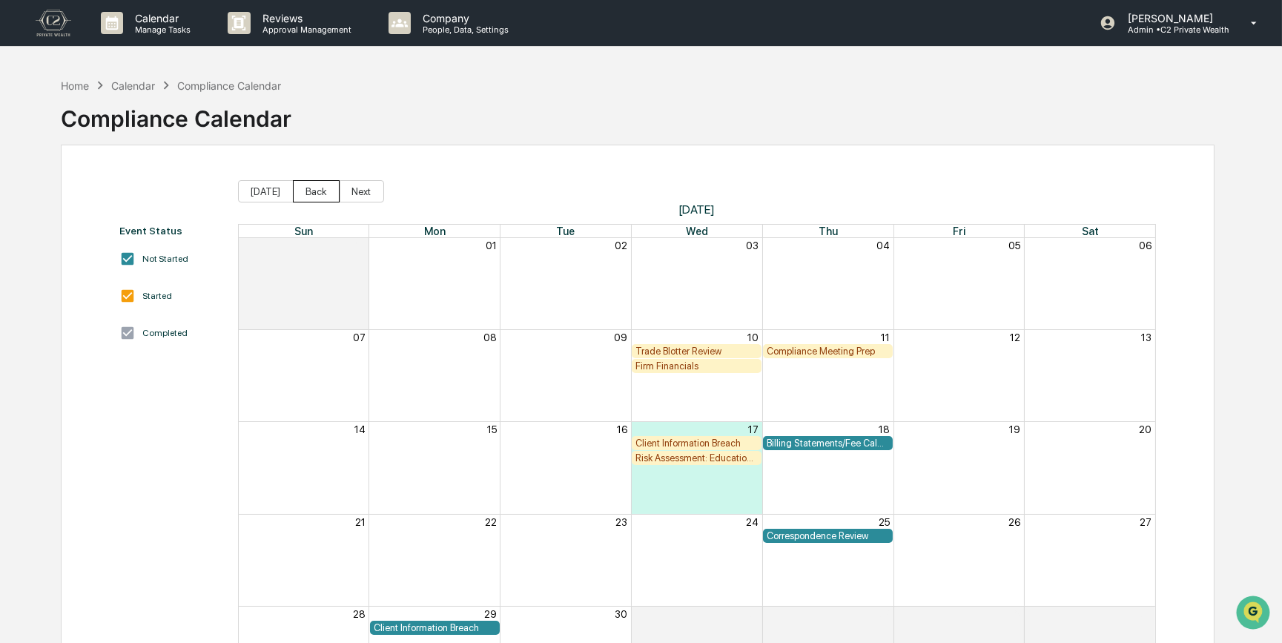
click at [313, 193] on button "Back" at bounding box center [316, 191] width 47 height 22
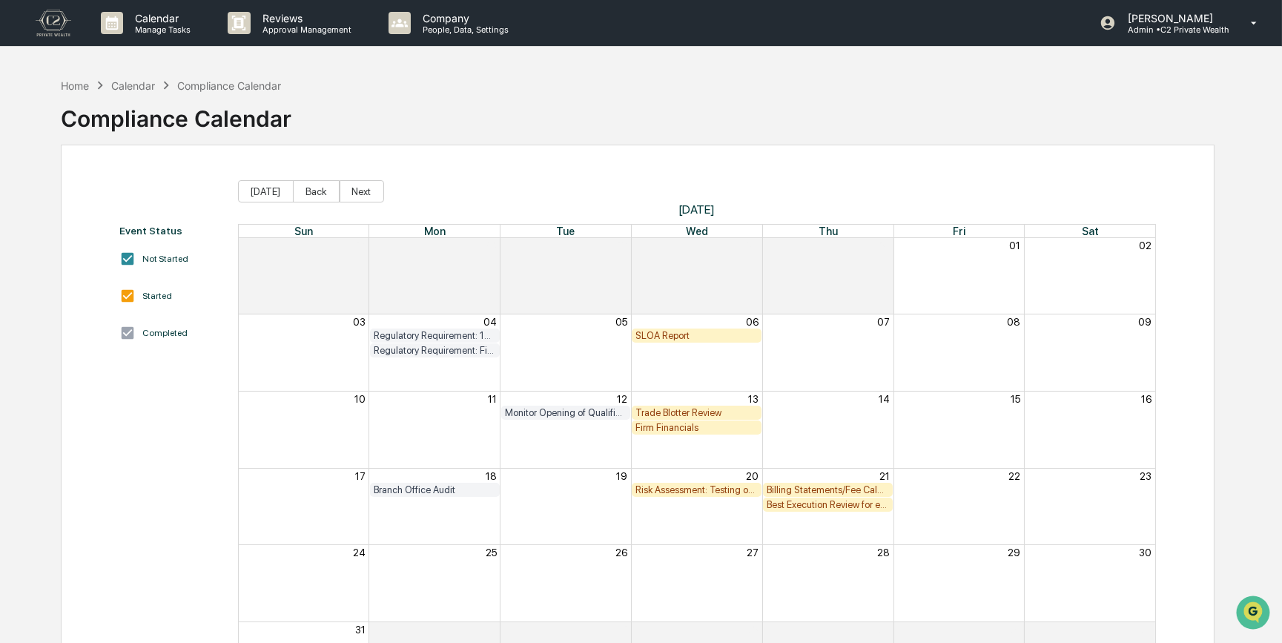
click at [711, 430] on div "Firm Financials" at bounding box center [696, 427] width 122 height 11
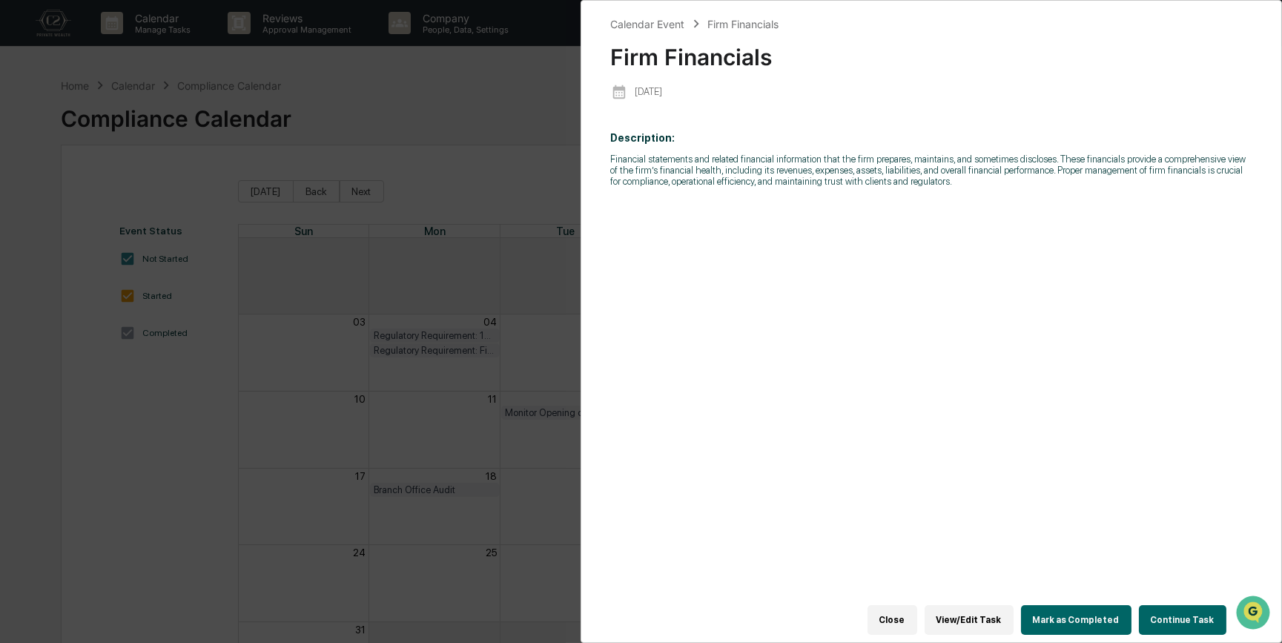
click at [1029, 497] on button "Continue Task" at bounding box center [1182, 620] width 87 height 30
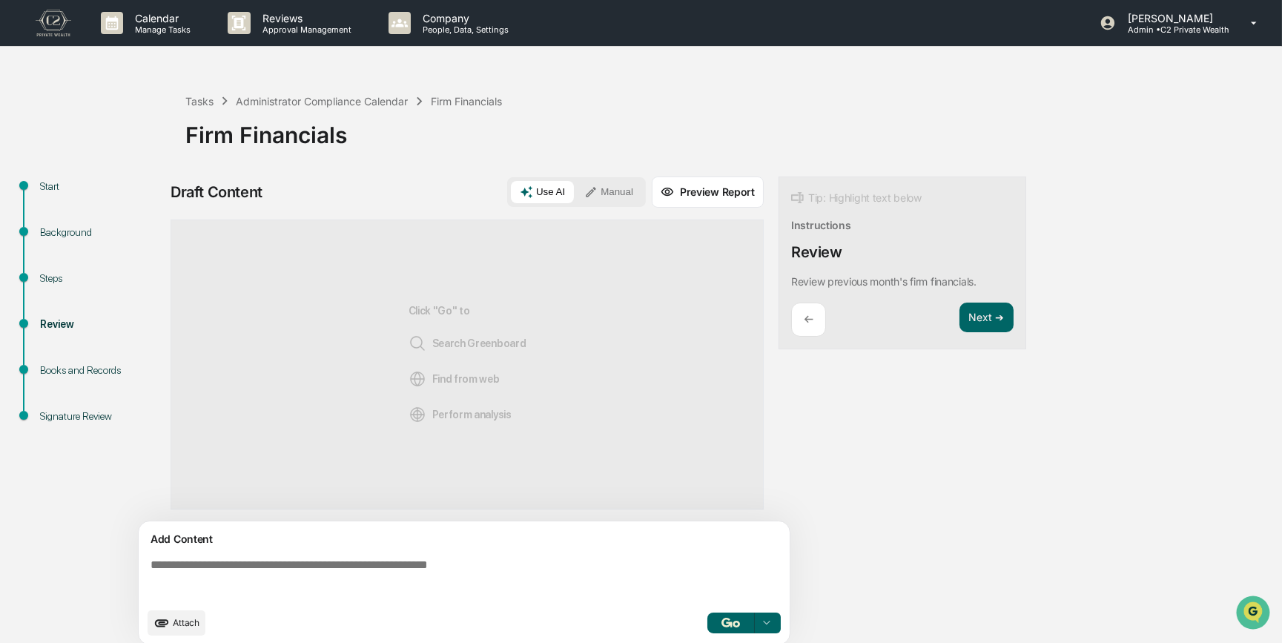
click at [176, 497] on textarea at bounding box center [467, 578] width 645 height 53
paste textarea "**********"
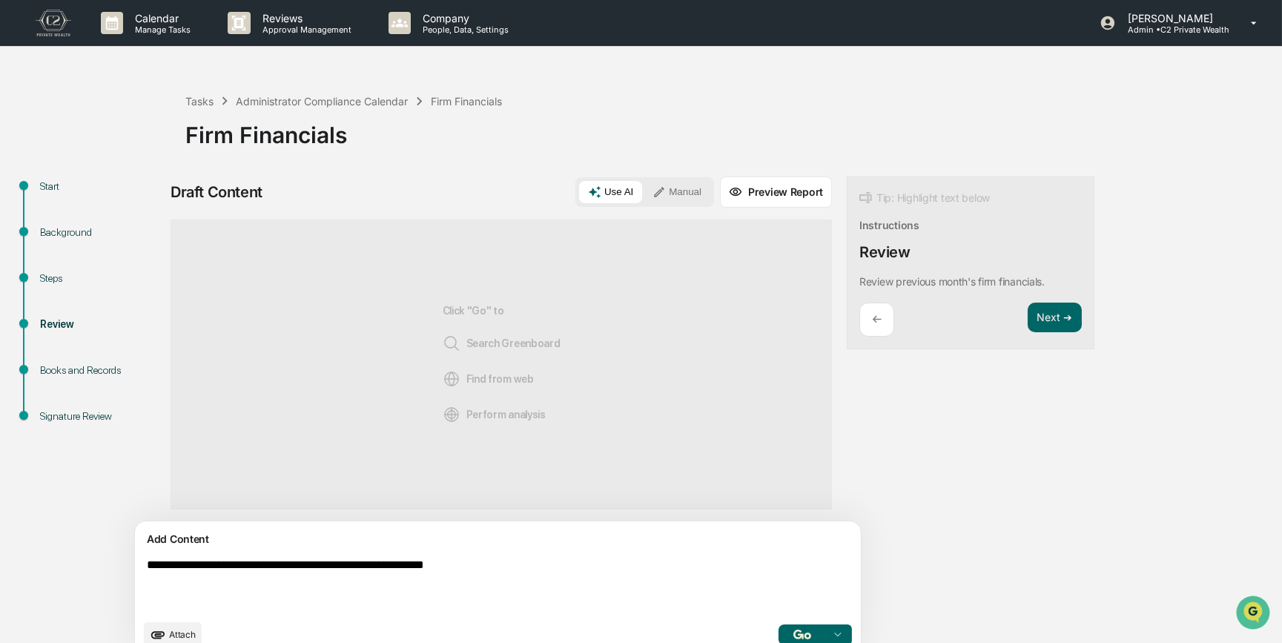
type textarea "**********"
click at [643, 192] on button "Manual" at bounding box center [676, 192] width 67 height 22
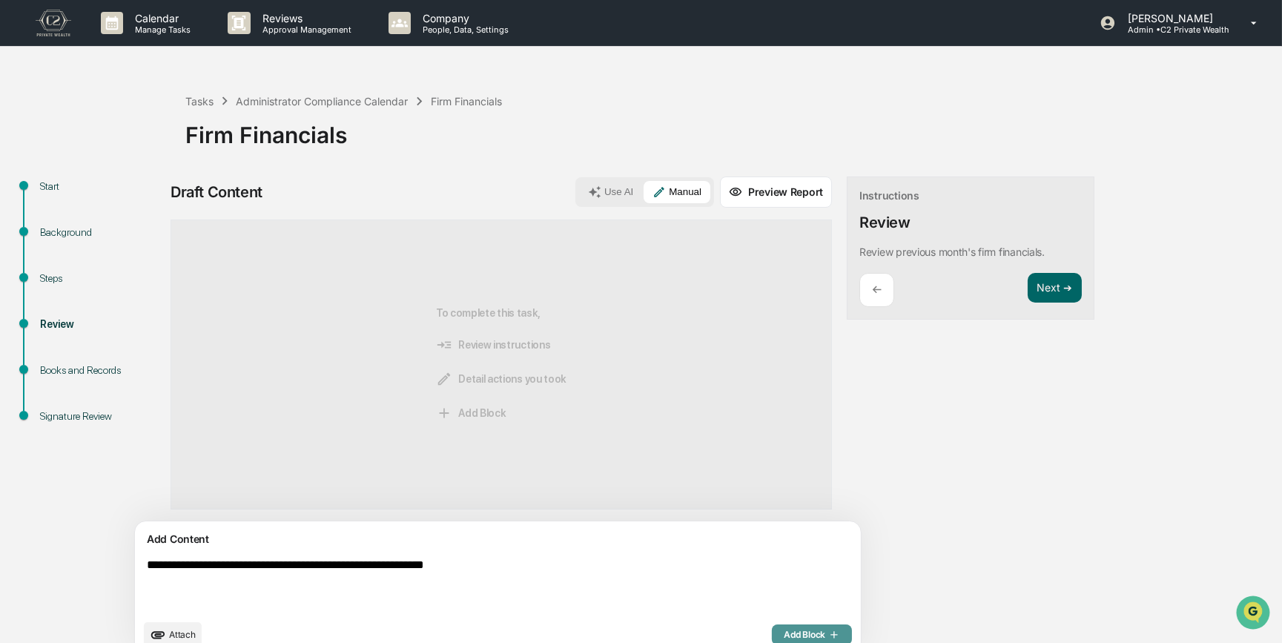
click at [783, 497] on span "Add Block" at bounding box center [811, 635] width 56 height 12
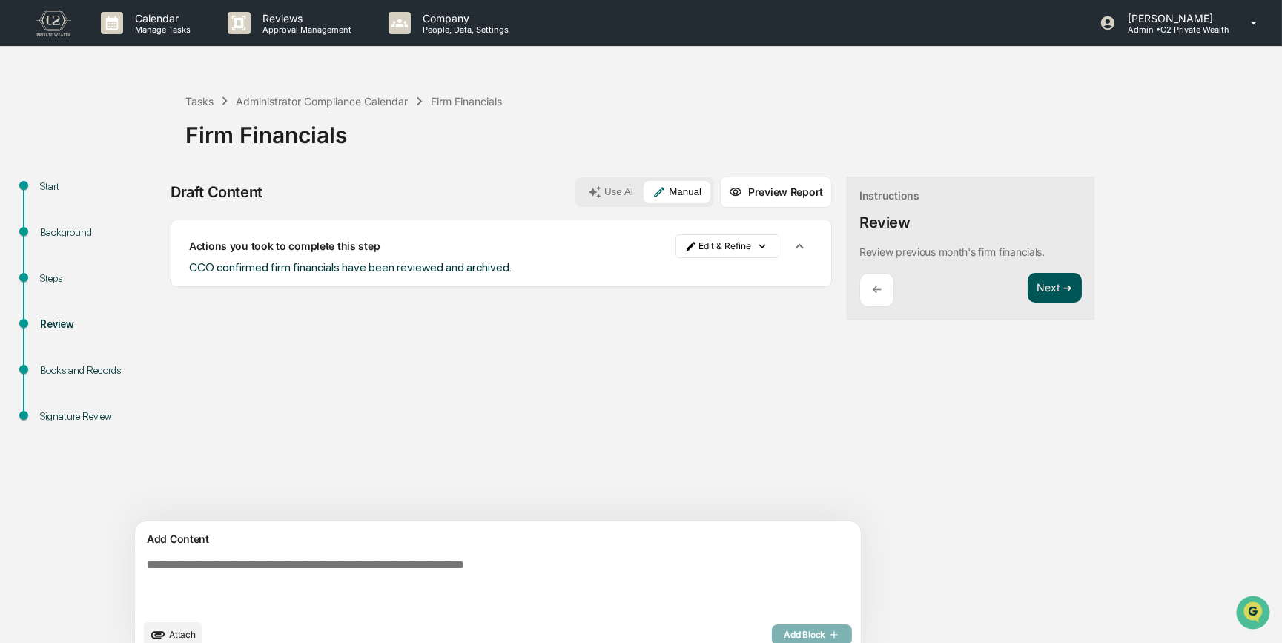
click at [1027, 287] on button "Next ➔" at bounding box center [1054, 288] width 54 height 30
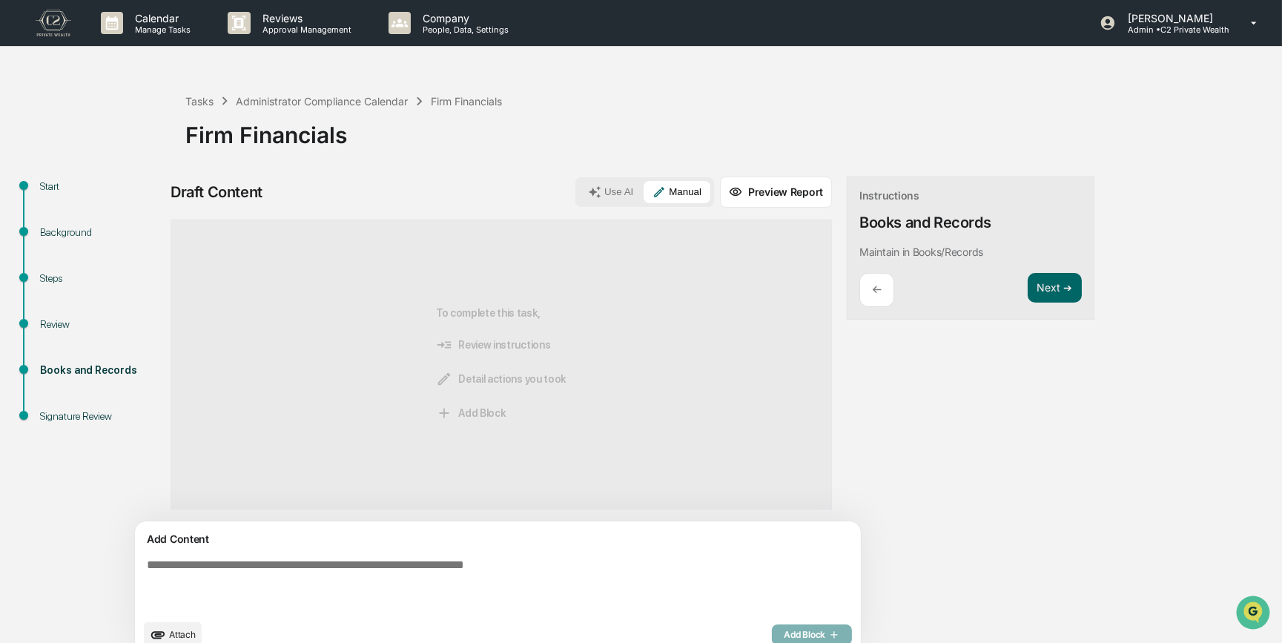
click at [305, 497] on textarea at bounding box center [463, 584] width 645 height 65
paste textarea "**********"
type textarea "**********"
click at [783, 497] on span "Add Block" at bounding box center [811, 635] width 56 height 12
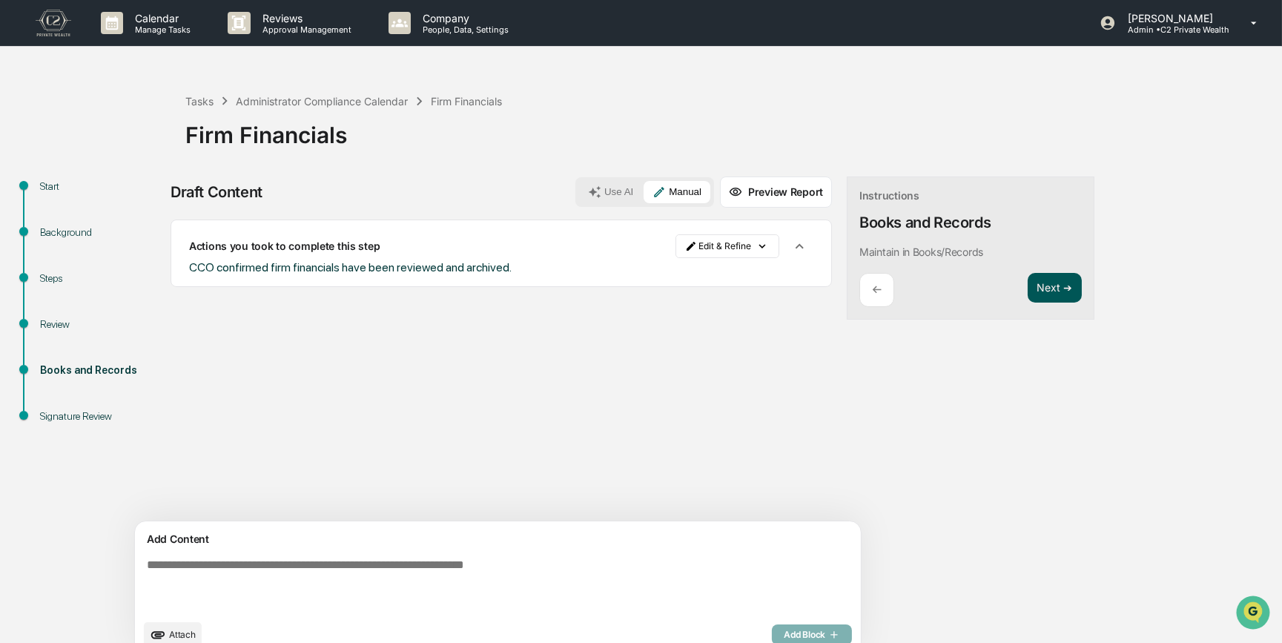
click at [1027, 294] on button "Next ➔" at bounding box center [1054, 288] width 54 height 30
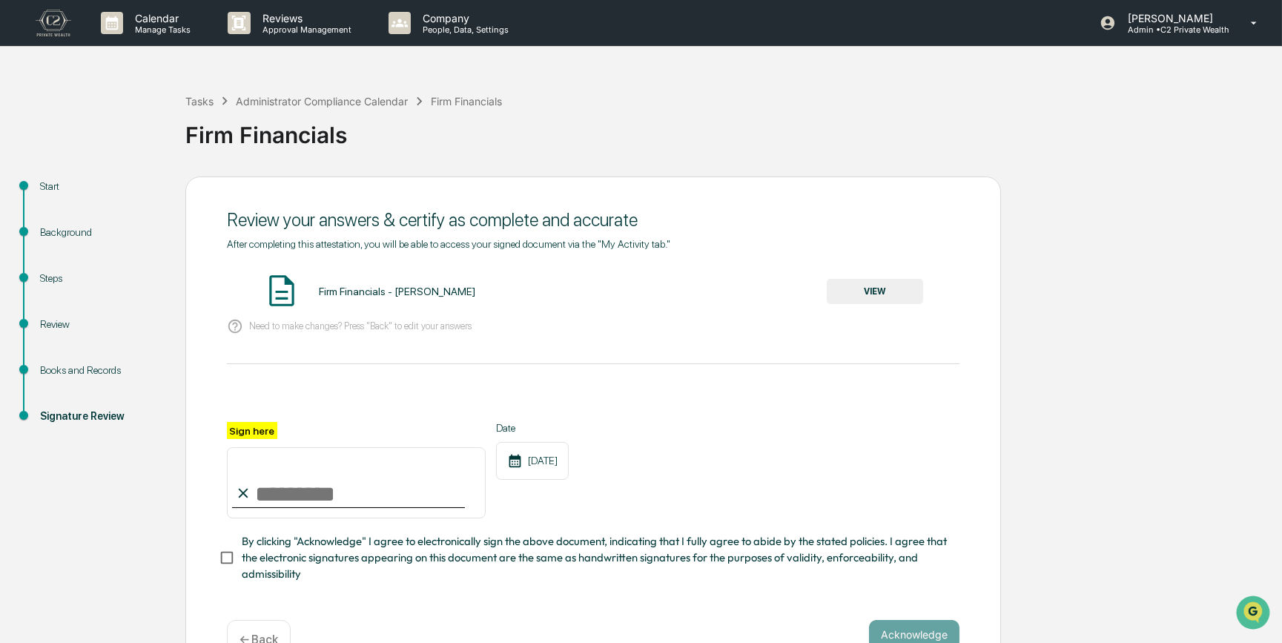
click at [296, 494] on input "Sign here" at bounding box center [356, 482] width 259 height 71
type input "*********"
click at [867, 291] on button "VIEW" at bounding box center [874, 291] width 96 height 25
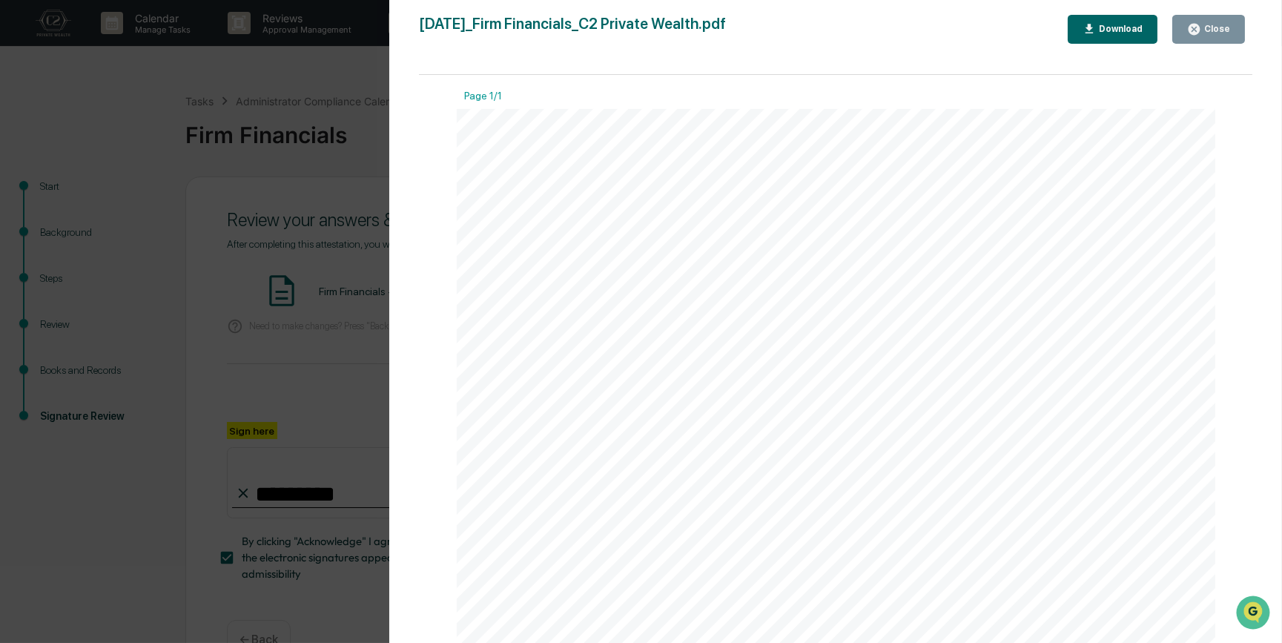
click at [261, 335] on div "Version History 09/17/2025, 06:57 PM Carliss Marshall 2025-09-17_Firm Financial…" at bounding box center [641, 321] width 1282 height 643
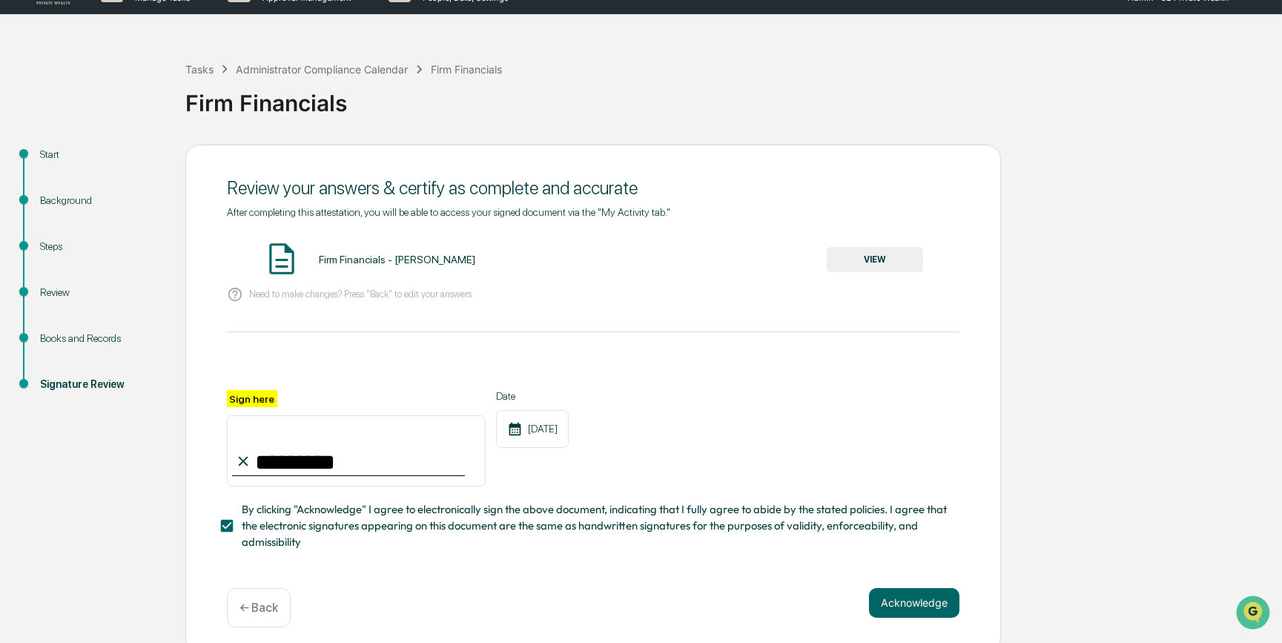
scroll to position [46, 0]
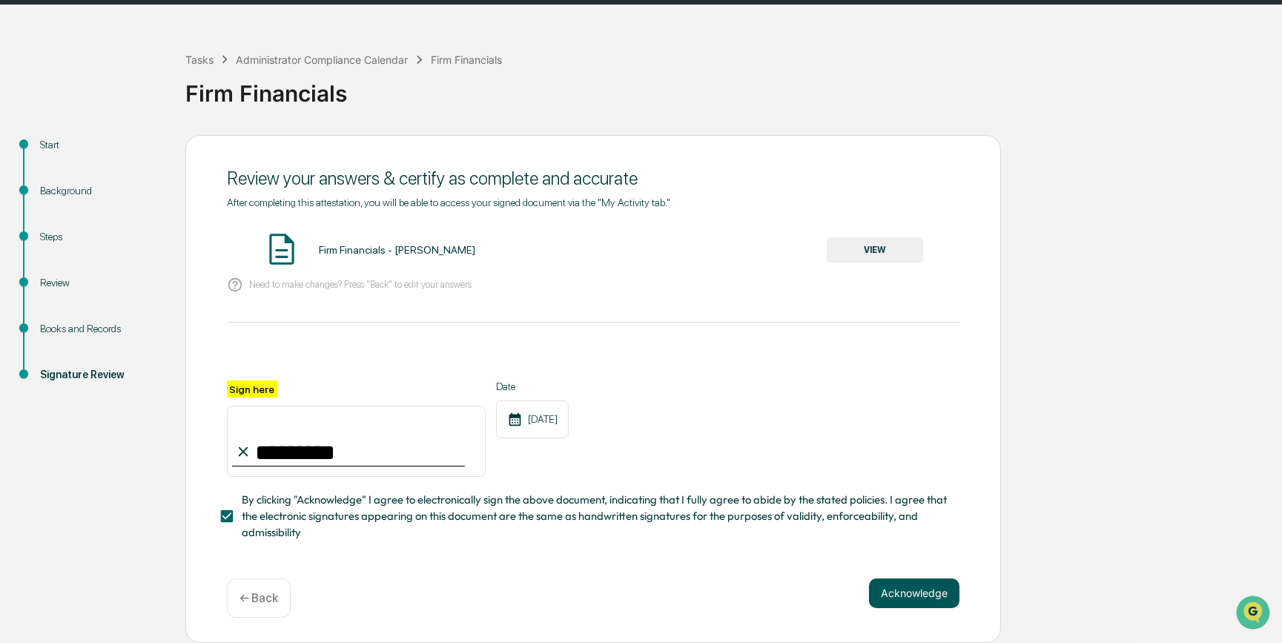
click at [898, 497] on button "Acknowledge" at bounding box center [914, 593] width 90 height 30
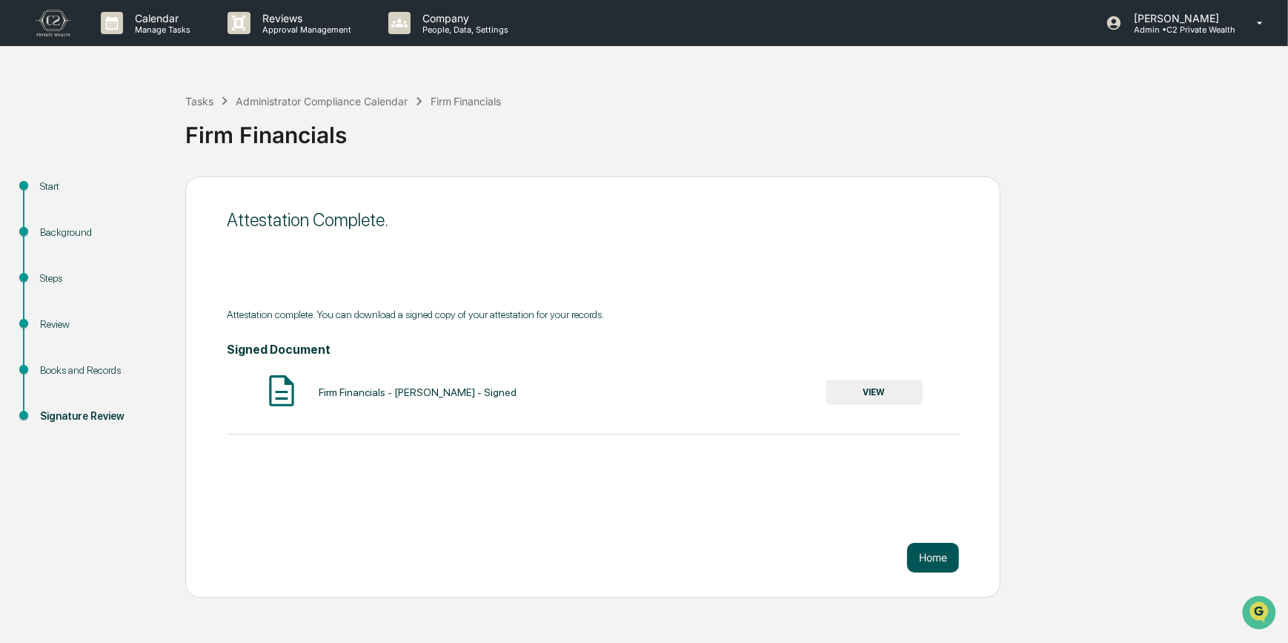
click at [938, 497] on button "Home" at bounding box center [933, 558] width 52 height 30
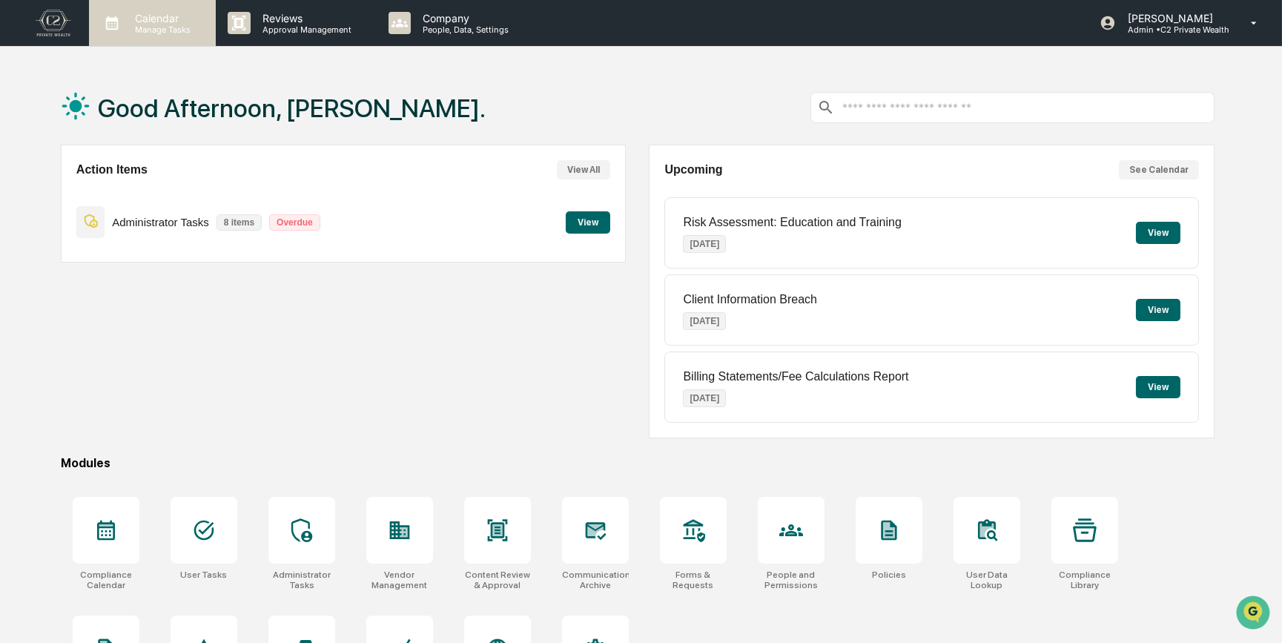
click at [152, 19] on p "Calendar" at bounding box center [160, 18] width 75 height 13
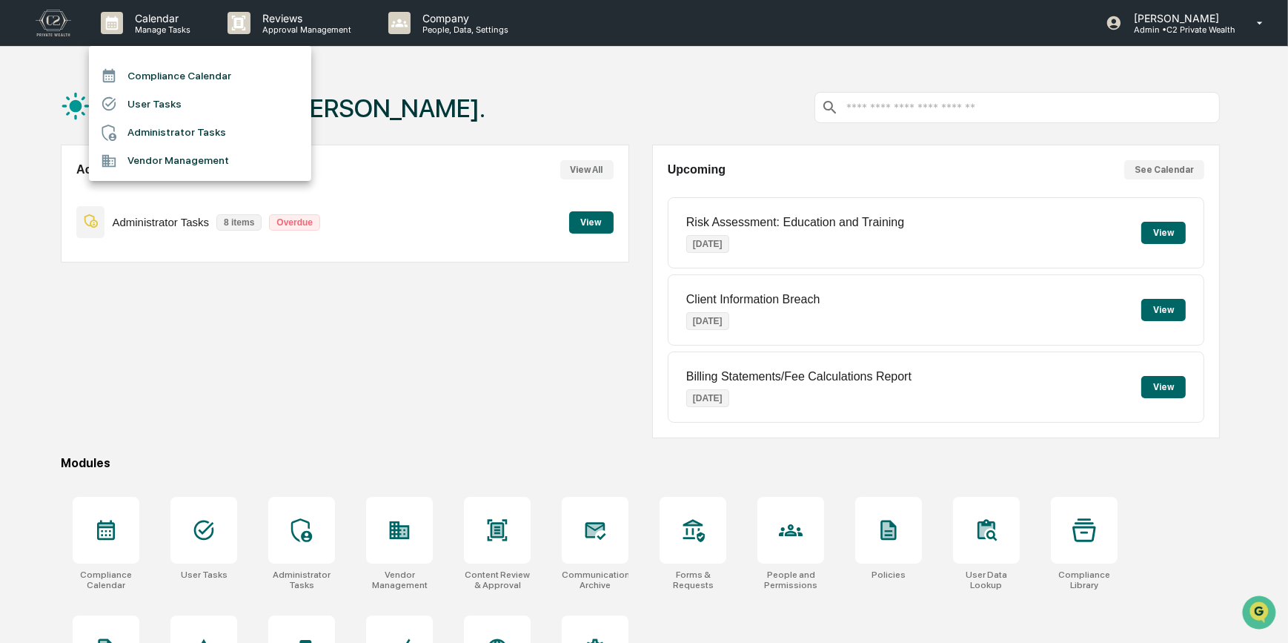
click at [166, 73] on li "Compliance Calendar" at bounding box center [200, 76] width 222 height 28
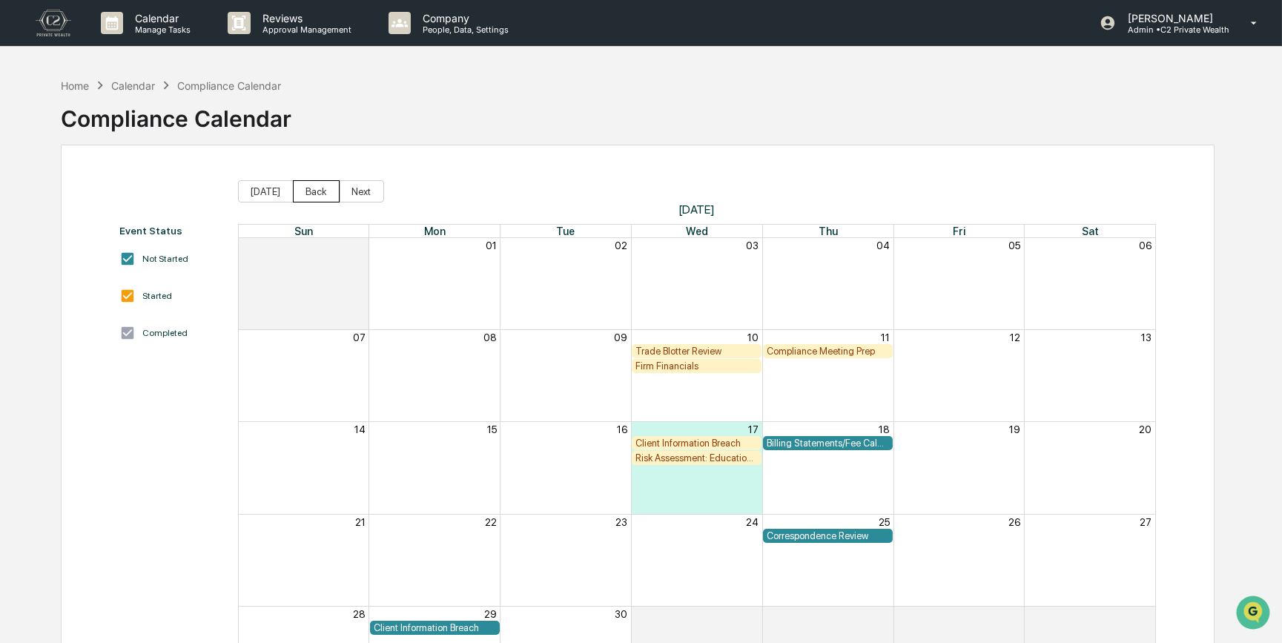
click at [309, 190] on button "Back" at bounding box center [316, 191] width 47 height 22
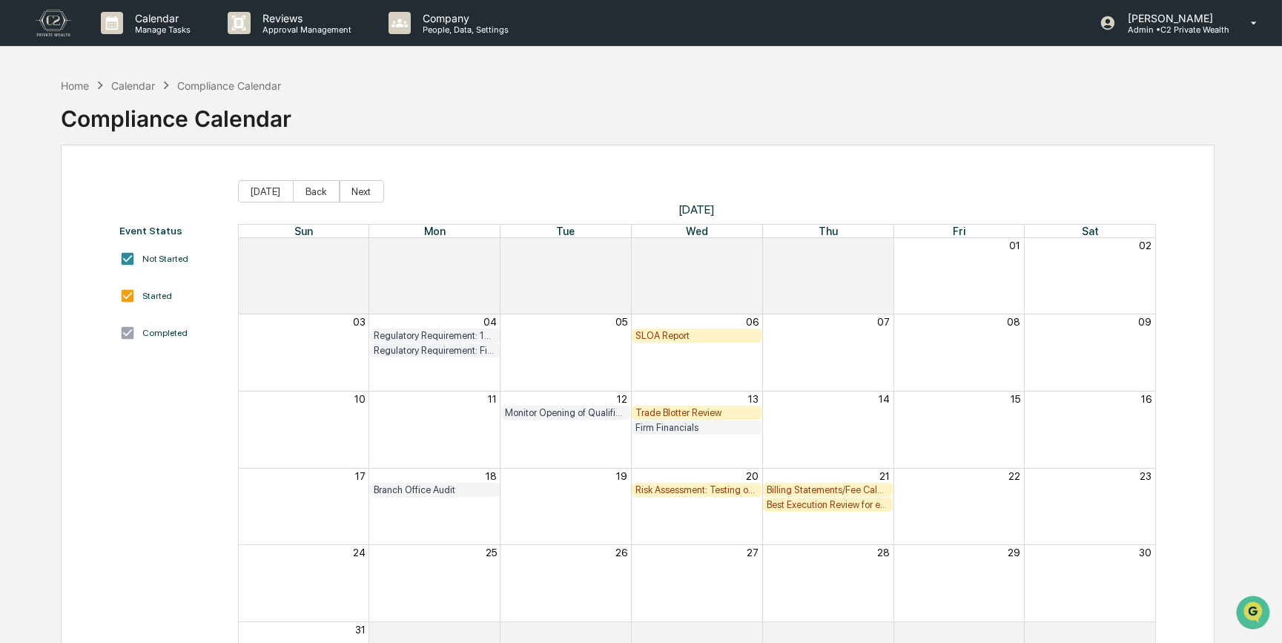
click at [884, 167] on div "Event Status Not Started Started Completed Today Back Next August 2025 Sun Mon …" at bounding box center [637, 439] width 1153 height 589
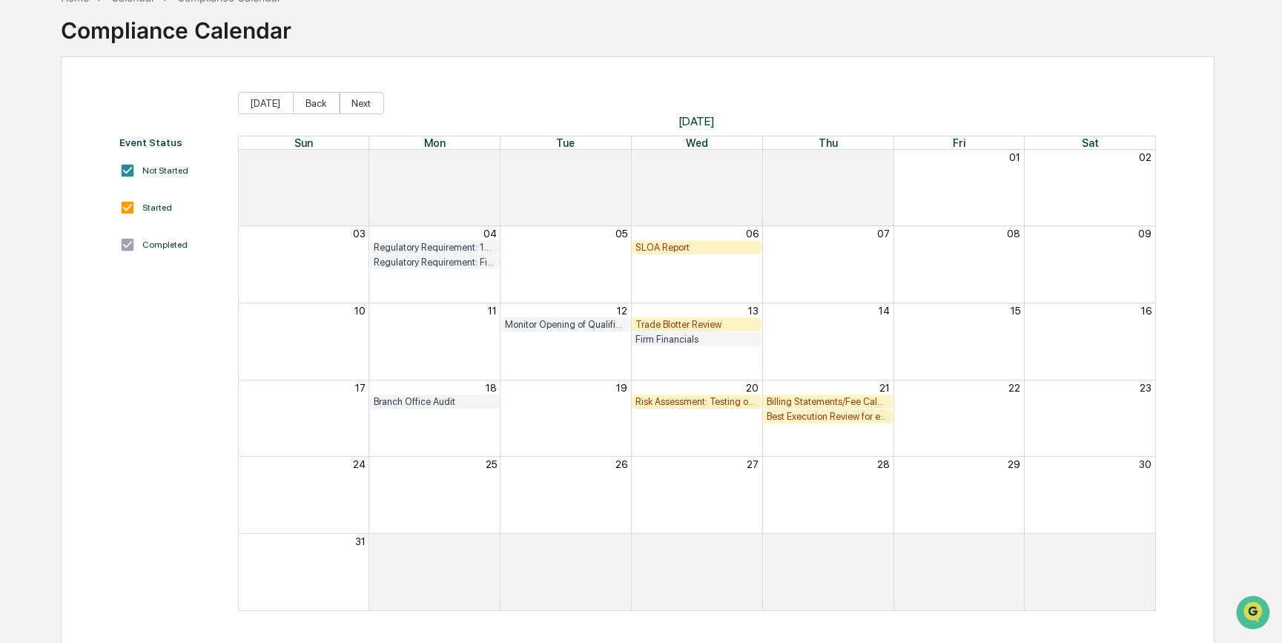
scroll to position [90, 0]
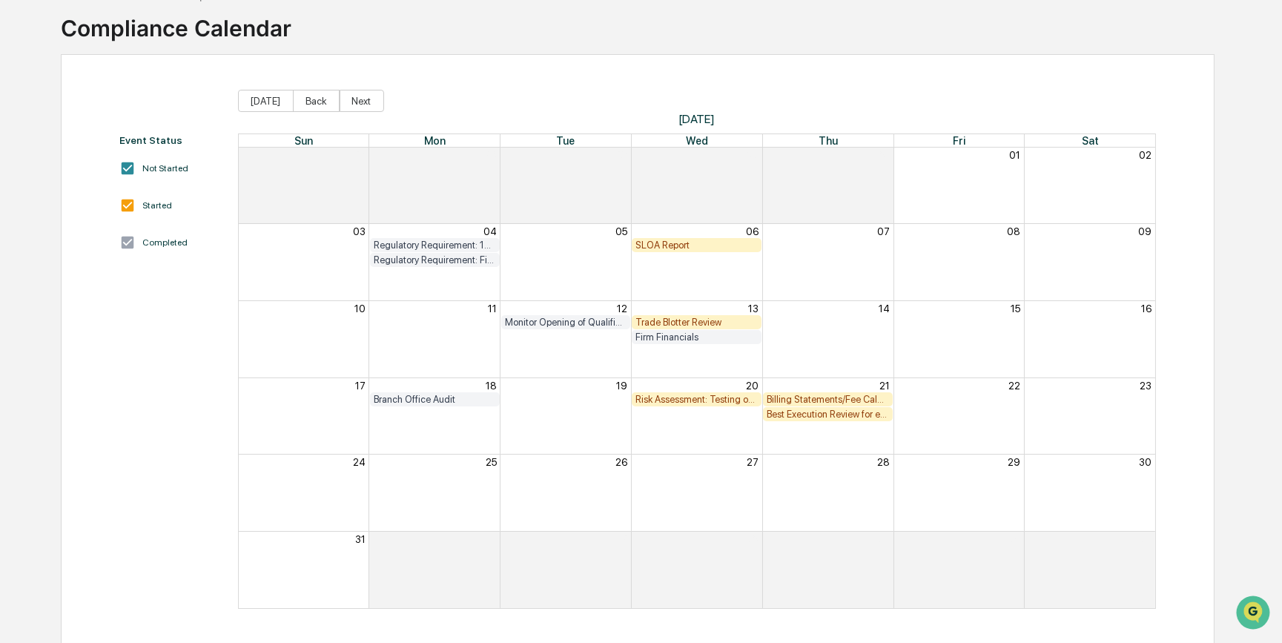
click at [783, 413] on div "Best Execution Review for each Custodian" at bounding box center [827, 413] width 122 height 11
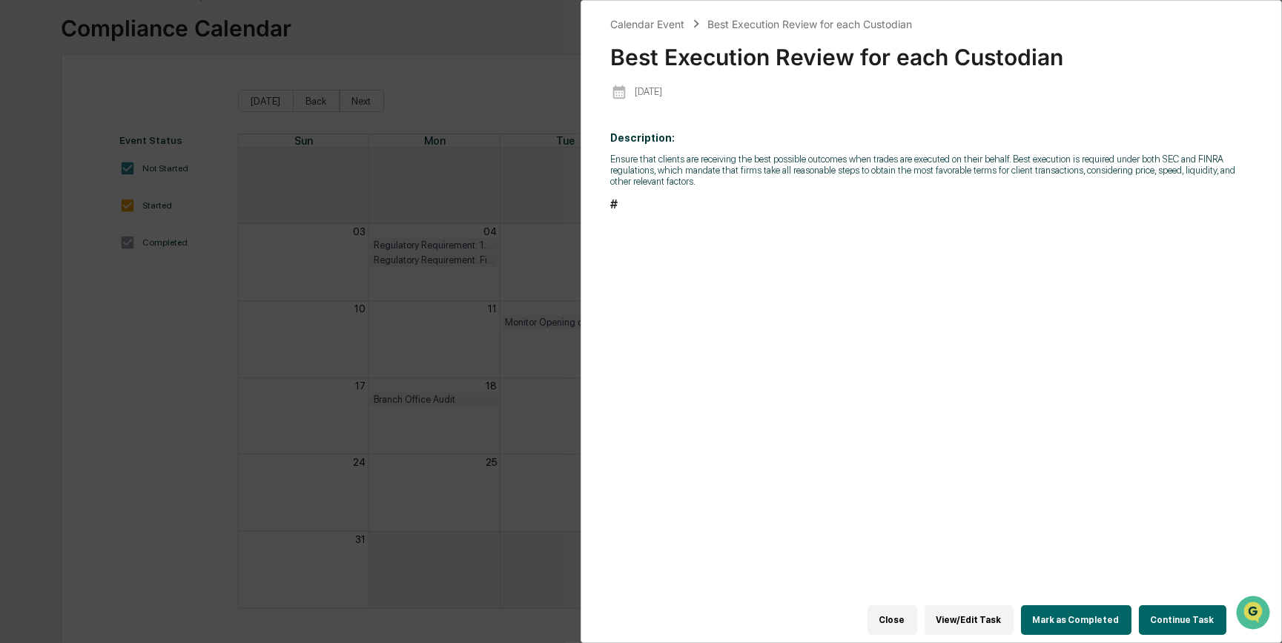
click at [1029, 497] on button "Continue Task" at bounding box center [1182, 620] width 87 height 30
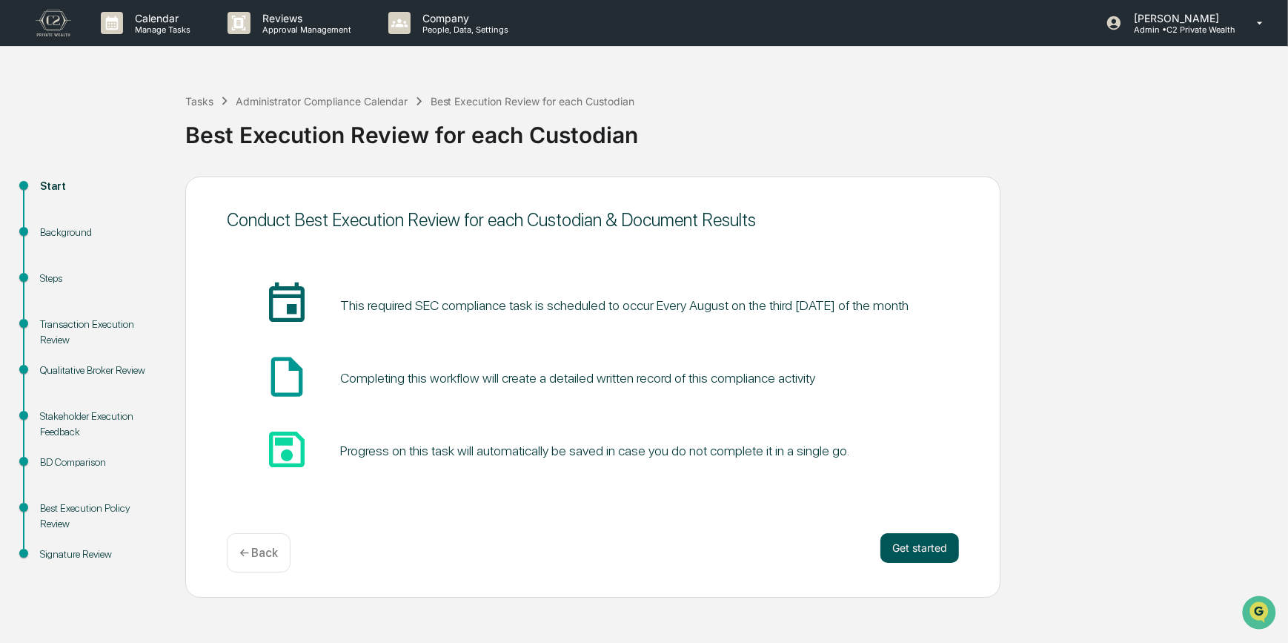
click at [935, 497] on button "Get started" at bounding box center [920, 548] width 79 height 30
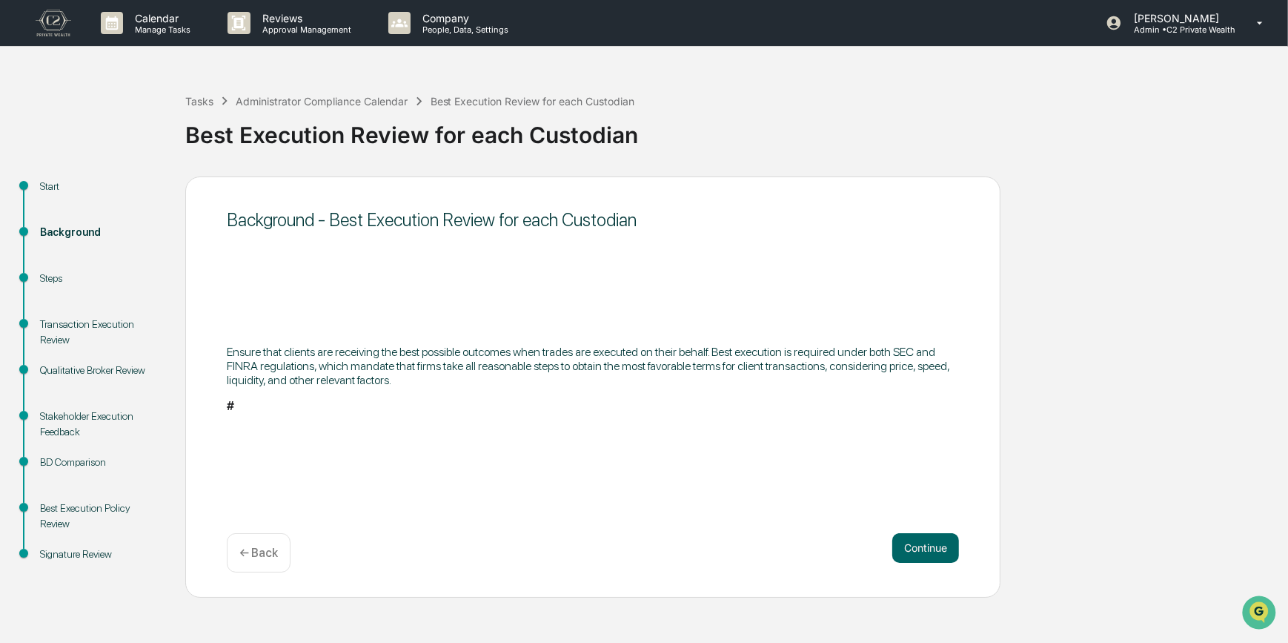
click at [935, 497] on button "Continue" at bounding box center [925, 548] width 67 height 30
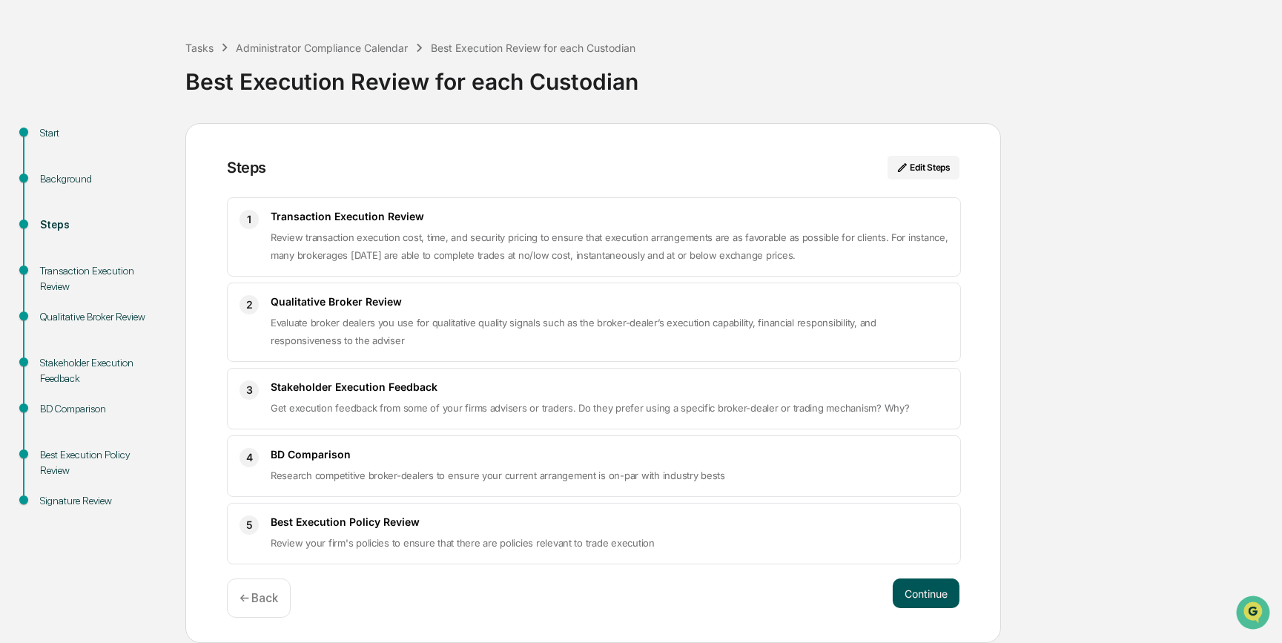
click at [927, 497] on button "Continue" at bounding box center [925, 593] width 67 height 30
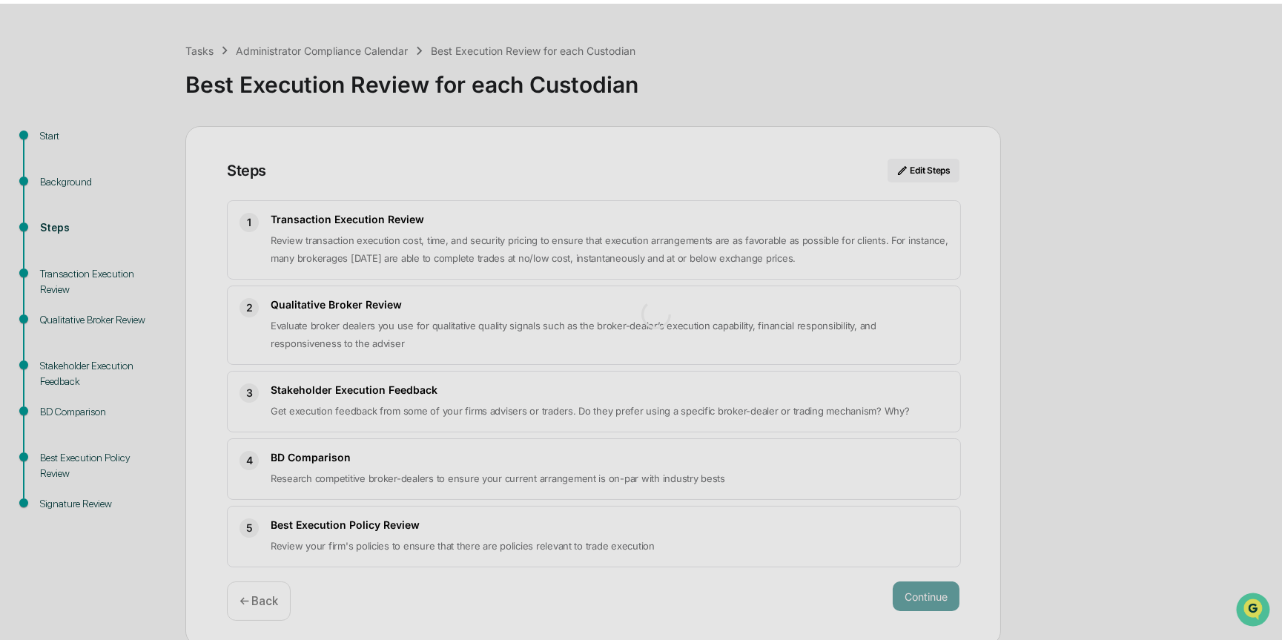
scroll to position [11, 0]
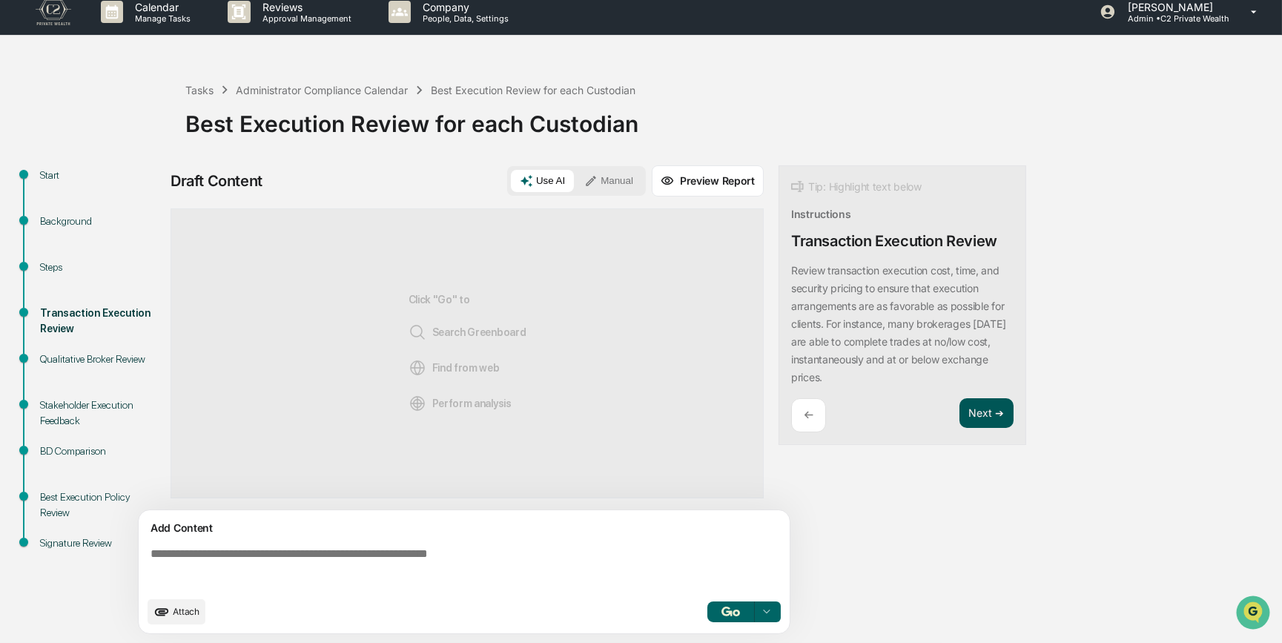
click at [984, 411] on button "Next ➔" at bounding box center [986, 413] width 54 height 30
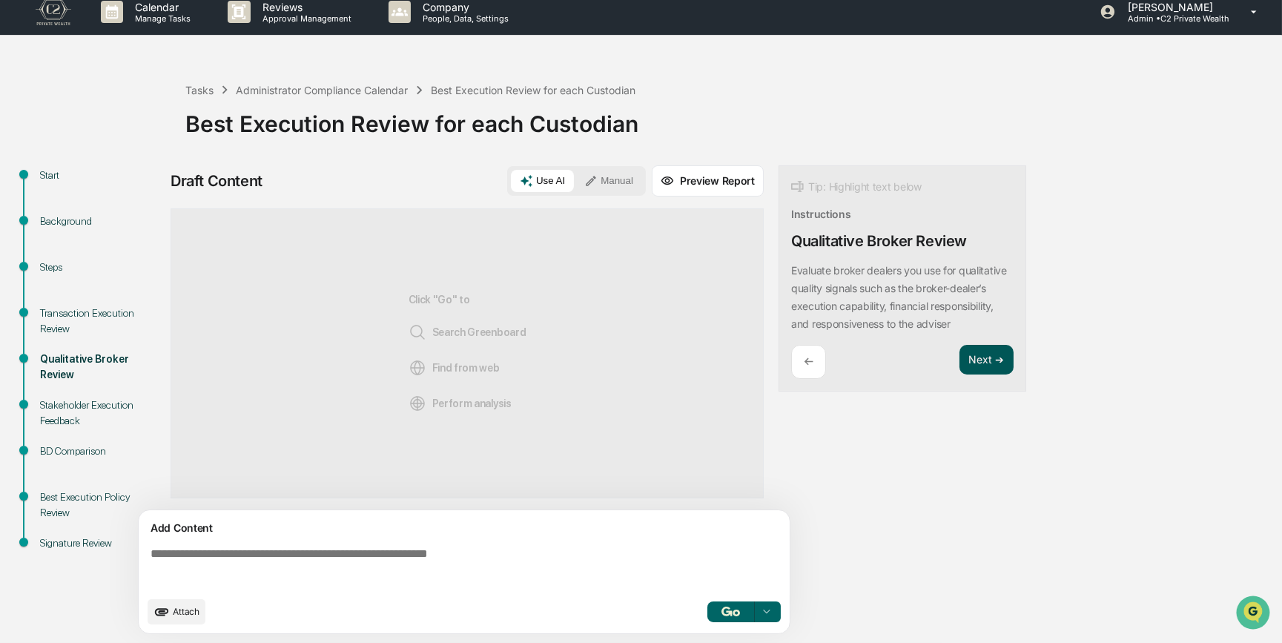
click at [984, 411] on div "Draft Content Use AI Manual Preview Report Sources Click "Go" to Search Greenbo…" at bounding box center [585, 403] width 830 height 477
click at [984, 374] on button "Next ➔" at bounding box center [986, 360] width 54 height 30
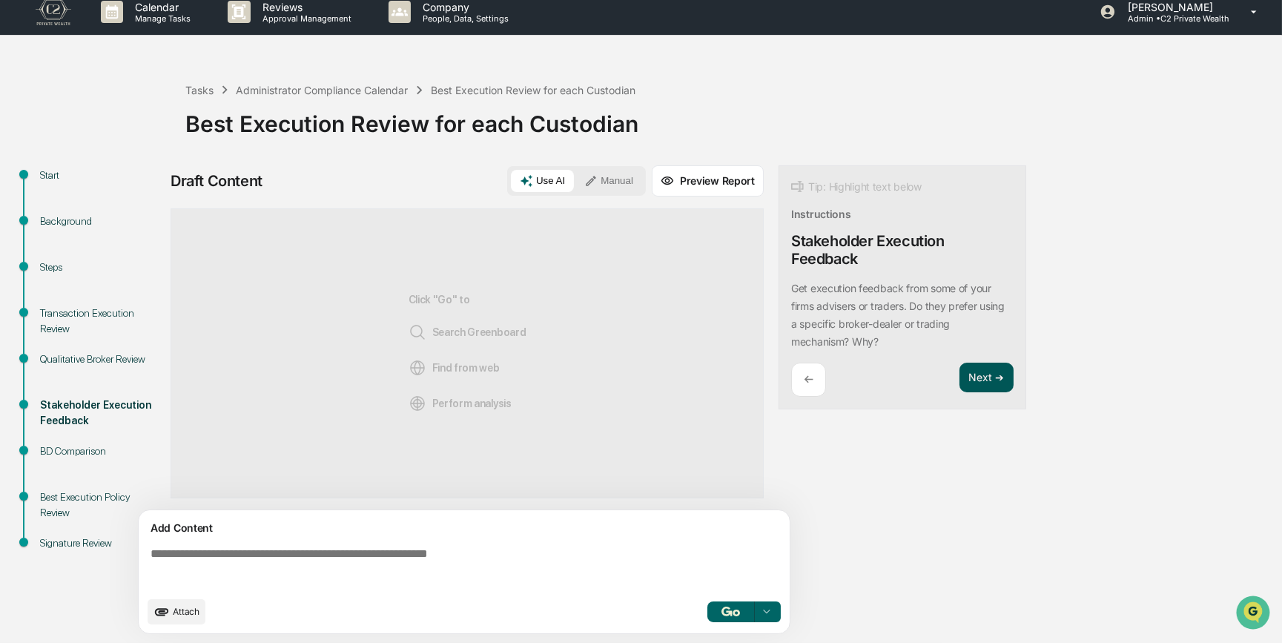
click at [984, 374] on button "Next ➔" at bounding box center [986, 377] width 54 height 30
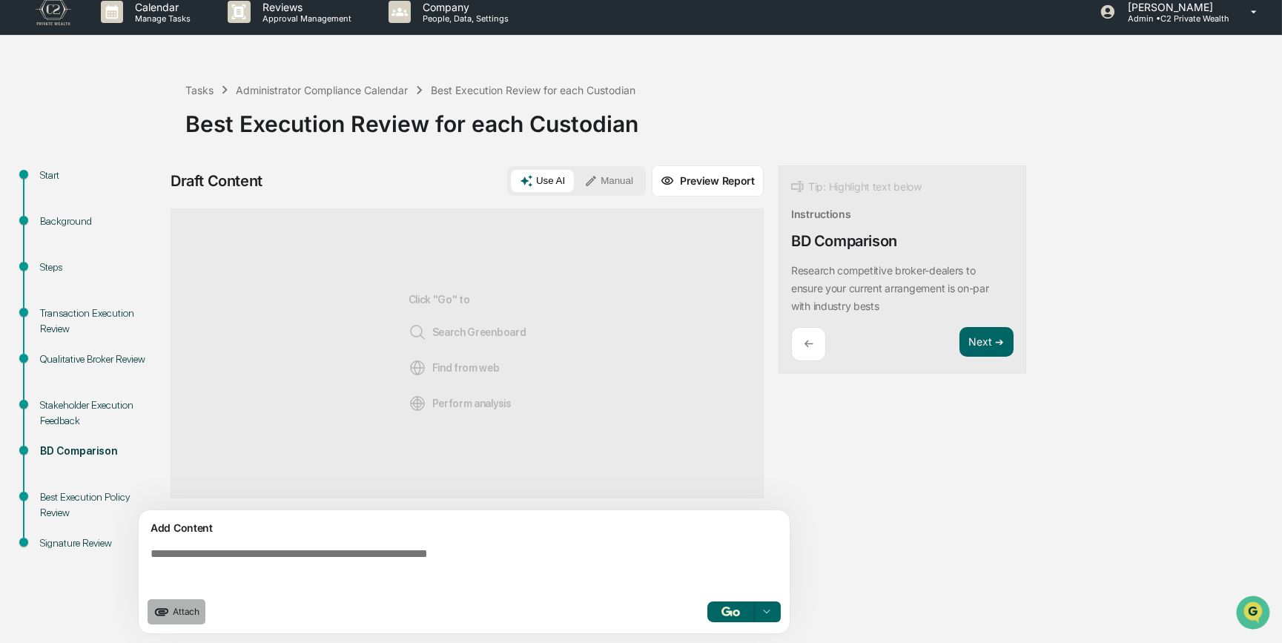
click at [184, 497] on span "Attach" at bounding box center [186, 611] width 27 height 11
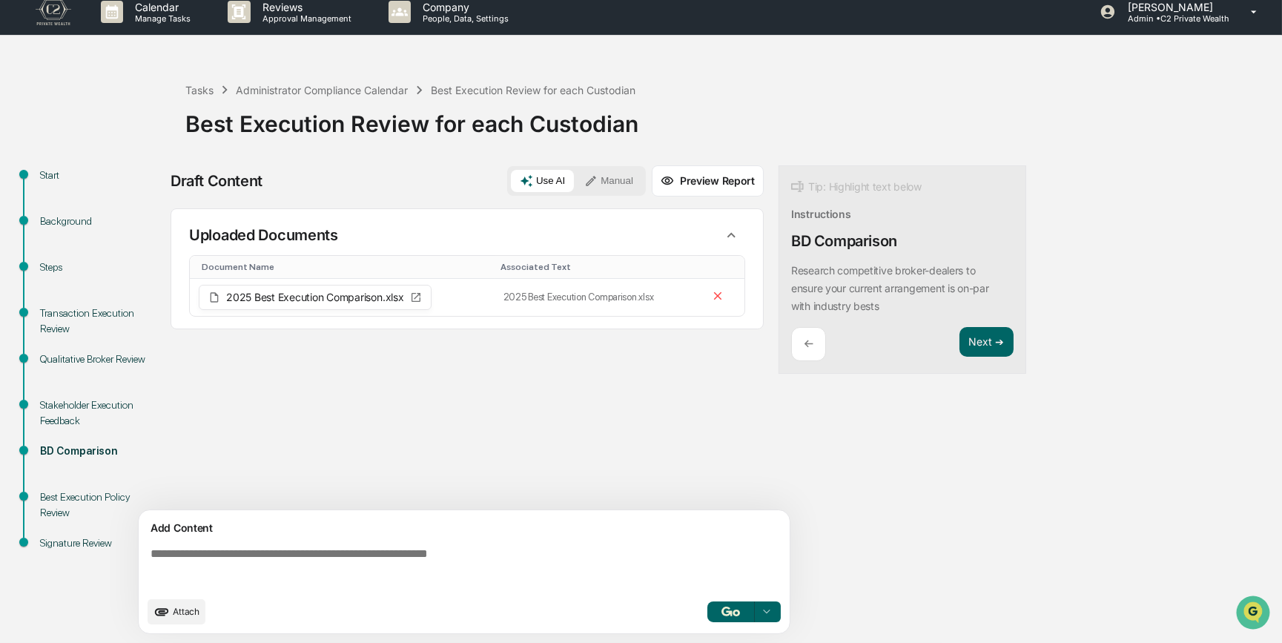
click at [427, 497] on textarea at bounding box center [467, 567] width 645 height 53
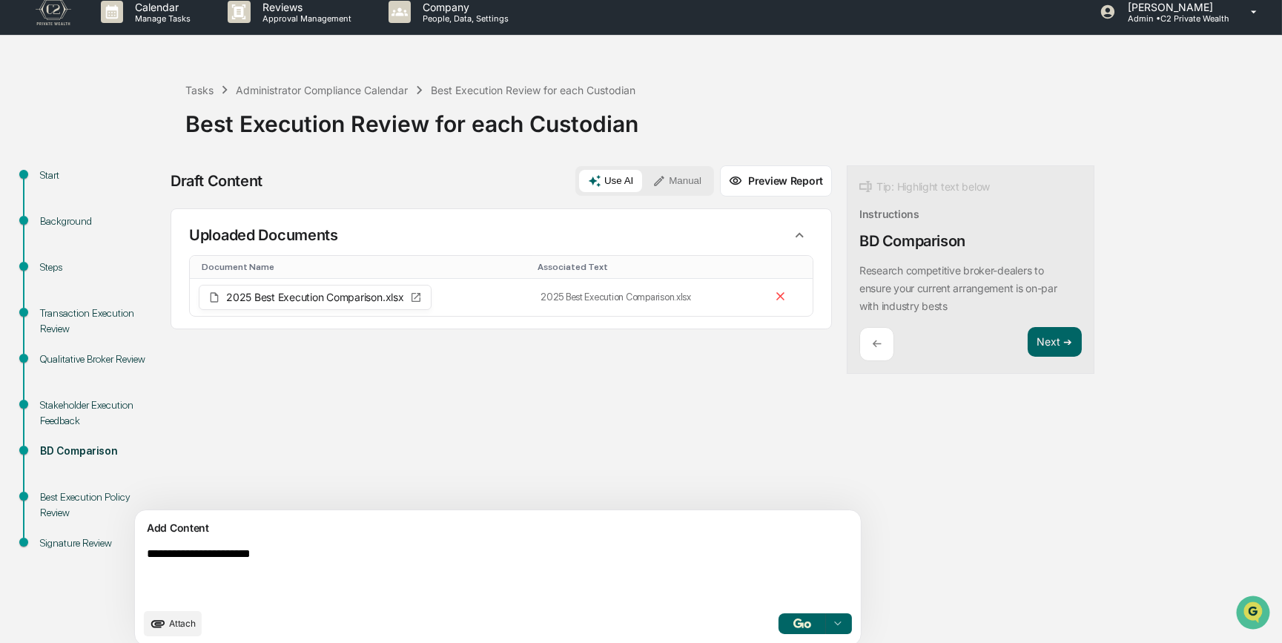
type textarea "**********"
click at [643, 185] on button "Manual" at bounding box center [676, 181] width 67 height 22
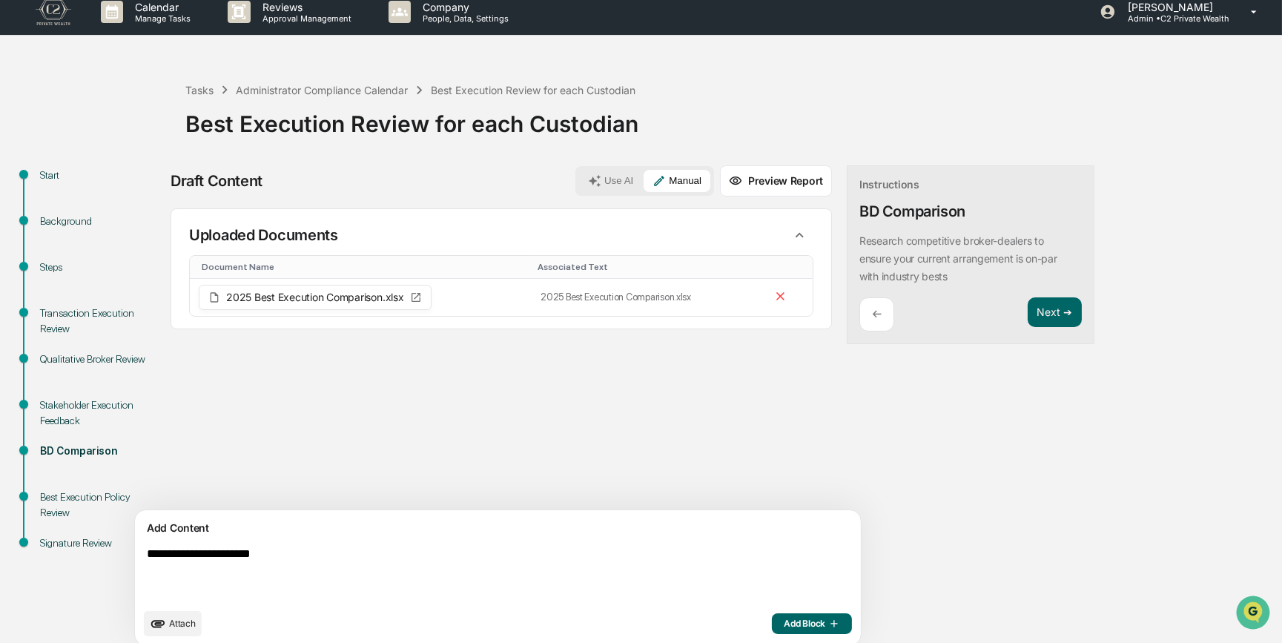
click at [783, 497] on span "Add Block" at bounding box center [811, 623] width 56 height 12
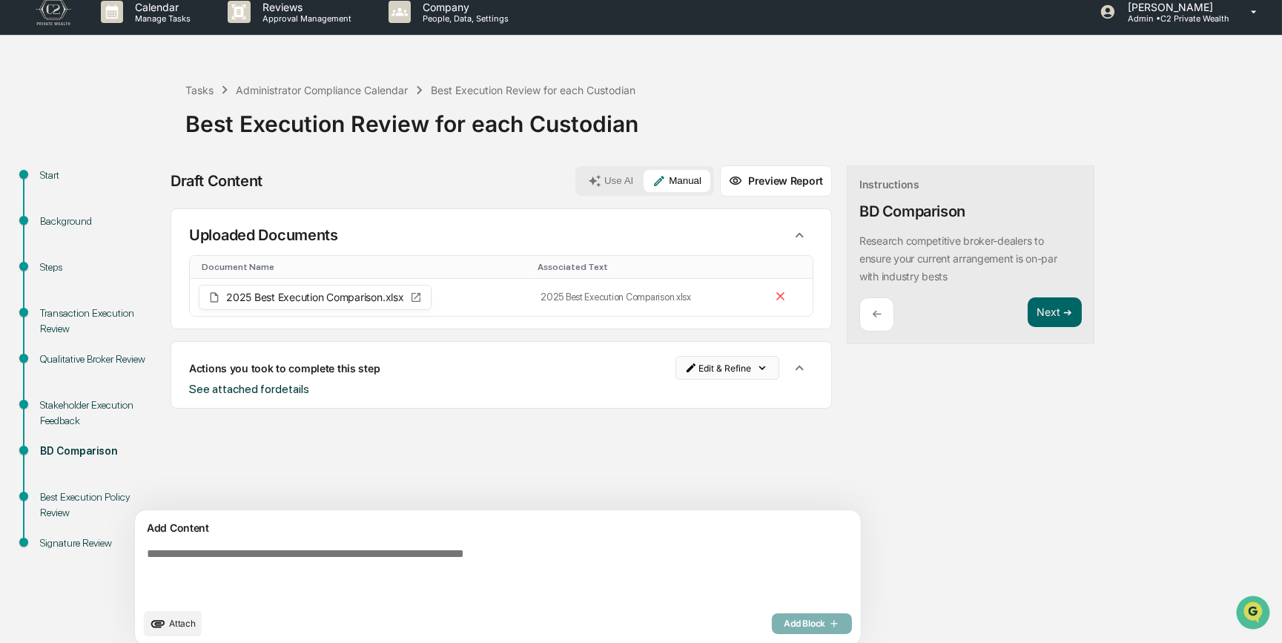
click at [668, 371] on html "Calendar Manage Tasks Reviews Approval Management Company People, Data, Setting…" at bounding box center [641, 310] width 1282 height 643
click at [666, 396] on div "Edit Result" at bounding box center [661, 398] width 109 height 24
click at [791, 372] on icon "button" at bounding box center [799, 367] width 16 height 16
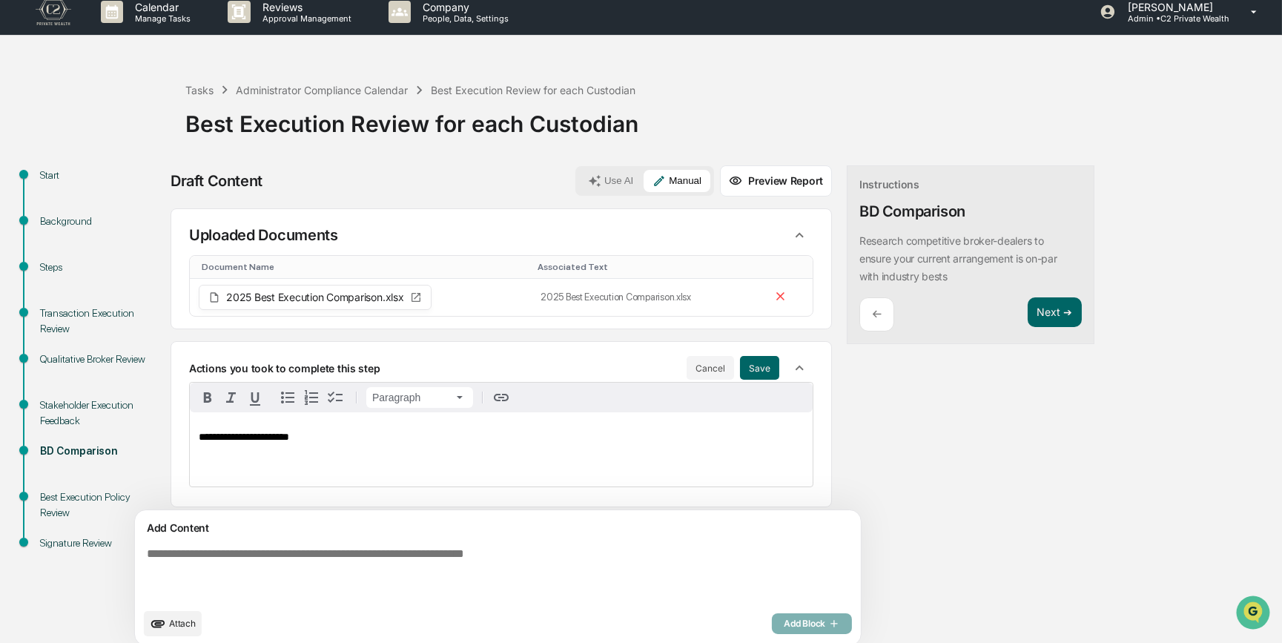
click at [304, 436] on p "**********" at bounding box center [501, 436] width 605 height 11
click at [740, 368] on button "Save" at bounding box center [759, 368] width 39 height 24
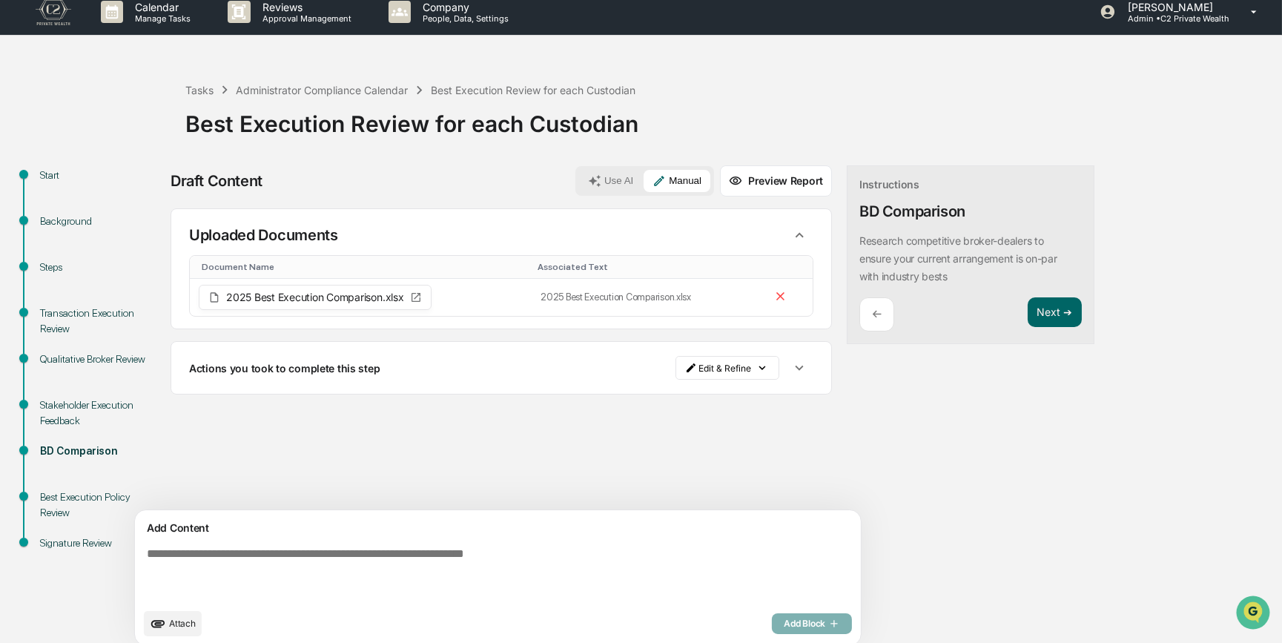
click at [791, 370] on icon "button" at bounding box center [799, 367] width 16 height 16
click at [1027, 311] on button "Next ➔" at bounding box center [1054, 312] width 54 height 30
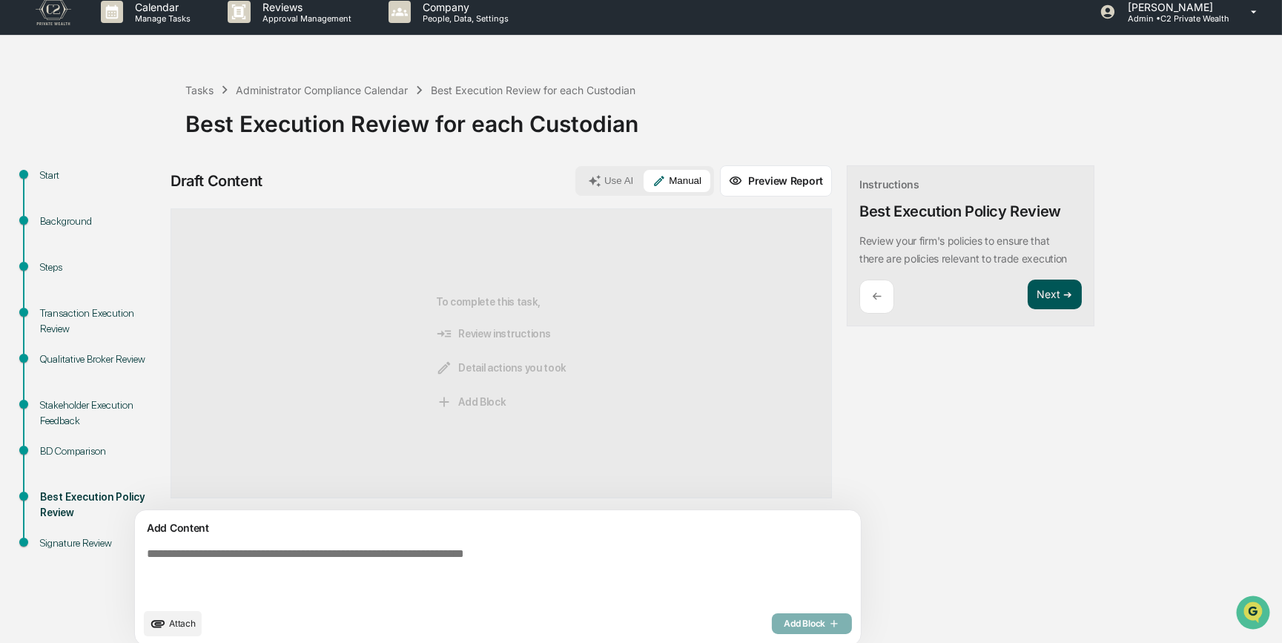
click at [1027, 296] on button "Next ➔" at bounding box center [1054, 294] width 54 height 30
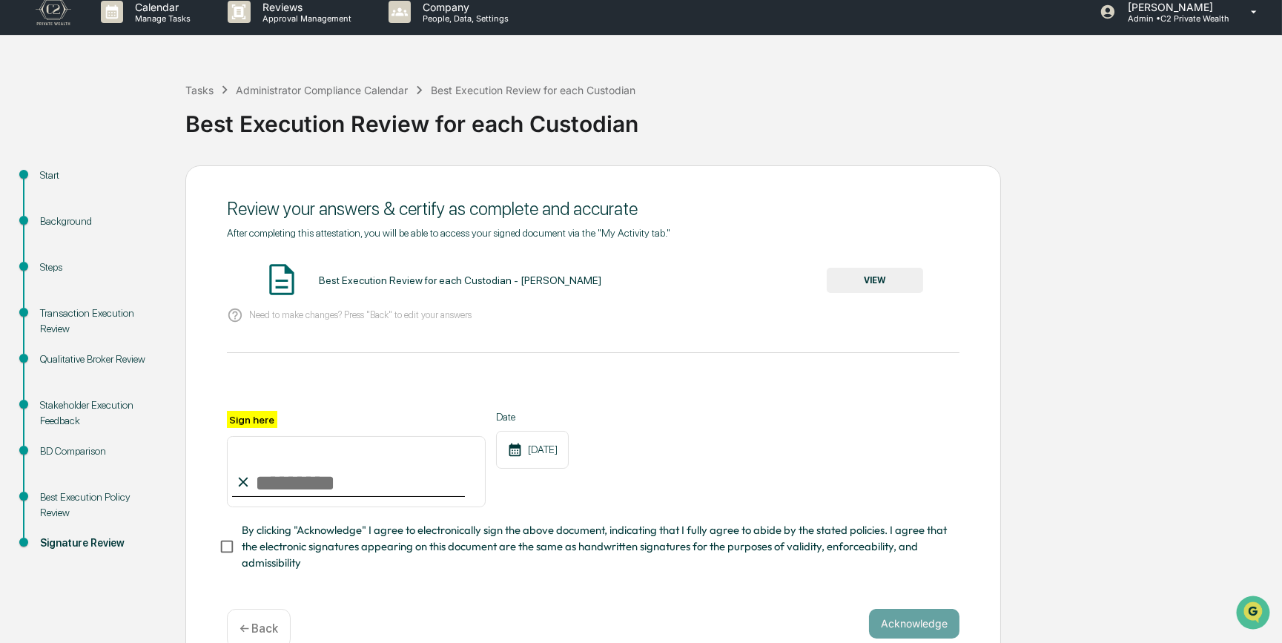
click at [348, 488] on input "Sign here" at bounding box center [356, 471] width 259 height 71
type input "*********"
click at [867, 291] on button "VIEW" at bounding box center [874, 280] width 96 height 25
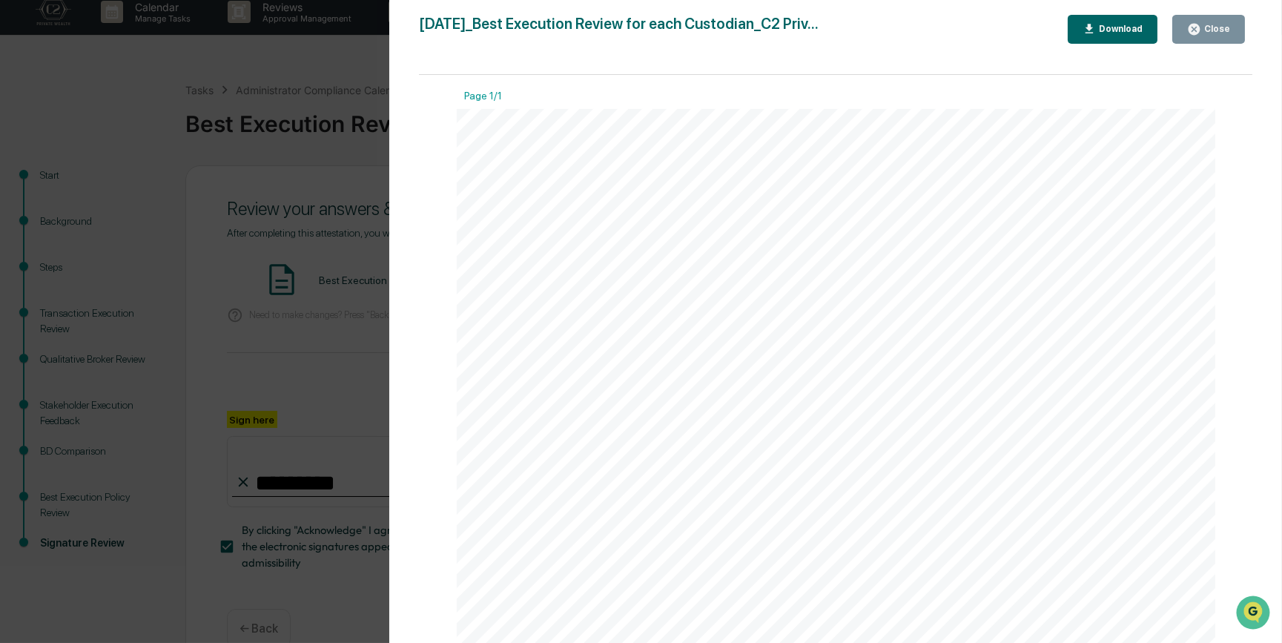
click at [344, 342] on div "Version History 09/17/2025, 07:04 PM Carliss Marshall 2025-09-17_Best Execution…" at bounding box center [641, 321] width 1282 height 643
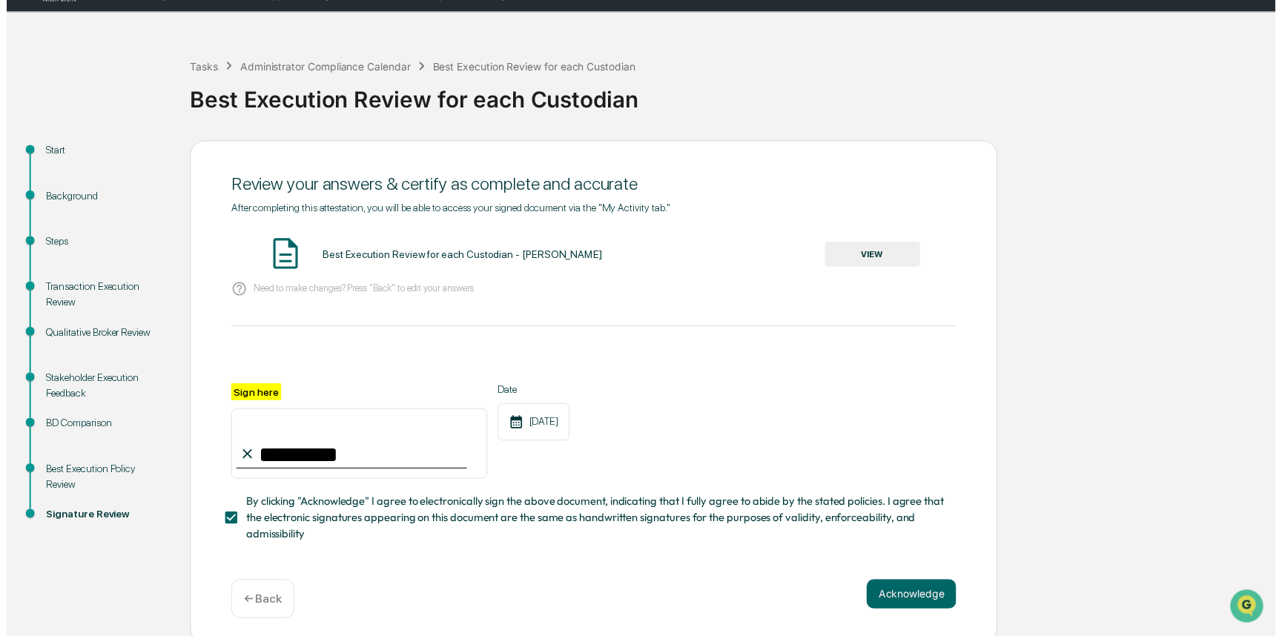
scroll to position [46, 0]
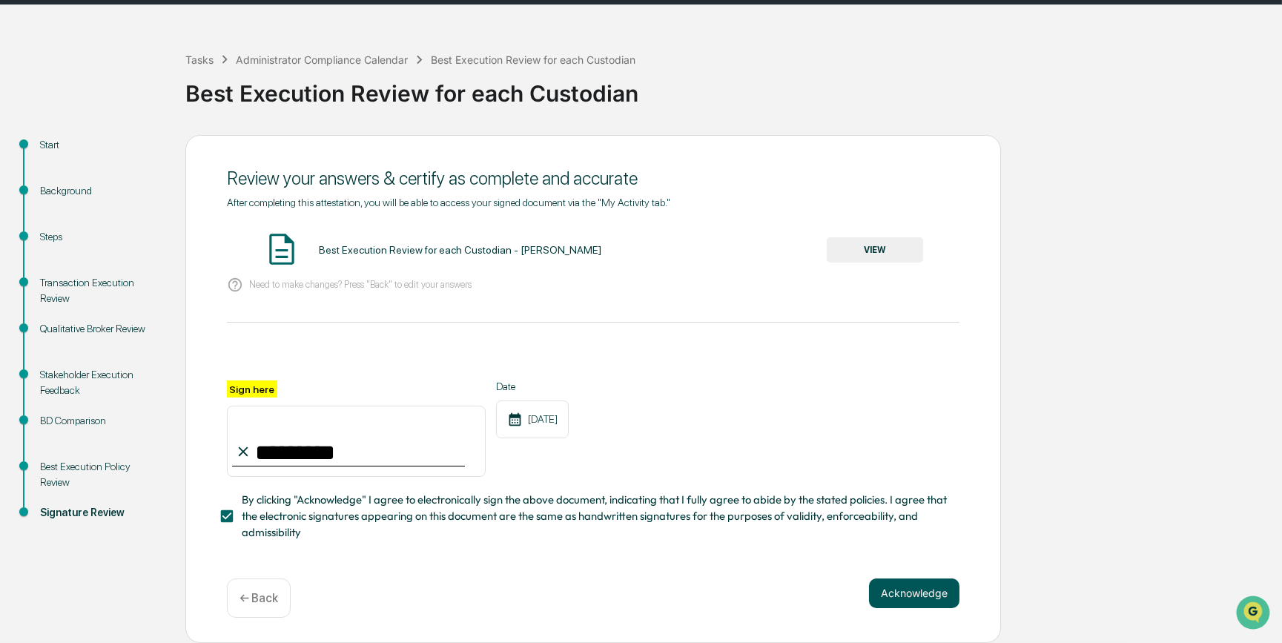
click at [915, 497] on button "Acknowledge" at bounding box center [914, 593] width 90 height 30
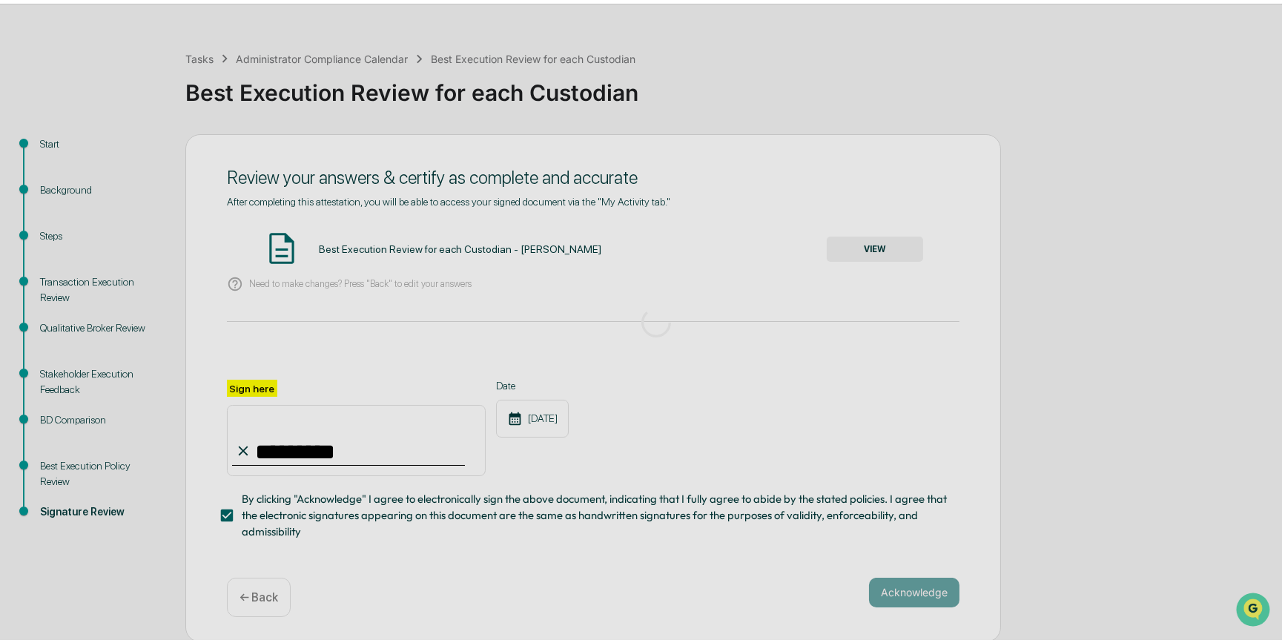
scroll to position [0, 0]
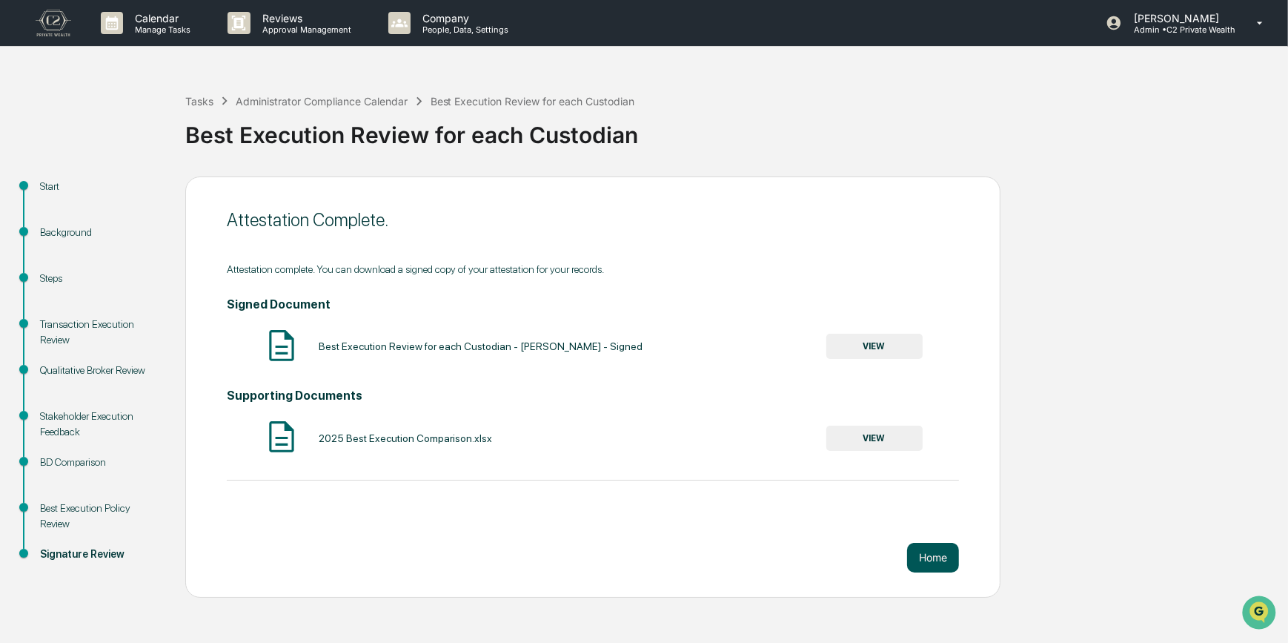
click at [935, 497] on button "Home" at bounding box center [933, 558] width 52 height 30
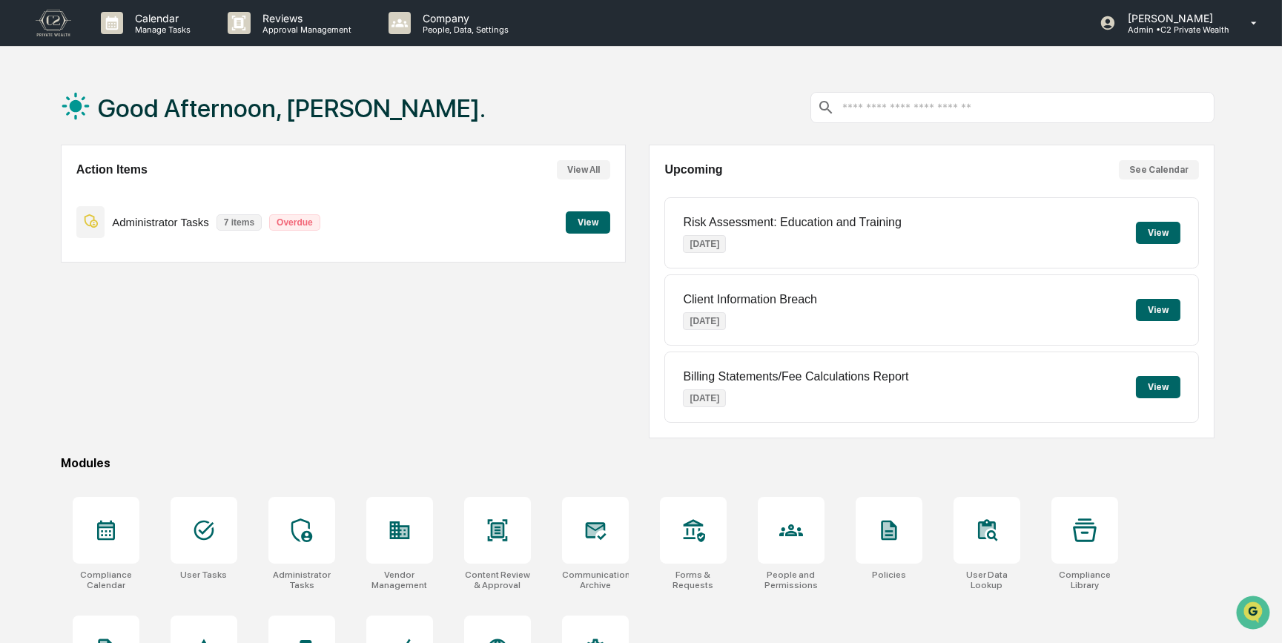
click at [304, 222] on p "Overdue" at bounding box center [294, 222] width 51 height 16
click at [589, 225] on button "View" at bounding box center [588, 222] width 44 height 22
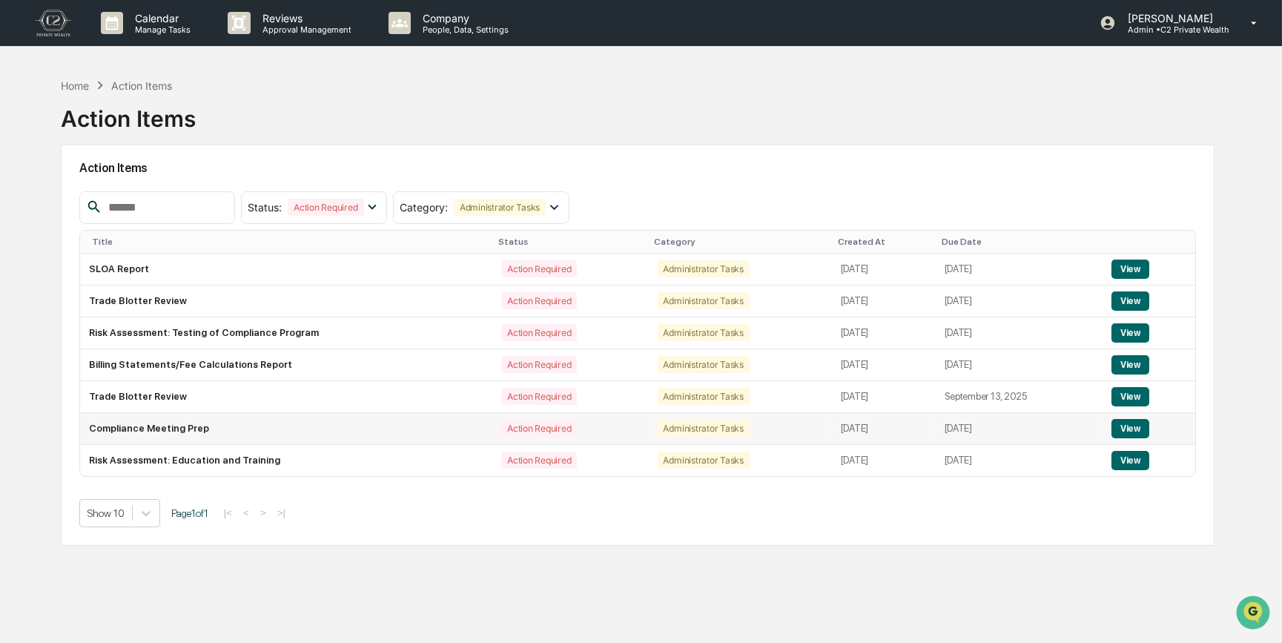
click at [1029, 431] on button "View" at bounding box center [1130, 428] width 38 height 19
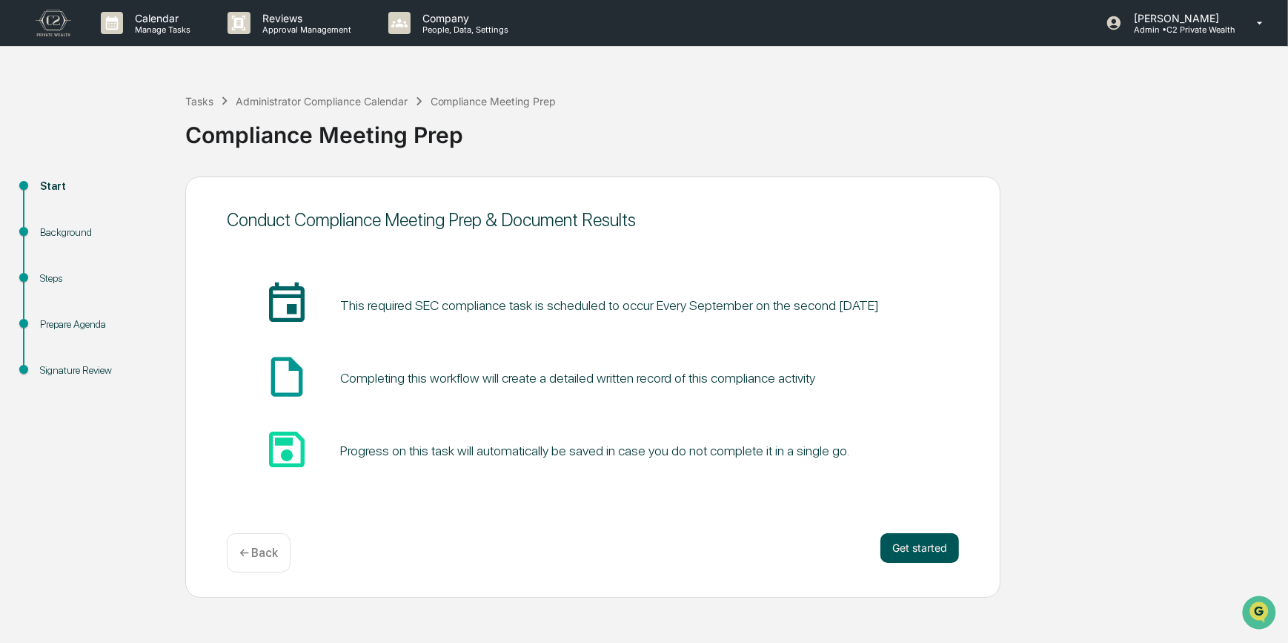
click at [923, 497] on button "Get started" at bounding box center [920, 548] width 79 height 30
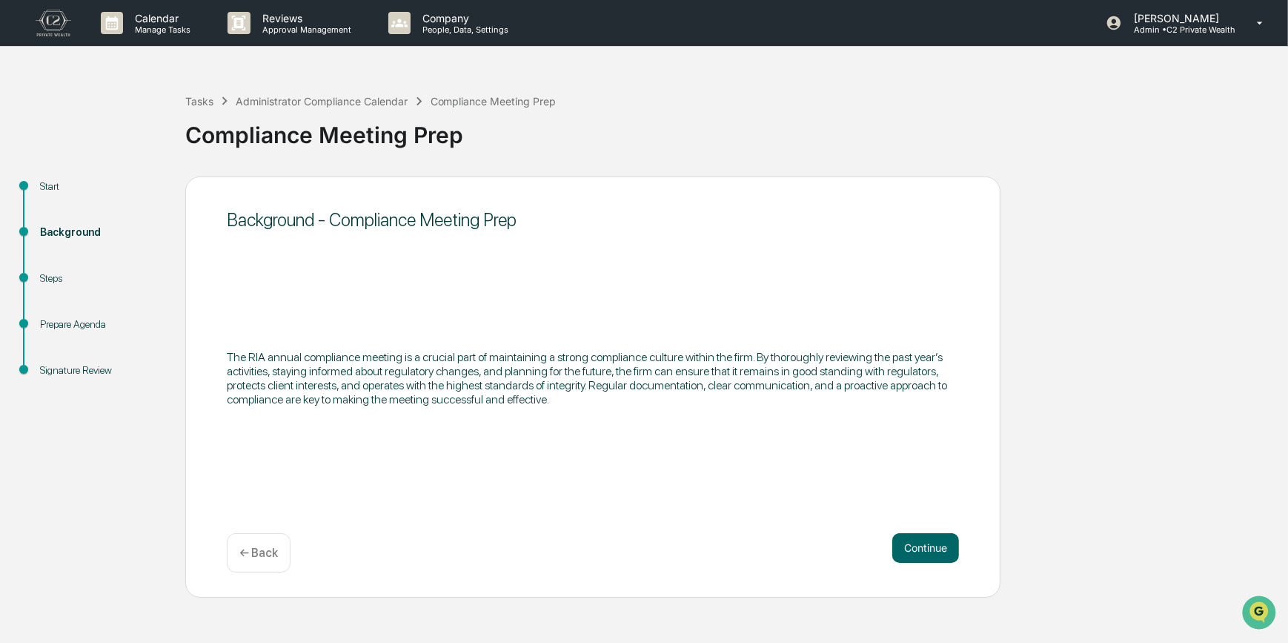
click at [923, 497] on button "Continue" at bounding box center [925, 548] width 67 height 30
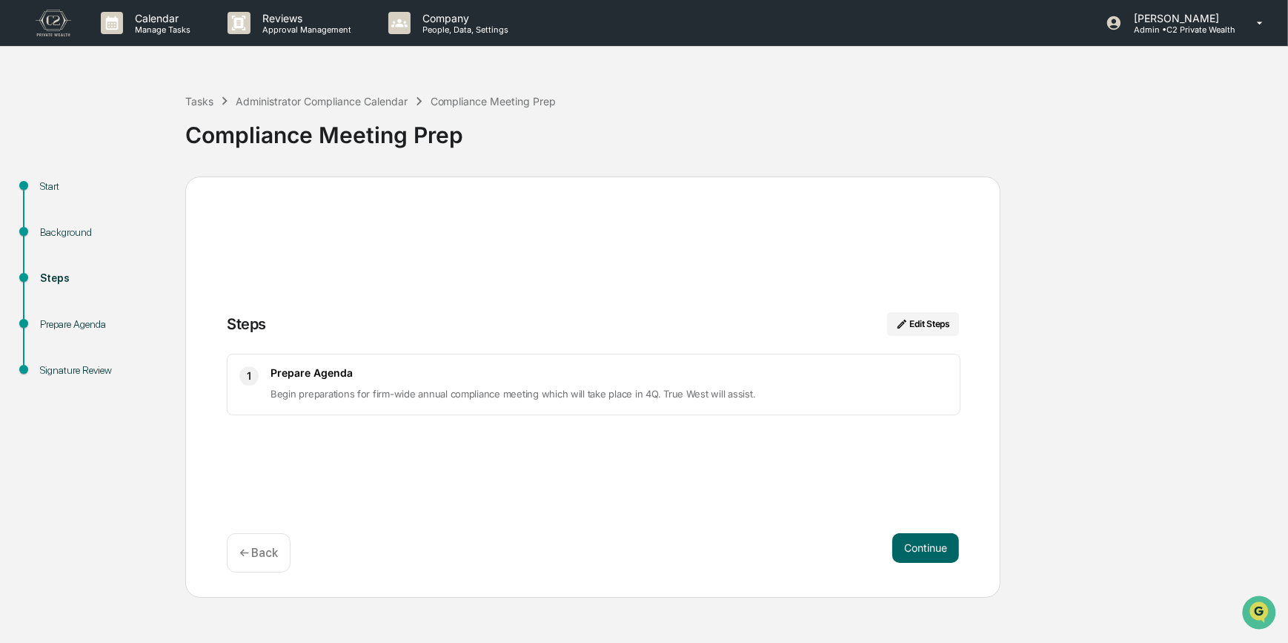
click at [923, 497] on button "Continue" at bounding box center [925, 548] width 67 height 30
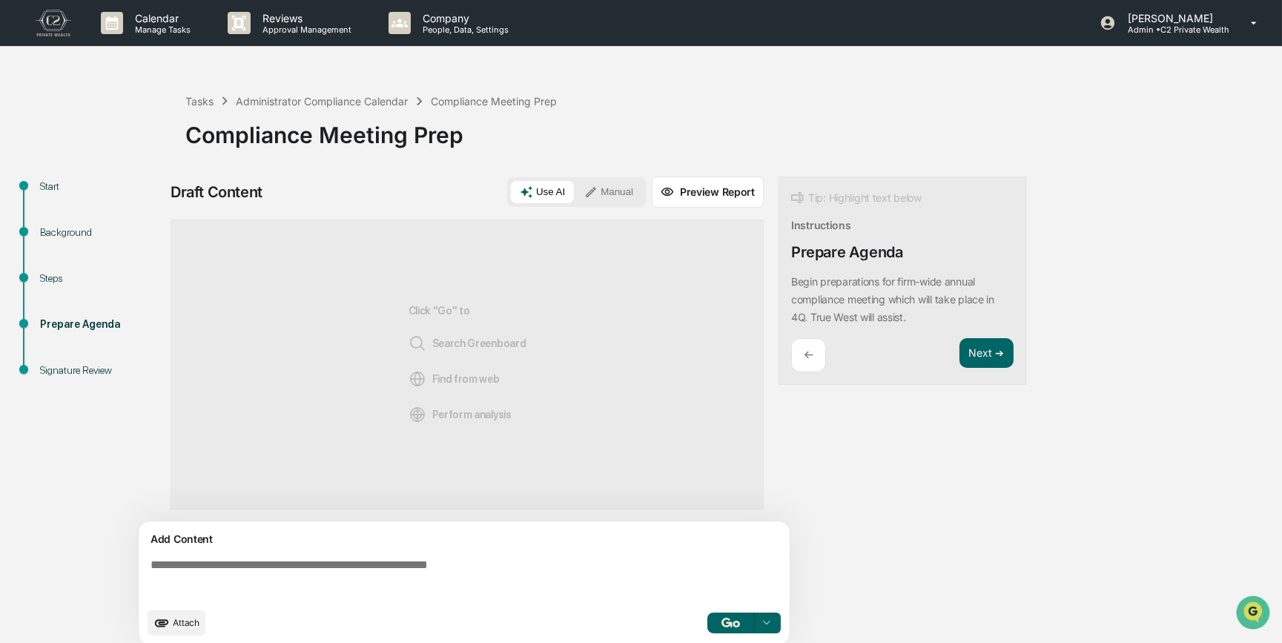
click at [463, 497] on textarea at bounding box center [467, 578] width 645 height 53
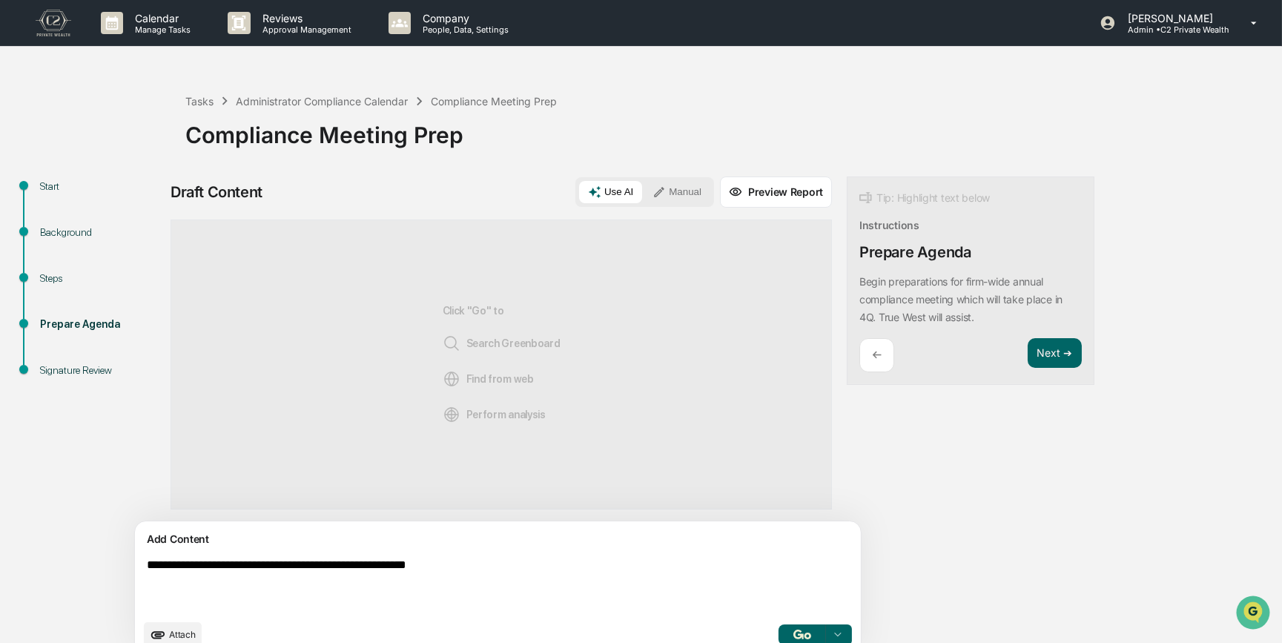
type textarea "**********"
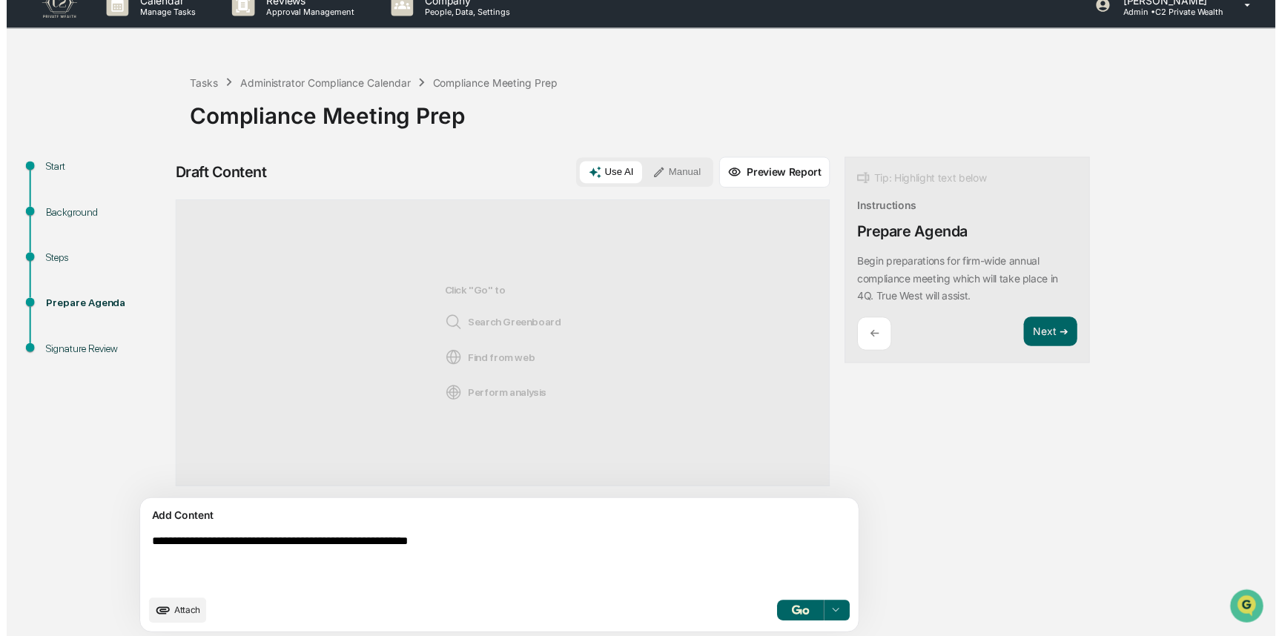
scroll to position [23, 0]
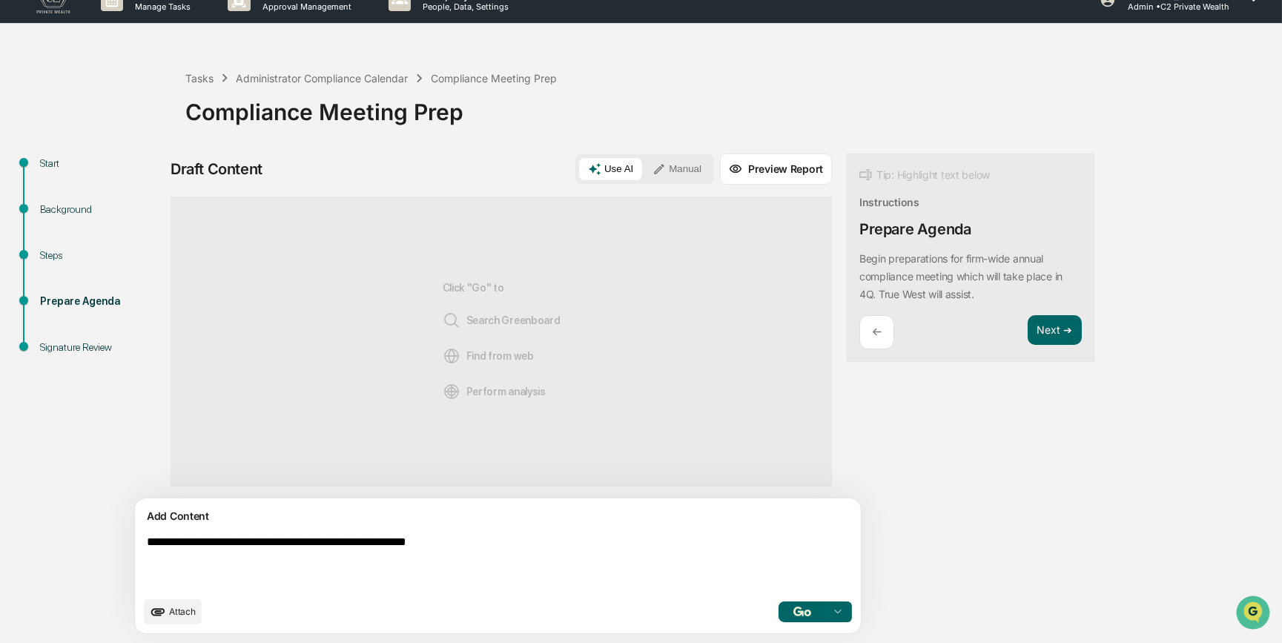
click at [643, 162] on button "Manual" at bounding box center [676, 169] width 67 height 22
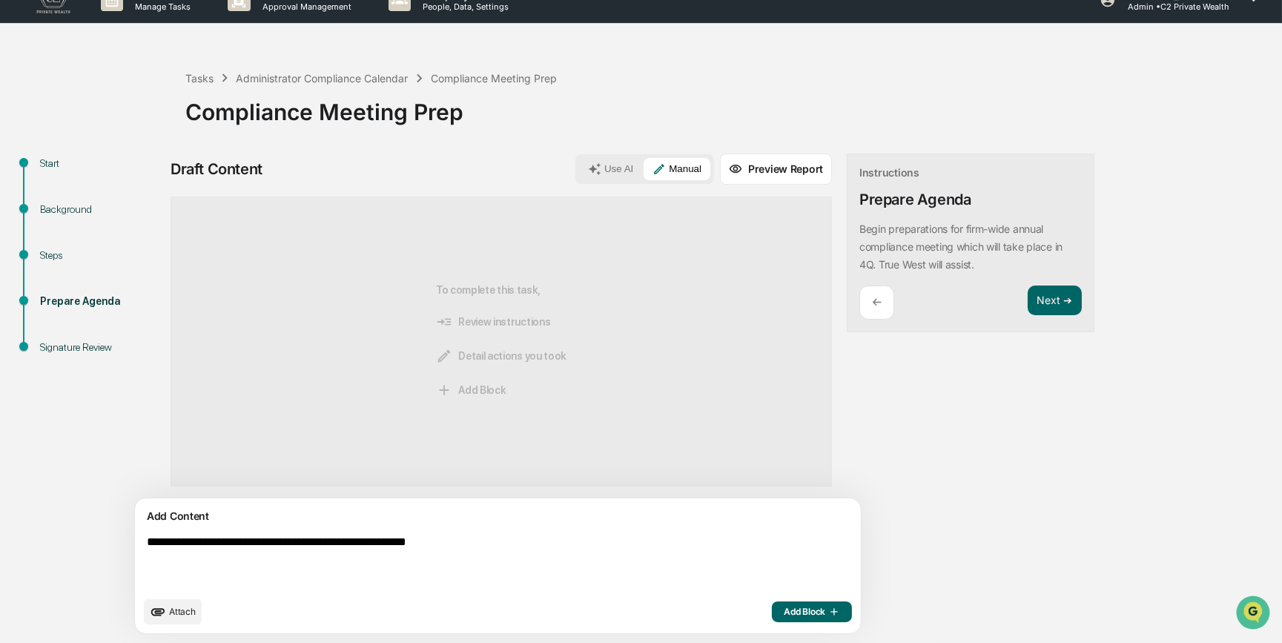
click at [783, 497] on span "Add Block" at bounding box center [811, 612] width 56 height 12
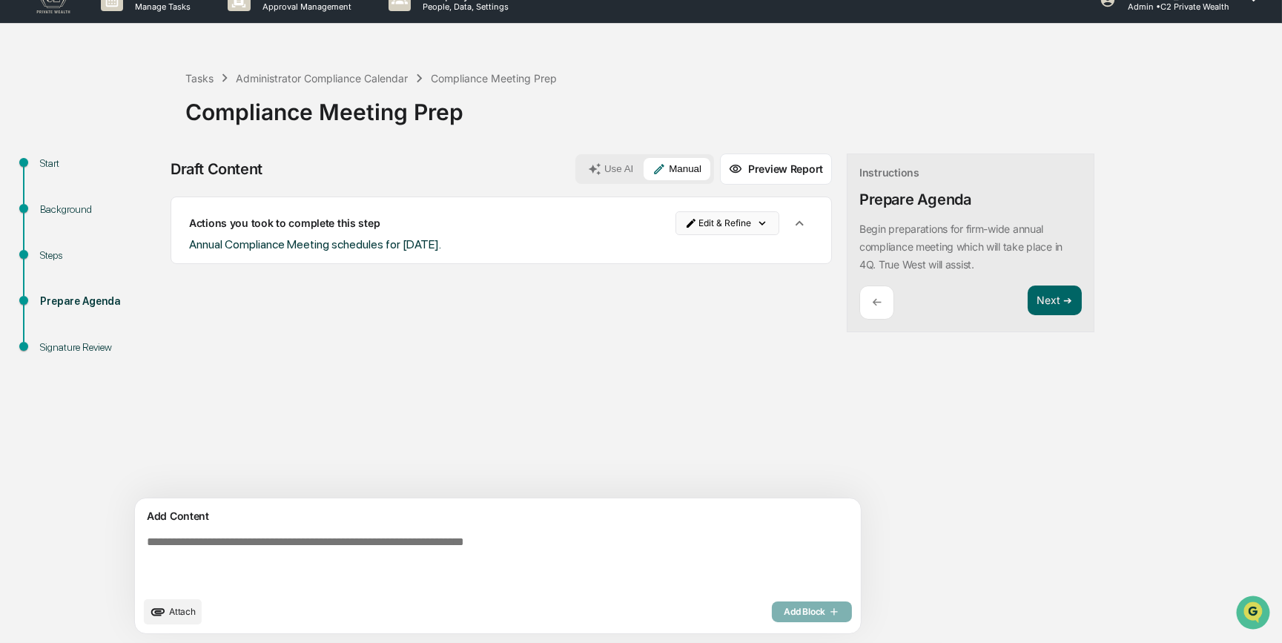
click at [659, 219] on html "Calendar Manage Tasks Reviews Approval Management Company People, Data, Setting…" at bounding box center [641, 298] width 1282 height 643
click at [663, 257] on div "Edit Result" at bounding box center [661, 254] width 109 height 24
click at [791, 228] on icon "button" at bounding box center [799, 223] width 16 height 16
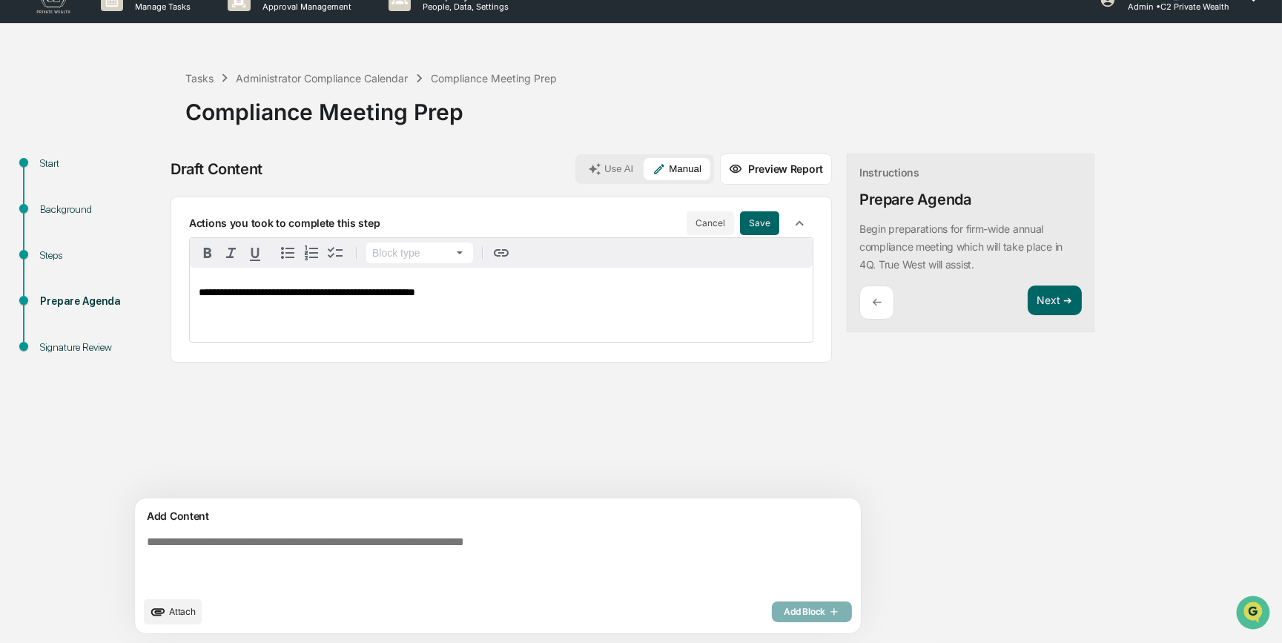
click at [366, 290] on span "**********" at bounding box center [307, 292] width 216 height 10
click at [740, 223] on button "Save" at bounding box center [759, 223] width 39 height 24
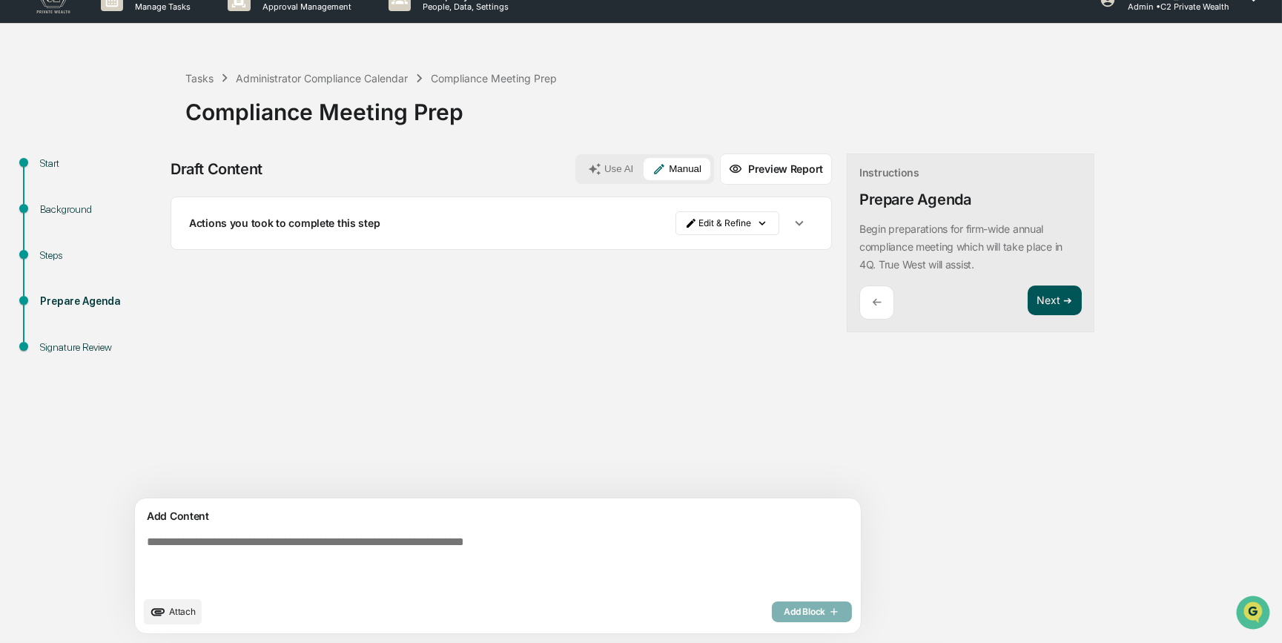
click at [1027, 296] on button "Next ➔" at bounding box center [1054, 300] width 54 height 30
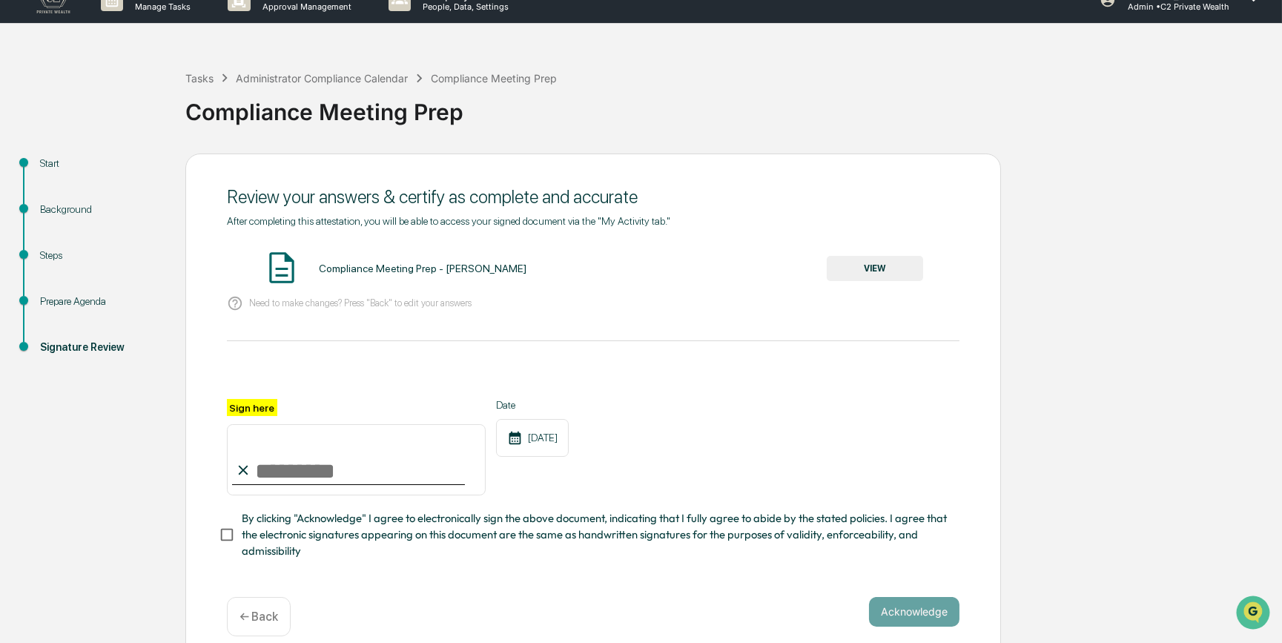
click at [283, 472] on input "Sign here" at bounding box center [356, 459] width 259 height 71
type input "*********"
click at [887, 270] on button "VIEW" at bounding box center [874, 268] width 96 height 25
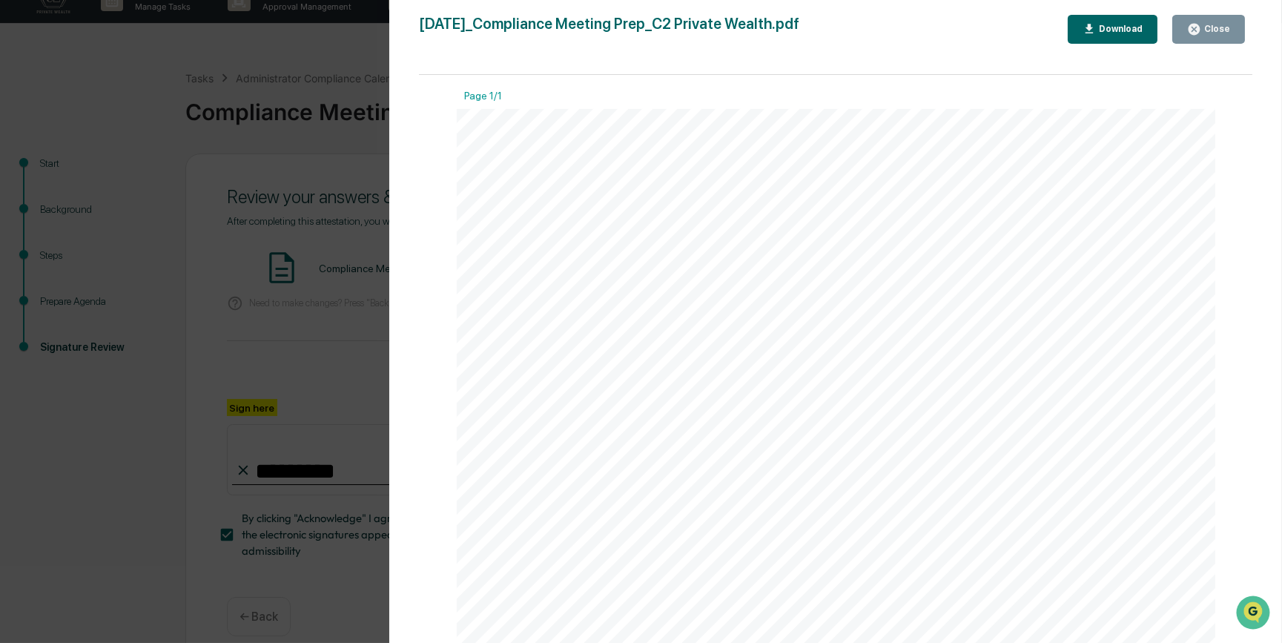
click at [325, 344] on div "Version History 09/17/2025, 07:07 PM Carliss Marshall 2025-09-17_Compliance Mee…" at bounding box center [641, 321] width 1282 height 643
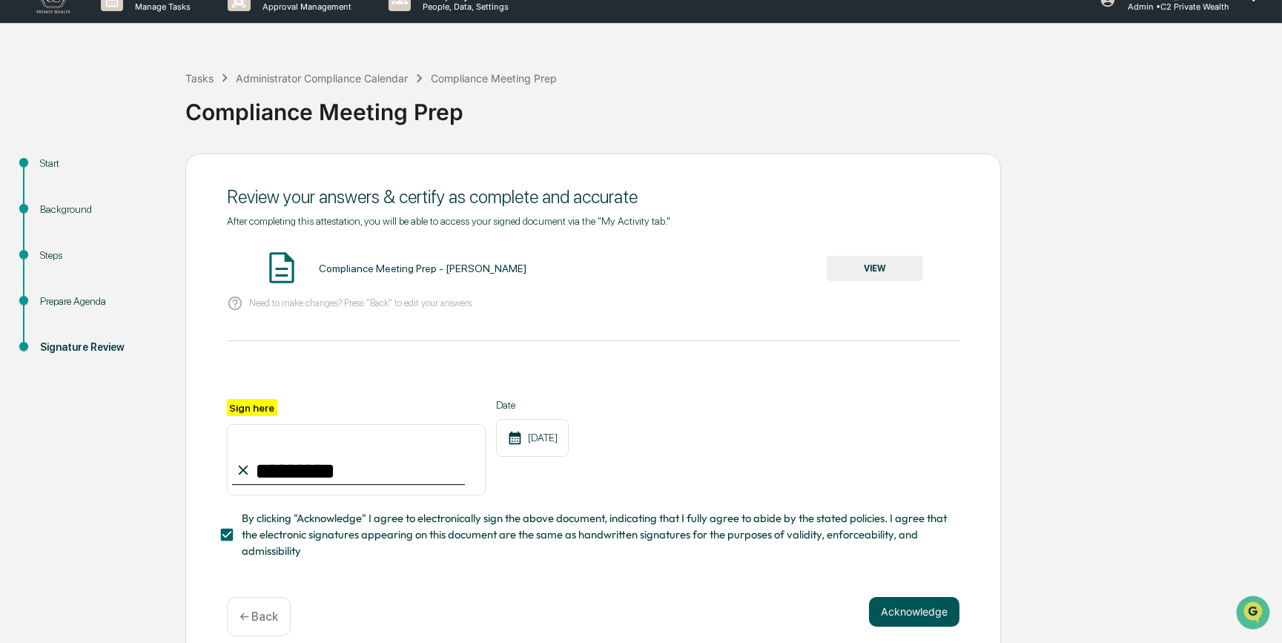
click at [918, 497] on button "Acknowledge" at bounding box center [914, 612] width 90 height 30
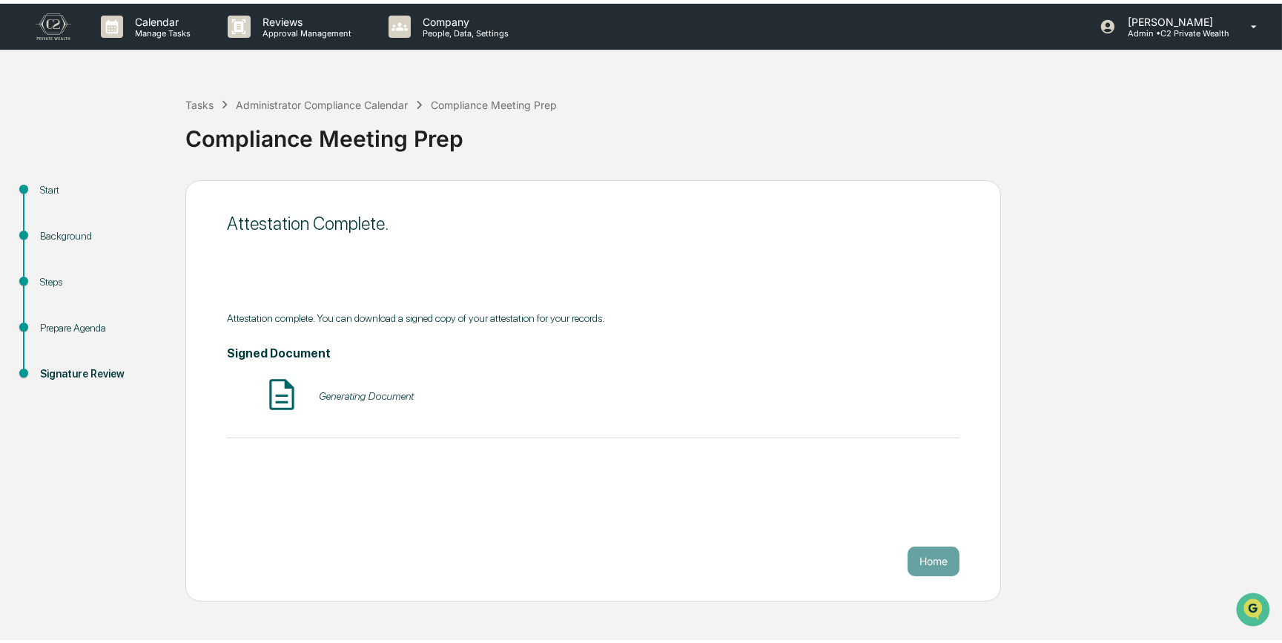
scroll to position [0, 0]
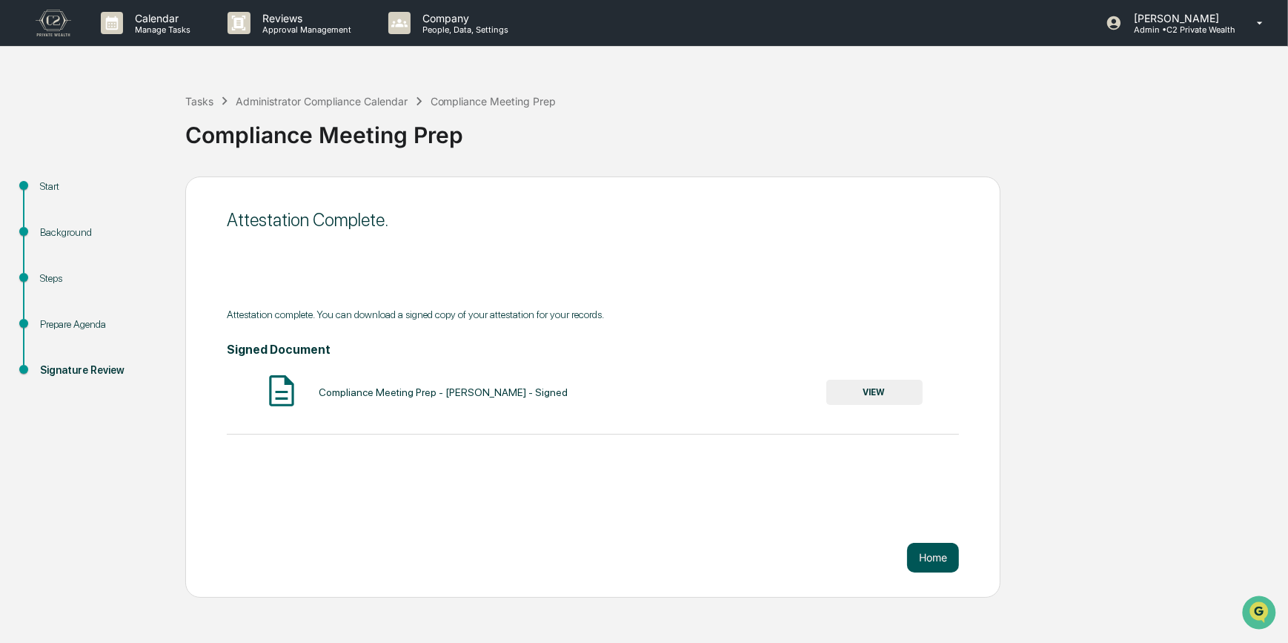
click at [939, 497] on button "Home" at bounding box center [933, 558] width 52 height 30
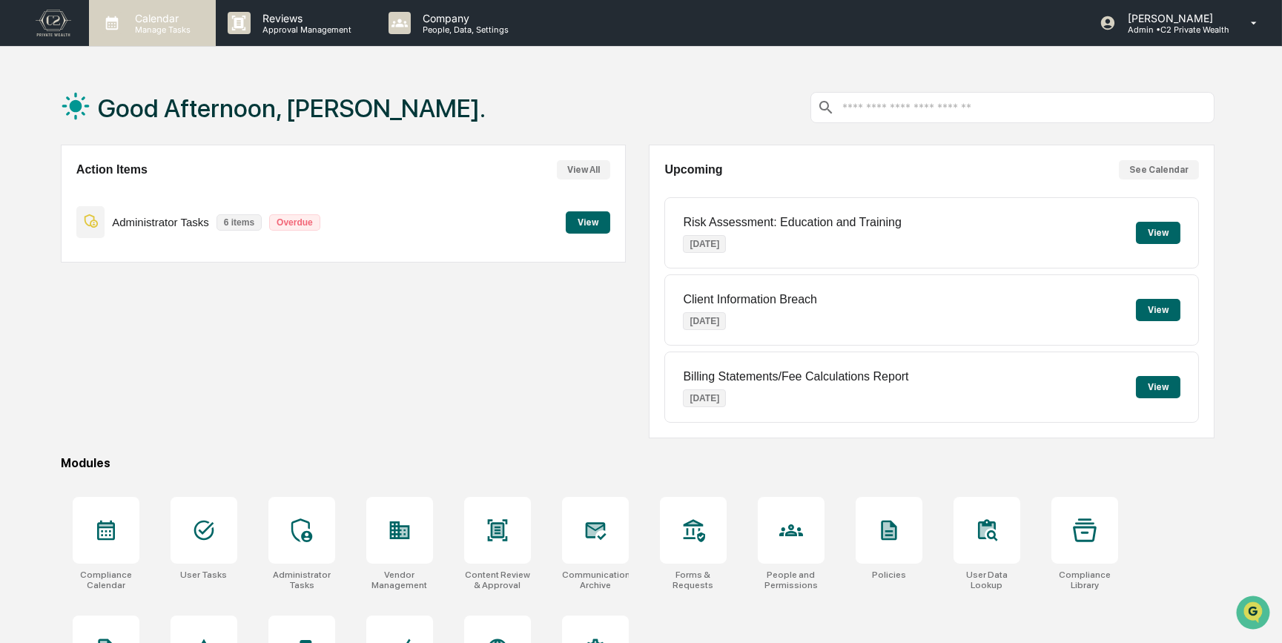
click at [145, 27] on p "Manage Tasks" at bounding box center [160, 29] width 75 height 10
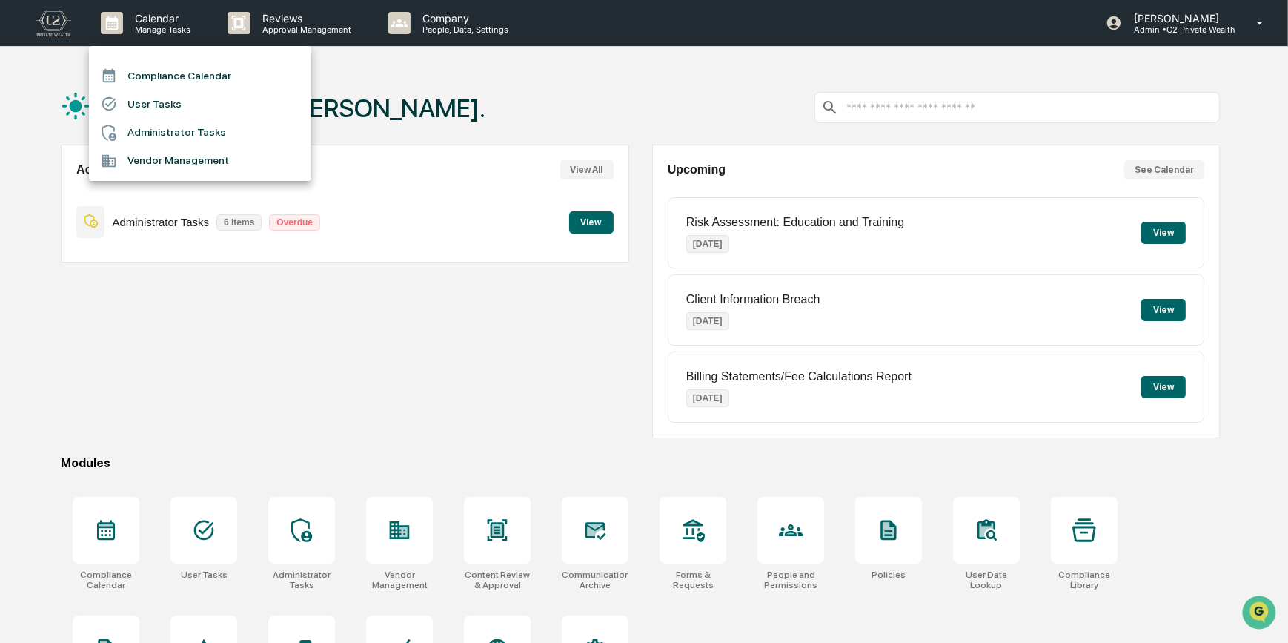
click at [159, 79] on li "Compliance Calendar" at bounding box center [200, 76] width 222 height 28
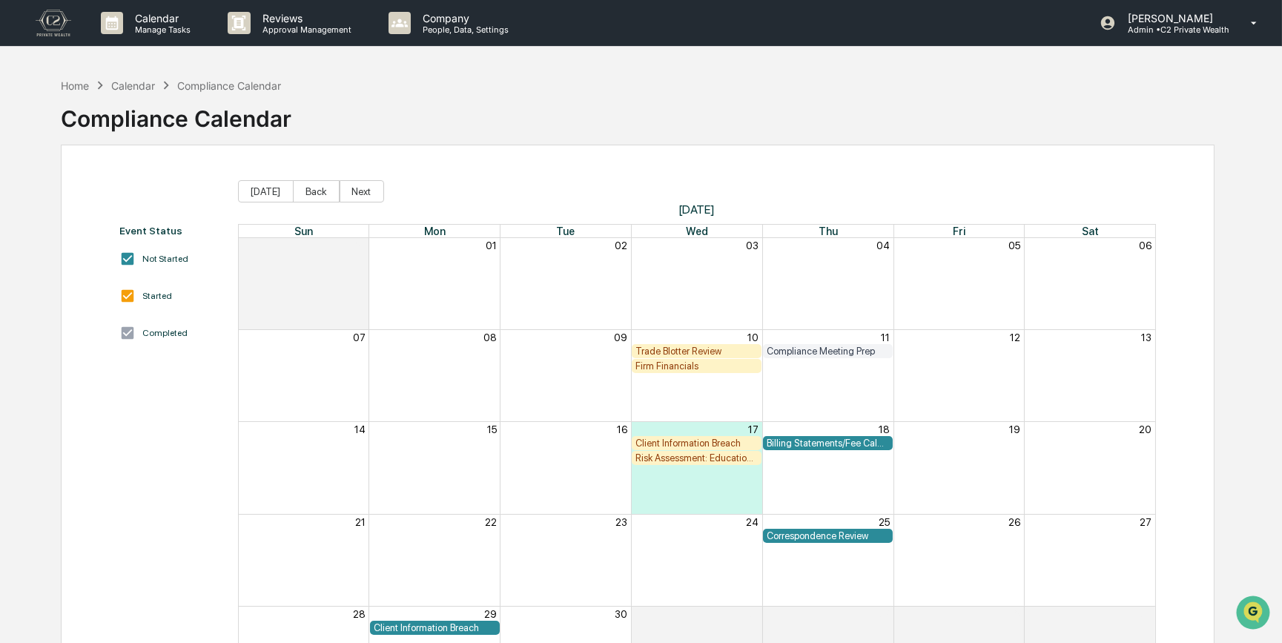
click at [803, 119] on div "Home Calendar Compliance Calendar Compliance Calendar" at bounding box center [637, 107] width 1153 height 74
click at [307, 196] on button "Back" at bounding box center [316, 191] width 47 height 22
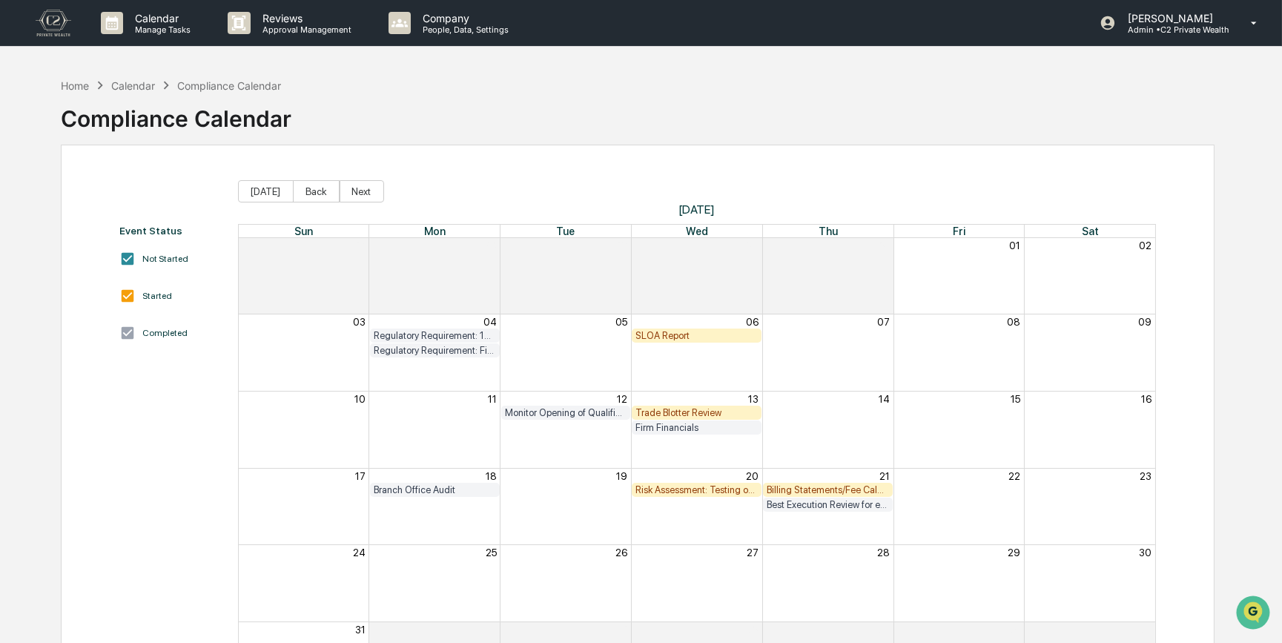
click at [689, 207] on span "[DATE]" at bounding box center [697, 209] width 918 height 14
